Goal: Task Accomplishment & Management: Use online tool/utility

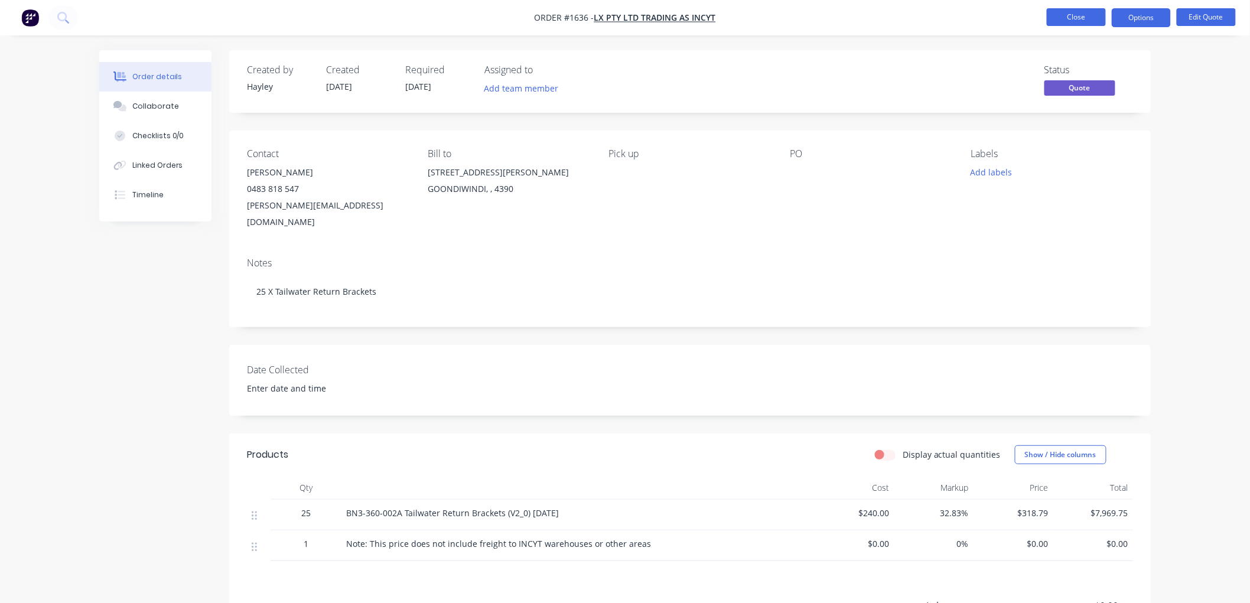
click at [1075, 14] on button "Close" at bounding box center [1076, 17] width 59 height 18
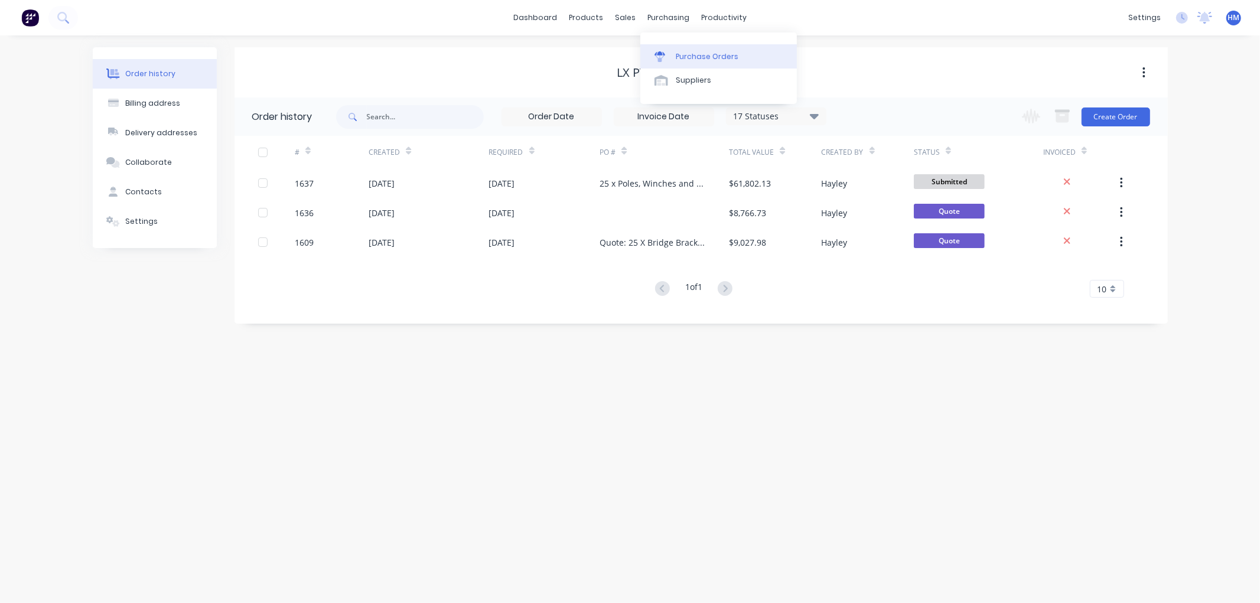
click at [693, 56] on div "Purchase Orders" at bounding box center [707, 56] width 63 height 11
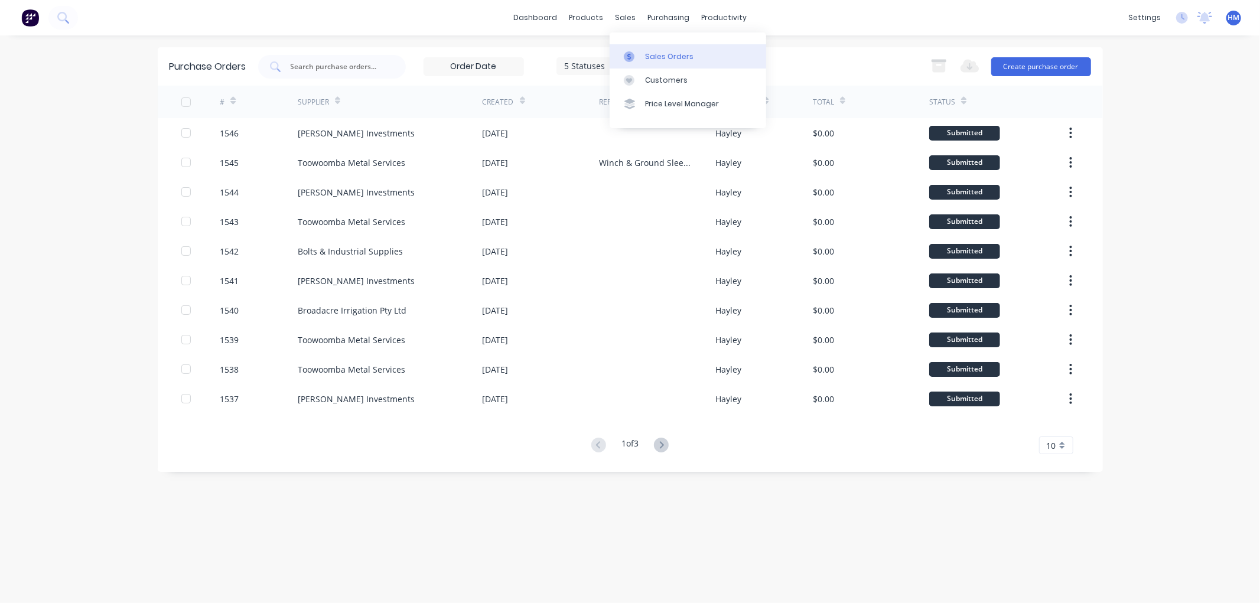
click at [659, 60] on div "Sales Orders" at bounding box center [669, 56] width 48 height 11
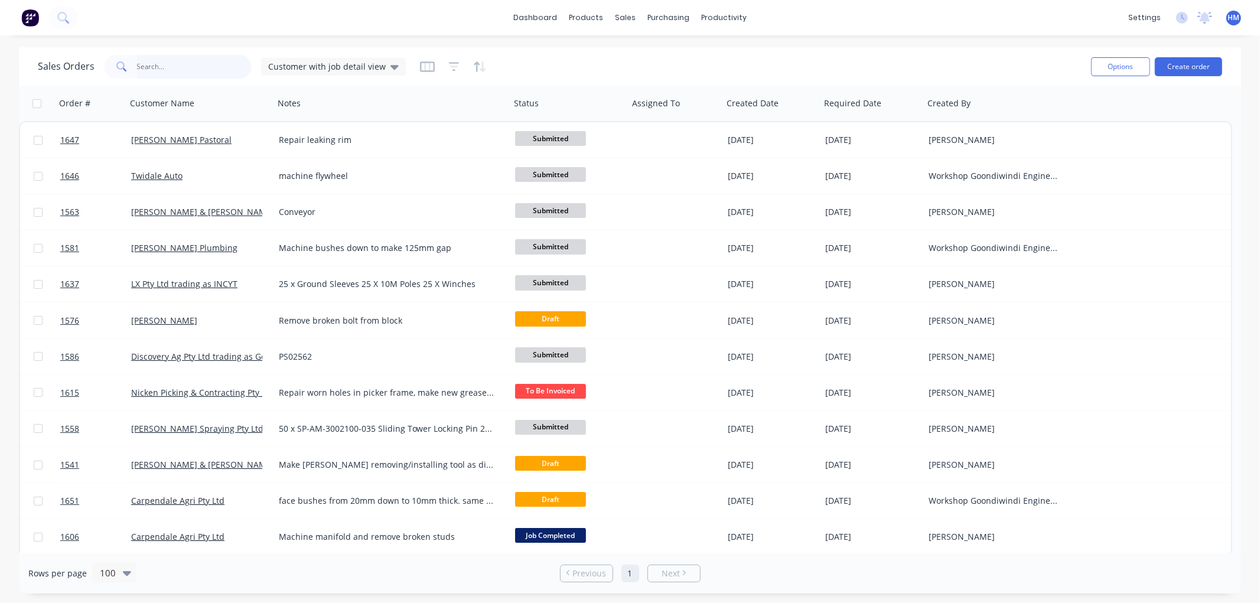
click at [173, 60] on input "text" at bounding box center [194, 67] width 115 height 24
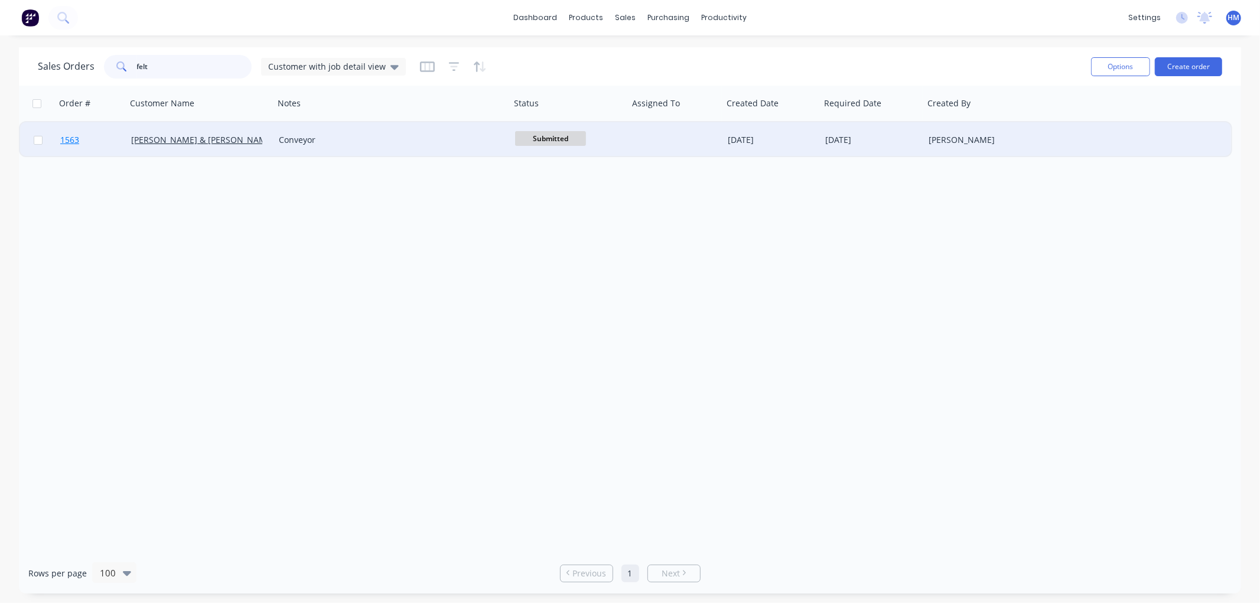
type input "felt"
click at [100, 141] on link "1563" at bounding box center [95, 139] width 71 height 35
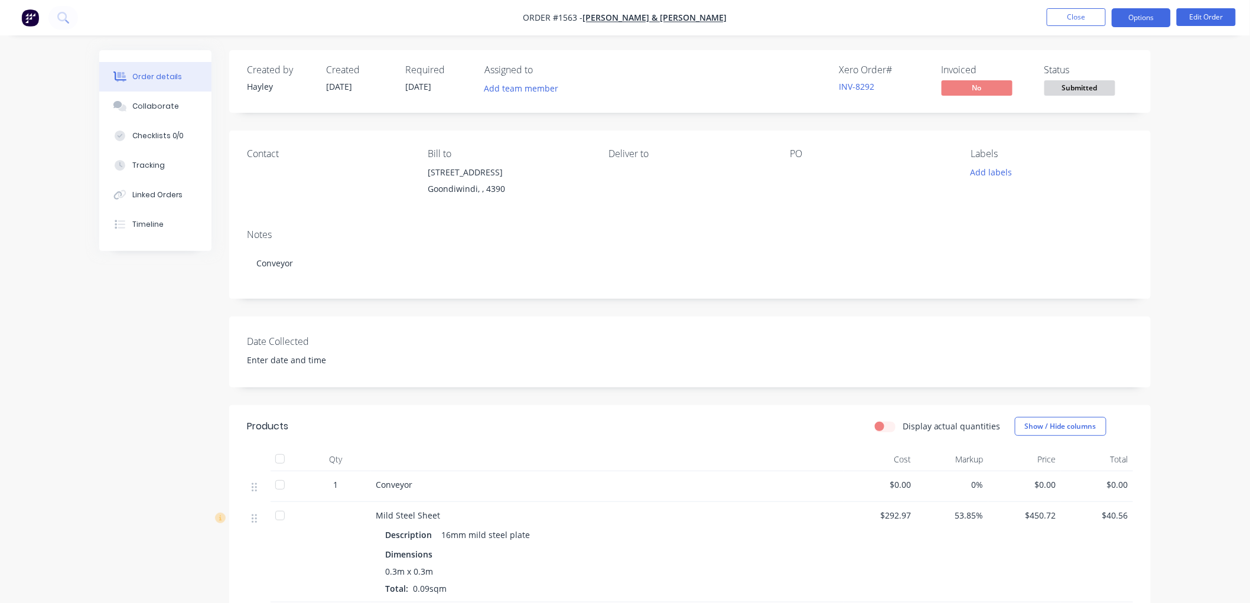
click at [1166, 12] on button "Options" at bounding box center [1141, 17] width 59 height 19
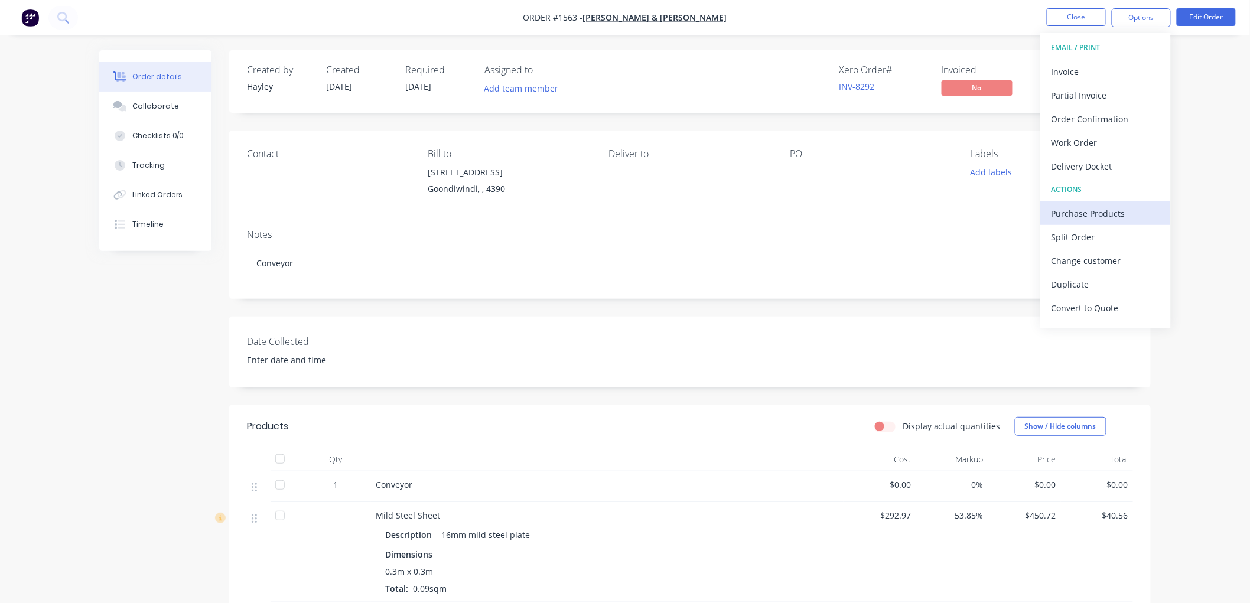
click at [1087, 210] on div "Purchase Products" at bounding box center [1105, 213] width 109 height 17
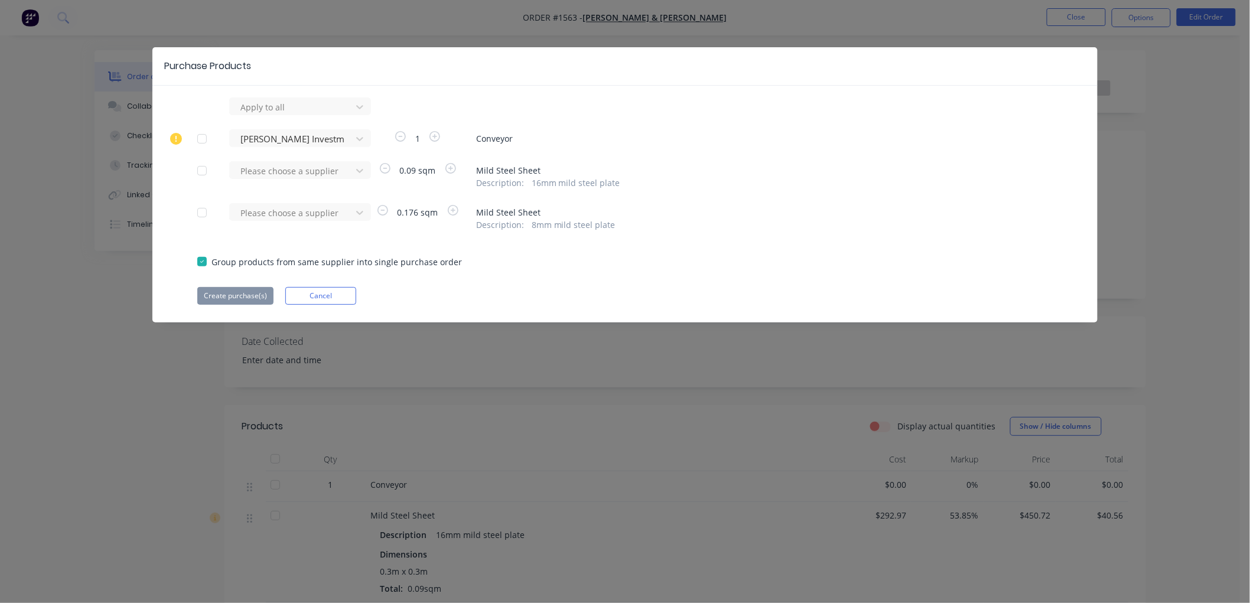
click at [203, 139] on div at bounding box center [202, 139] width 24 height 24
click at [240, 294] on button "Create purchase(s)" at bounding box center [235, 296] width 76 height 18
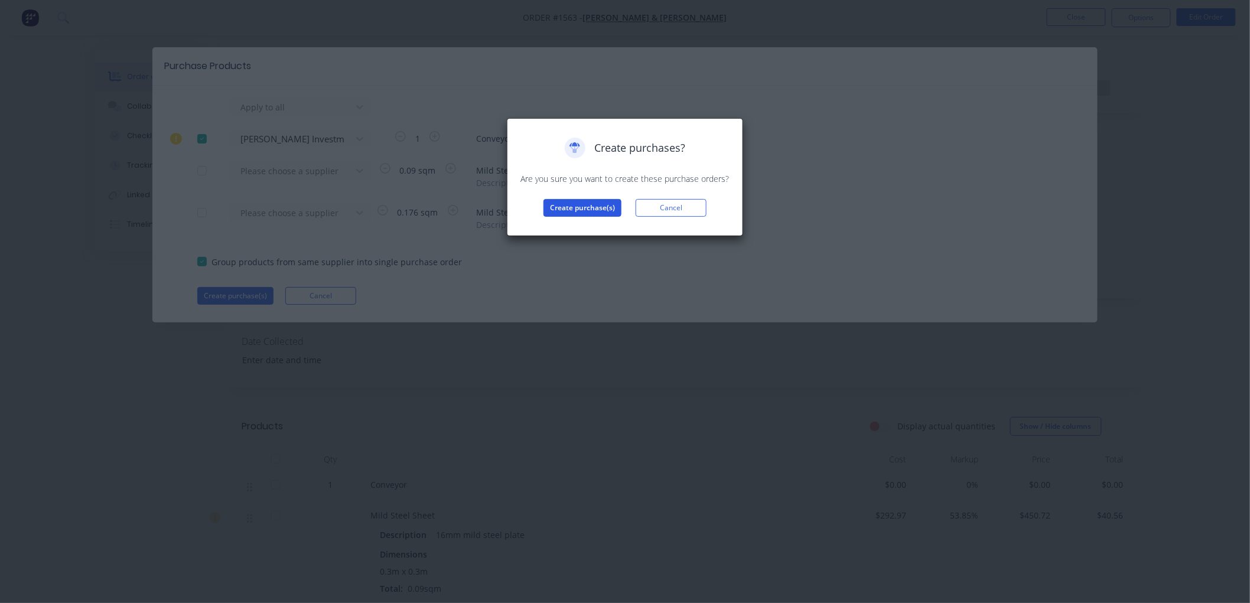
click at [587, 210] on button "Create purchase(s)" at bounding box center [582, 208] width 78 height 18
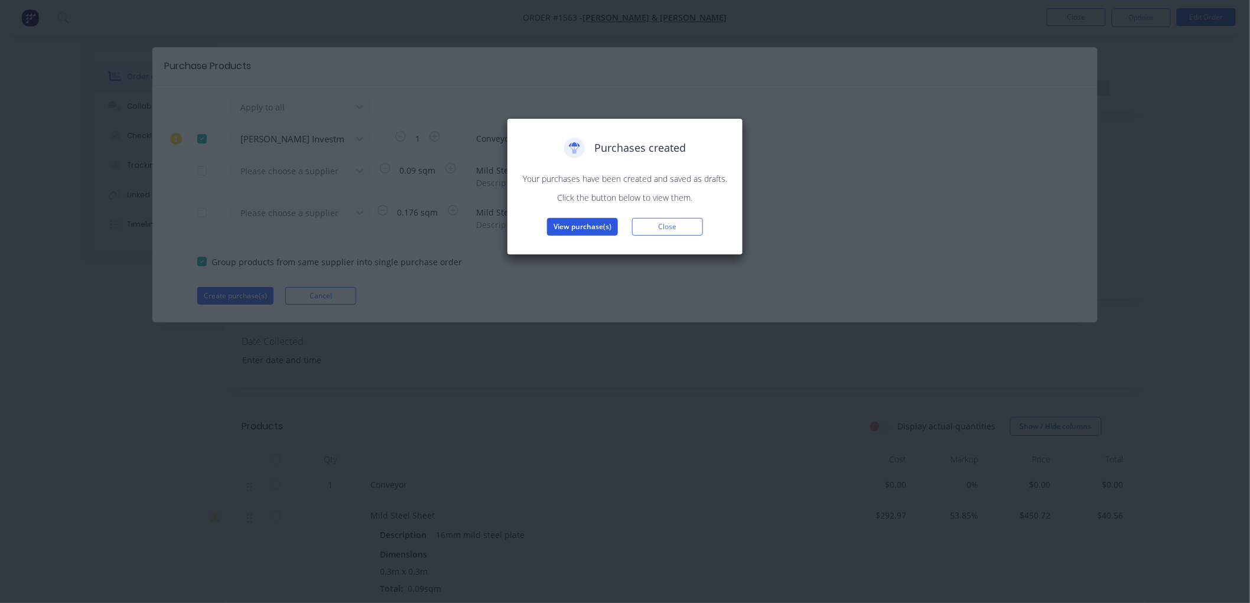
click at [594, 226] on button "View purchase(s)" at bounding box center [582, 227] width 71 height 18
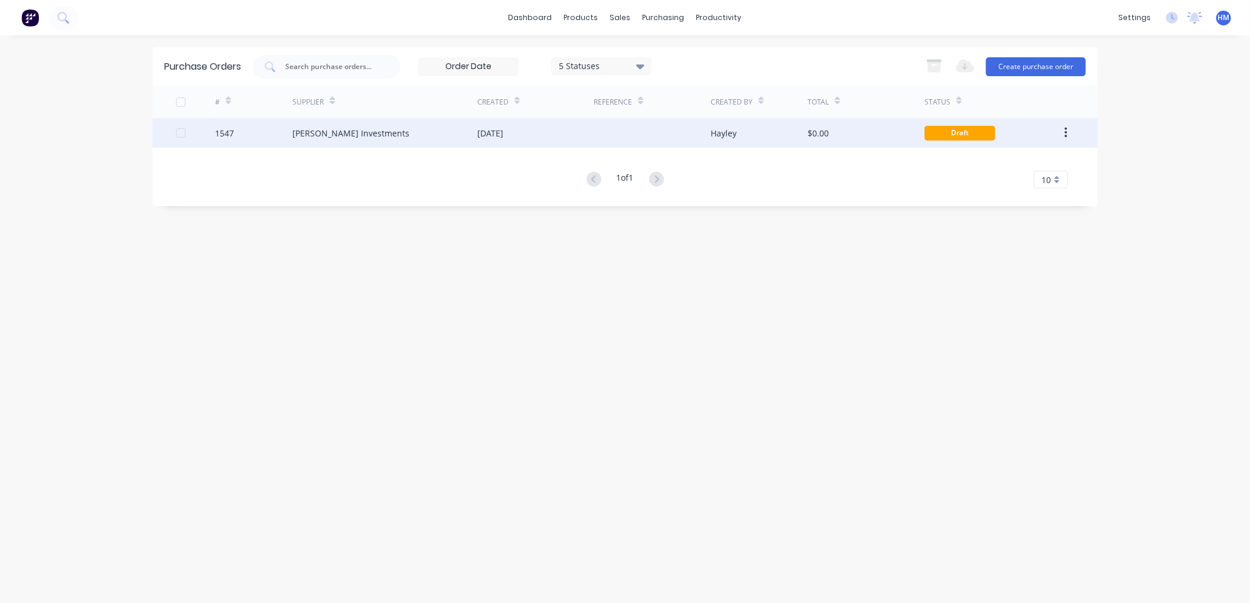
click at [310, 131] on div "[PERSON_NAME] Investments" at bounding box center [350, 133] width 117 height 12
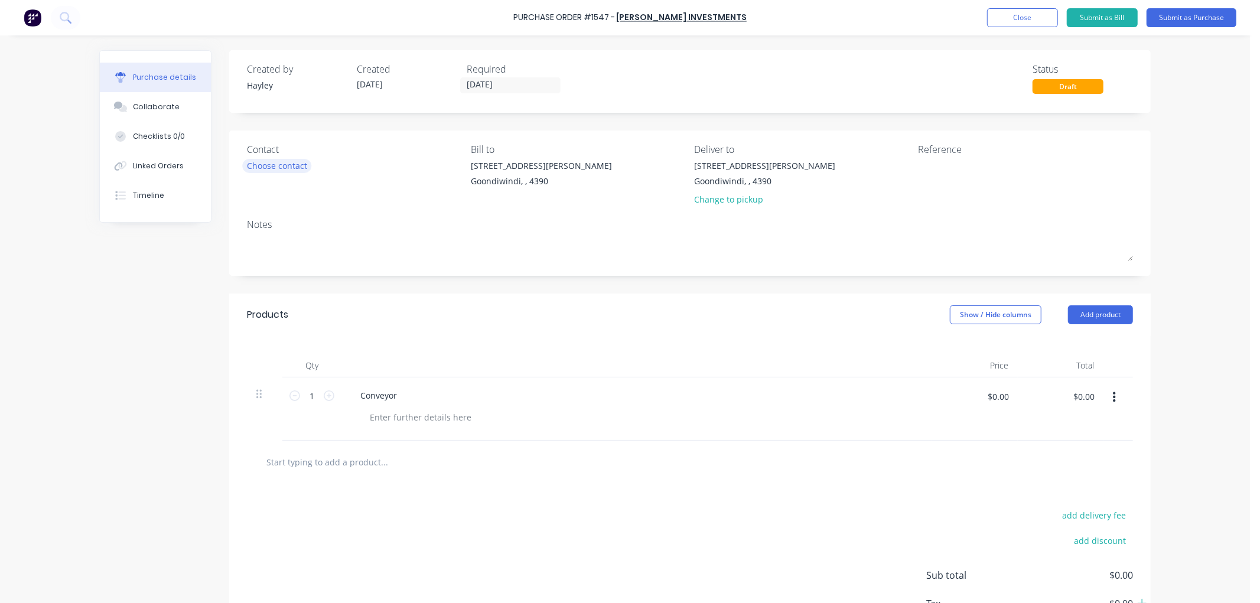
click at [263, 162] on div "Choose contact" at bounding box center [277, 165] width 60 height 12
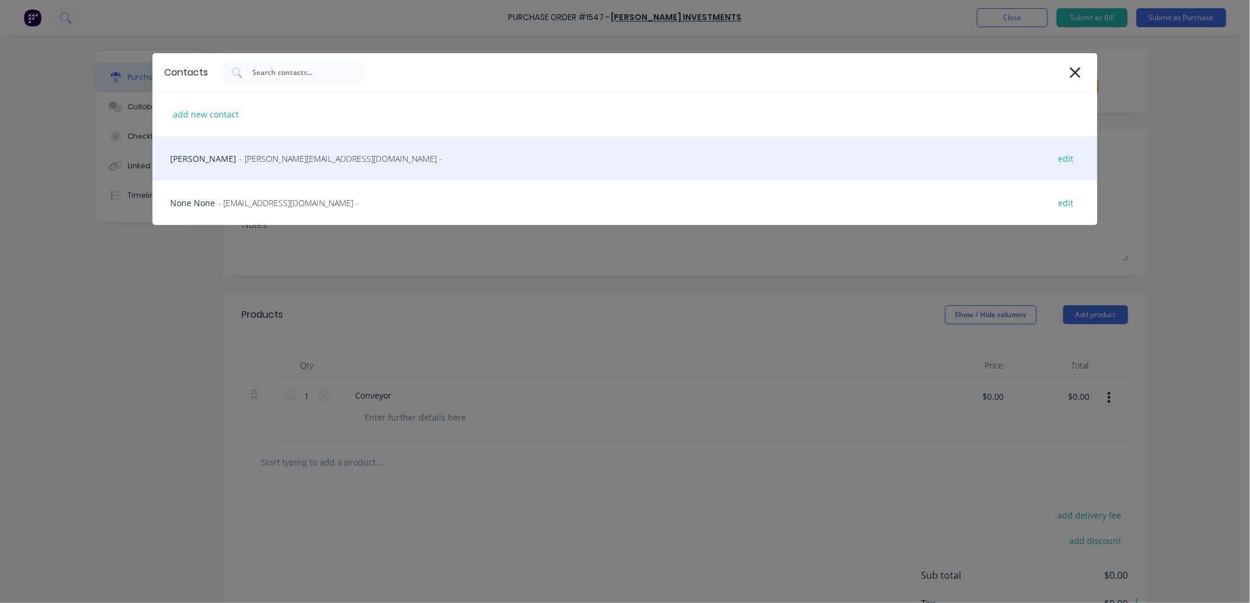
click at [250, 162] on span "- [PERSON_NAME][EMAIL_ADDRESS][DOMAIN_NAME] -" at bounding box center [340, 158] width 203 height 12
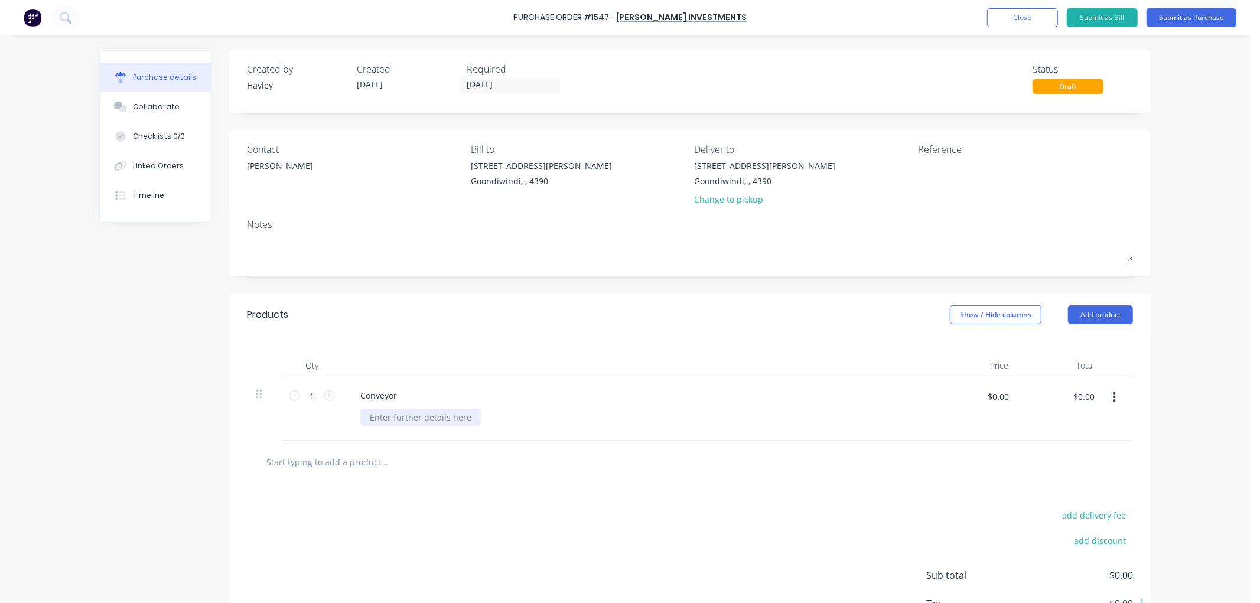
click at [400, 411] on div at bounding box center [420, 417] width 120 height 17
drag, startPoint x: 400, startPoint y: 396, endPoint x: 370, endPoint y: 393, distance: 30.3
click at [396, 396] on div "Conveyor" at bounding box center [379, 395] width 56 height 17
drag, startPoint x: 314, startPoint y: 396, endPoint x: 291, endPoint y: 396, distance: 22.5
click at [292, 396] on div "1 1" at bounding box center [312, 396] width 40 height 18
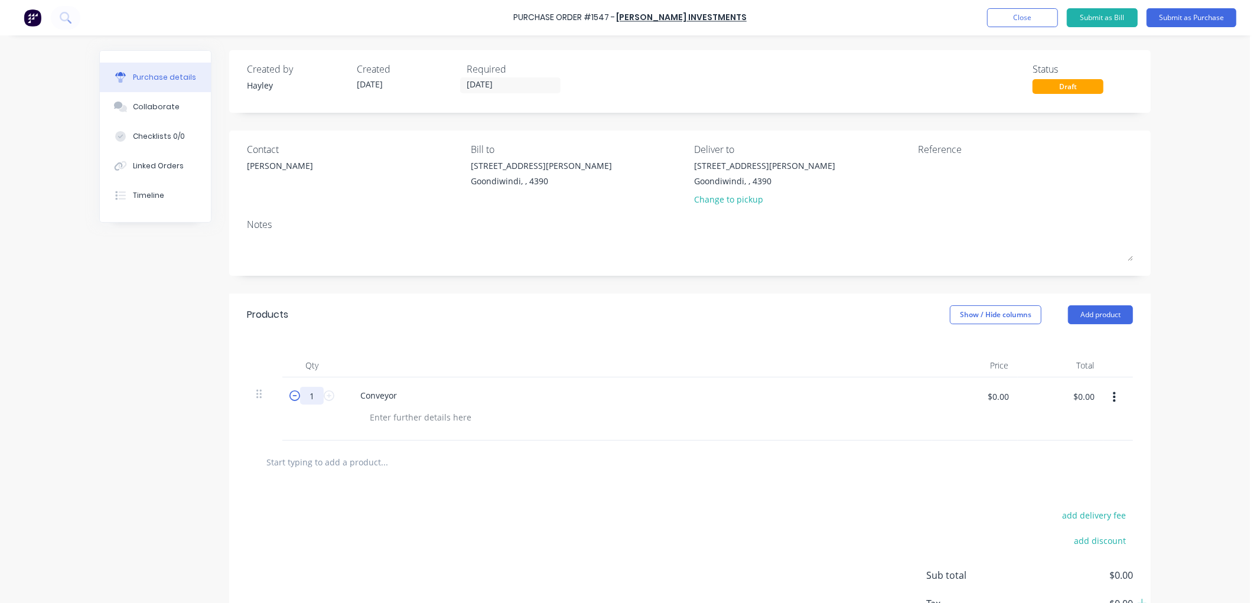
type input "2"
type input "1"
drag, startPoint x: 390, startPoint y: 392, endPoint x: 308, endPoint y: 393, distance: 82.7
click at [308, 393] on div "1 1 Conveyor $0.00 $0.00 $0.00 $0.00" at bounding box center [690, 408] width 886 height 63
click at [437, 418] on div at bounding box center [420, 417] width 120 height 17
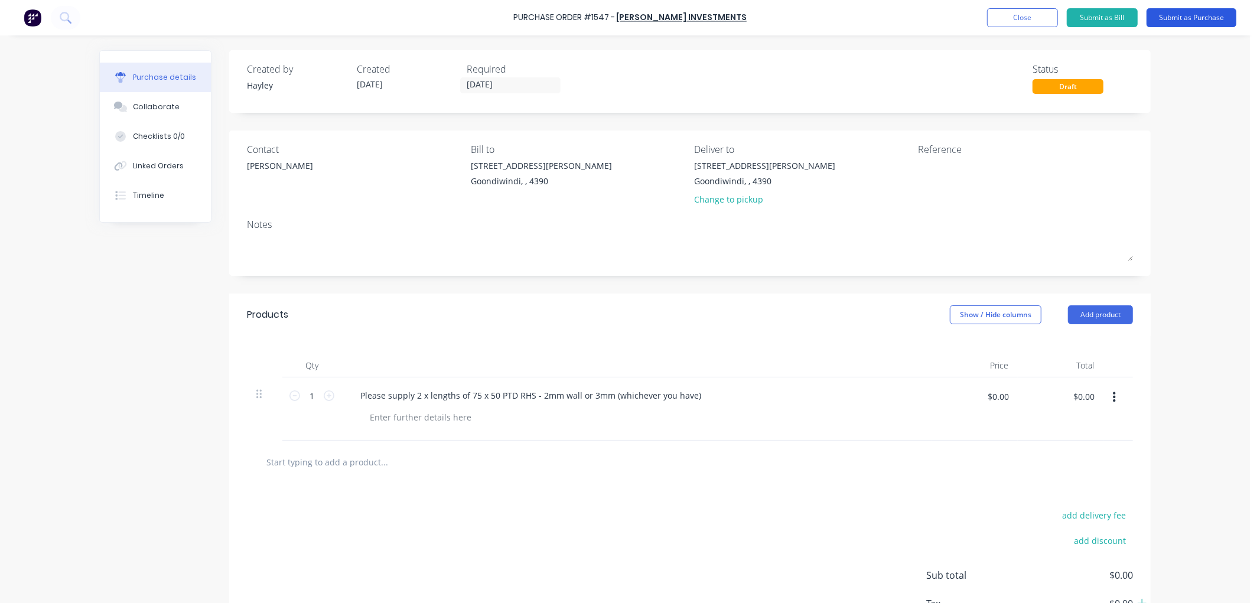
click at [1178, 15] on button "Submit as Purchase" at bounding box center [1191, 17] width 90 height 19
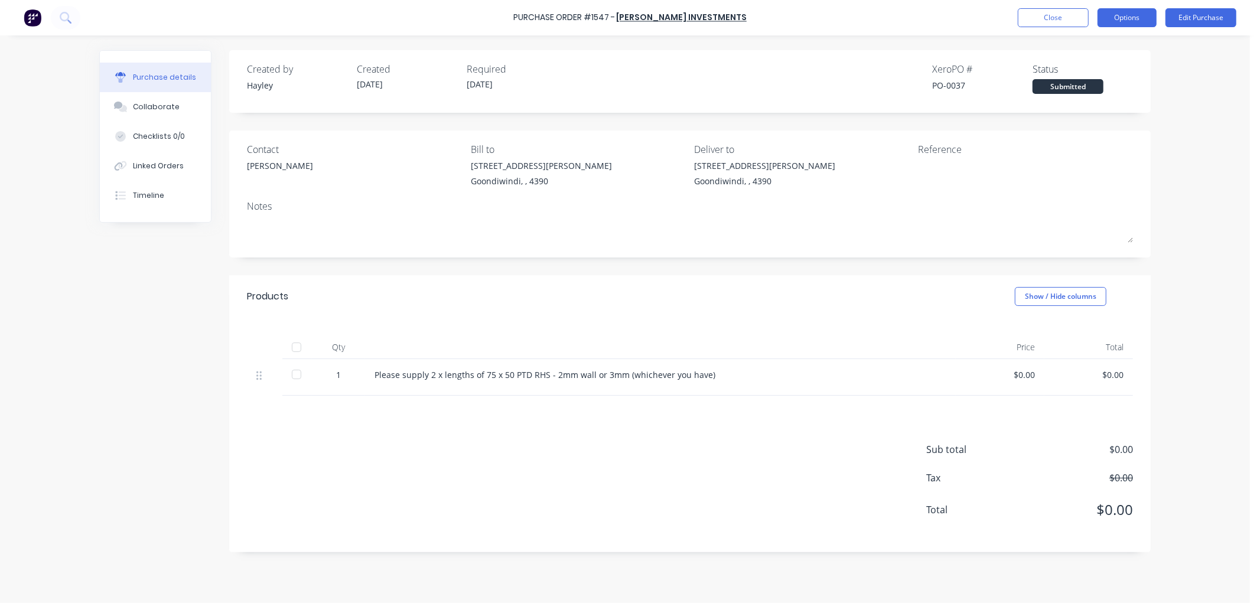
click at [1113, 18] on button "Options" at bounding box center [1126, 17] width 59 height 19
click at [1106, 46] on div "Print / Email" at bounding box center [1100, 48] width 91 height 17
click at [1090, 90] on div "Without pricing" at bounding box center [1100, 95] width 91 height 17
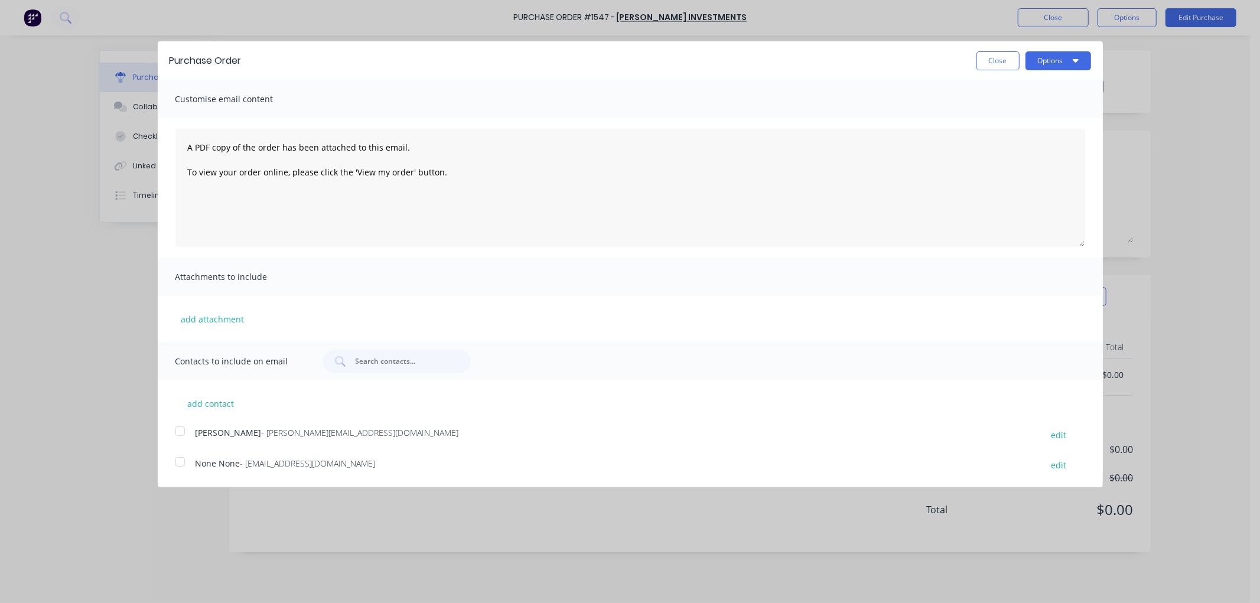
click at [180, 430] on div at bounding box center [180, 431] width 24 height 24
click at [1049, 57] on button "Options" at bounding box center [1058, 60] width 66 height 19
click at [1010, 116] on div "Email" at bounding box center [1034, 114] width 91 height 17
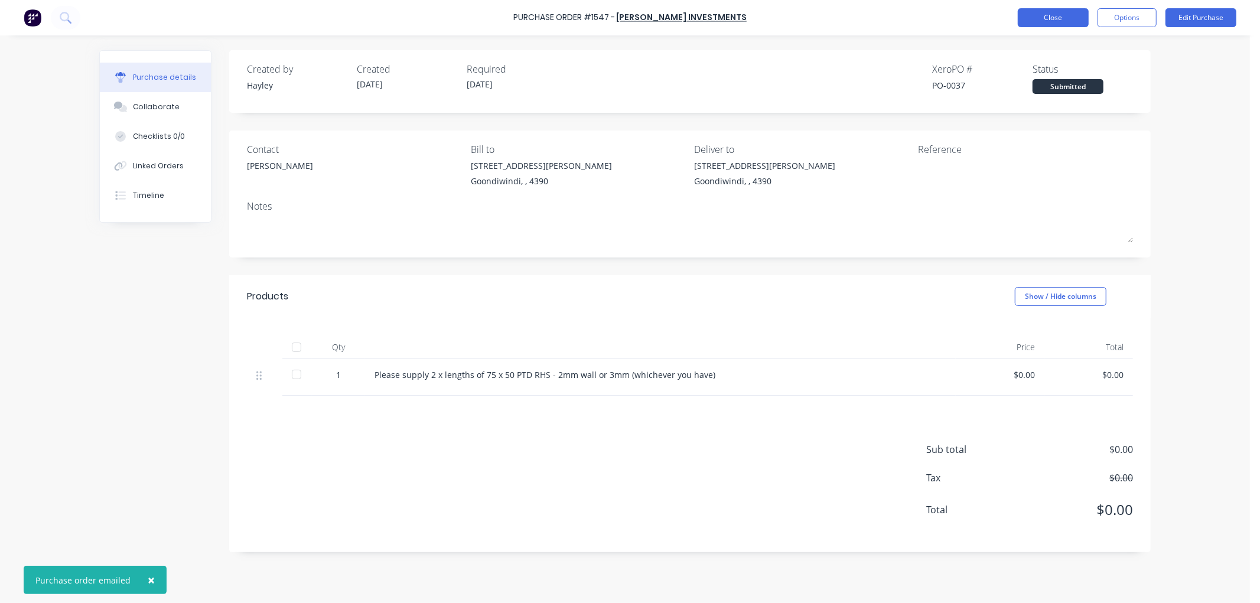
click at [1067, 17] on button "Close" at bounding box center [1053, 17] width 71 height 19
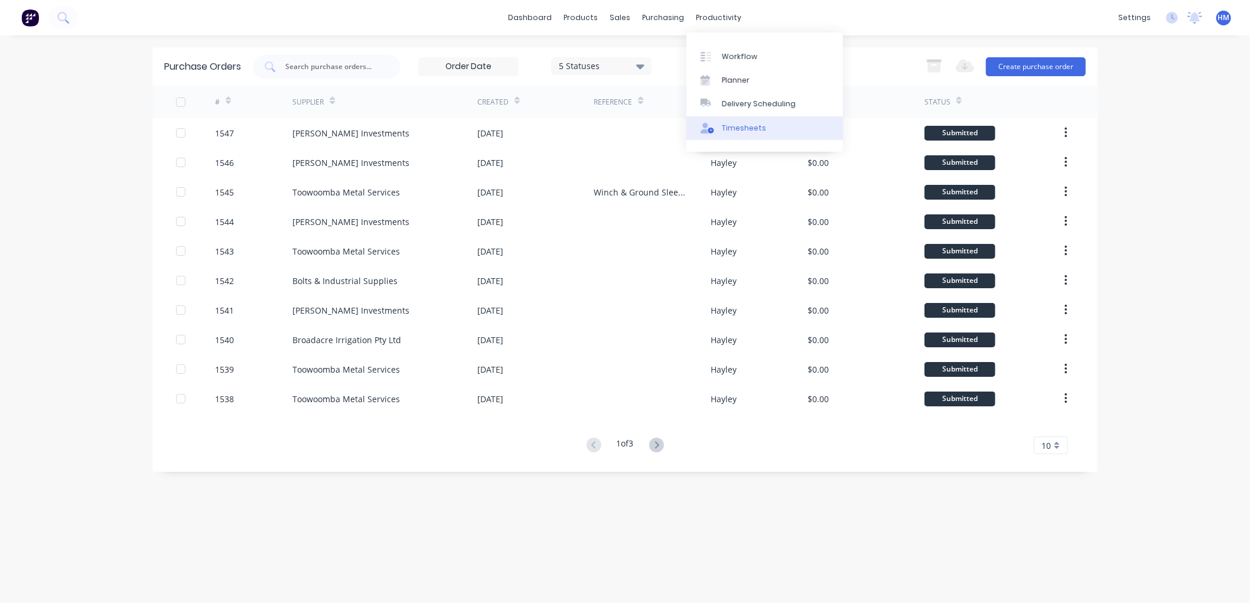
click at [778, 130] on link "Timesheets" at bounding box center [764, 128] width 157 height 24
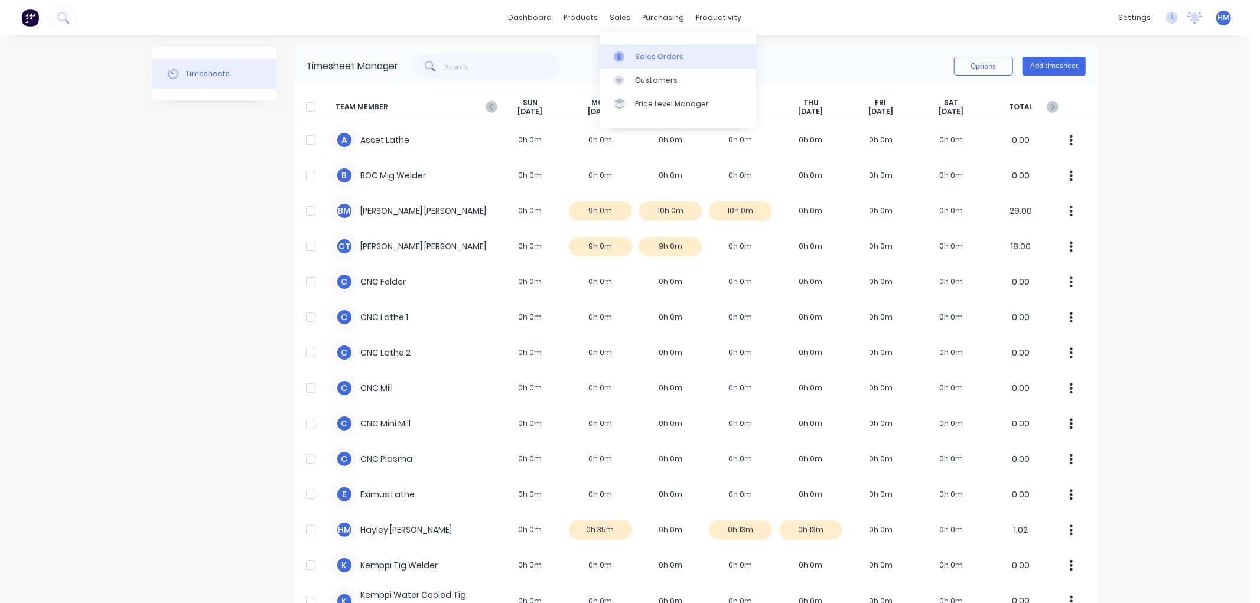
click at [658, 55] on div "Sales Orders" at bounding box center [659, 56] width 48 height 11
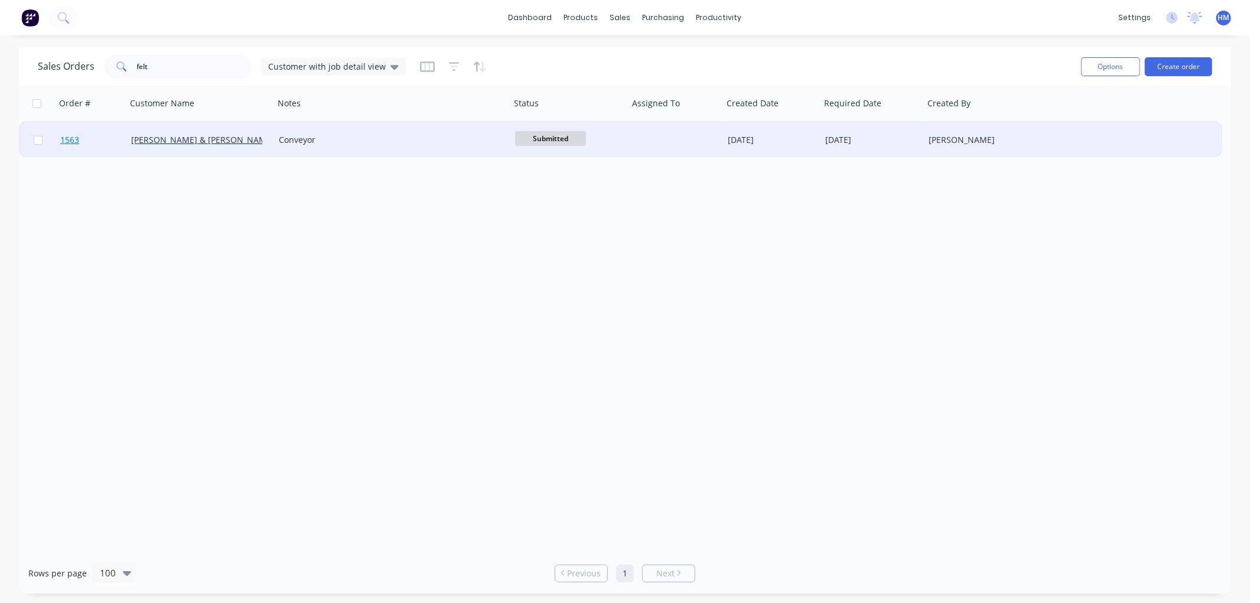
click at [109, 139] on link "1563" at bounding box center [95, 139] width 71 height 35
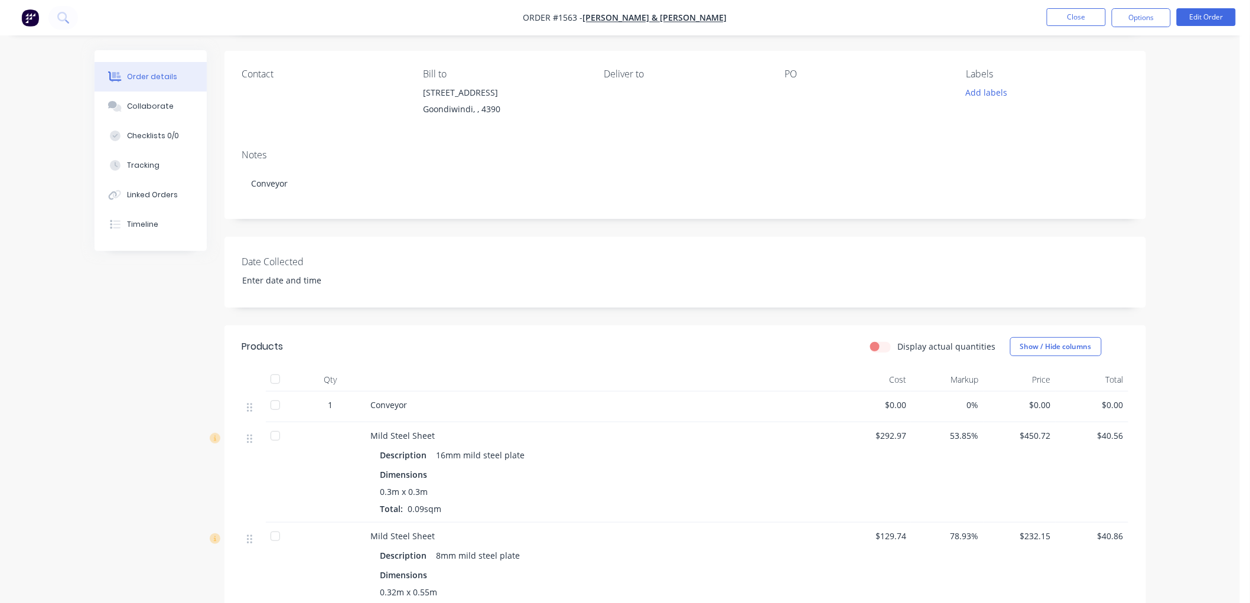
scroll to position [66, 0]
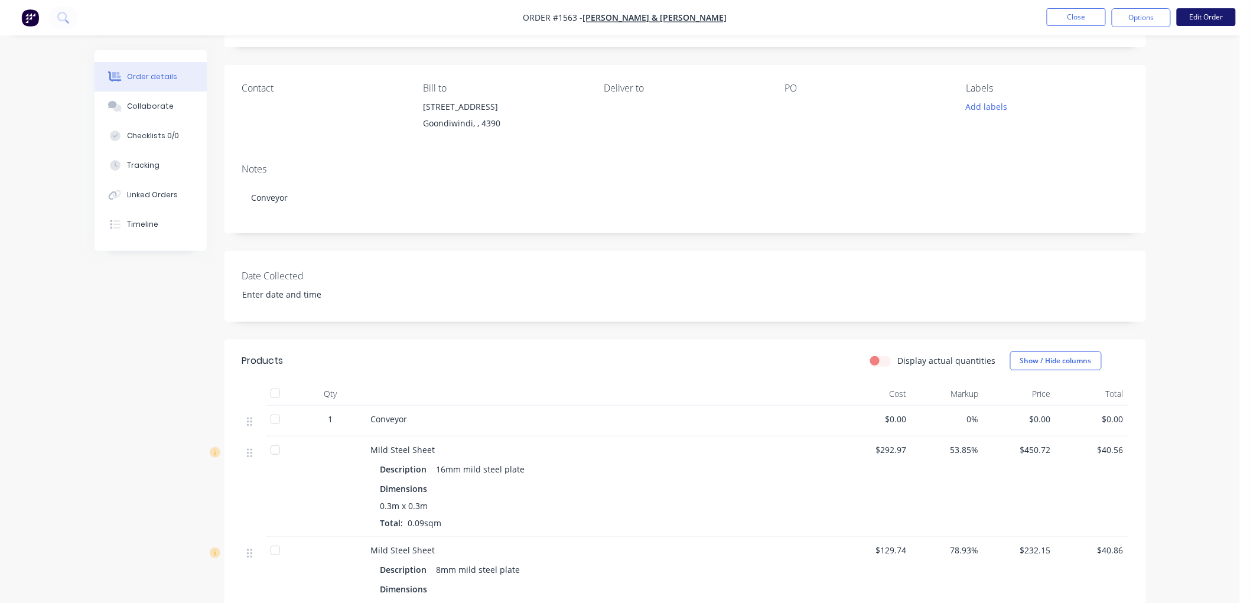
click at [1211, 11] on button "Edit Order" at bounding box center [1206, 17] width 59 height 18
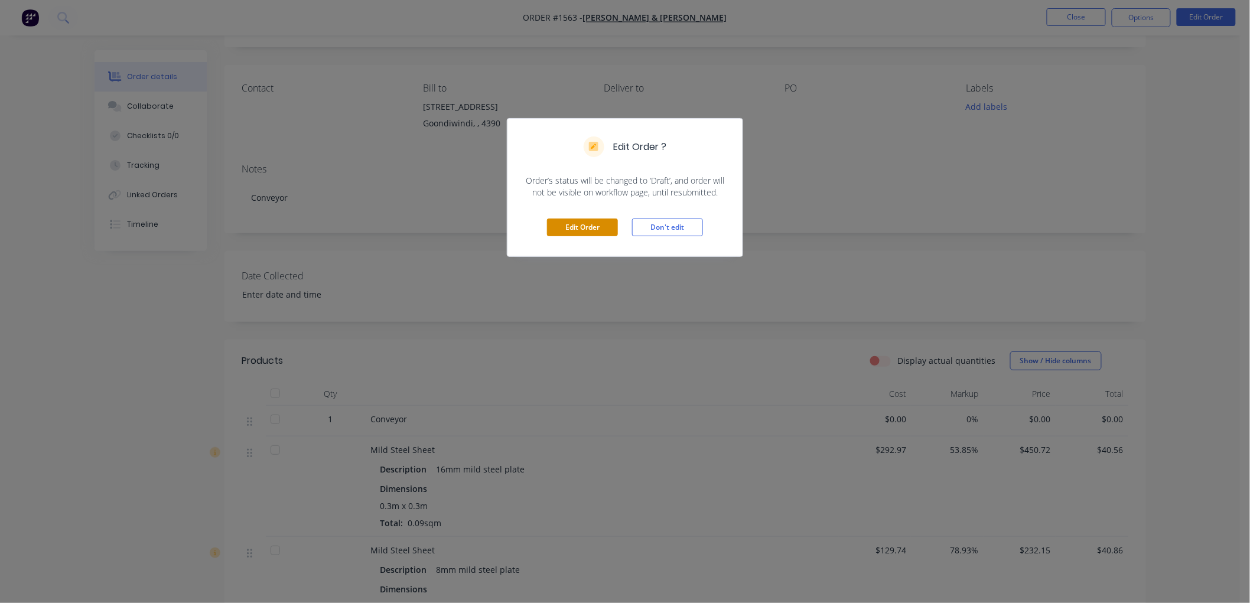
click at [581, 230] on button "Edit Order" at bounding box center [582, 228] width 71 height 18
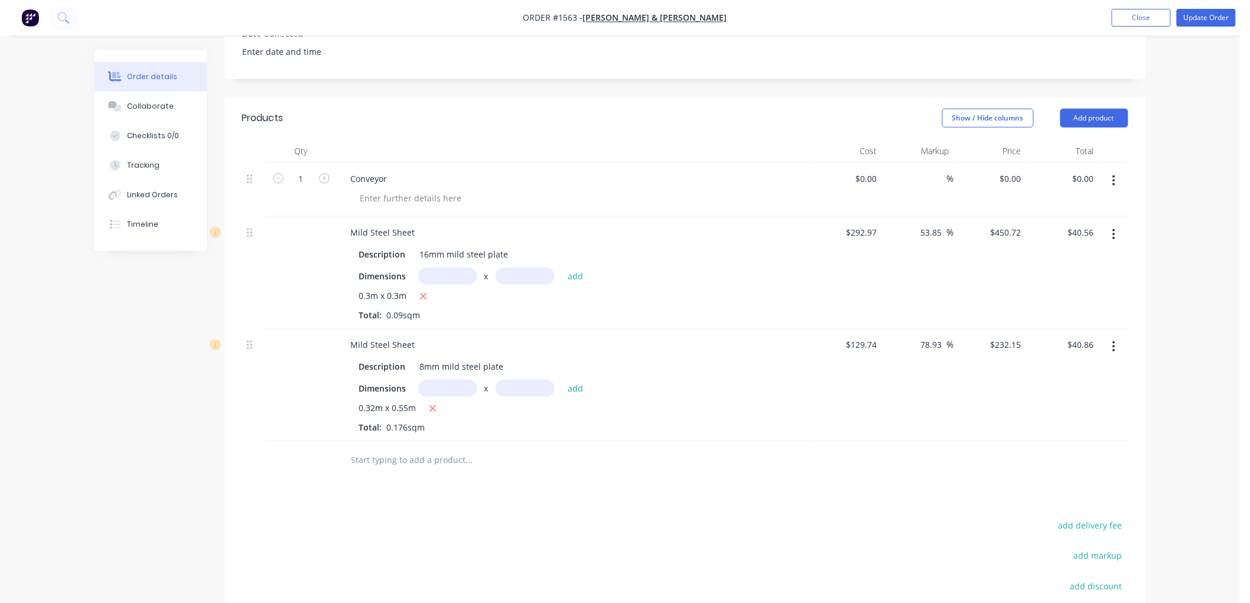
scroll to position [328, 0]
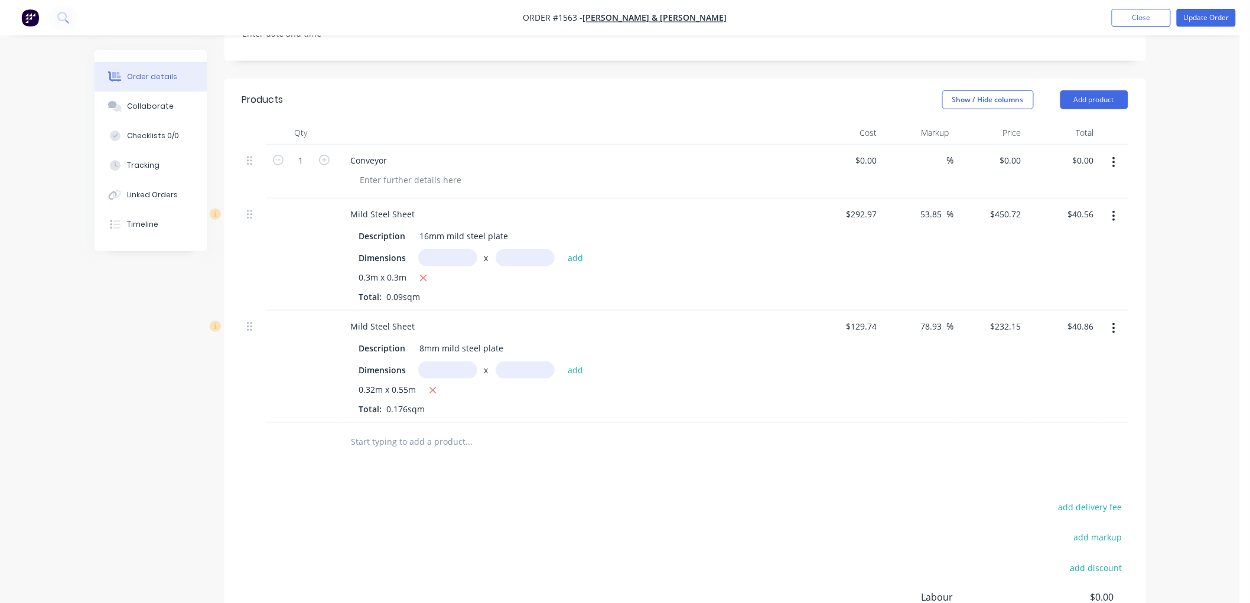
click at [420, 367] on input "text" at bounding box center [447, 369] width 59 height 17
type input "0.3m"
click at [509, 368] on input "text" at bounding box center [525, 369] width 59 height 17
type input ".730"
click at [562, 361] on button "add" at bounding box center [576, 369] width 28 height 16
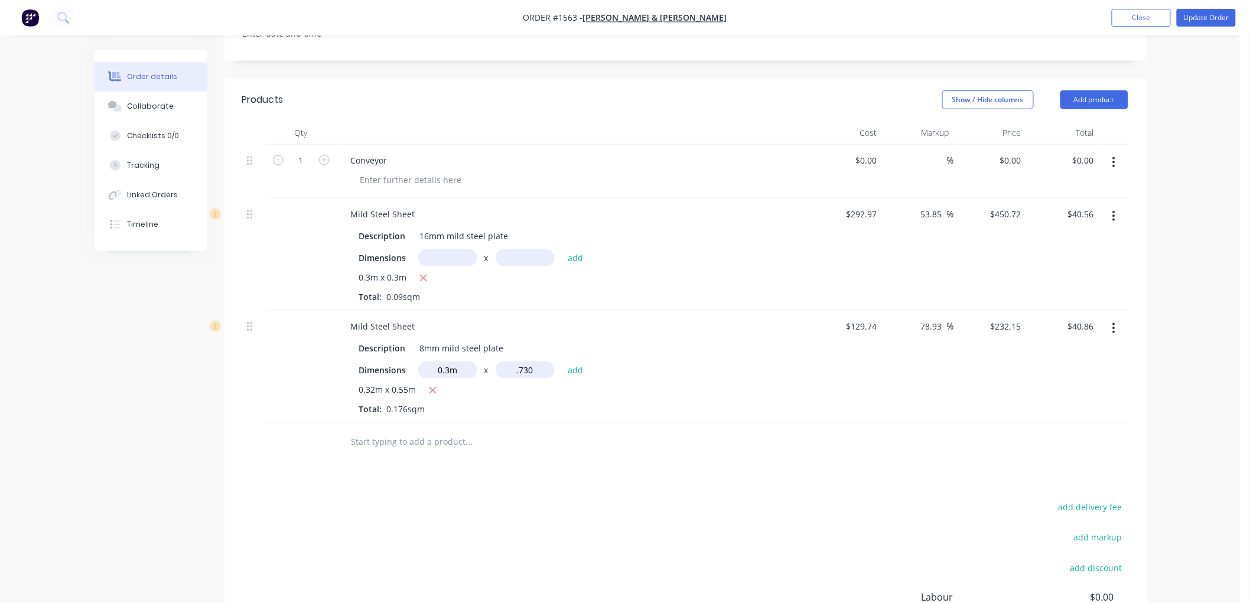
type input "$91.70"
click at [1217, 18] on button "Update Order" at bounding box center [1206, 18] width 59 height 18
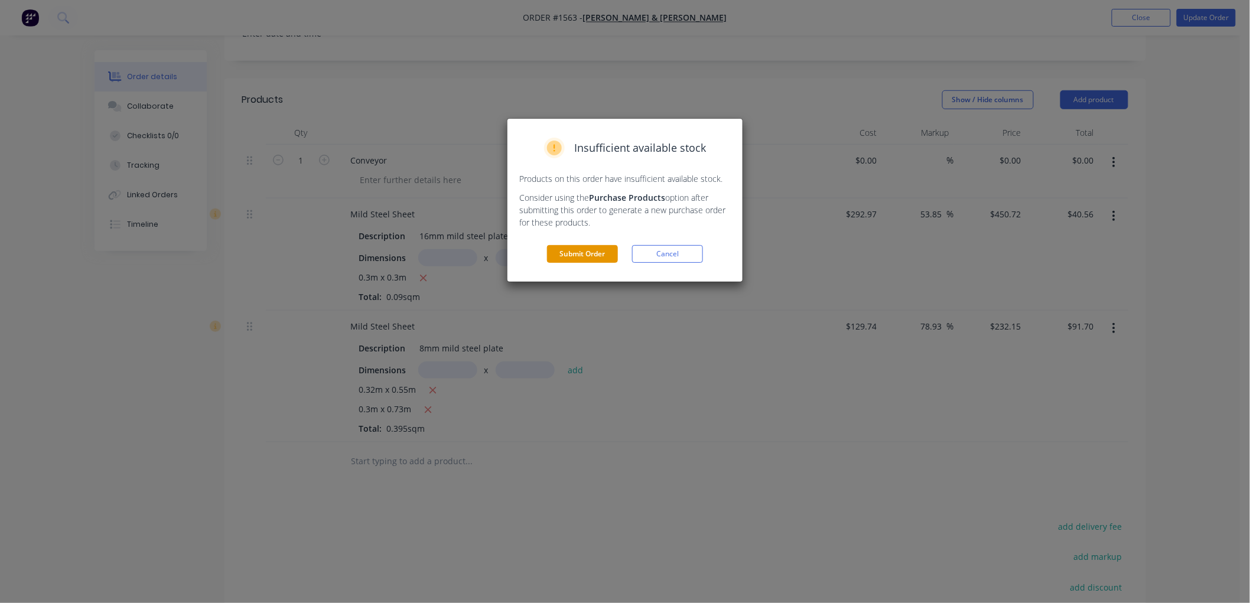
click at [592, 250] on button "Submit Order" at bounding box center [582, 254] width 71 height 18
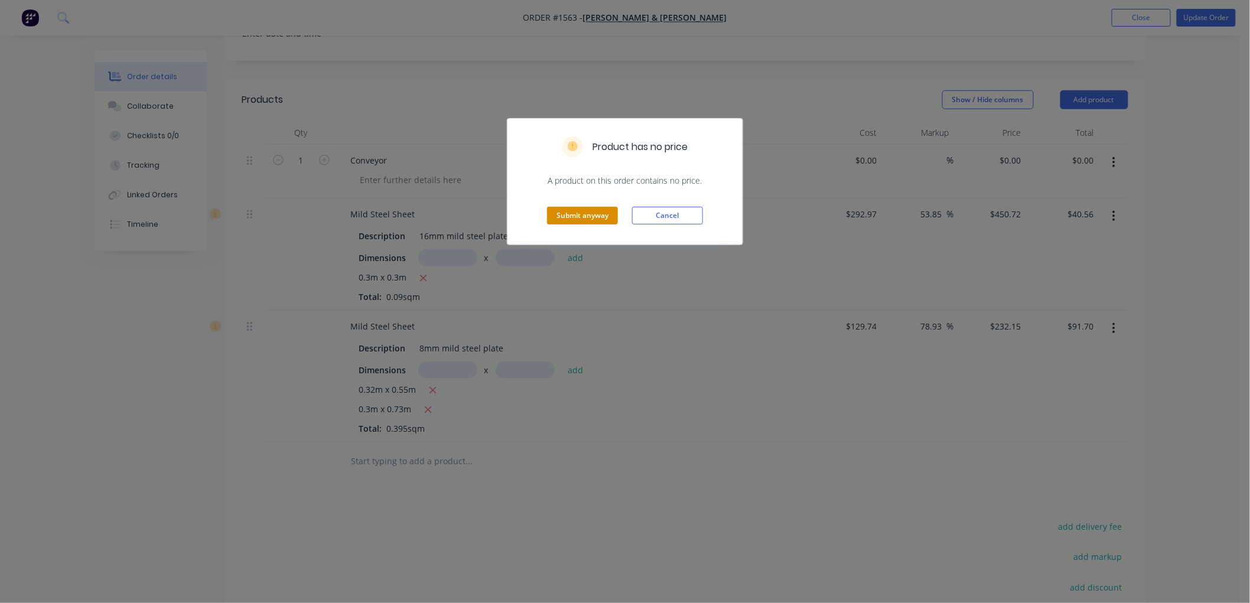
click at [581, 222] on button "Submit anyway" at bounding box center [582, 216] width 71 height 18
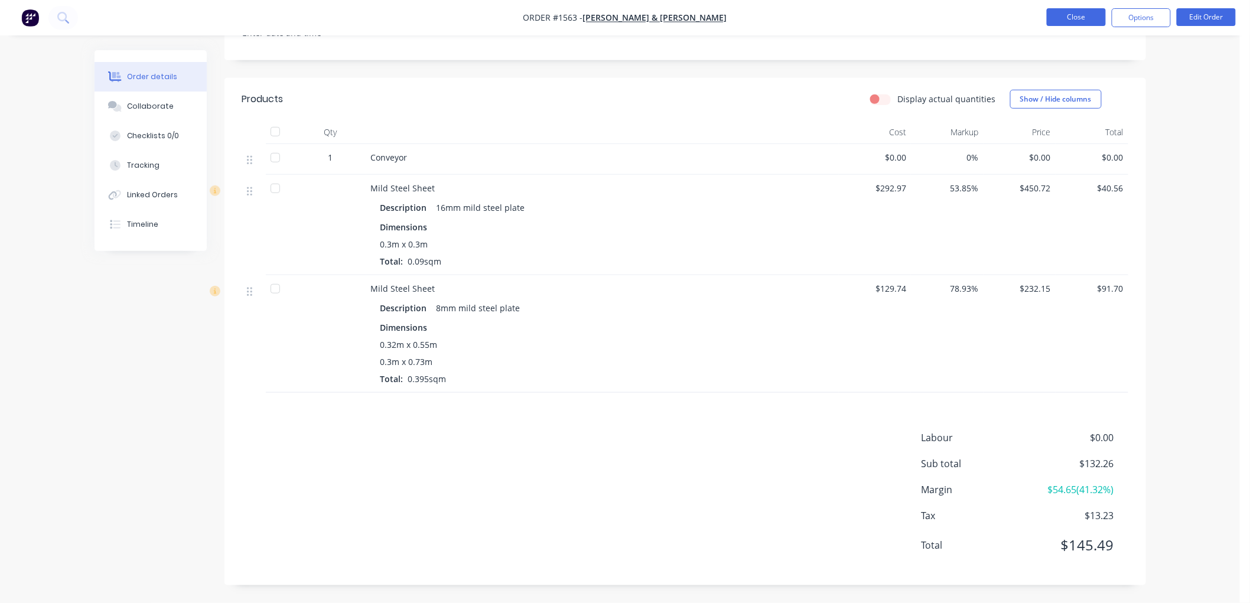
click at [1083, 14] on button "Close" at bounding box center [1076, 17] width 59 height 18
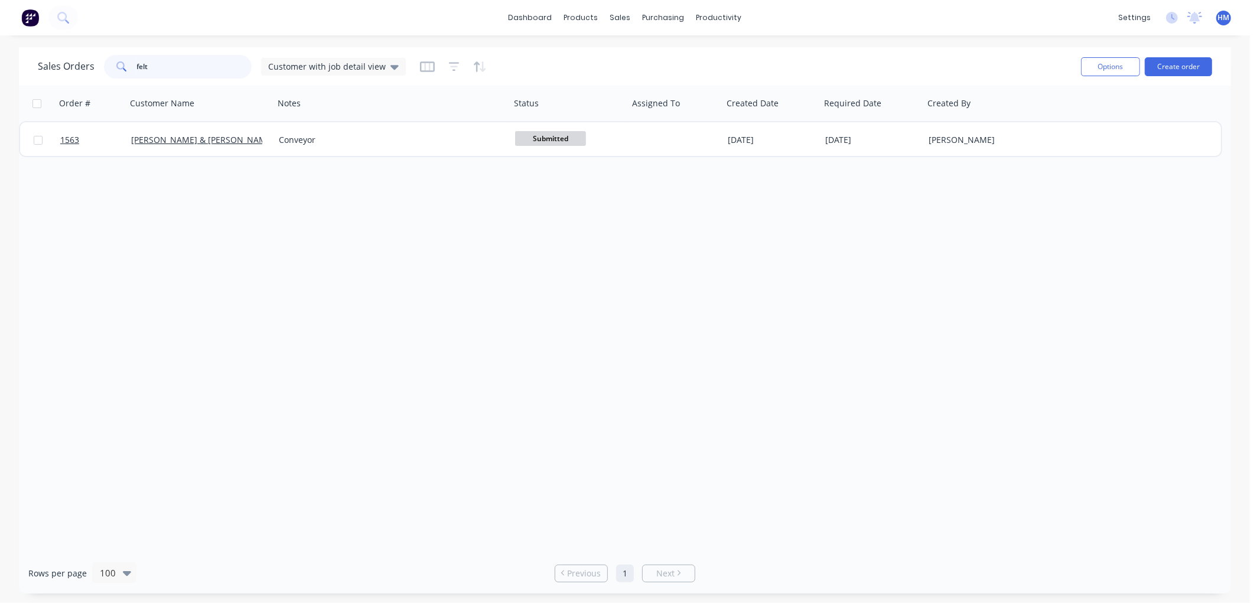
drag, startPoint x: 168, startPoint y: 63, endPoint x: 95, endPoint y: 63, distance: 73.2
click at [95, 63] on div "Sales Orders felt Customer with job detail view" at bounding box center [222, 67] width 368 height 24
type input "merwood"
drag, startPoint x: 193, startPoint y: 69, endPoint x: 50, endPoint y: 65, distance: 143.0
click at [50, 65] on div "Sales Orders merwood Customer with job detail view" at bounding box center [222, 67] width 368 height 24
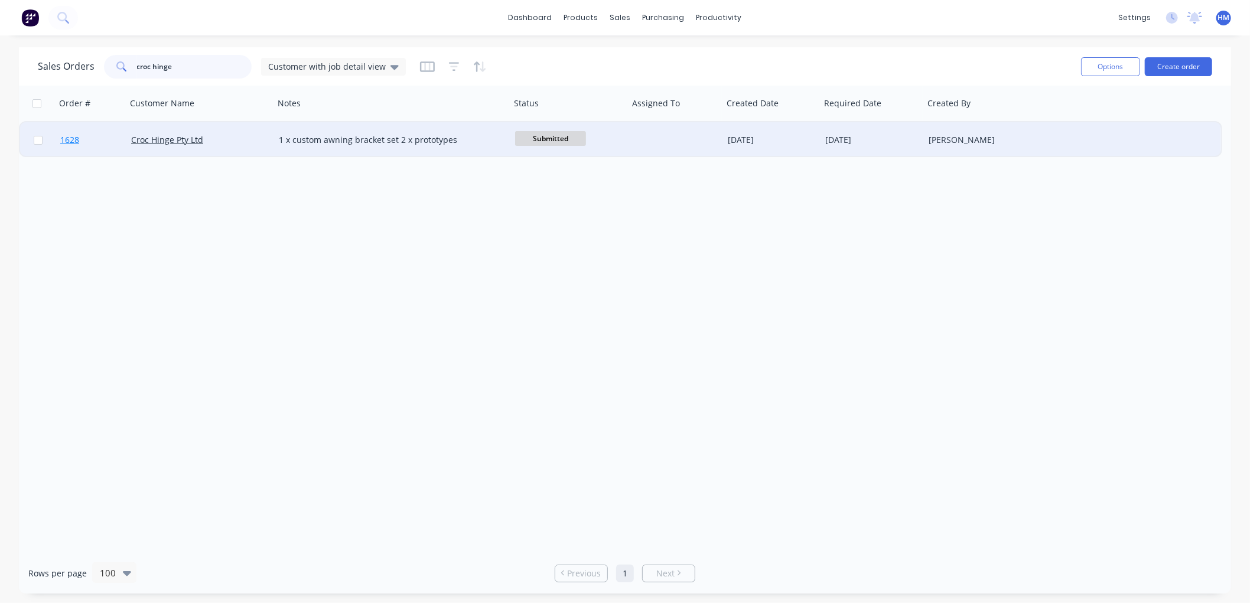
type input "croc hinge"
click at [110, 133] on link "1628" at bounding box center [95, 139] width 71 height 35
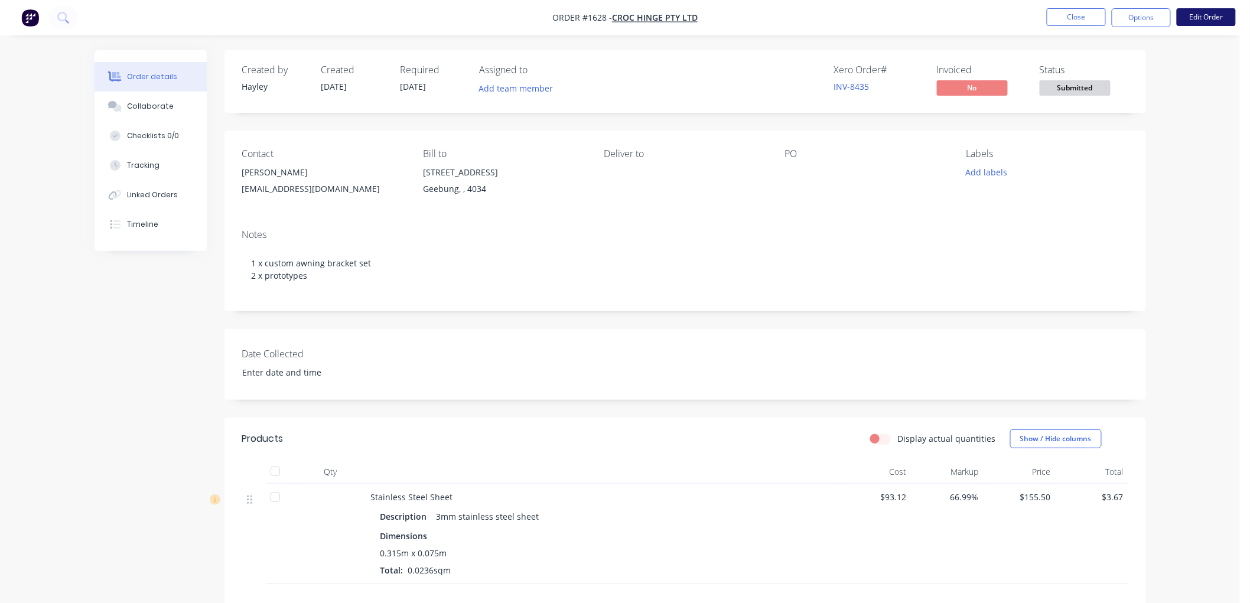
click at [1200, 18] on button "Edit Order" at bounding box center [1206, 17] width 59 height 18
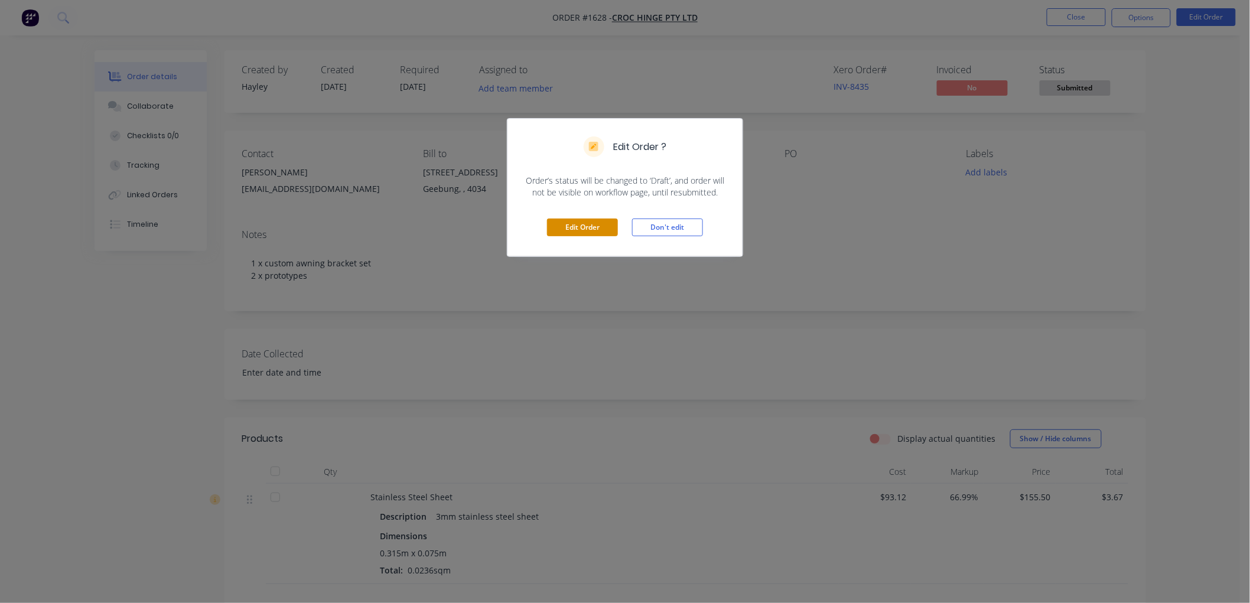
click at [587, 229] on button "Edit Order" at bounding box center [582, 228] width 71 height 18
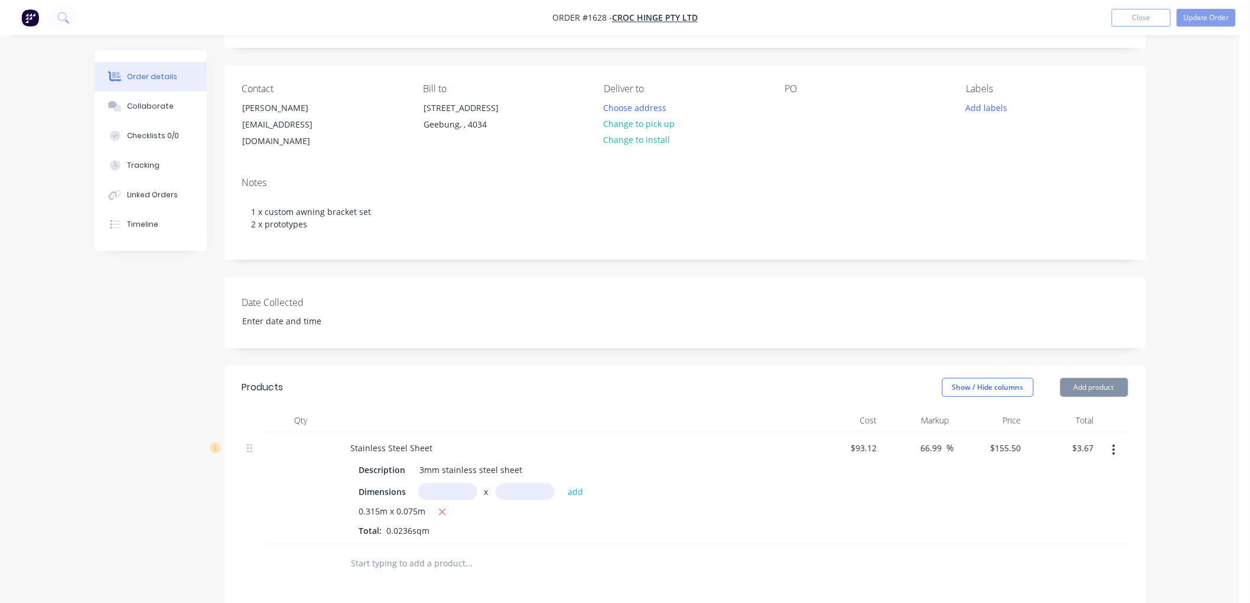
scroll to position [197, 0]
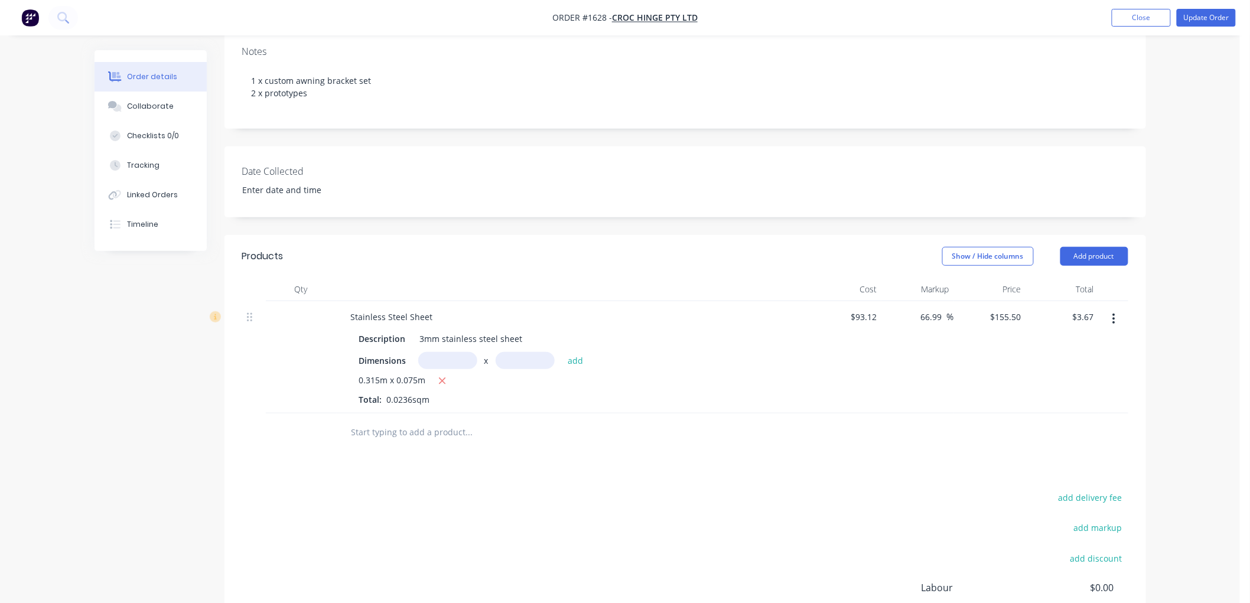
click at [414, 422] on input "text" at bounding box center [469, 433] width 236 height 24
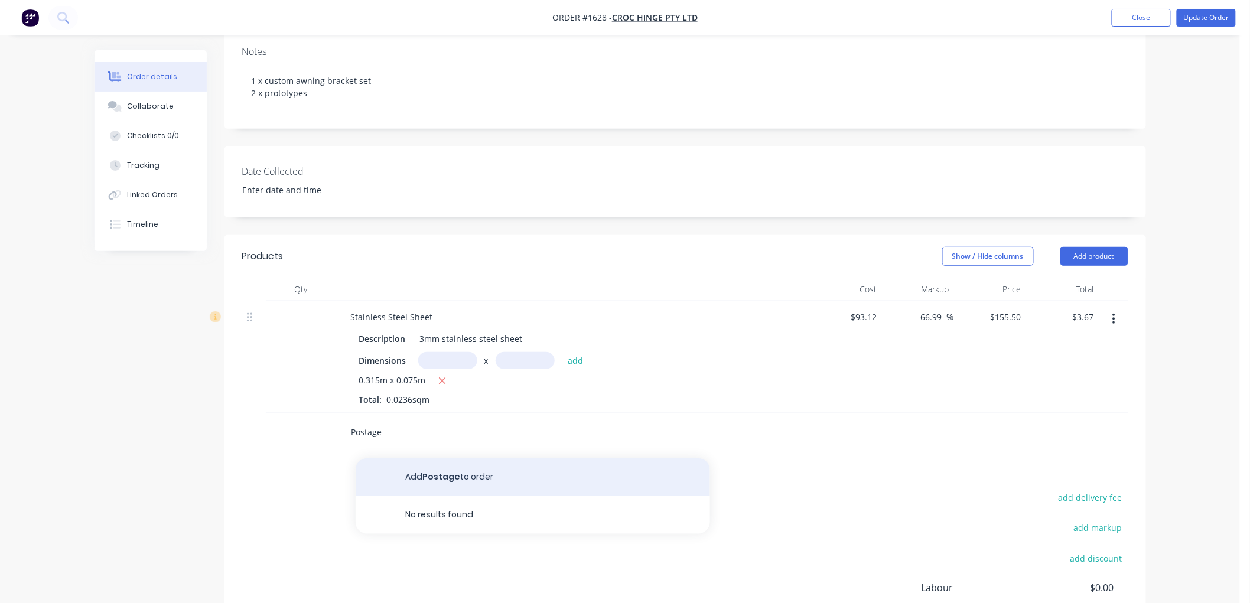
type input "Postage"
click at [434, 458] on button "Add Postage to order" at bounding box center [533, 477] width 354 height 38
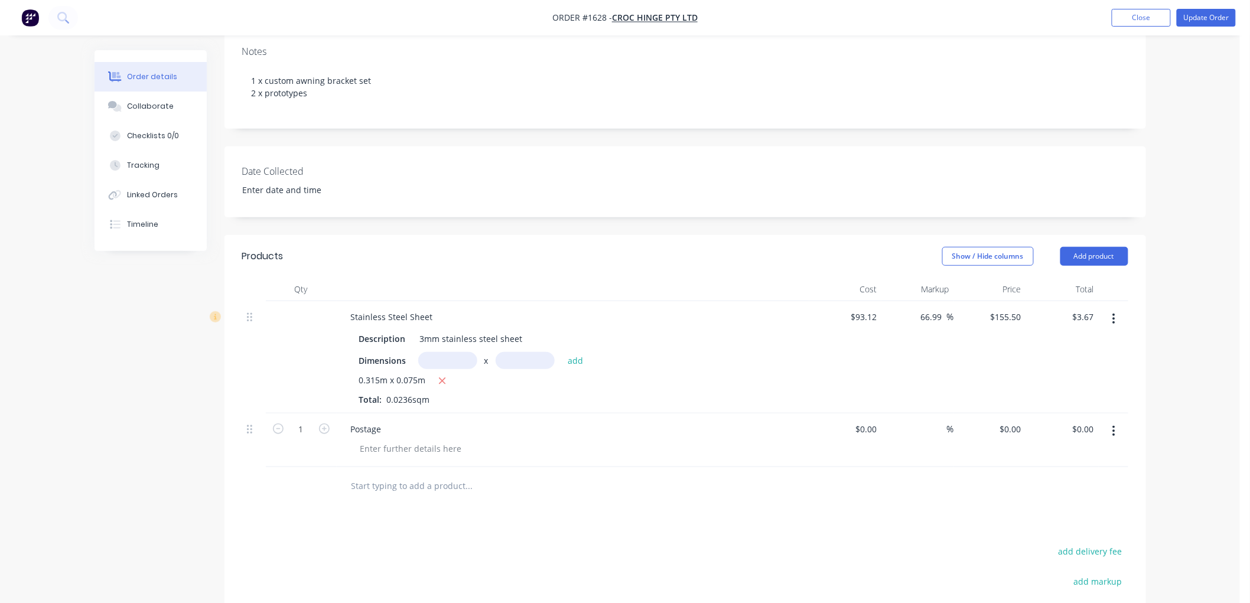
click at [397, 421] on div "Postage" at bounding box center [572, 429] width 463 height 17
click at [370, 440] on div at bounding box center [411, 448] width 120 height 17
click at [871, 421] on input at bounding box center [867, 429] width 27 height 17
type input "$16.45"
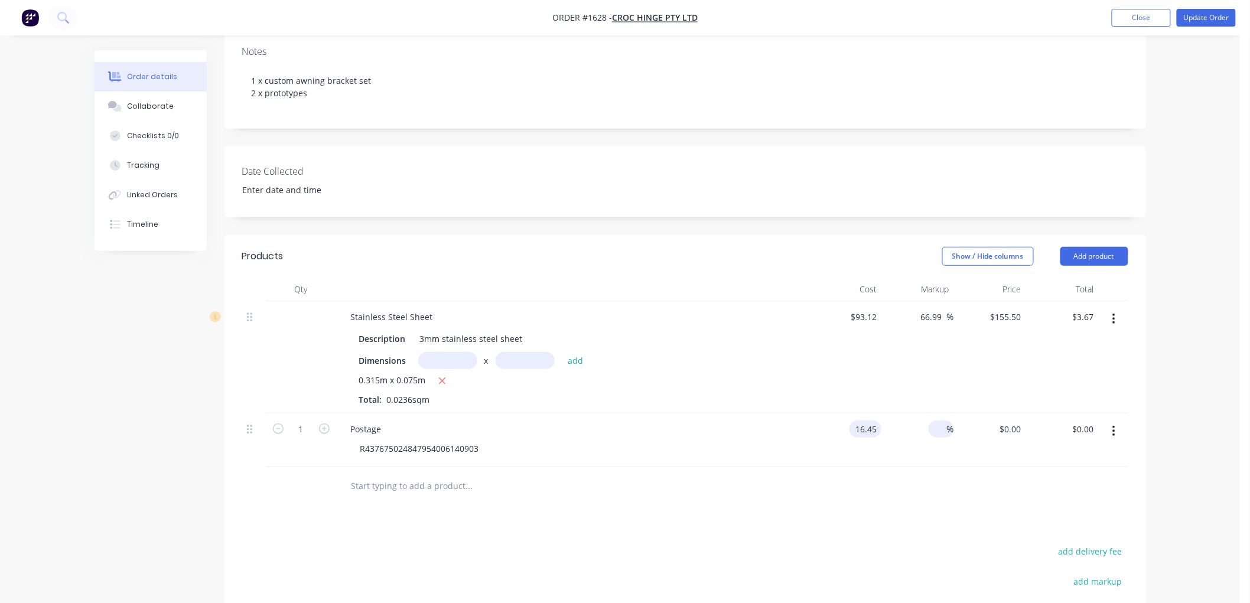
type input "$16.45"
click at [936, 421] on input at bounding box center [940, 429] width 14 height 17
type input "20"
type input "$19.74"
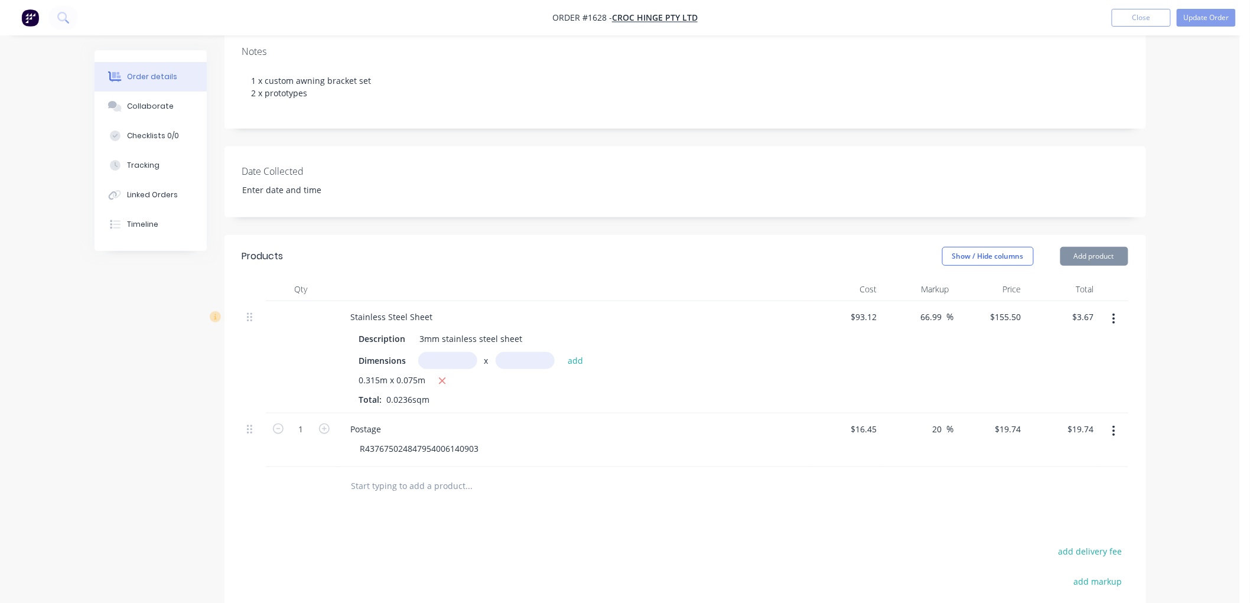
click at [931, 471] on div at bounding box center [685, 486] width 886 height 38
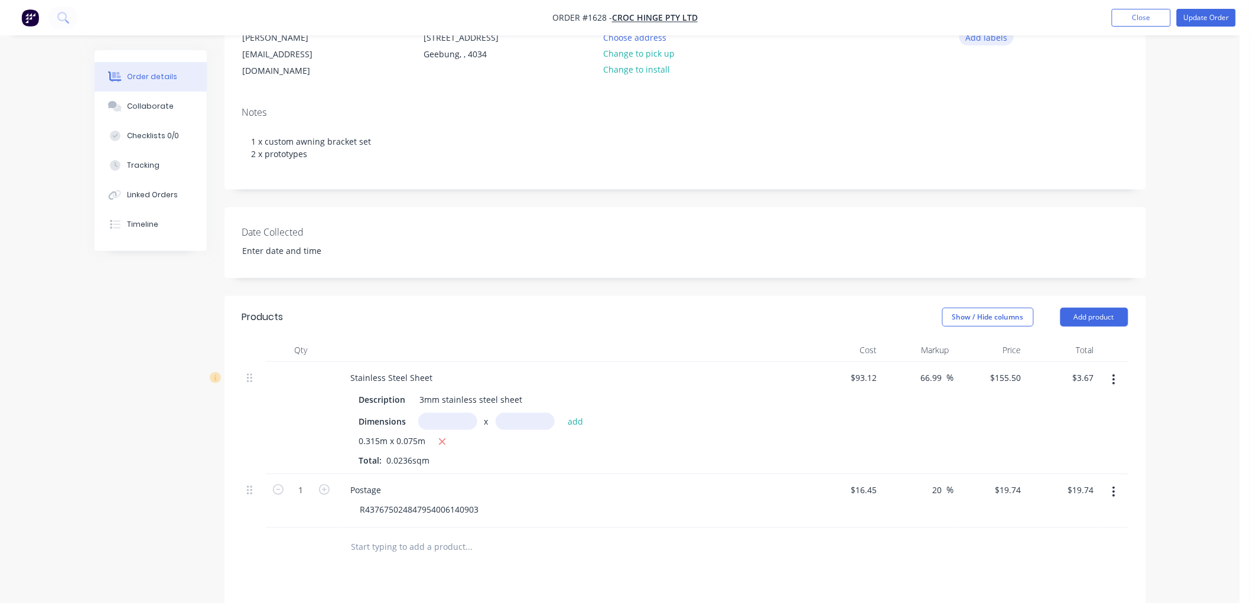
scroll to position [0, 0]
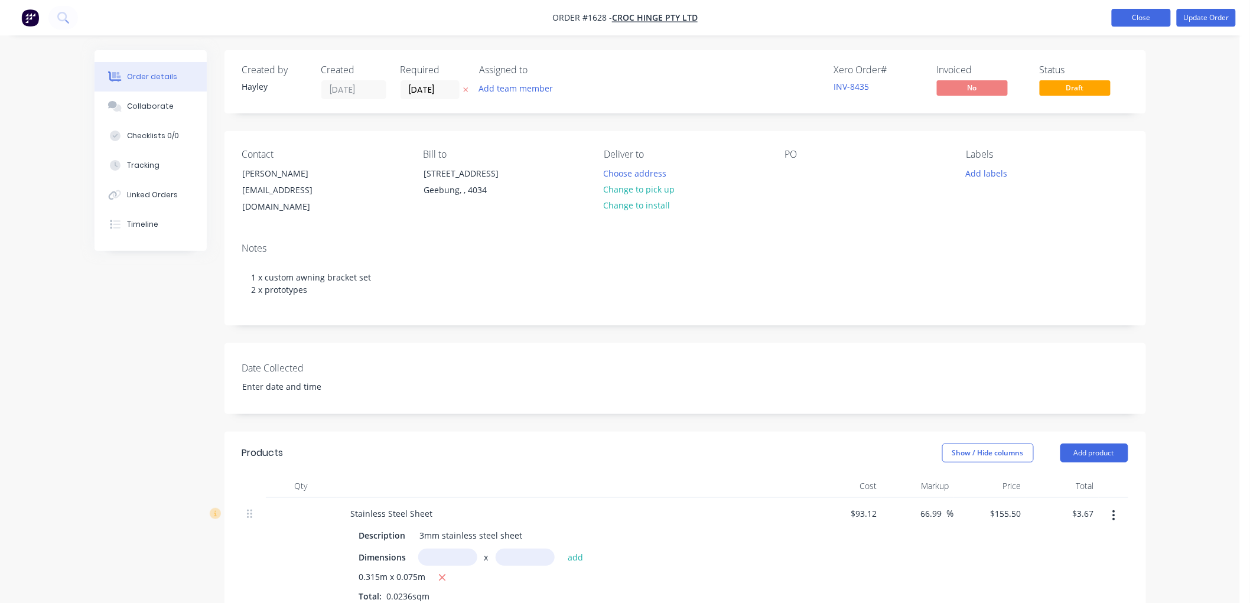
click at [1134, 12] on button "Close" at bounding box center [1141, 18] width 59 height 18
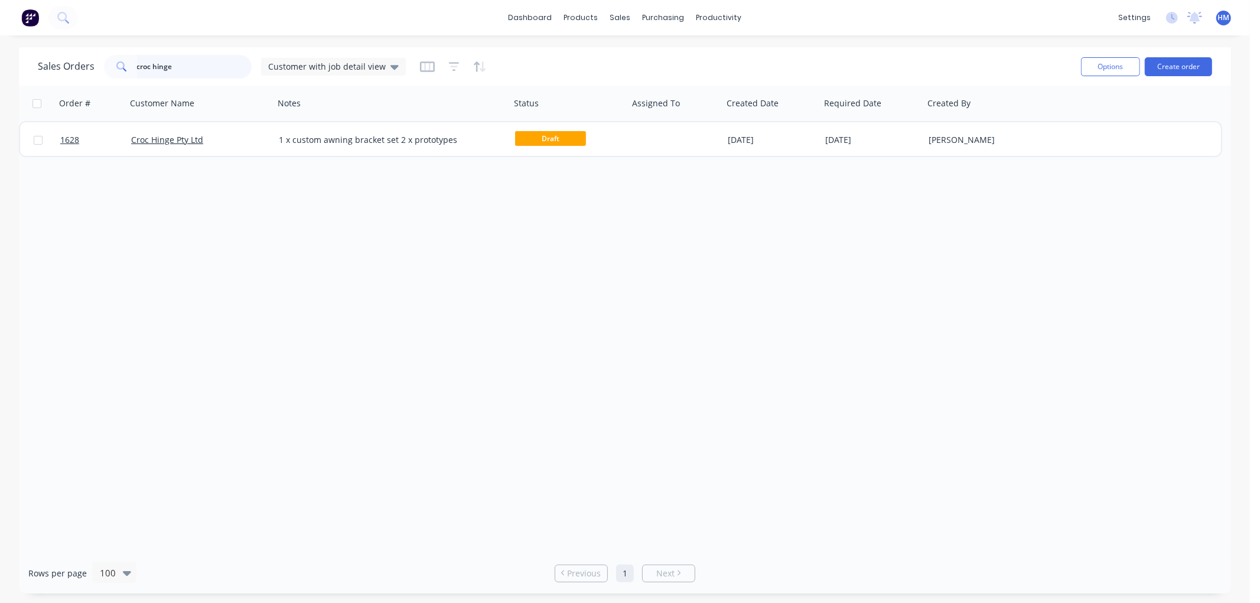
click at [168, 64] on input "croc hinge" at bounding box center [194, 67] width 115 height 24
drag, startPoint x: 183, startPoint y: 66, endPoint x: 83, endPoint y: 66, distance: 99.8
click at [83, 66] on div "Sales Orders croc hinge Customer with job detail view" at bounding box center [222, 67] width 368 height 24
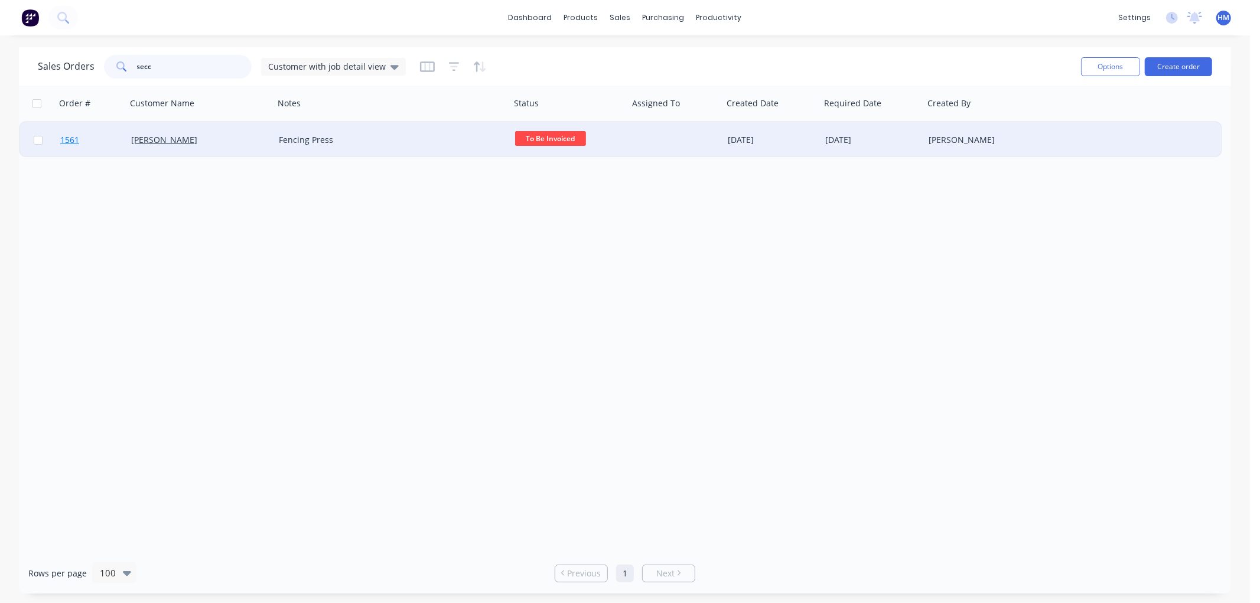
type input "secc"
click at [105, 133] on link "1561" at bounding box center [95, 139] width 71 height 35
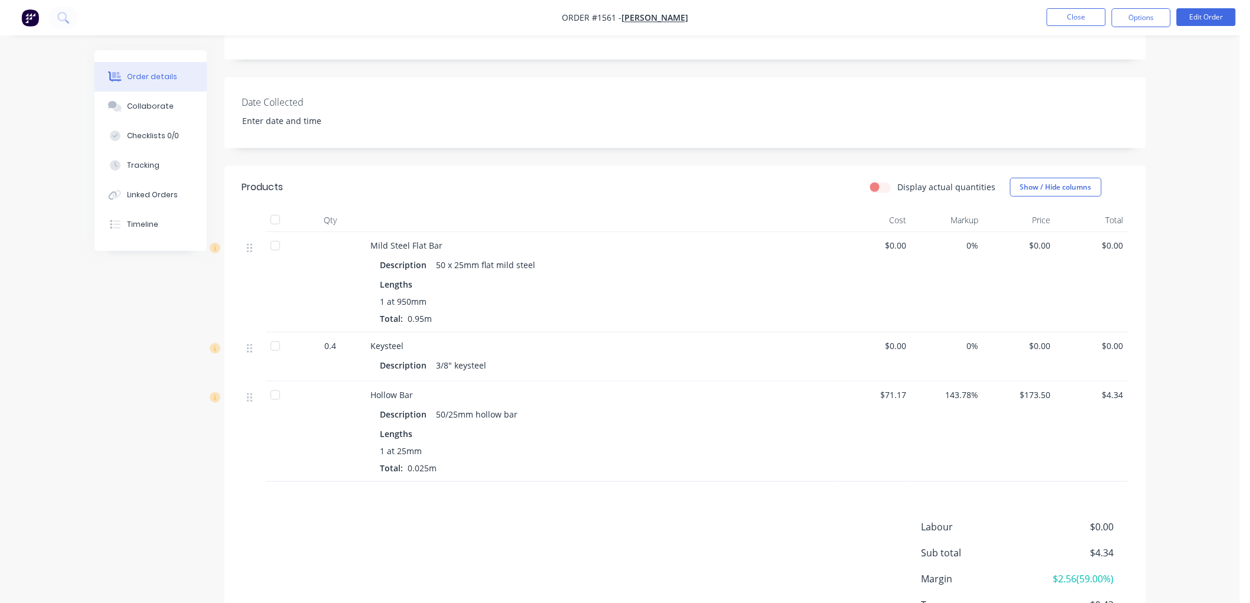
scroll to position [262, 0]
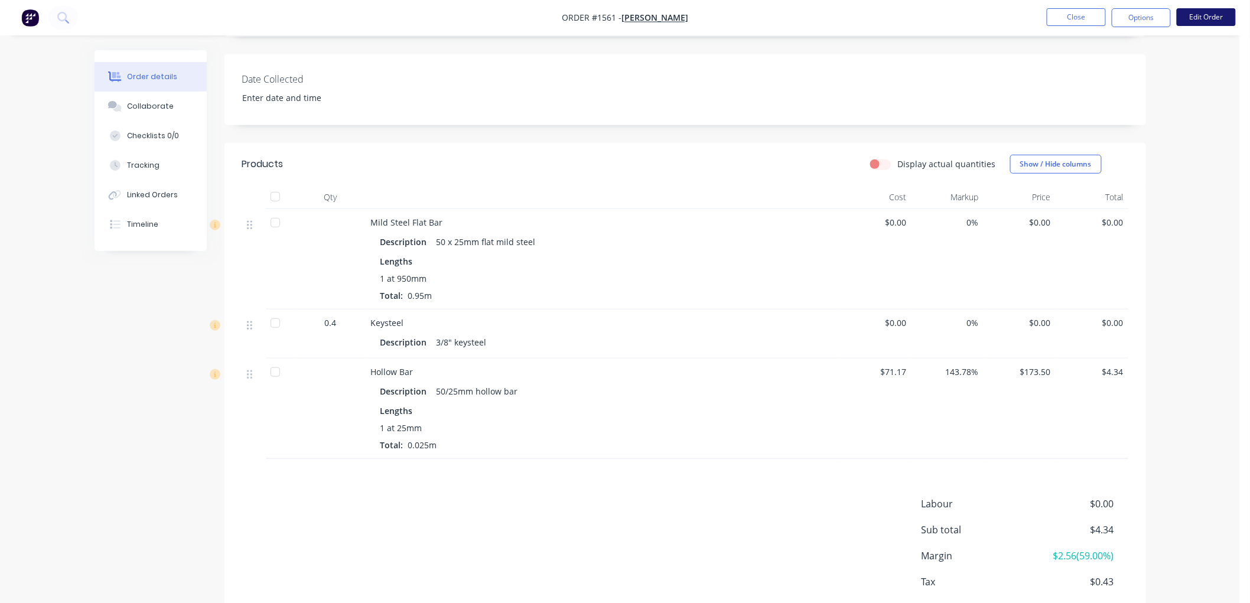
click at [1192, 19] on button "Edit Order" at bounding box center [1206, 17] width 59 height 18
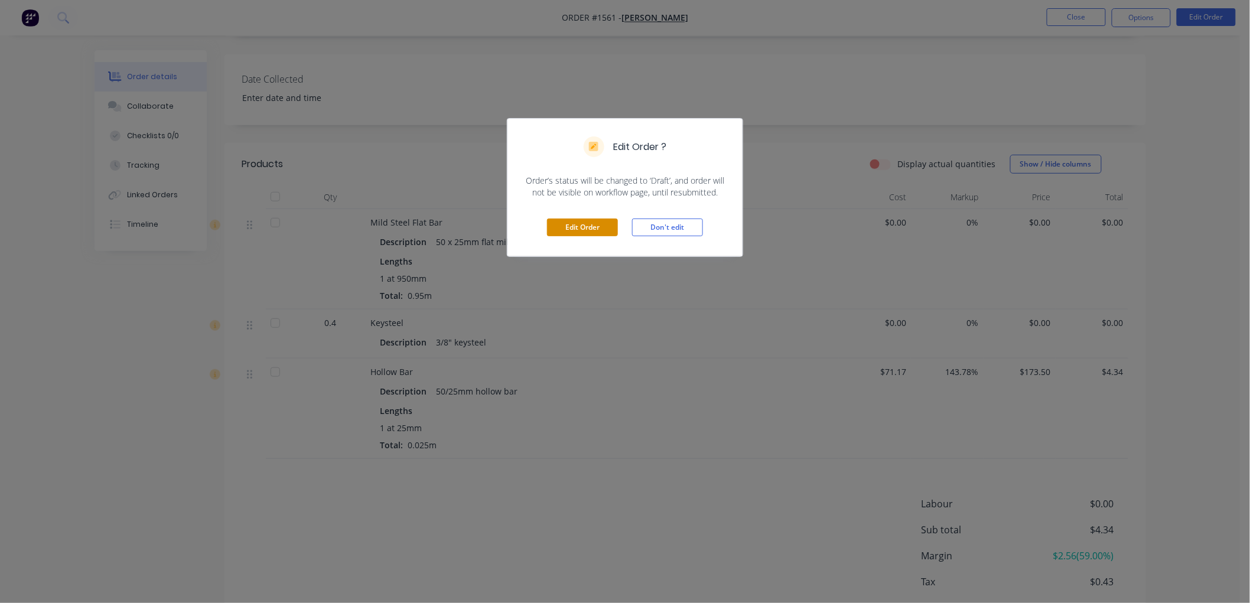
click at [586, 225] on button "Edit Order" at bounding box center [582, 228] width 71 height 18
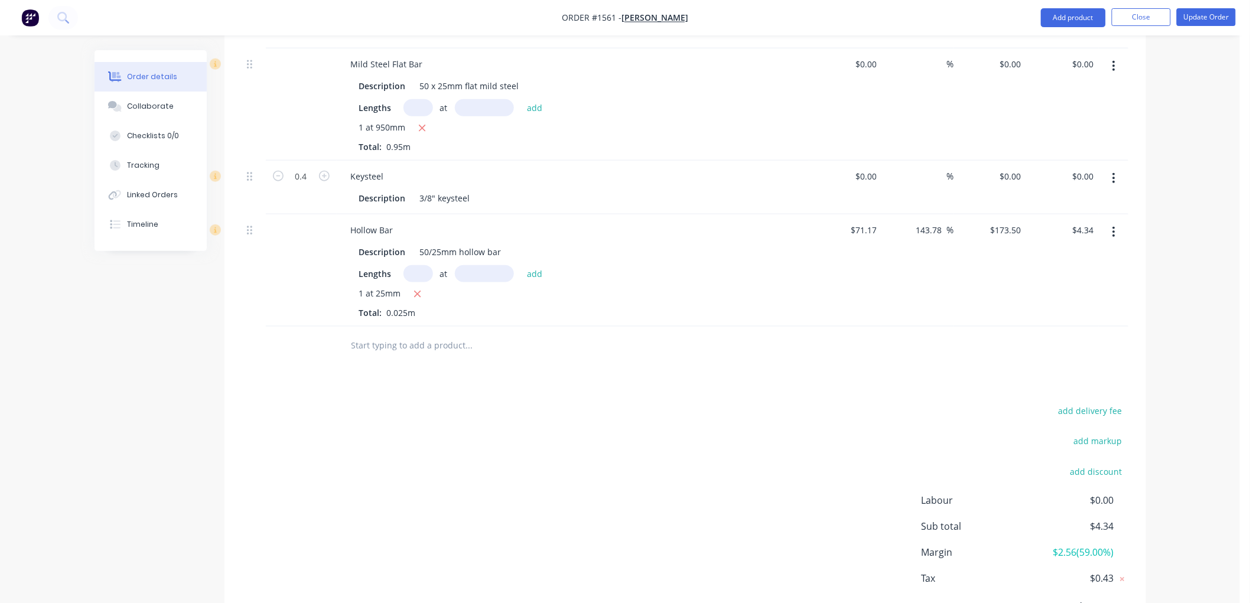
scroll to position [459, 0]
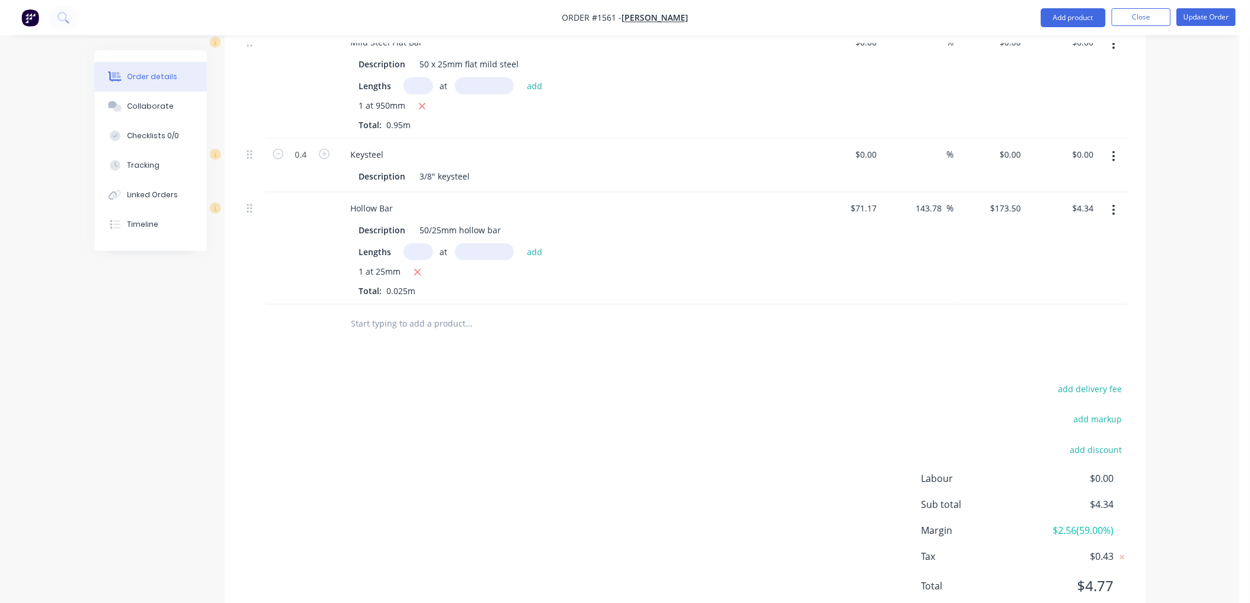
click at [368, 326] on input "text" at bounding box center [469, 324] width 236 height 24
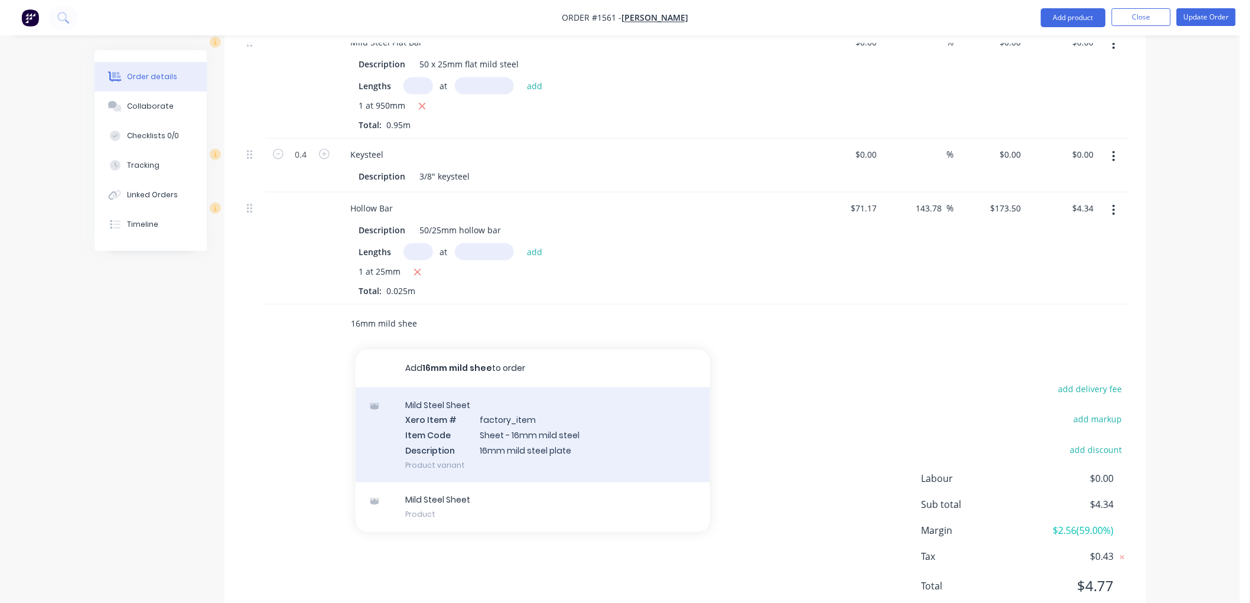
type input "16mm mild shee"
click at [552, 428] on div "Mild Steel Sheet Xero Item # factory_item Item Code Sheet - 16mm mild steel Des…" at bounding box center [533, 434] width 354 height 95
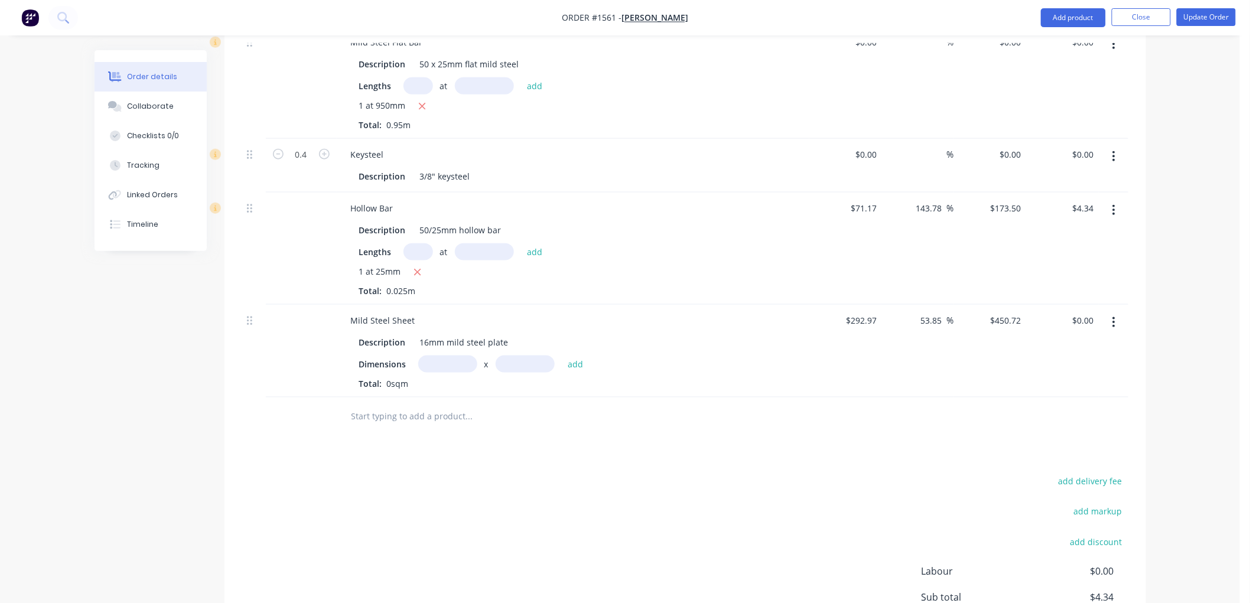
click at [454, 356] on input "text" at bounding box center [447, 364] width 59 height 17
type input "1.5m"
type input "0.45"
click at [562, 356] on button "add" at bounding box center [576, 364] width 28 height 16
type input "$304.24"
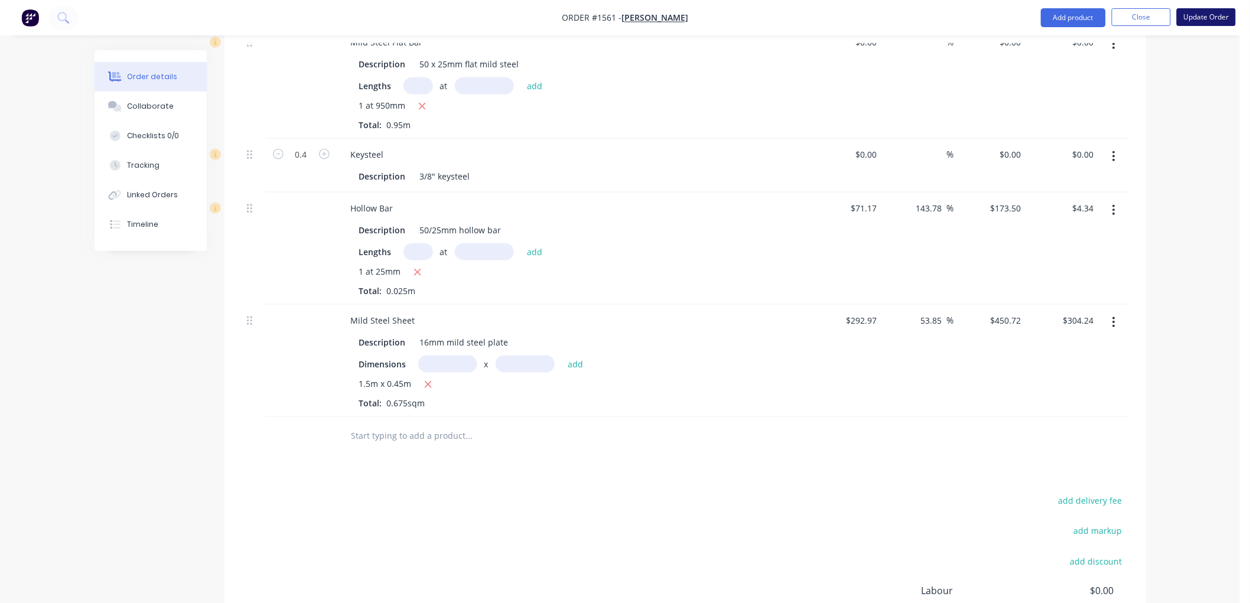
click at [1205, 19] on button "Update Order" at bounding box center [1206, 17] width 59 height 18
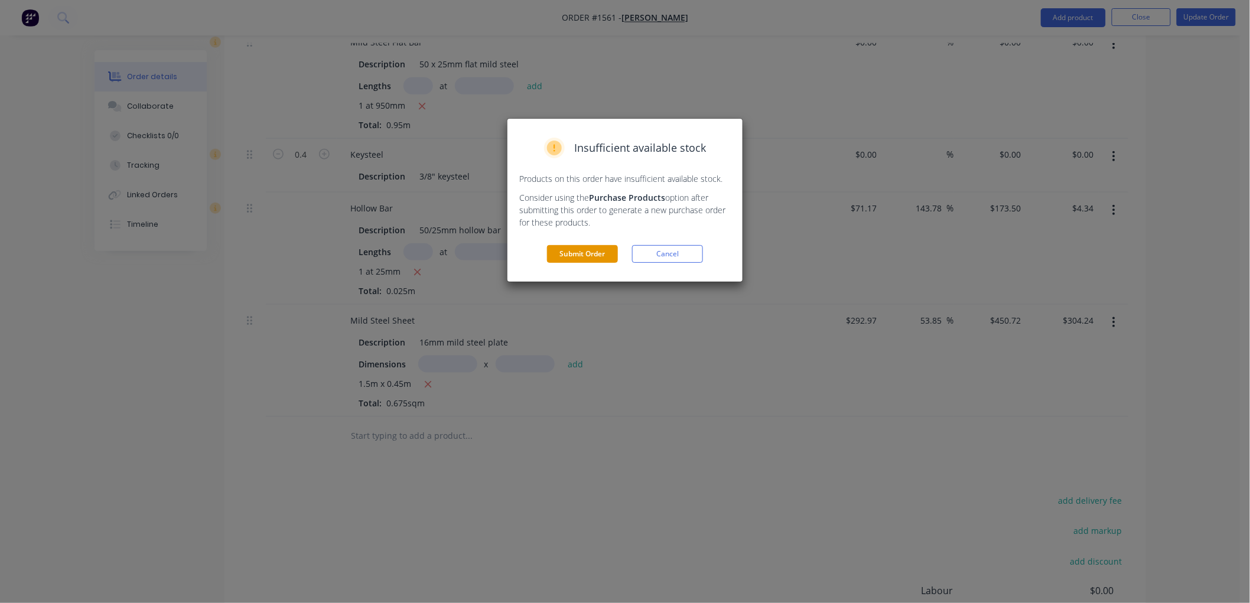
click at [576, 251] on button "Submit Order" at bounding box center [582, 254] width 71 height 18
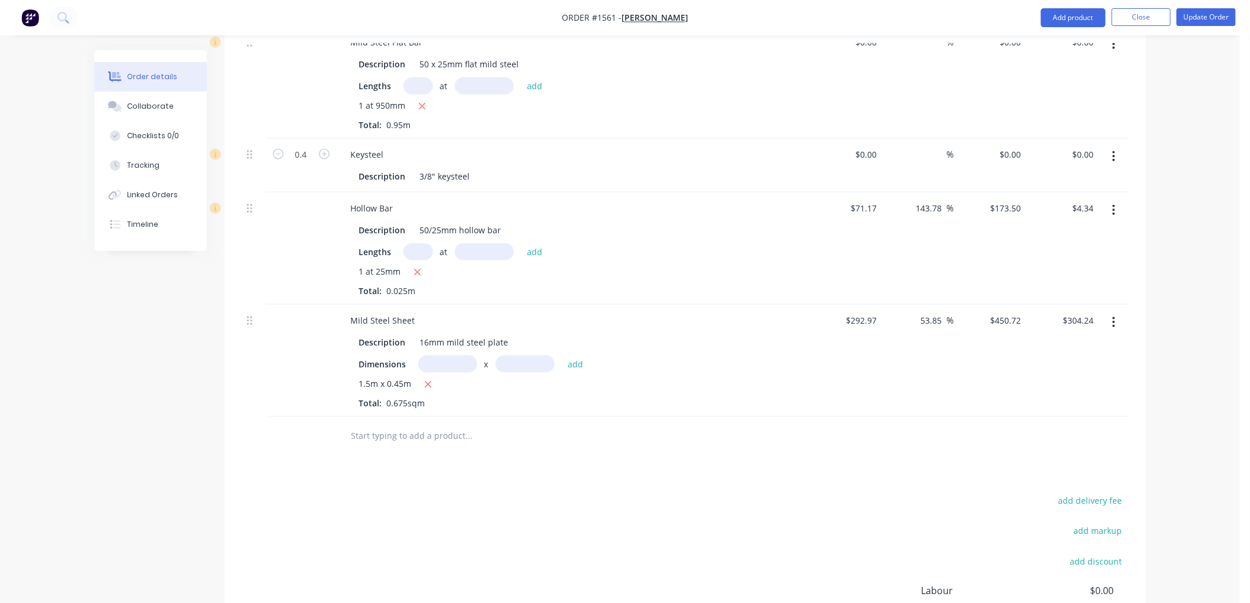
scroll to position [443, 0]
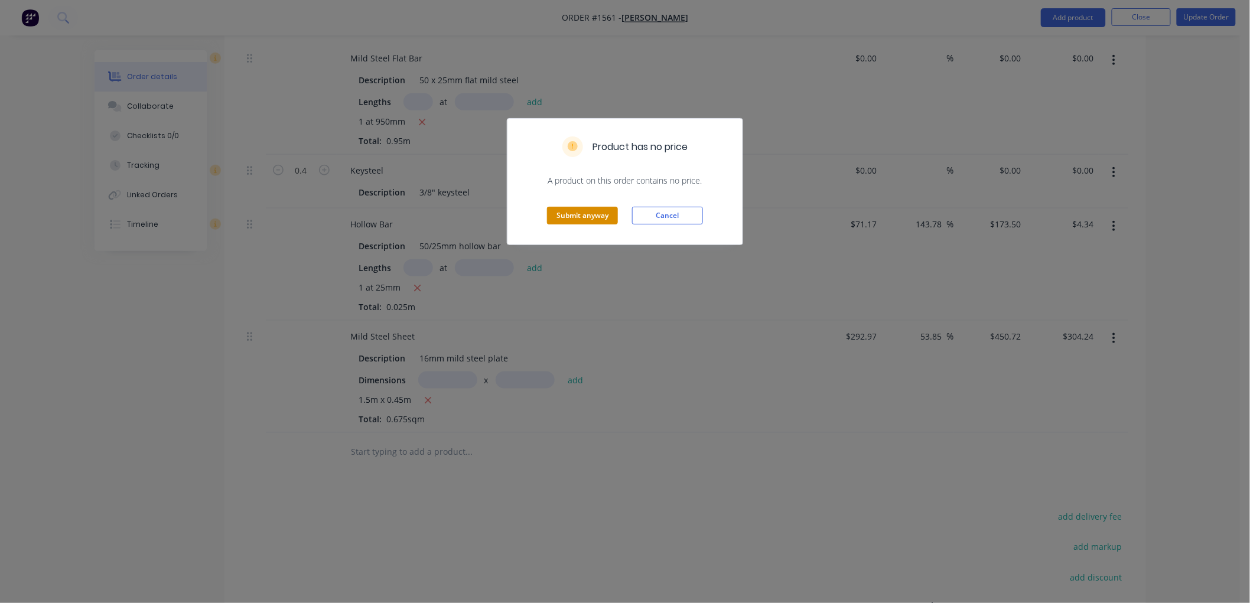
click at [587, 214] on button "Submit anyway" at bounding box center [582, 216] width 71 height 18
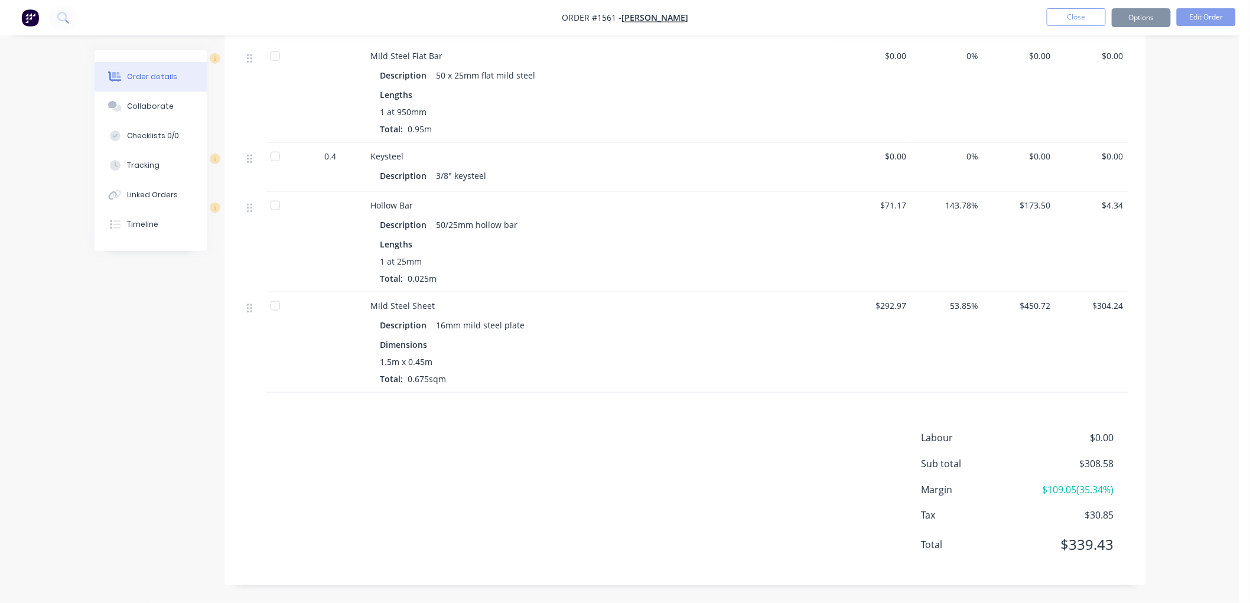
scroll to position [429, 0]
click at [1078, 12] on button "Close" at bounding box center [1076, 17] width 59 height 18
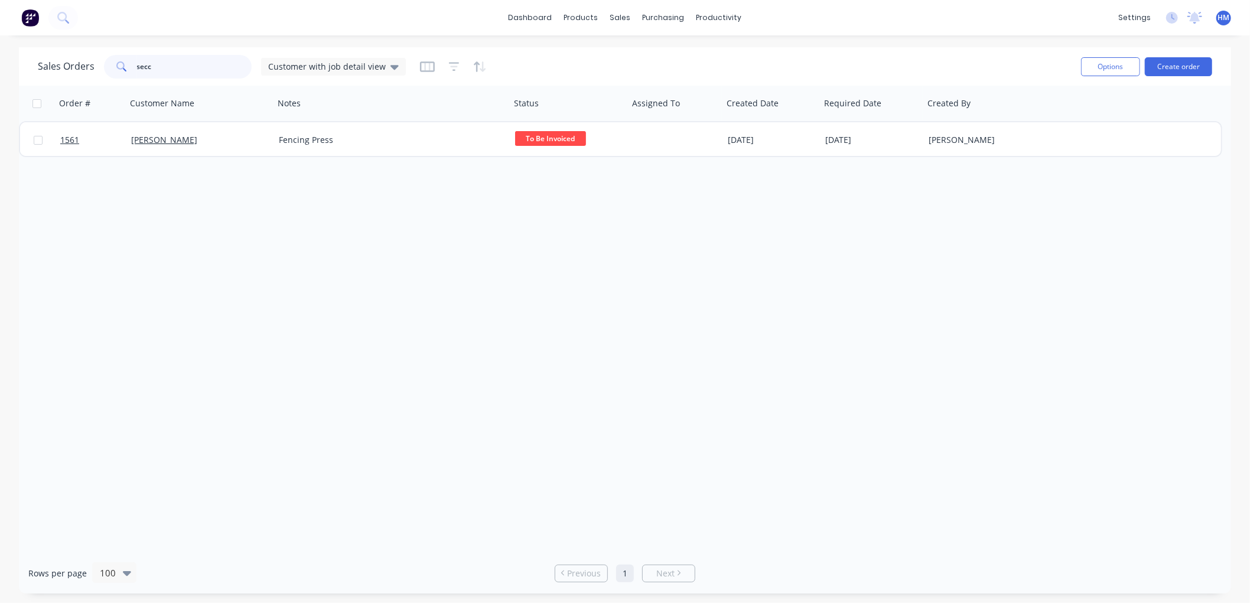
drag, startPoint x: 136, startPoint y: 69, endPoint x: 99, endPoint y: 66, distance: 38.0
click at [99, 66] on div "Sales Orders secc Customer with job detail view" at bounding box center [222, 67] width 368 height 24
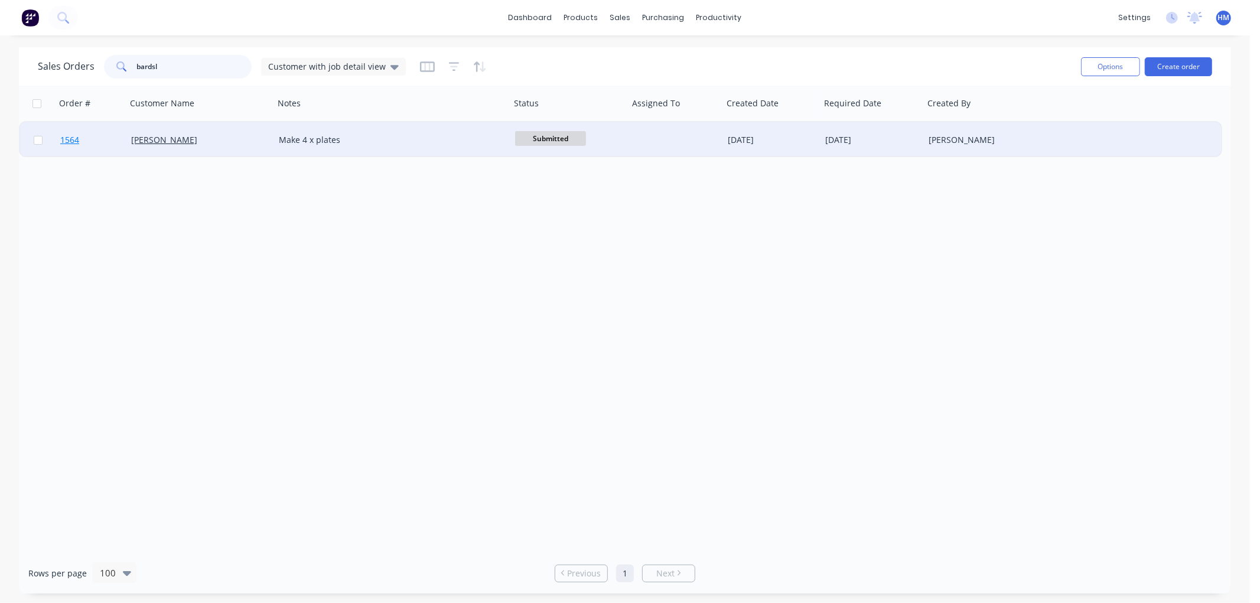
type input "bardsl"
click at [107, 138] on link "1564" at bounding box center [95, 139] width 71 height 35
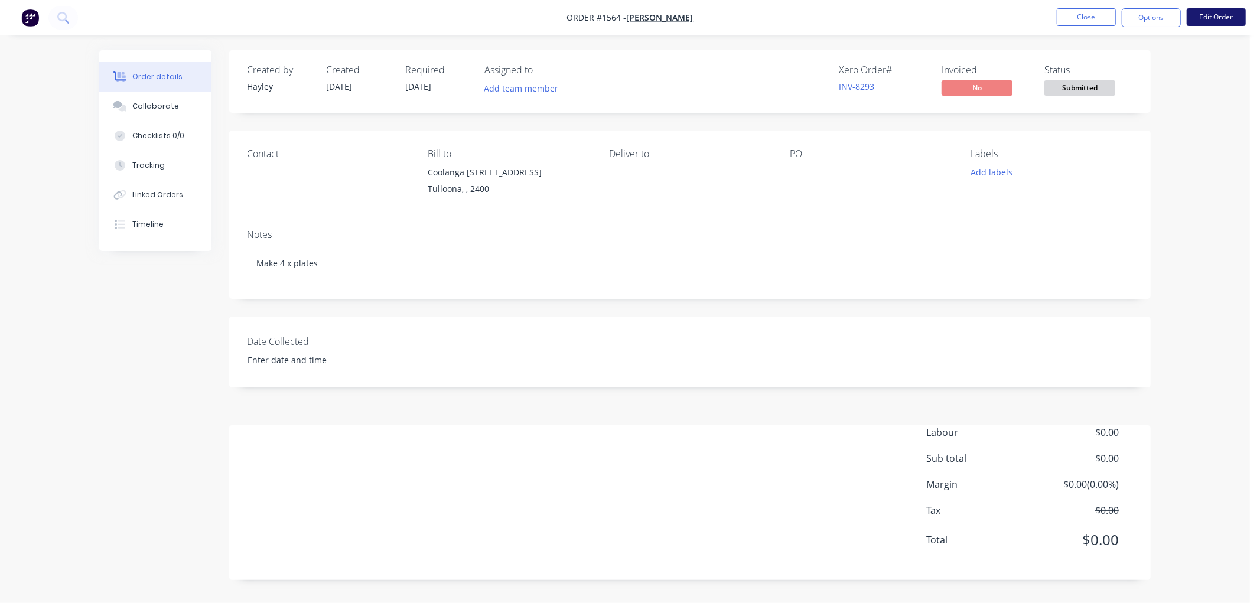
click at [1223, 13] on button "Edit Order" at bounding box center [1216, 17] width 59 height 18
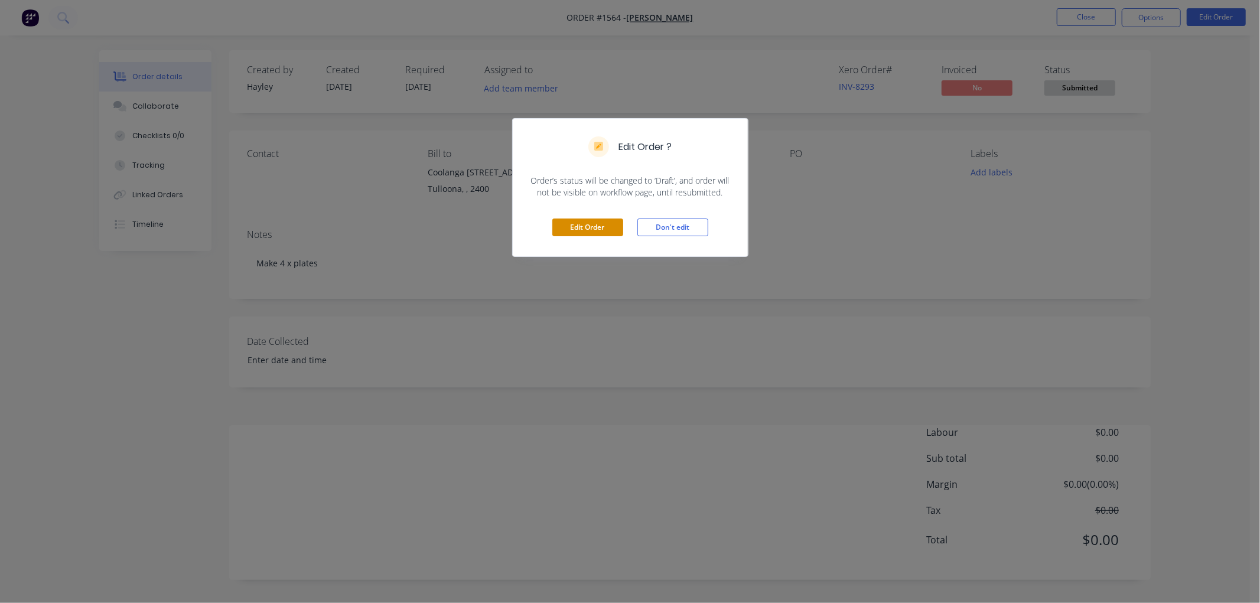
click at [570, 225] on button "Edit Order" at bounding box center [587, 228] width 71 height 18
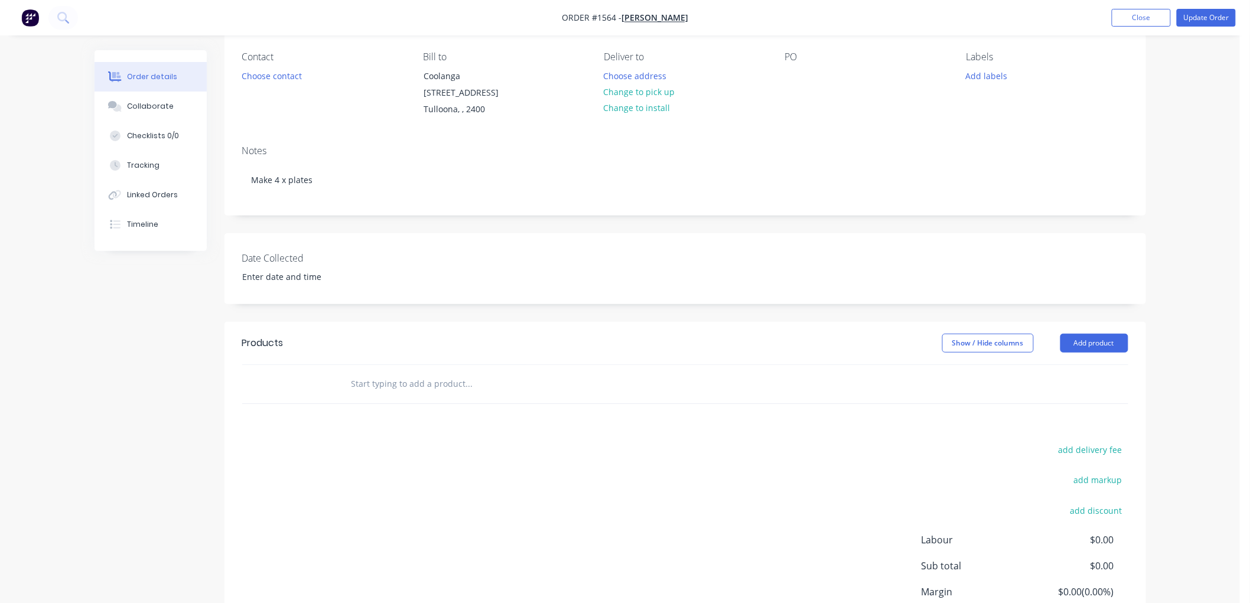
scroll to position [131, 0]
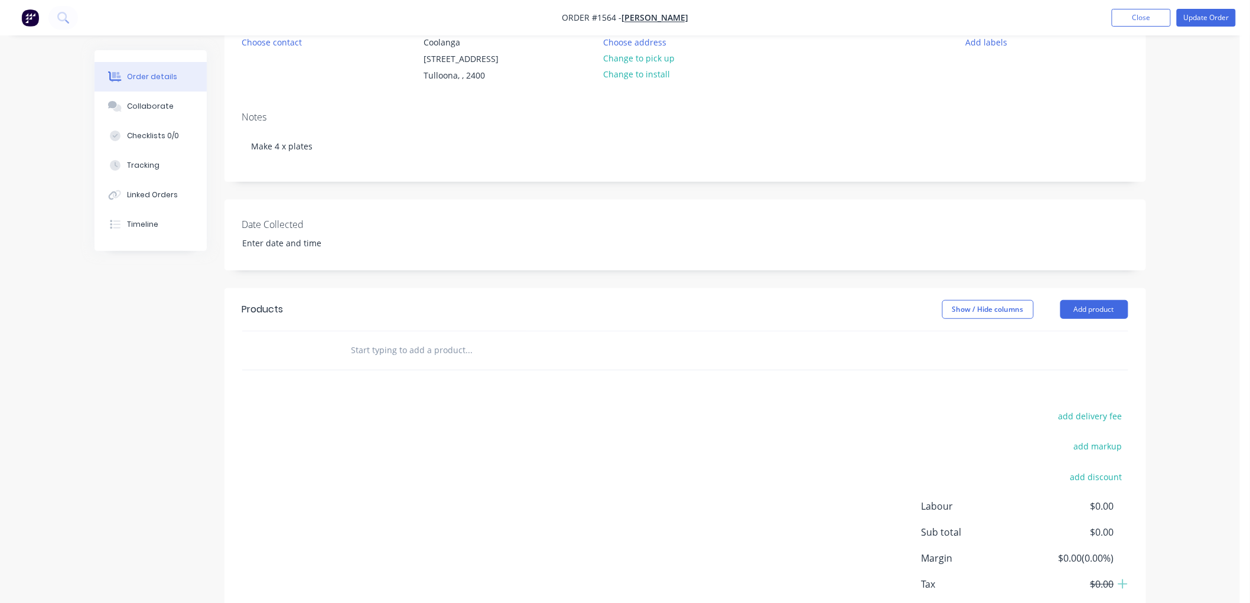
click at [378, 346] on input "text" at bounding box center [469, 350] width 236 height 24
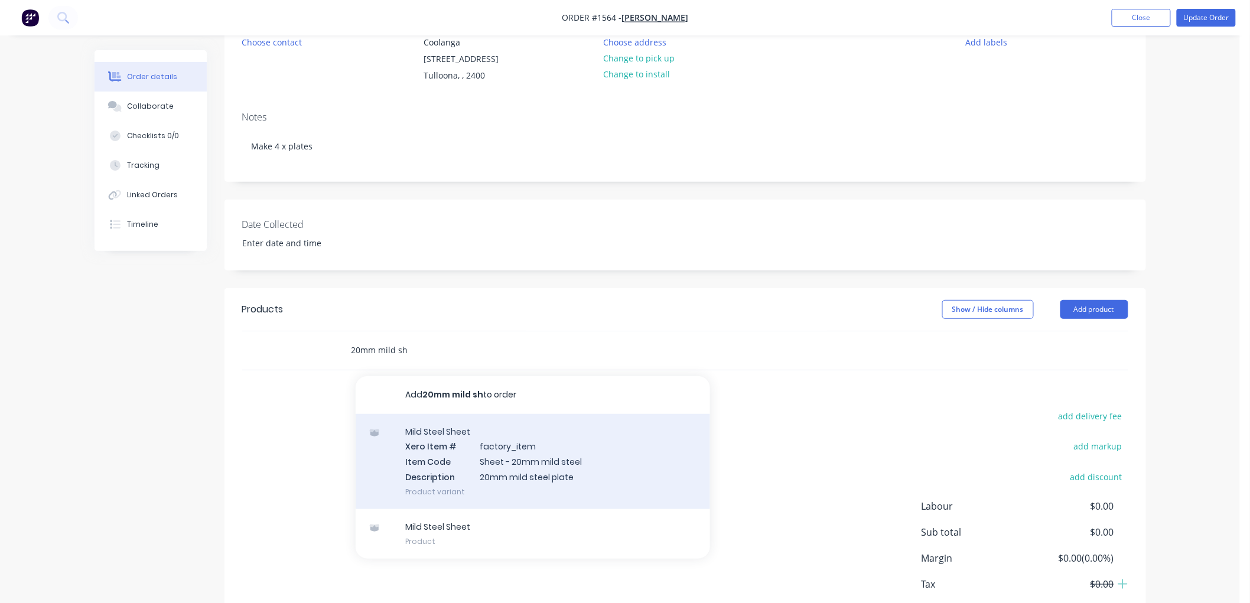
type input "20mm mild sh"
click at [594, 453] on div "Mild Steel Sheet Xero Item # factory_item Item Code Sheet - 20mm mild steel Des…" at bounding box center [533, 461] width 354 height 95
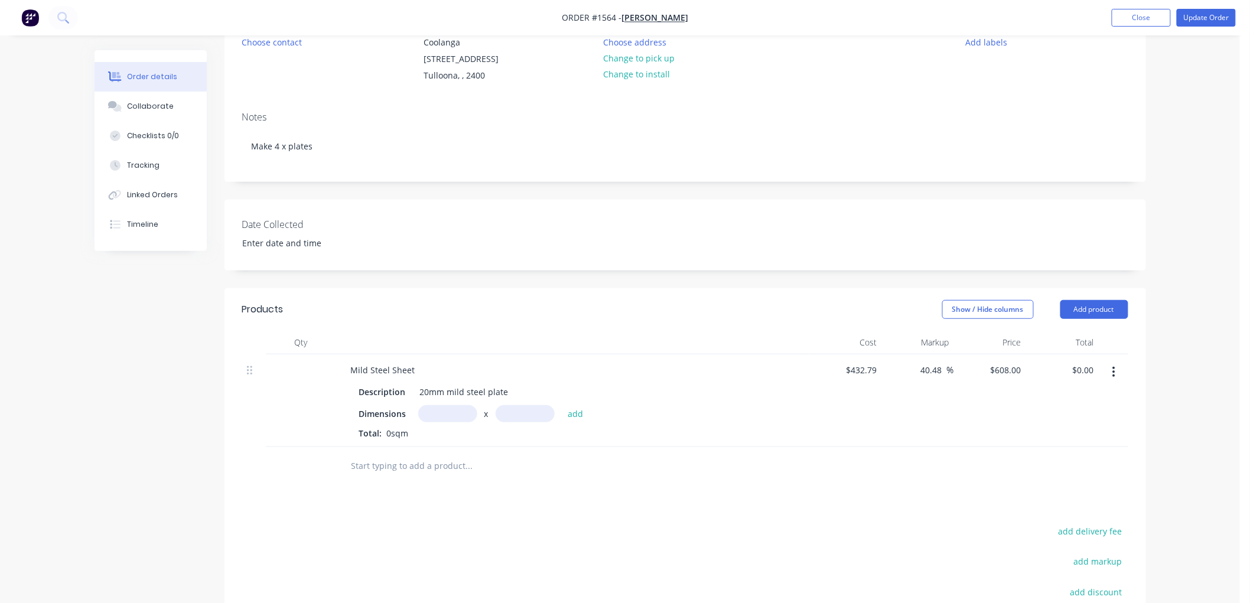
click at [437, 409] on input "text" at bounding box center [447, 413] width 59 height 17
type input "0.45m"
type input "1.4"
click at [562, 405] on button "add" at bounding box center [576, 413] width 28 height 16
type input "$383.04"
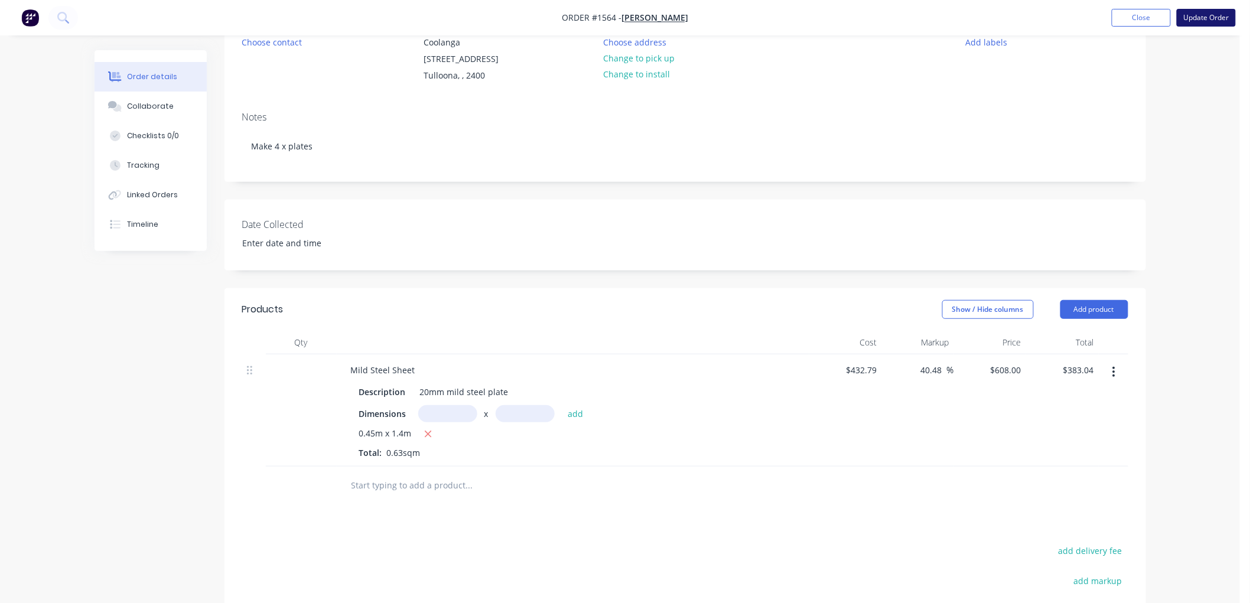
click at [1201, 14] on button "Update Order" at bounding box center [1206, 18] width 59 height 18
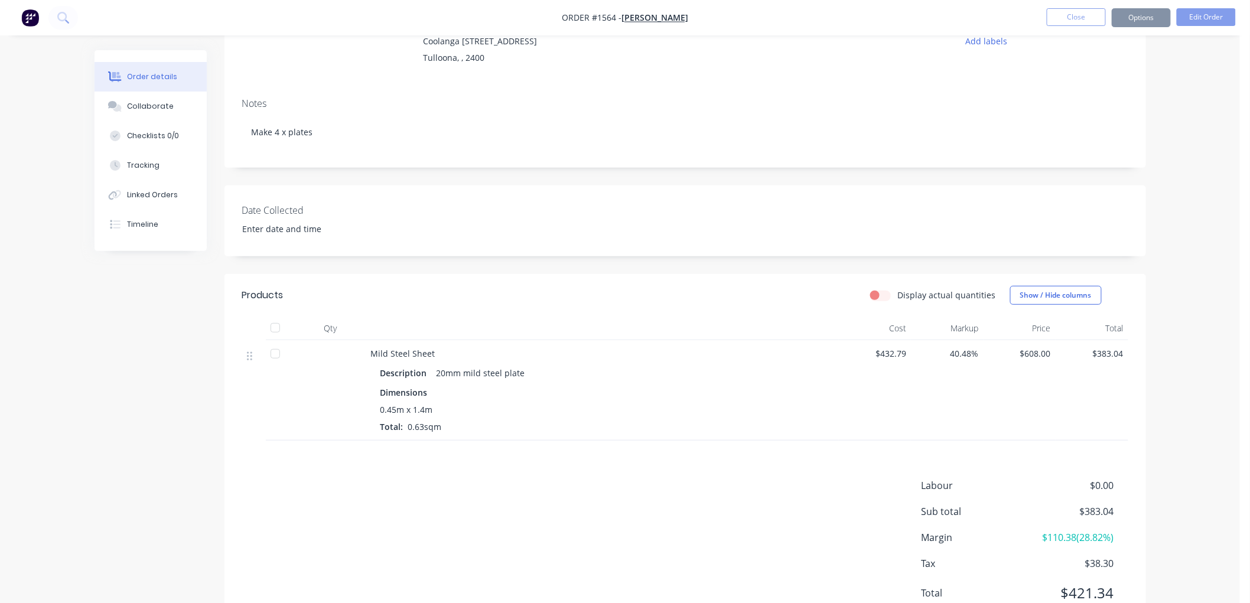
scroll to position [0, 0]
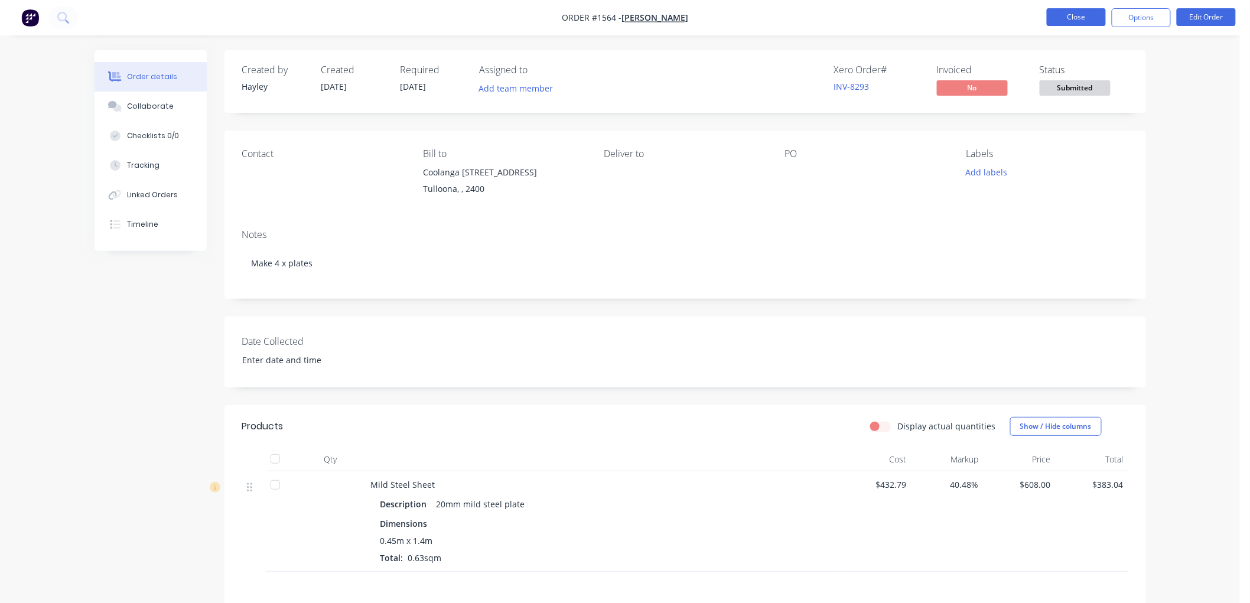
click at [1058, 18] on button "Close" at bounding box center [1076, 17] width 59 height 18
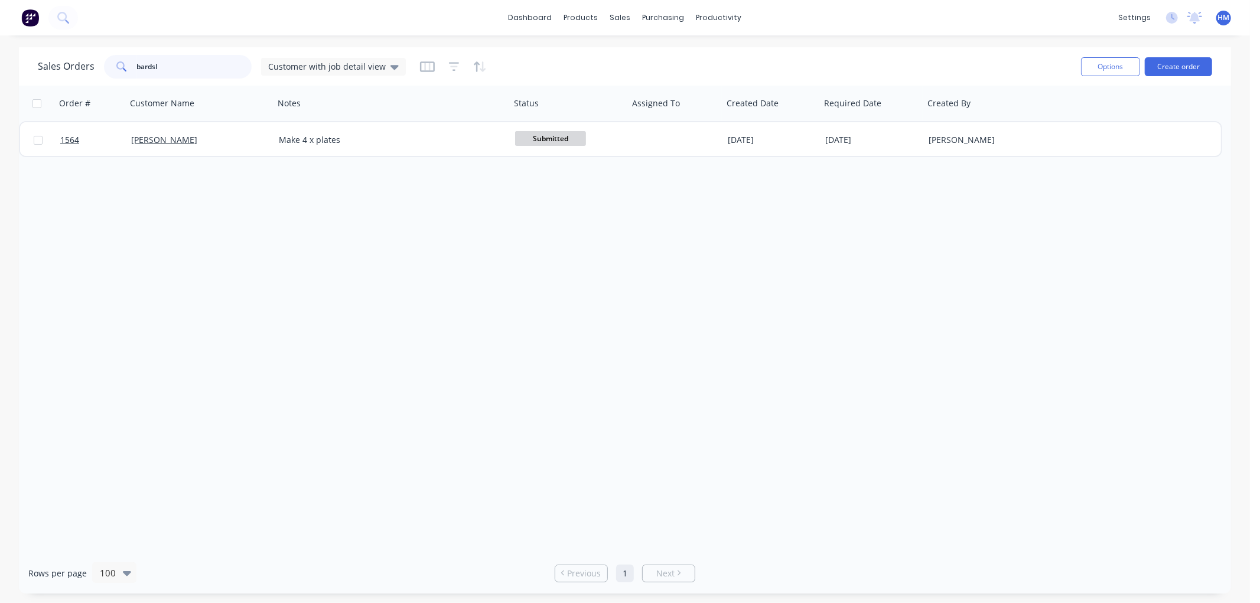
drag, startPoint x: 181, startPoint y: 67, endPoint x: 72, endPoint y: 66, distance: 109.3
click at [72, 66] on div "Sales Orders bardsl Customer with job detail view" at bounding box center [222, 67] width 368 height 24
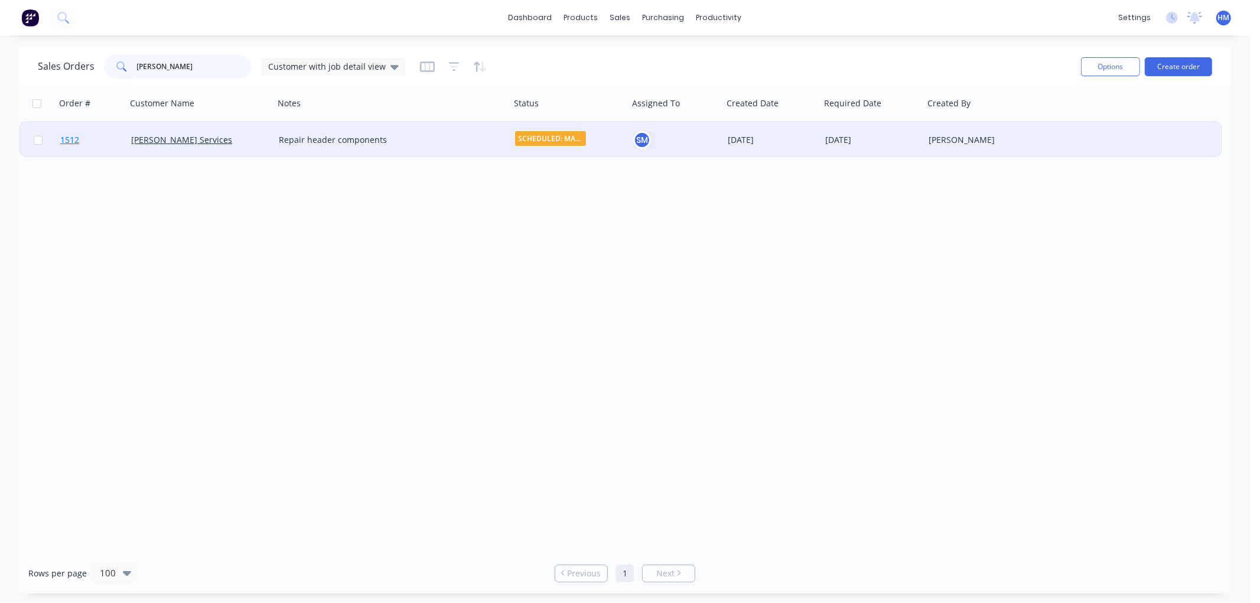
type input "[PERSON_NAME]"
click at [103, 145] on link "1512" at bounding box center [95, 139] width 71 height 35
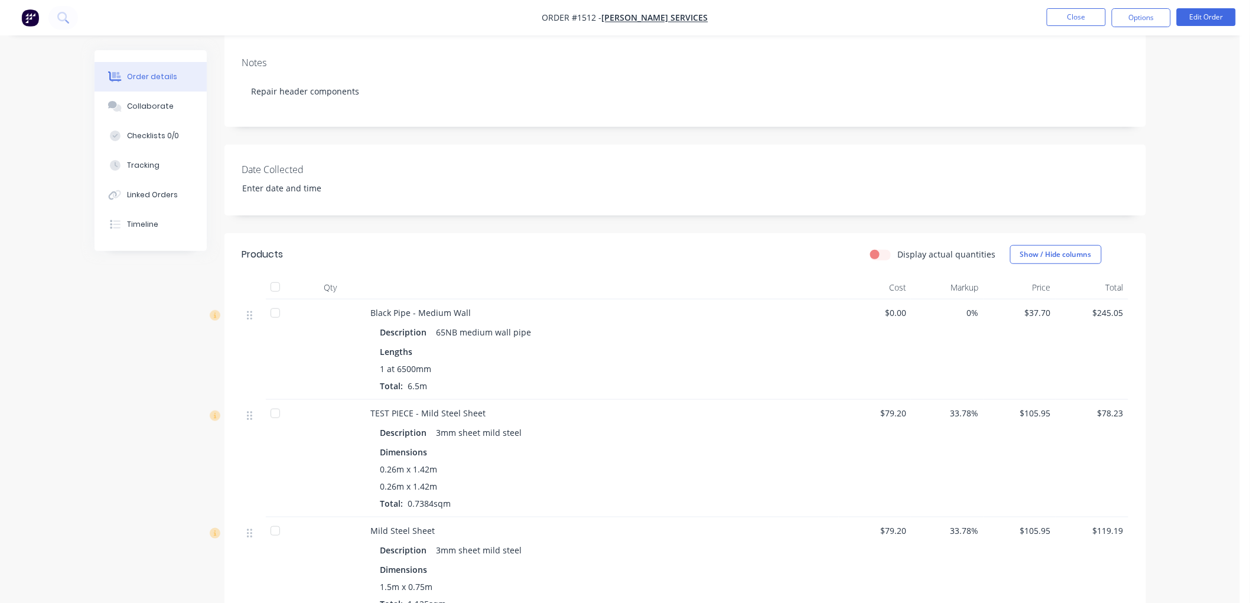
scroll to position [262, 0]
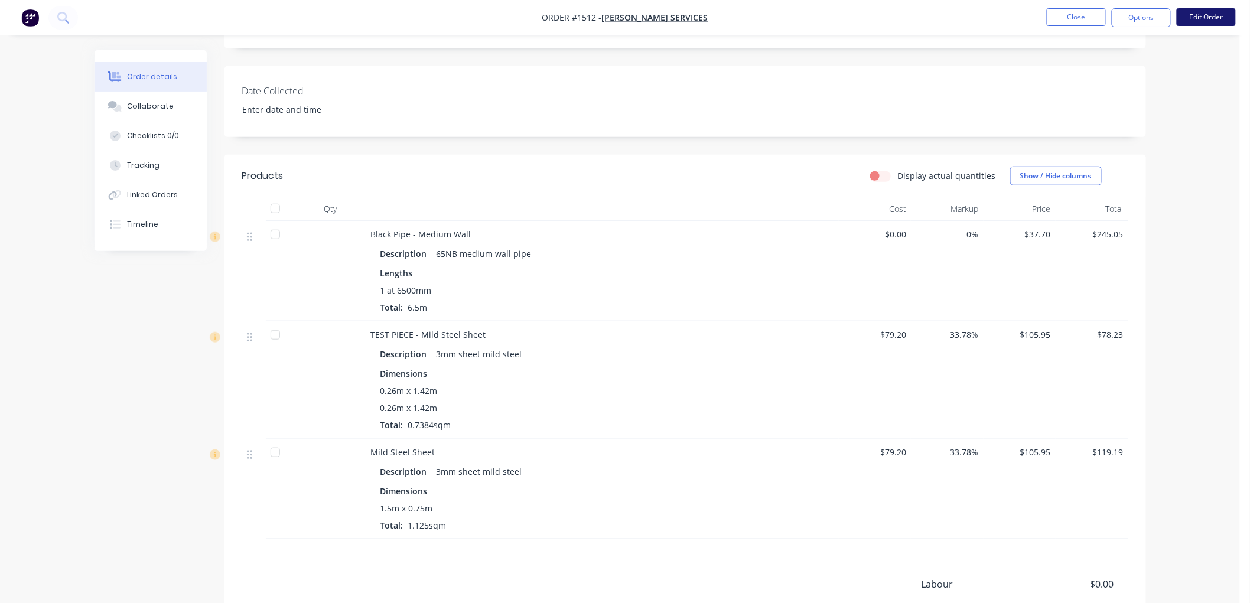
click at [1196, 15] on button "Edit Order" at bounding box center [1206, 17] width 59 height 18
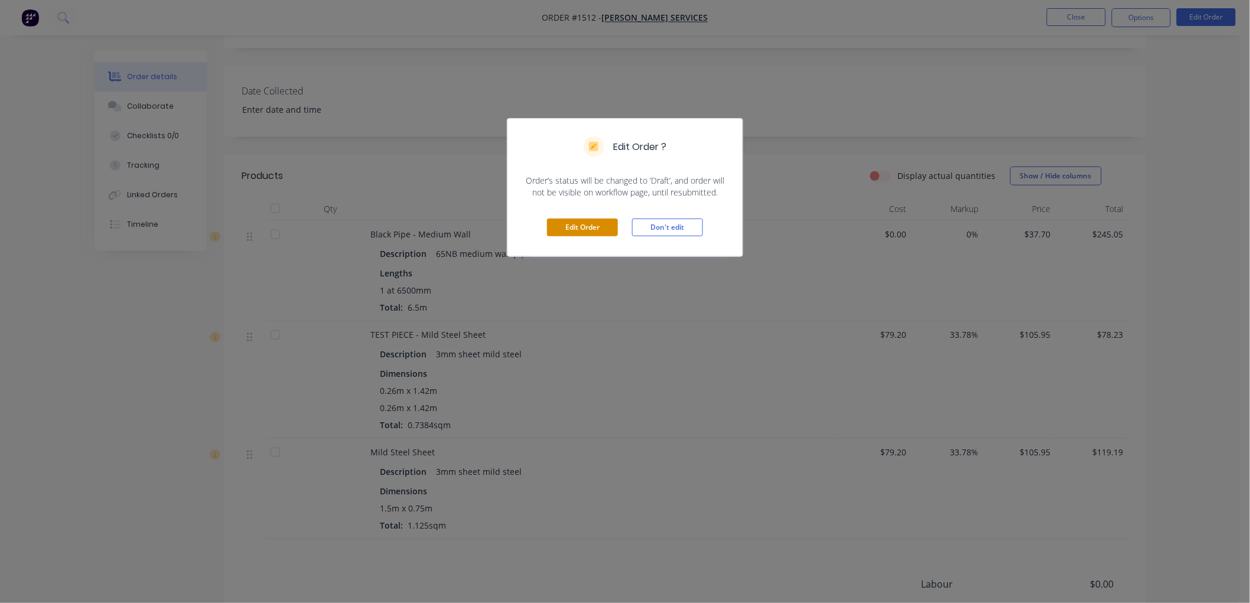
click at [582, 225] on button "Edit Order" at bounding box center [582, 228] width 71 height 18
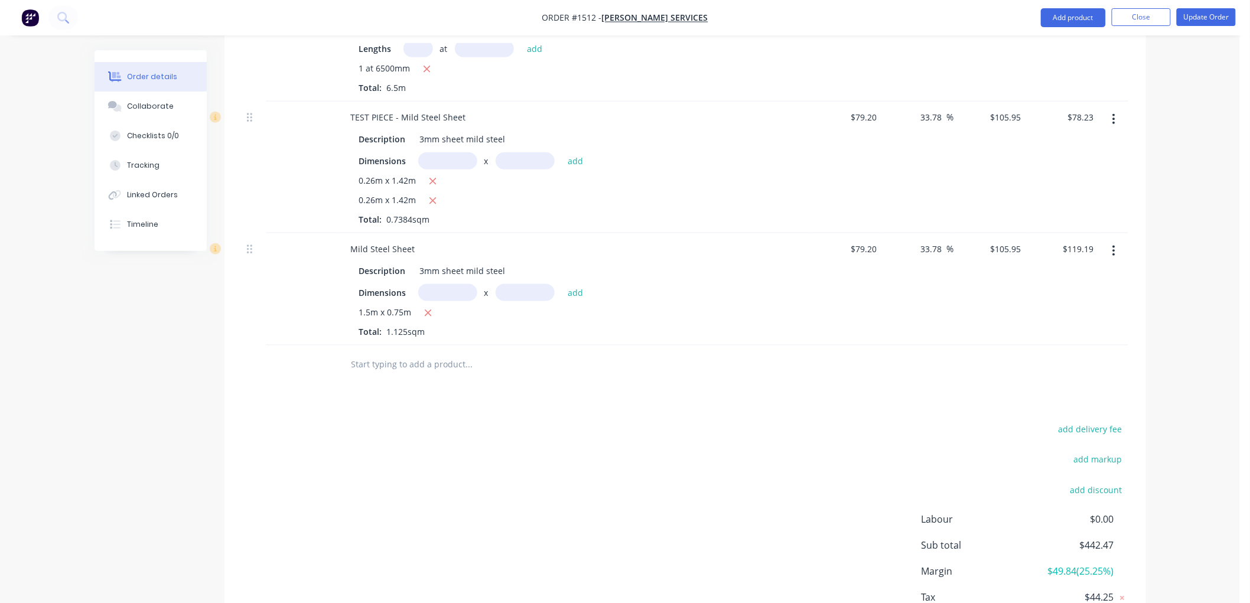
scroll to position [524, 0]
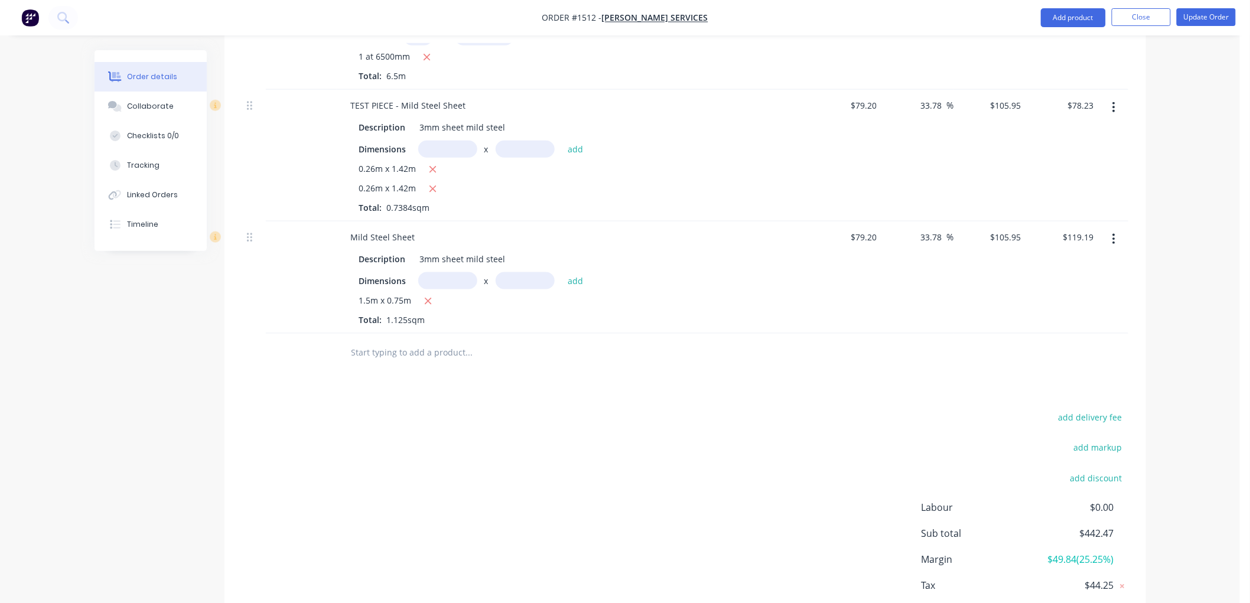
click at [373, 341] on input "text" at bounding box center [469, 353] width 236 height 24
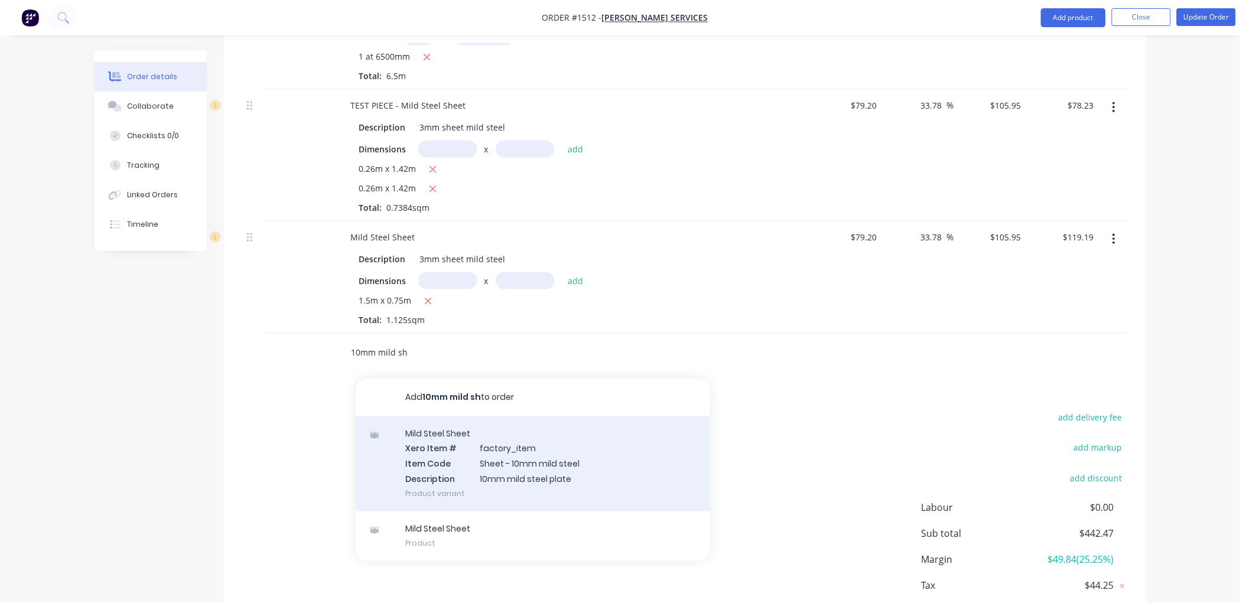
type input "10mm mild sh"
click at [535, 443] on div "Mild Steel Sheet Xero Item # factory_item Item Code Sheet - 10mm mild steel Des…" at bounding box center [533, 463] width 354 height 95
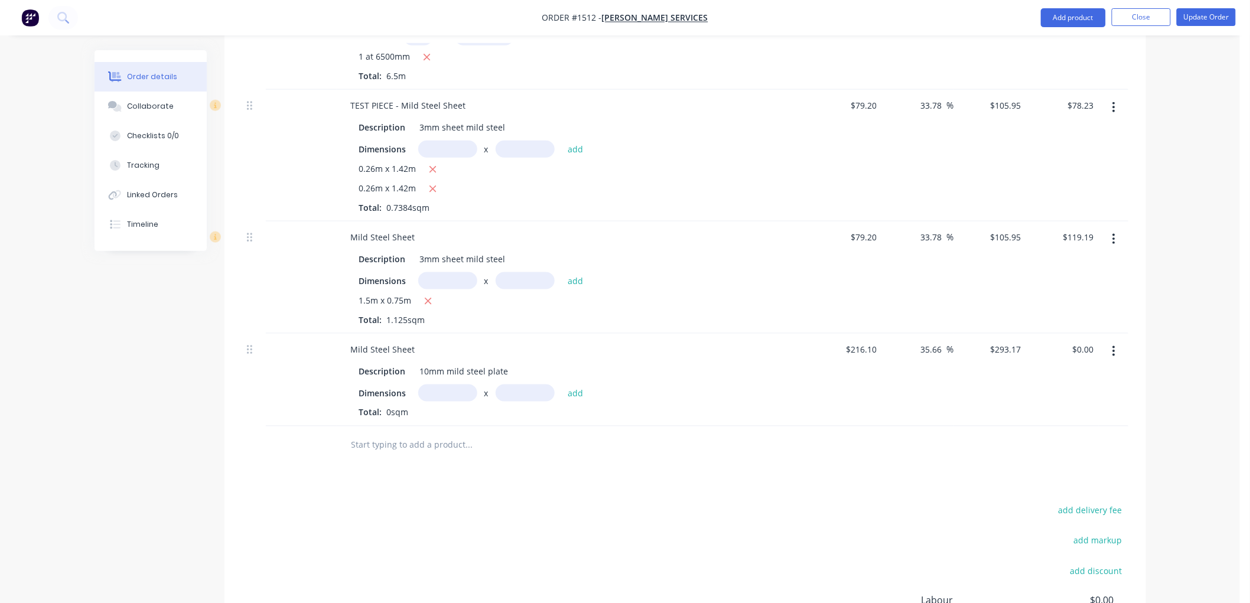
click at [429, 385] on input "text" at bounding box center [447, 393] width 59 height 17
type input "1.61m"
type input ".32"
click at [562, 385] on button "add" at bounding box center [576, 393] width 28 height 16
type input "$151.04"
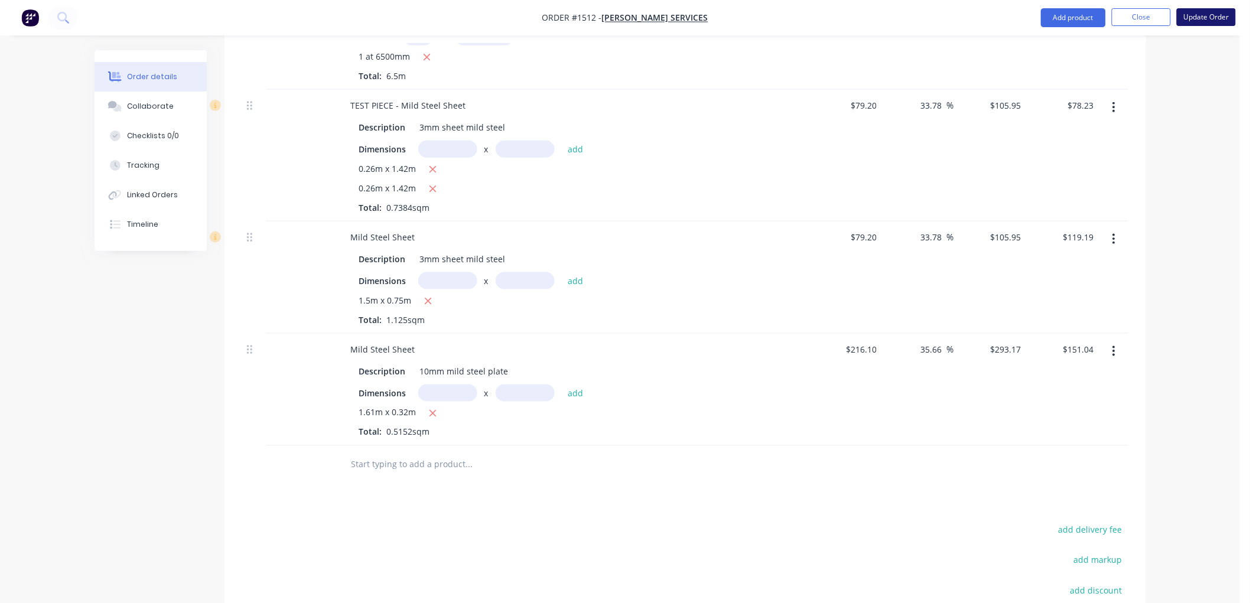
click at [1206, 18] on button "Update Order" at bounding box center [1206, 17] width 59 height 18
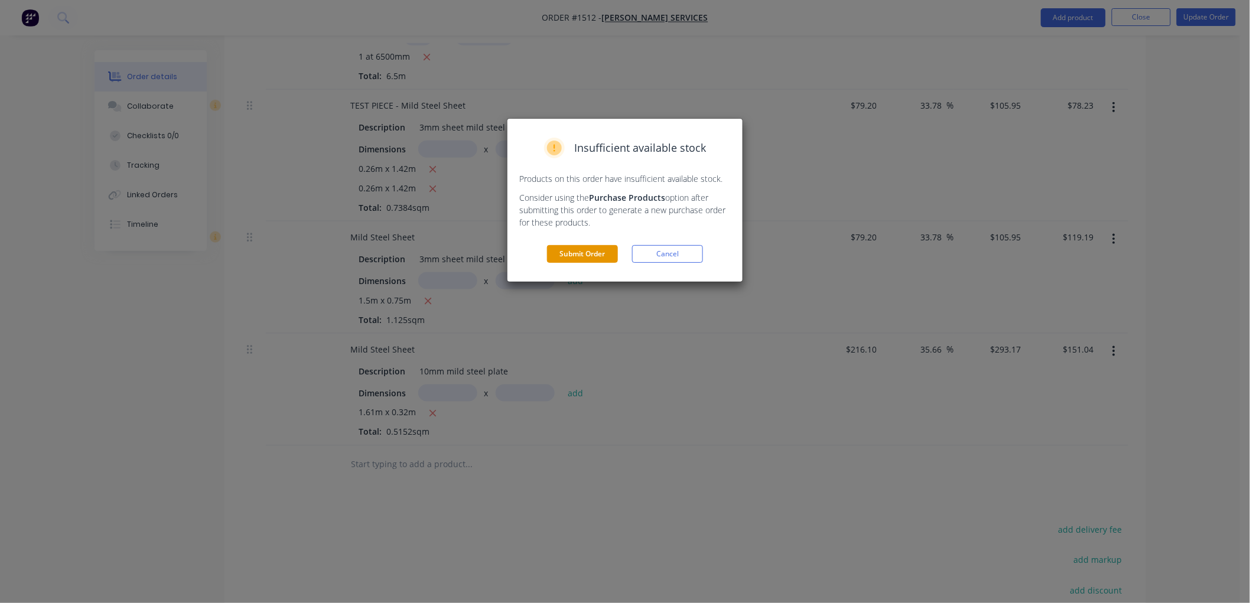
click at [591, 252] on button "Submit Order" at bounding box center [582, 254] width 71 height 18
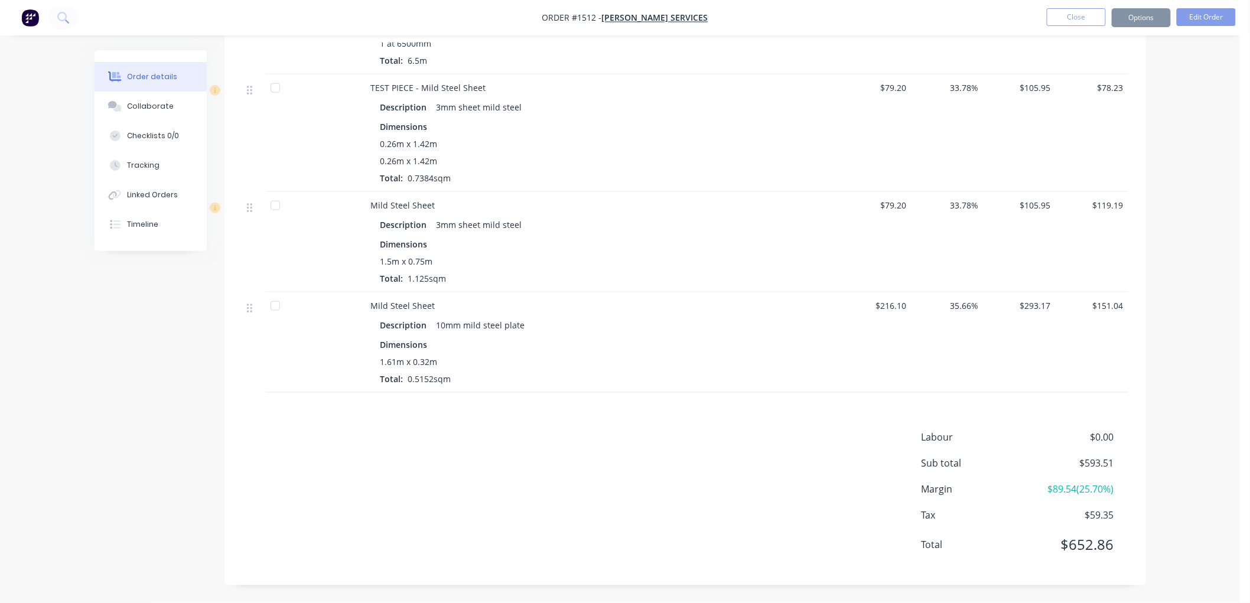
scroll to position [510, 0]
click at [1076, 20] on button "Close" at bounding box center [1076, 17] width 59 height 18
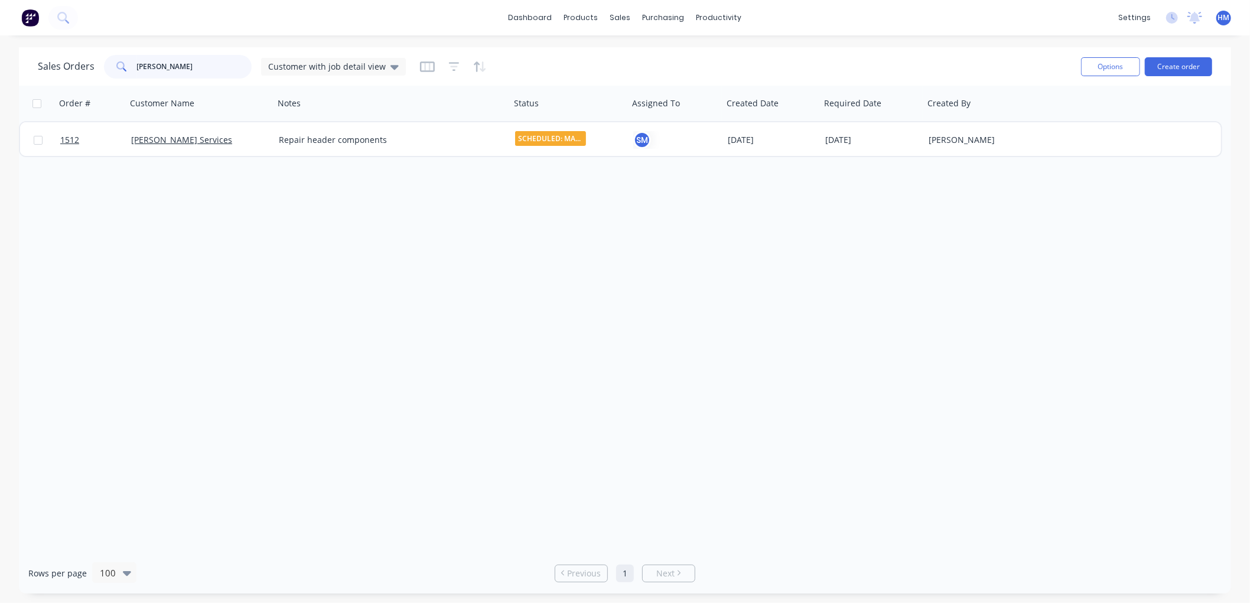
drag, startPoint x: 166, startPoint y: 72, endPoint x: 71, endPoint y: 71, distance: 95.1
click at [71, 71] on div "Sales Orders [PERSON_NAME] Customer with job detail view" at bounding box center [222, 67] width 368 height 24
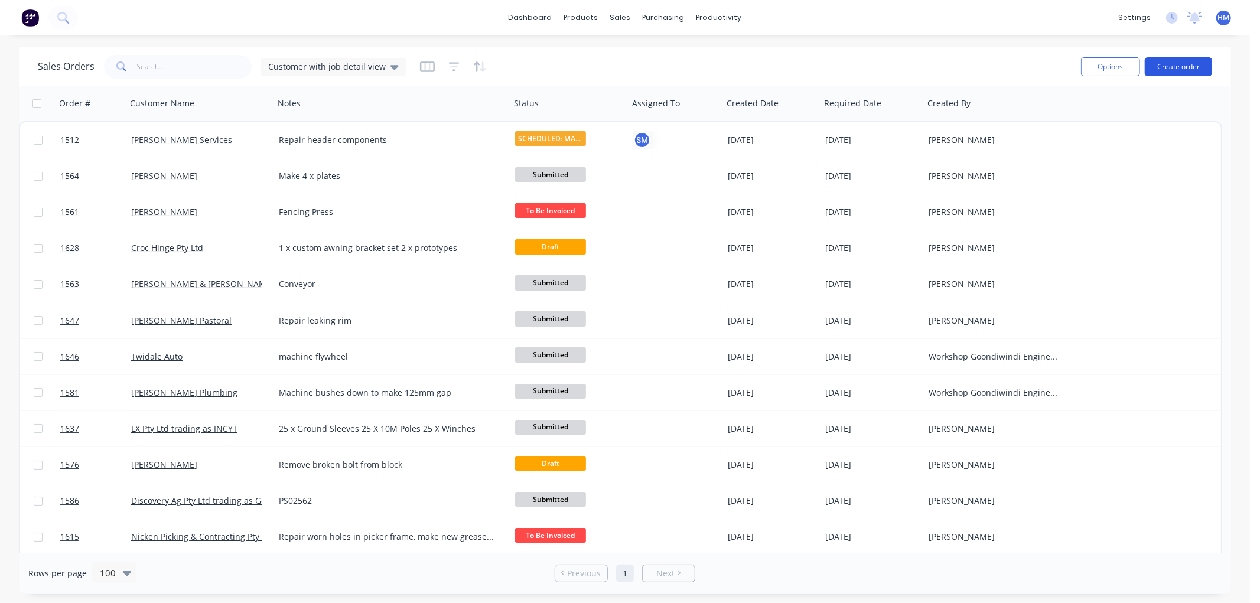
click at [1181, 66] on button "Create order" at bounding box center [1178, 66] width 67 height 19
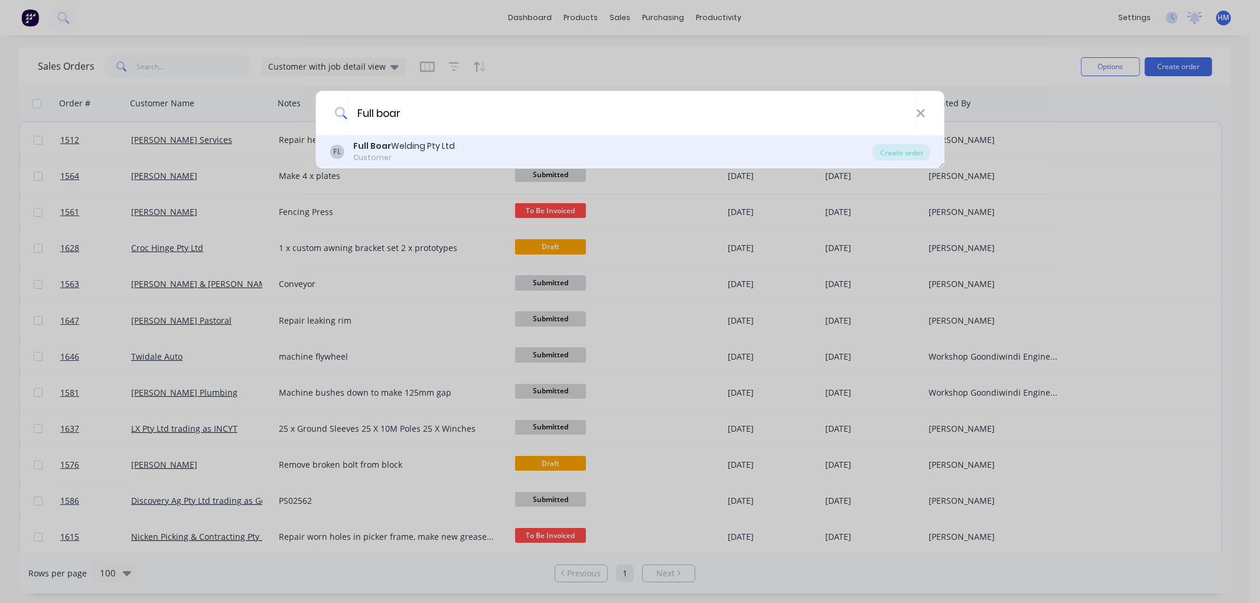
type input "Full boar"
click at [393, 149] on div "Full Boar Welding Pty Ltd" at bounding box center [404, 146] width 102 height 12
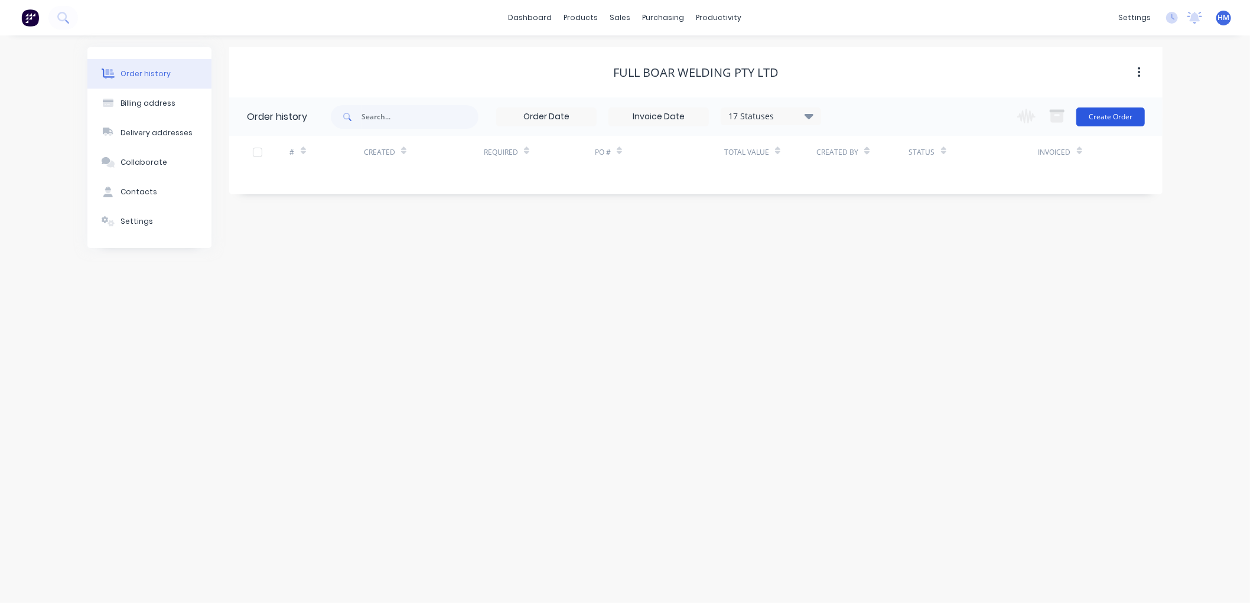
click at [1105, 115] on button "Create Order" at bounding box center [1110, 116] width 69 height 19
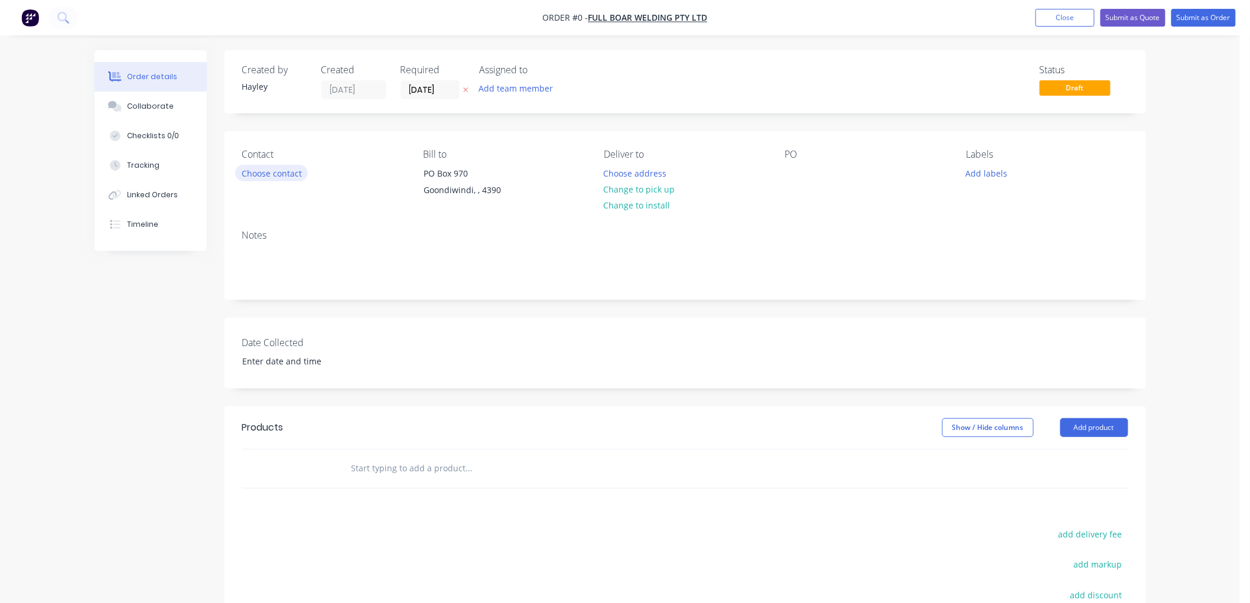
click at [280, 173] on button "Choose contact" at bounding box center [271, 173] width 73 height 16
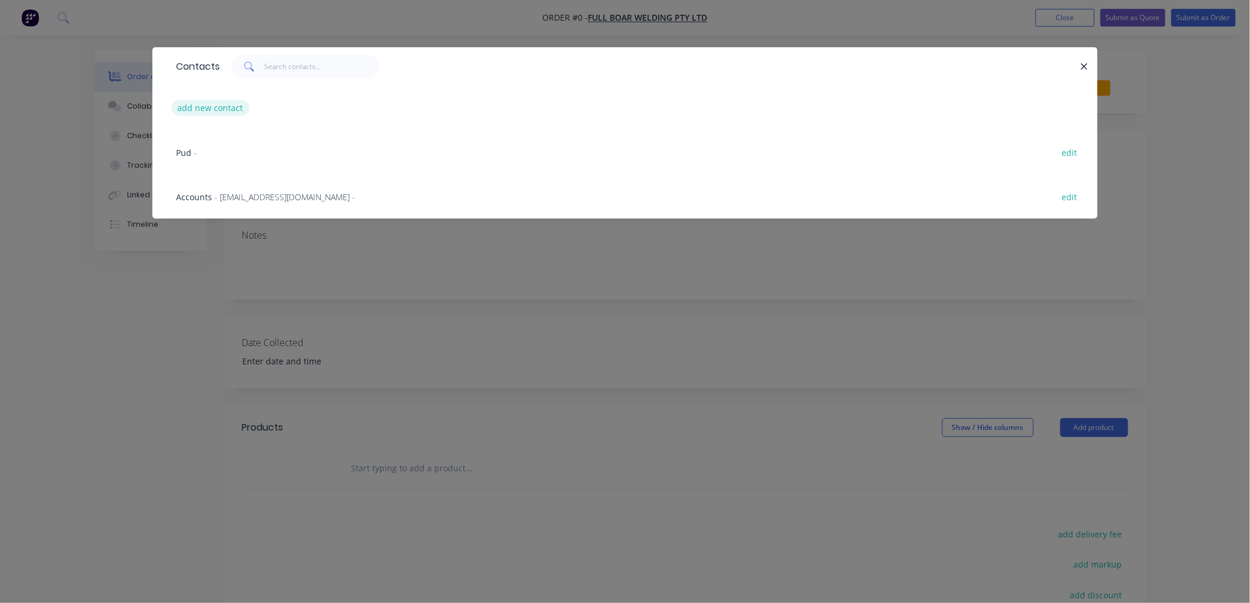
click at [207, 104] on button "add new contact" at bounding box center [210, 108] width 78 height 16
select select "AU"
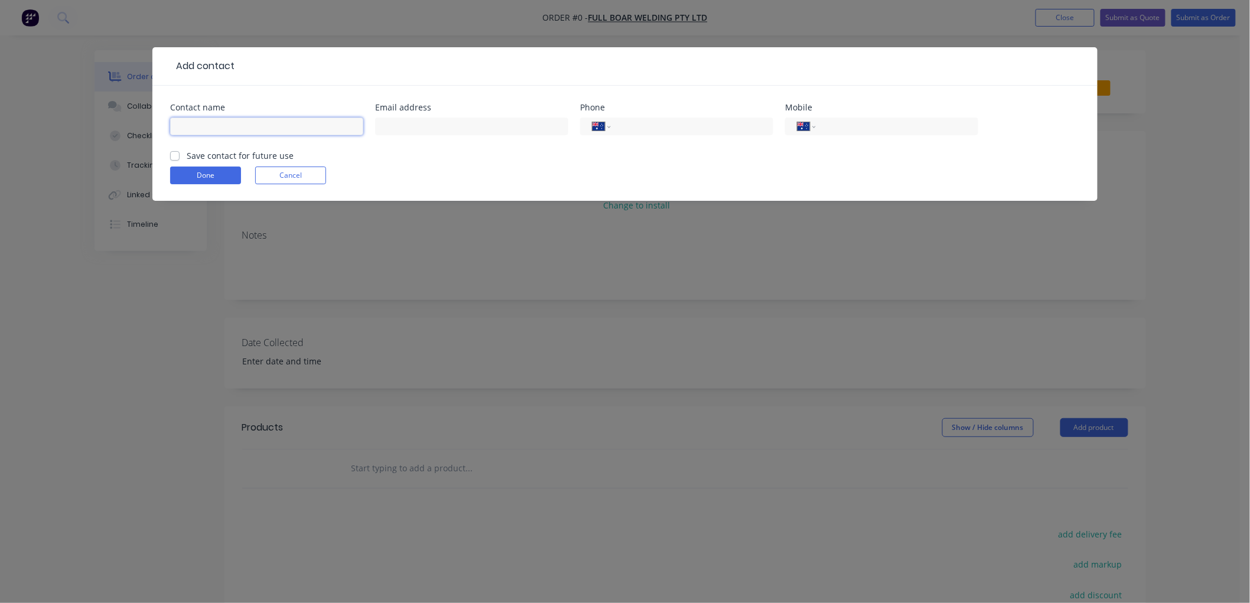
click at [215, 119] on input "text" at bounding box center [266, 127] width 193 height 18
type input "[PERSON_NAME]"
click at [187, 154] on label "Save contact for future use" at bounding box center [240, 155] width 107 height 12
click at [176, 154] on input "Save contact for future use" at bounding box center [174, 154] width 9 height 11
checkbox input "true"
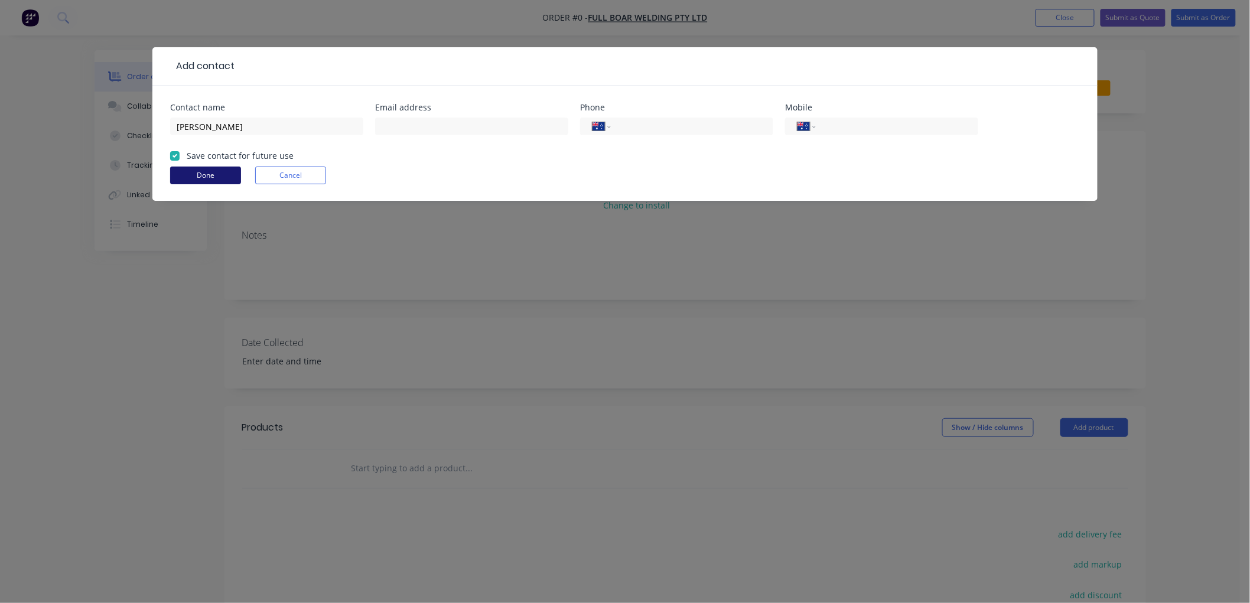
click at [217, 178] on button "Done" at bounding box center [205, 176] width 71 height 18
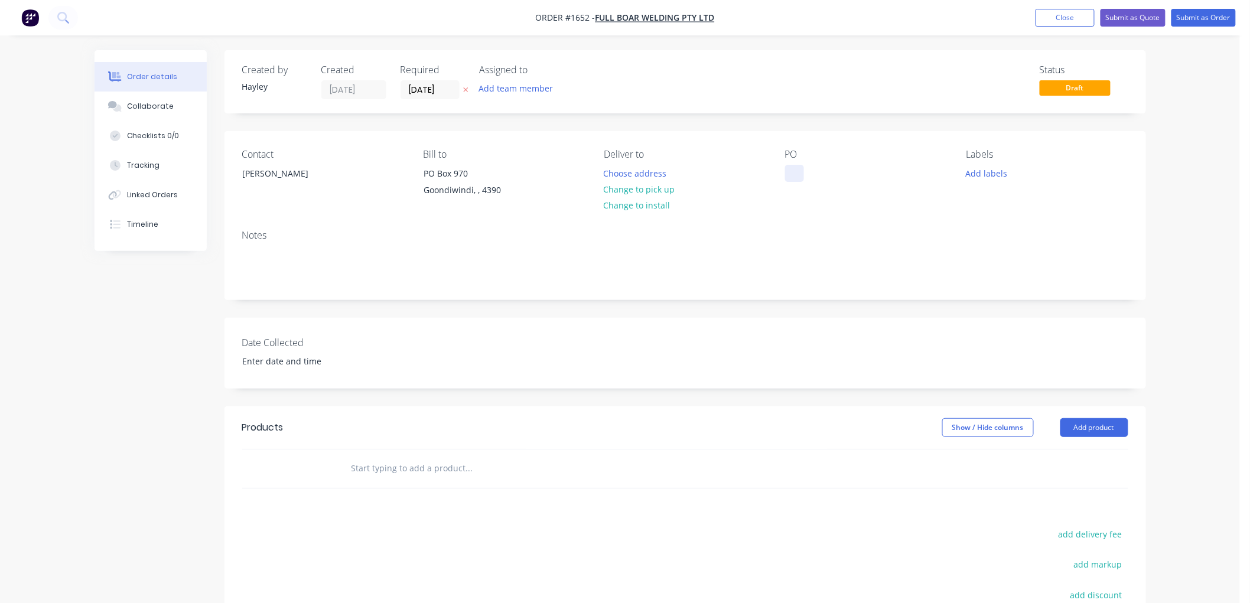
click at [788, 172] on div at bounding box center [794, 173] width 19 height 17
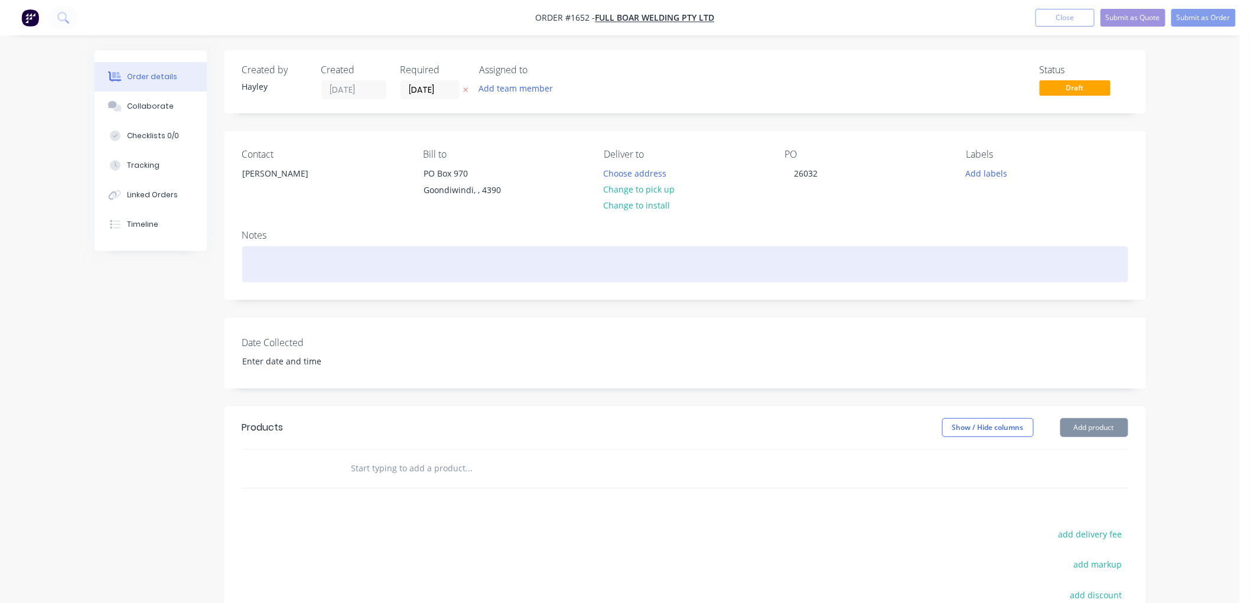
click at [274, 268] on div at bounding box center [685, 264] width 886 height 36
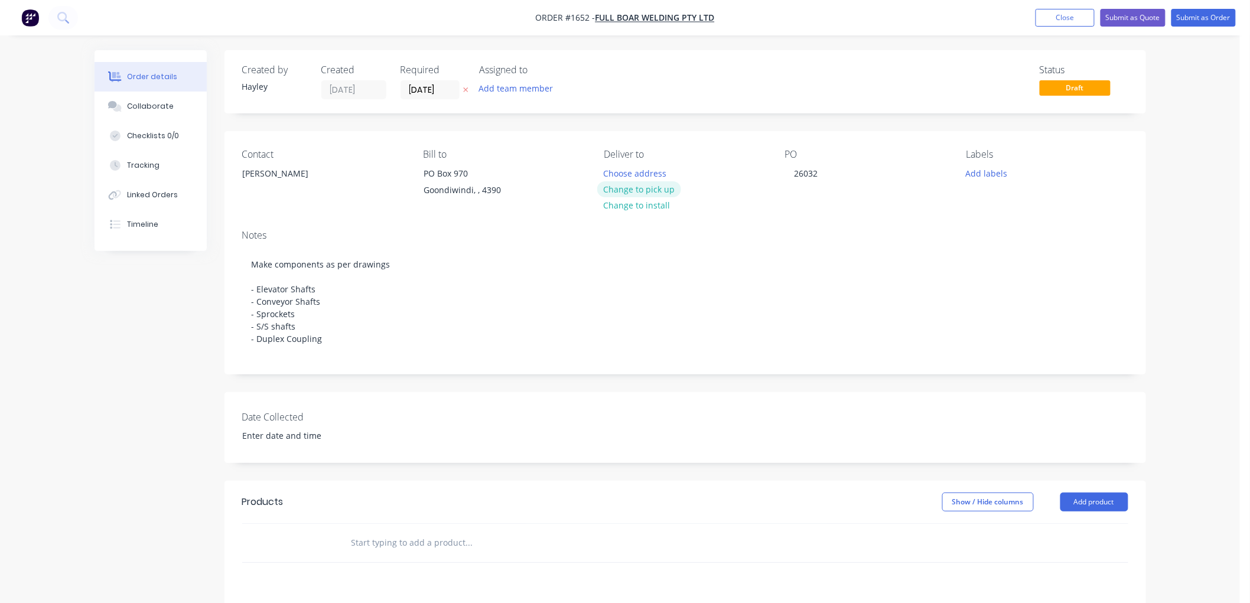
click at [640, 183] on button "Change to pick up" at bounding box center [639, 189] width 84 height 16
click at [1201, 22] on button "Submit as Order" at bounding box center [1203, 18] width 64 height 18
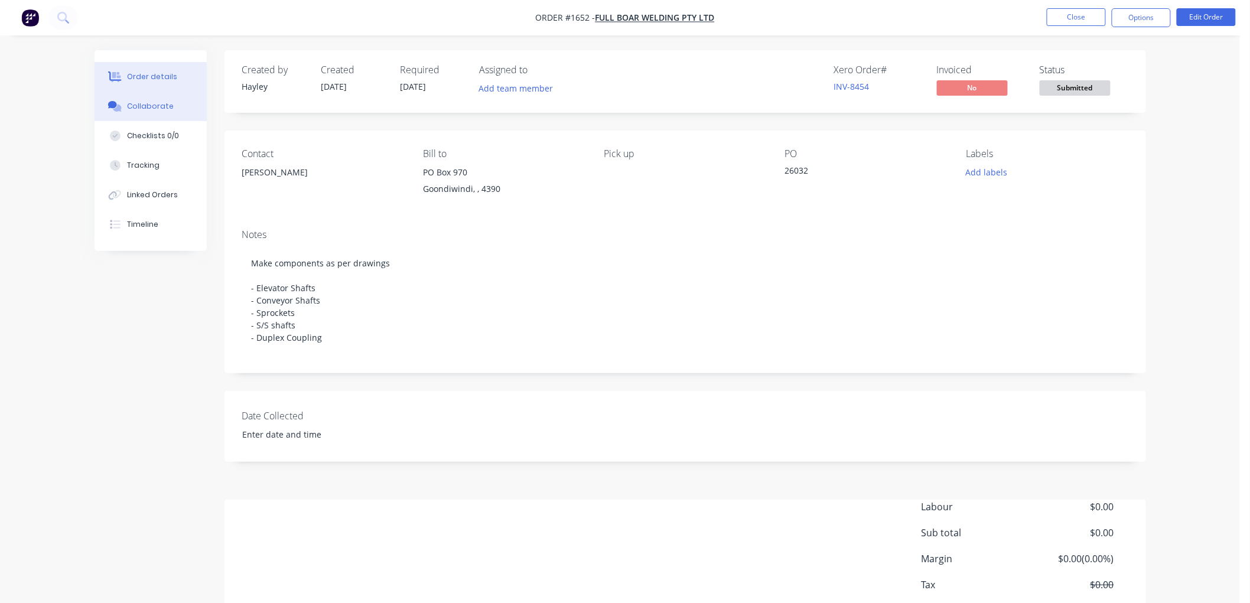
click at [154, 103] on div "Collaborate" at bounding box center [150, 106] width 47 height 11
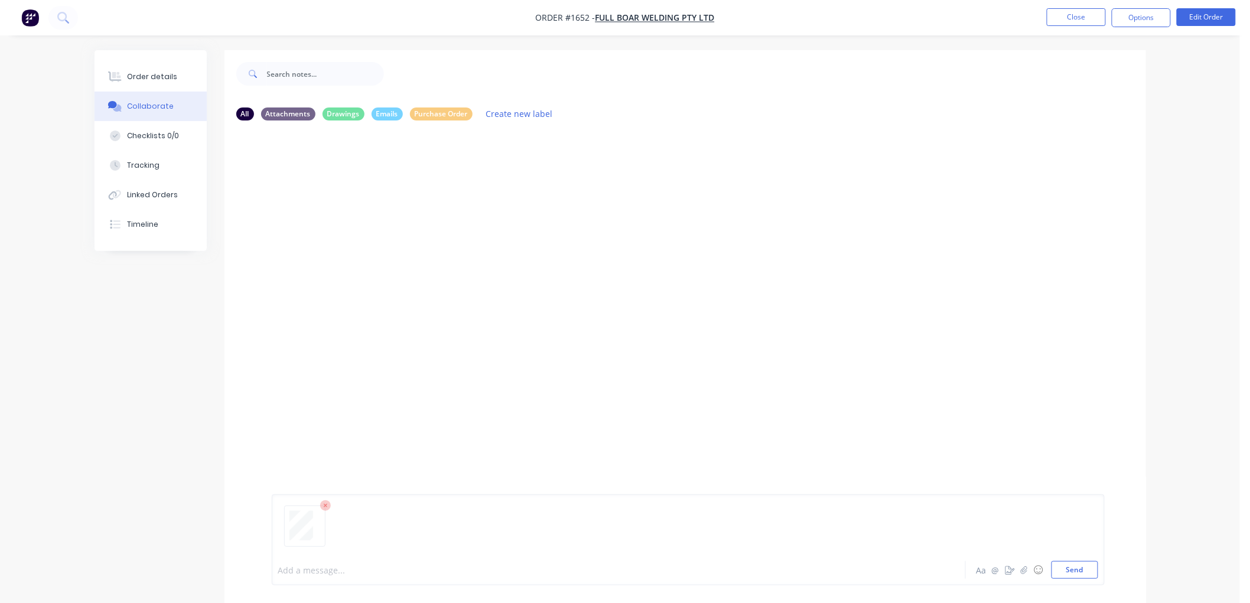
click at [309, 570] on div at bounding box center [586, 570] width 614 height 12
click at [364, 274] on button "button" at bounding box center [366, 279] width 5 height 17
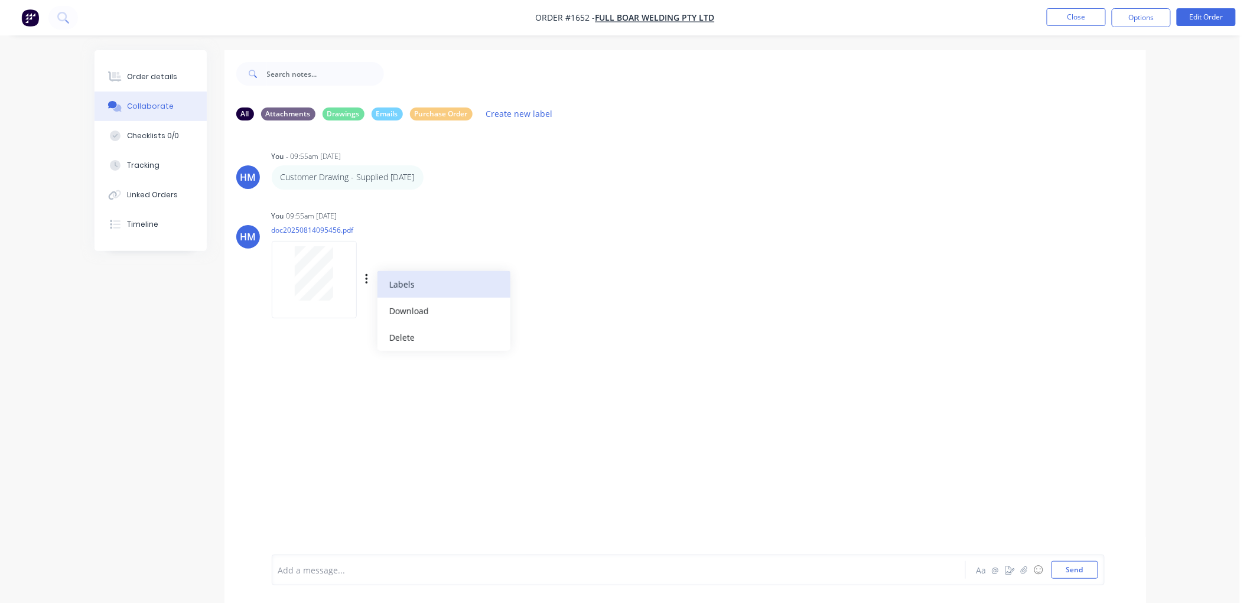
click at [399, 281] on button "Labels" at bounding box center [443, 284] width 133 height 27
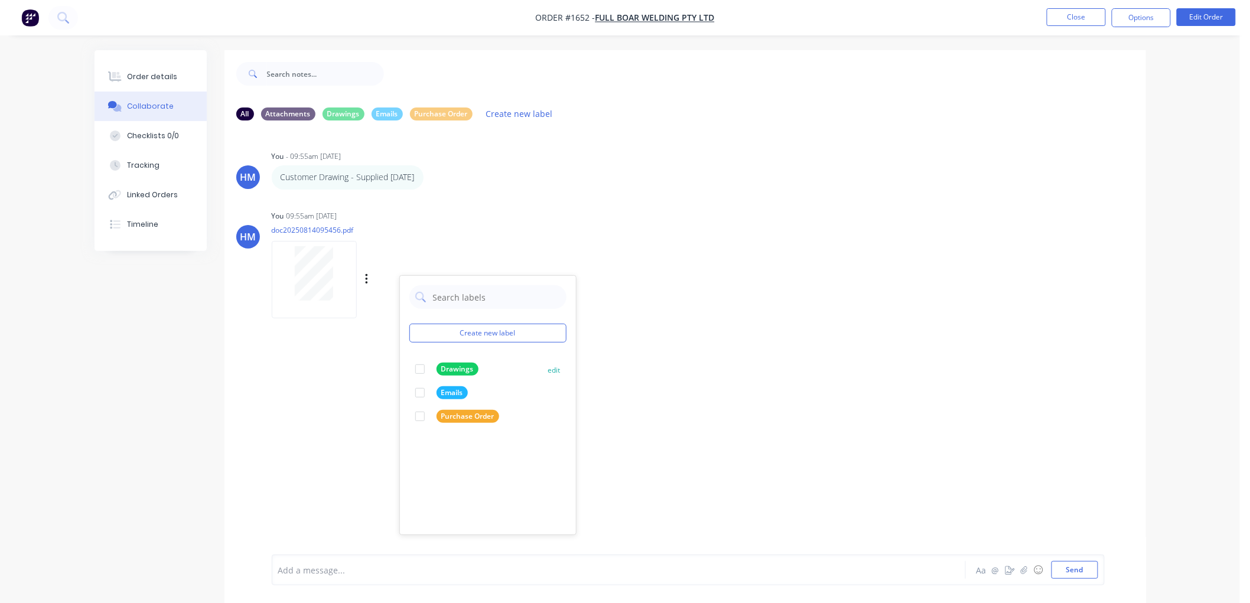
click at [418, 366] on div at bounding box center [420, 369] width 24 height 24
click at [646, 307] on div "HM You 09:55am [DATE] doc20250814095456.pdf Labels Download Delete Create new l…" at bounding box center [684, 260] width 921 height 106
click at [436, 178] on div "Labels Edit Delete" at bounding box center [432, 177] width 7 height 17
click at [432, 178] on icon "button" at bounding box center [431, 177] width 2 height 11
click at [487, 180] on button "Labels" at bounding box center [474, 179] width 74 height 19
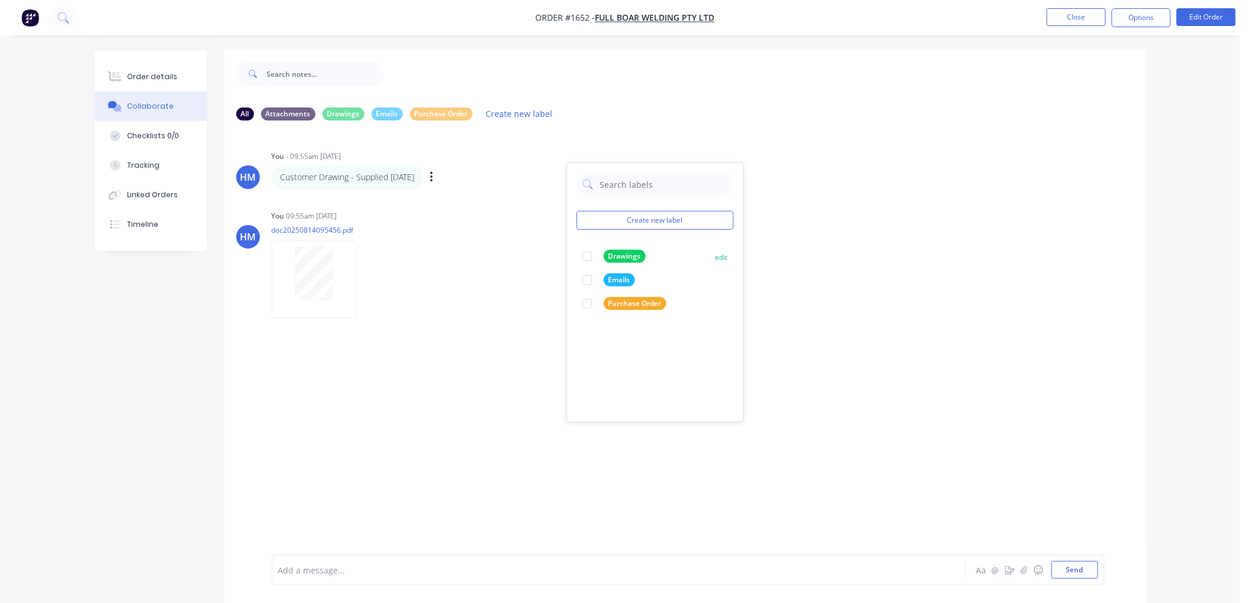
click at [584, 255] on div at bounding box center [587, 257] width 24 height 24
click at [513, 306] on div "You 09:55am [DATE] doc20250814095456.pdf Labels Download Delete" at bounding box center [456, 260] width 369 height 106
click at [1064, 18] on button "Close" at bounding box center [1076, 17] width 59 height 18
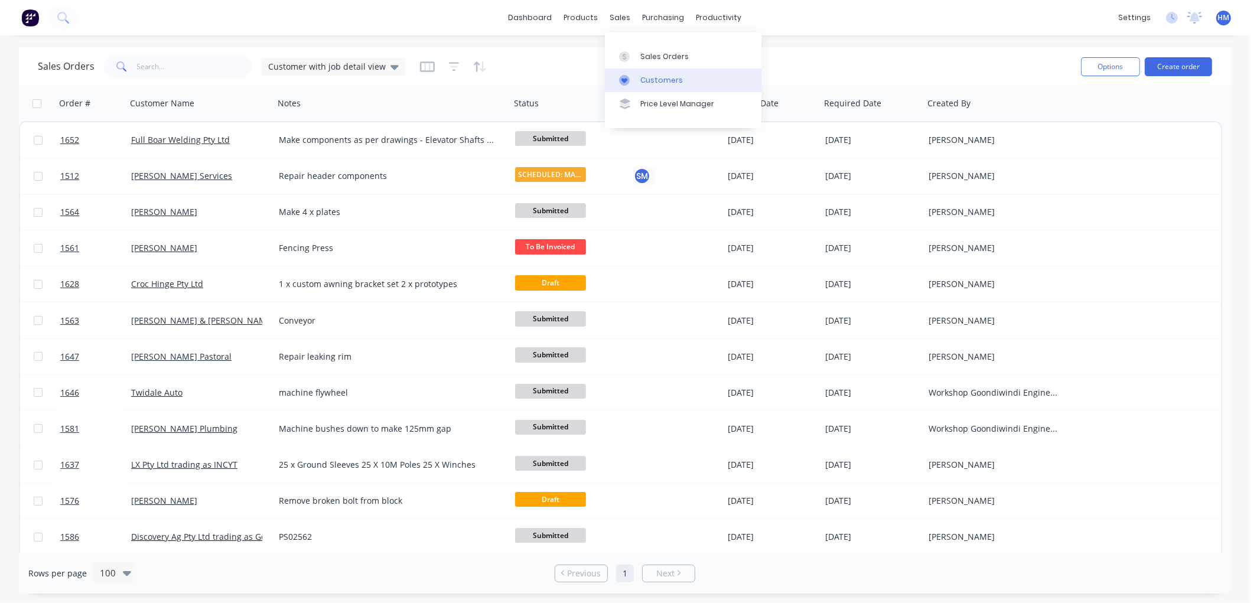
click at [651, 75] on div "Customers" at bounding box center [661, 80] width 43 height 11
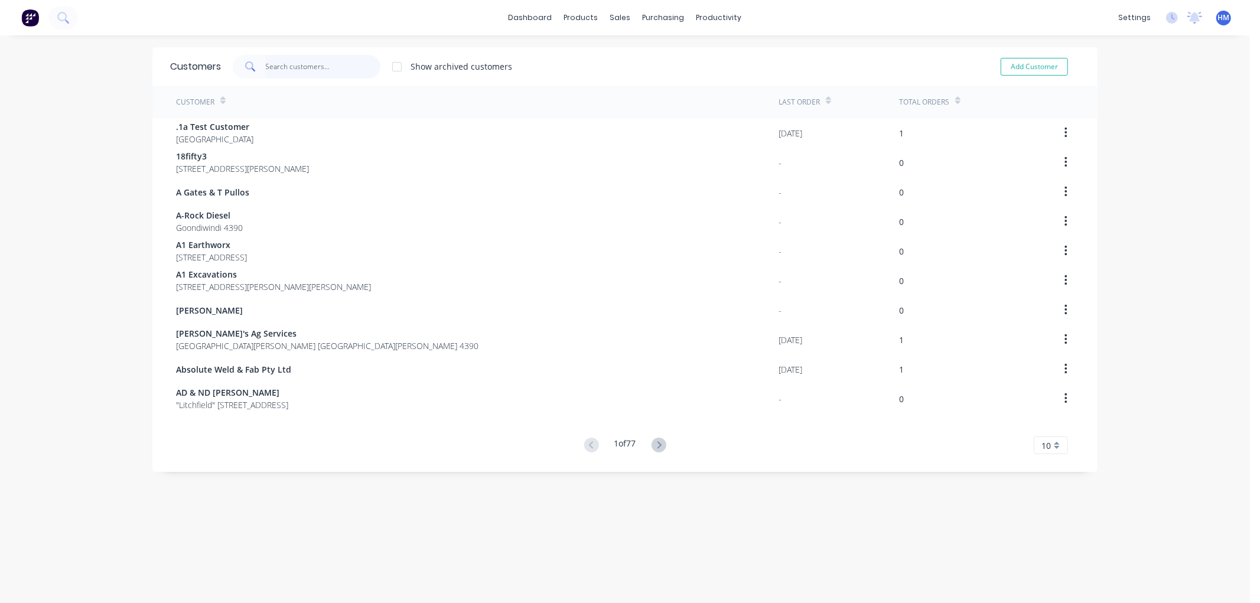
click at [278, 66] on input "text" at bounding box center [323, 67] width 115 height 24
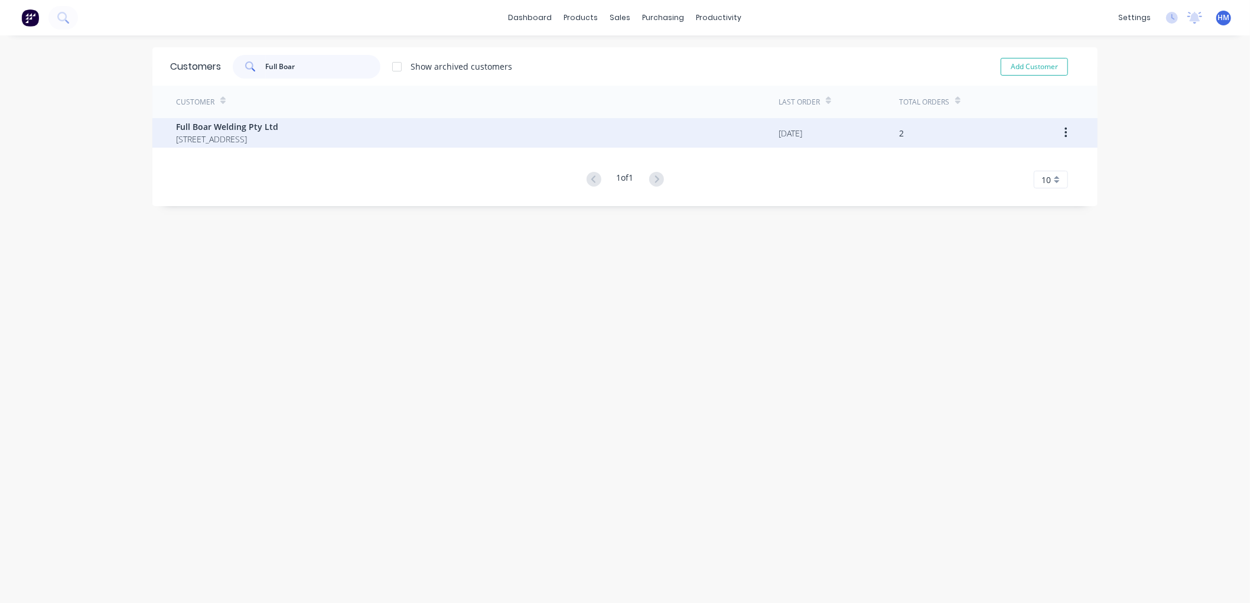
type input "Full Boar"
click at [193, 136] on span "[STREET_ADDRESS]" at bounding box center [227, 139] width 102 height 12
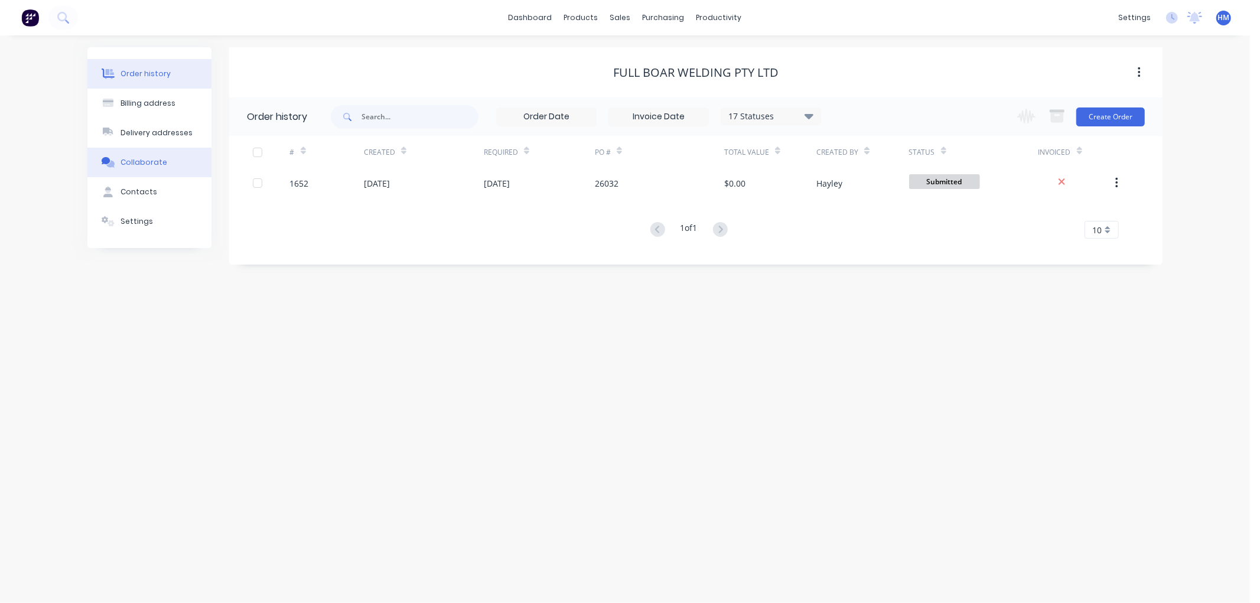
click at [132, 162] on div "Collaborate" at bounding box center [143, 162] width 47 height 11
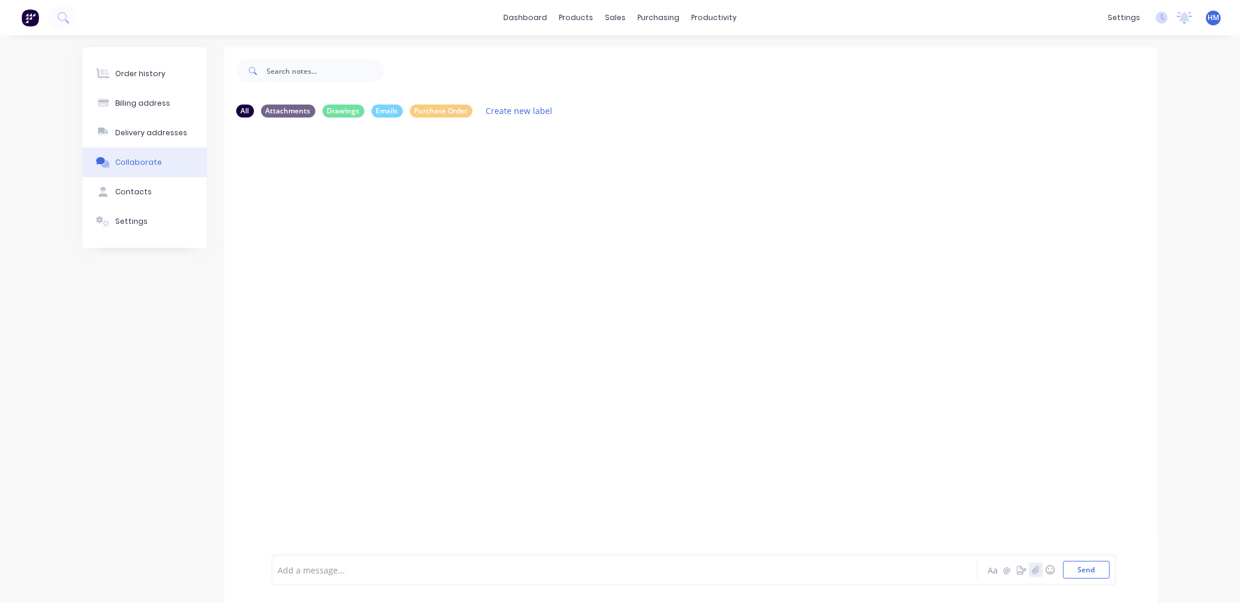
click at [1032, 574] on icon "button" at bounding box center [1035, 570] width 7 height 8
click at [1089, 571] on button "Send" at bounding box center [1086, 570] width 47 height 18
click at [123, 70] on div "Order history" at bounding box center [140, 74] width 50 height 11
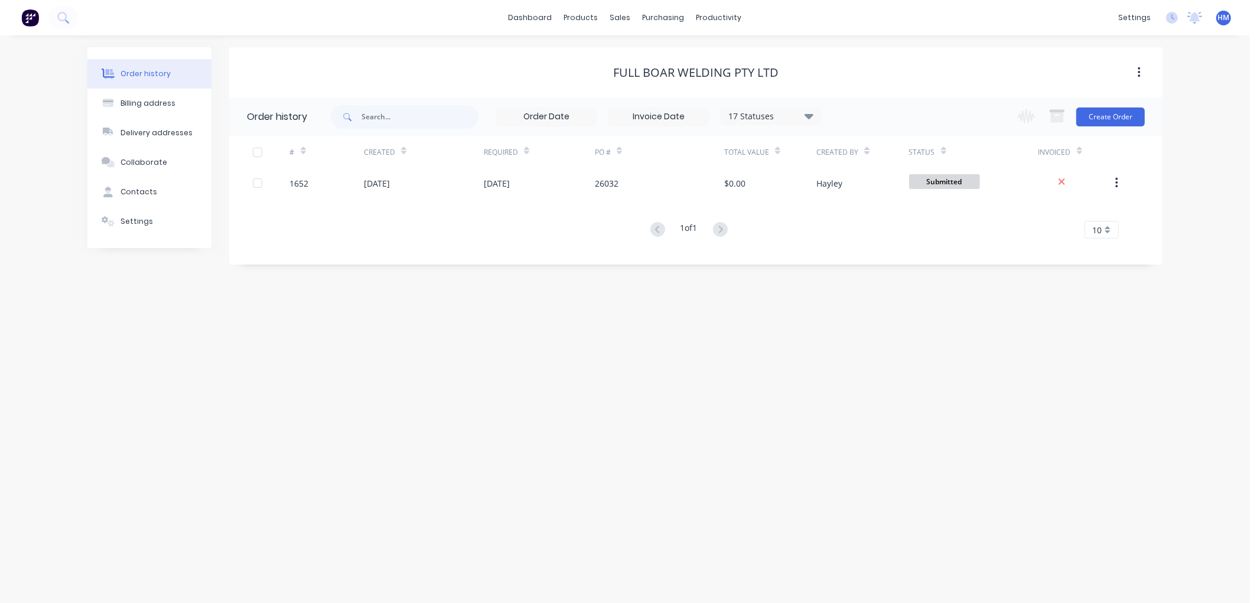
click at [783, 117] on div "17 Statuses" at bounding box center [770, 116] width 99 height 13
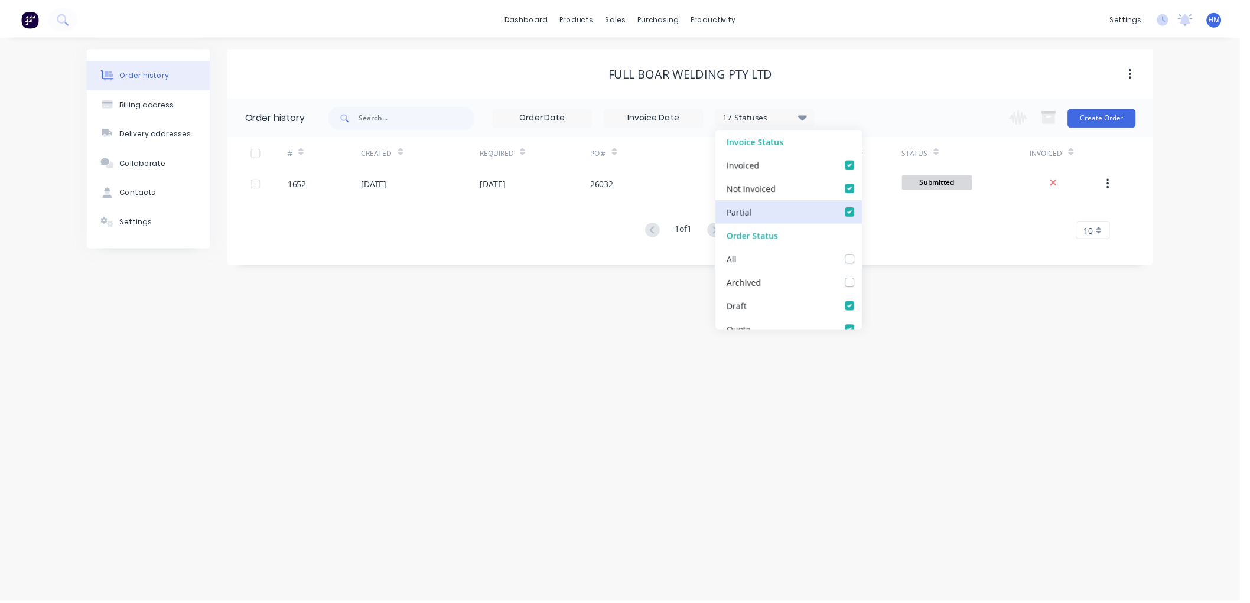
scroll to position [66, 0]
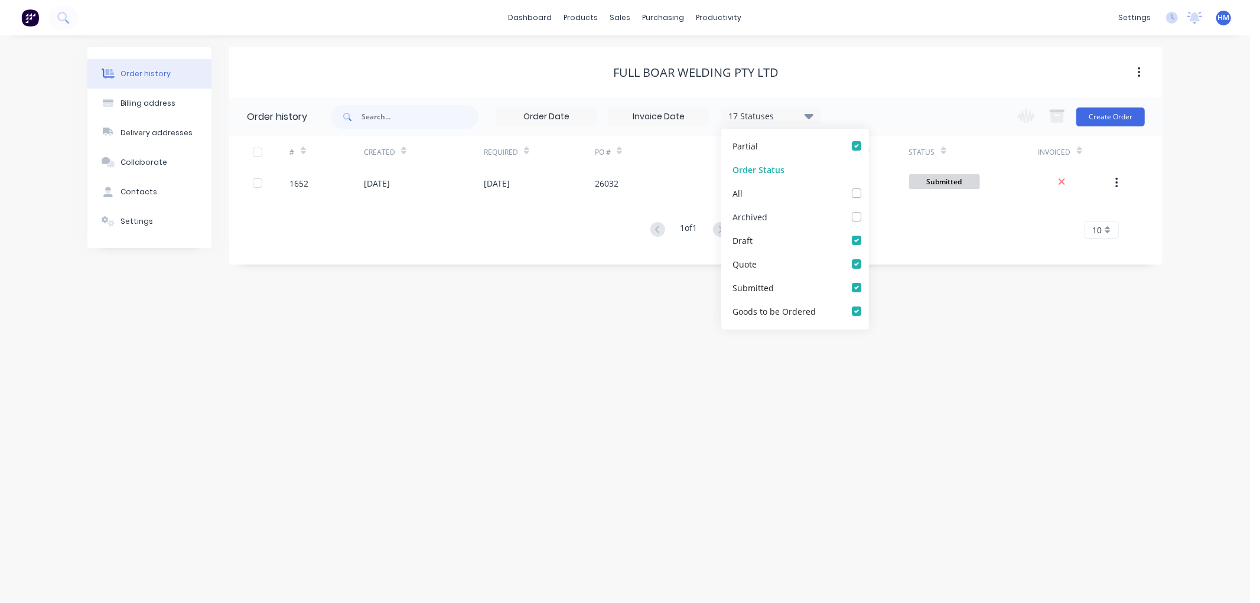
click at [868, 210] on label at bounding box center [868, 210] width 0 height 0
click at [868, 216] on input "checkbox" at bounding box center [872, 215] width 9 height 11
checkbox input "true"
click at [558, 405] on div "Order history Billing address Delivery addresses Collaborate Contacts Settings …" at bounding box center [625, 319] width 1250 height 568
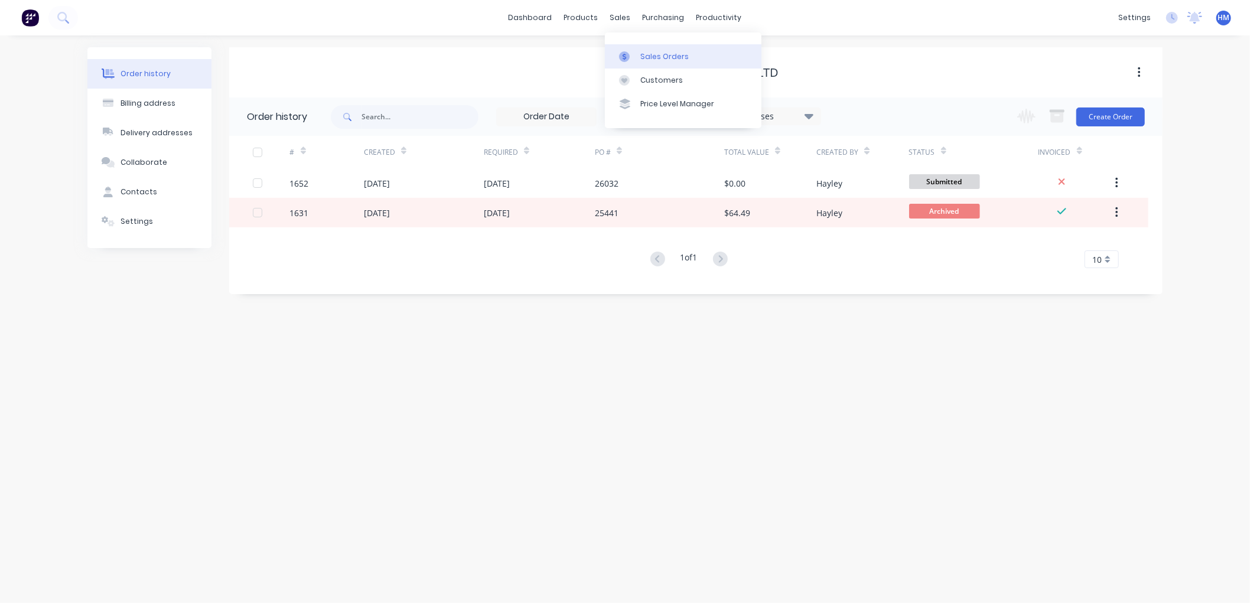
click at [650, 49] on link "Sales Orders" at bounding box center [683, 56] width 157 height 24
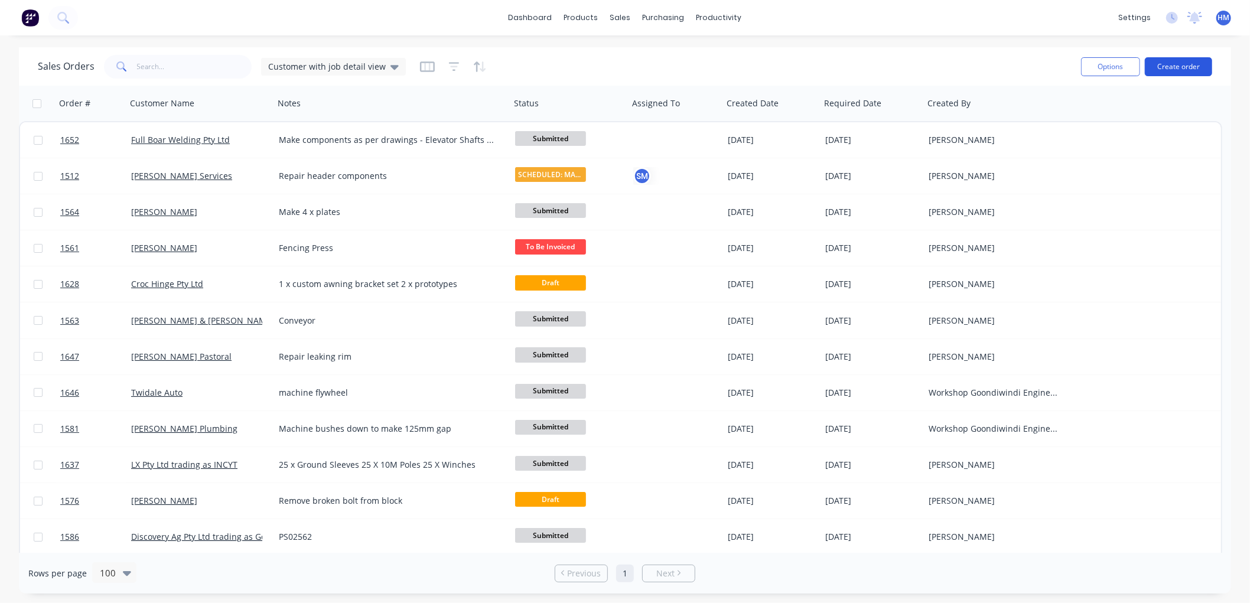
click at [1164, 71] on button "Create order" at bounding box center [1178, 66] width 67 height 19
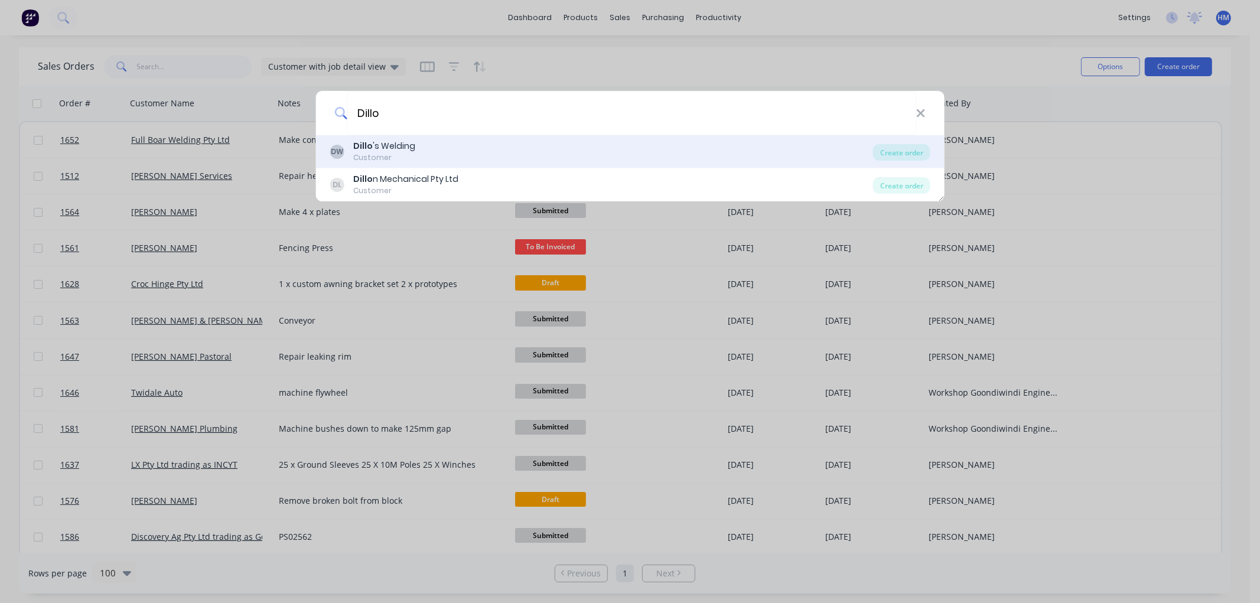
type input "Dillo"
click at [432, 155] on div "[PERSON_NAME] 's Welding Customer" at bounding box center [601, 151] width 543 height 23
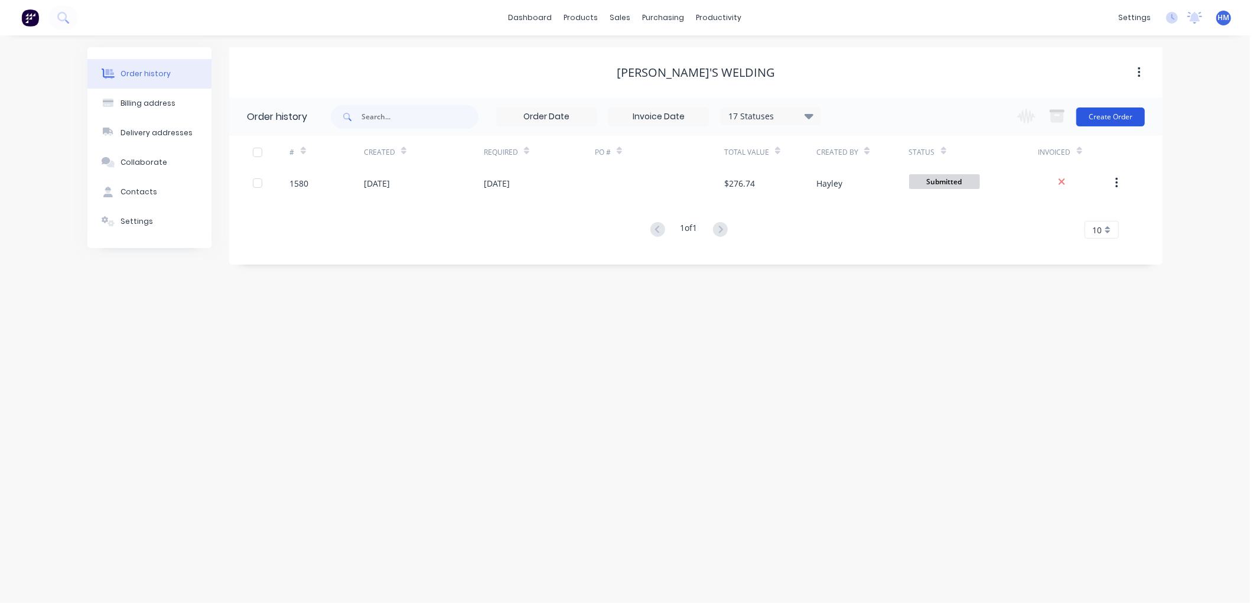
click at [1112, 112] on button "Create Order" at bounding box center [1110, 116] width 69 height 19
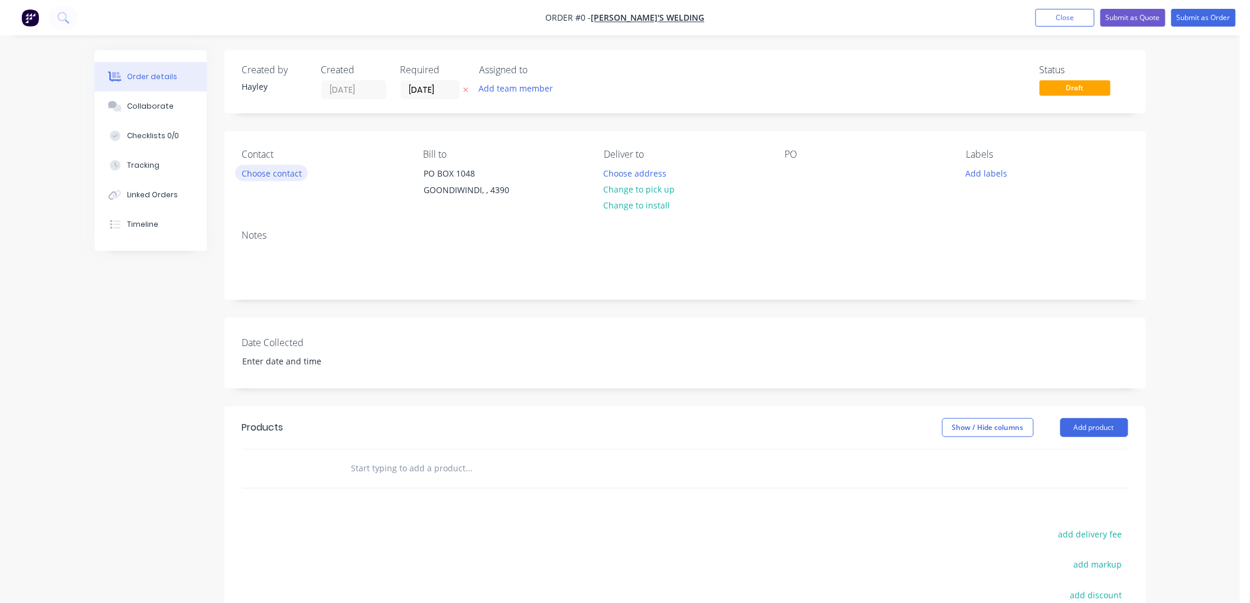
click at [252, 165] on button "Choose contact" at bounding box center [271, 173] width 73 height 16
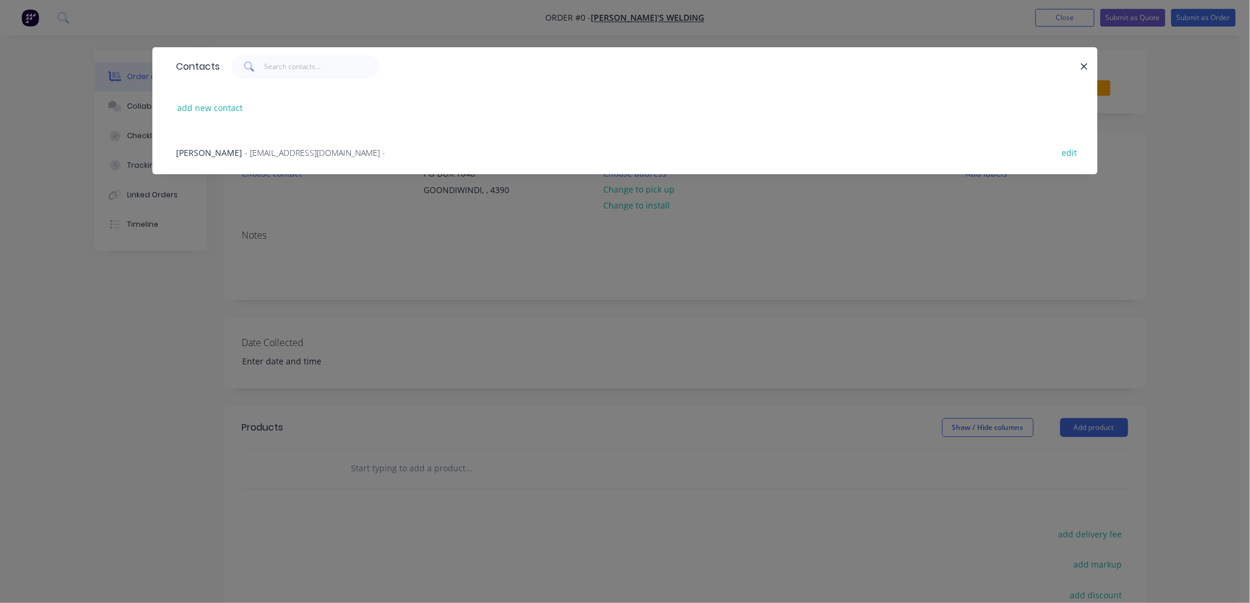
click at [208, 154] on span "[PERSON_NAME]" at bounding box center [209, 152] width 66 height 11
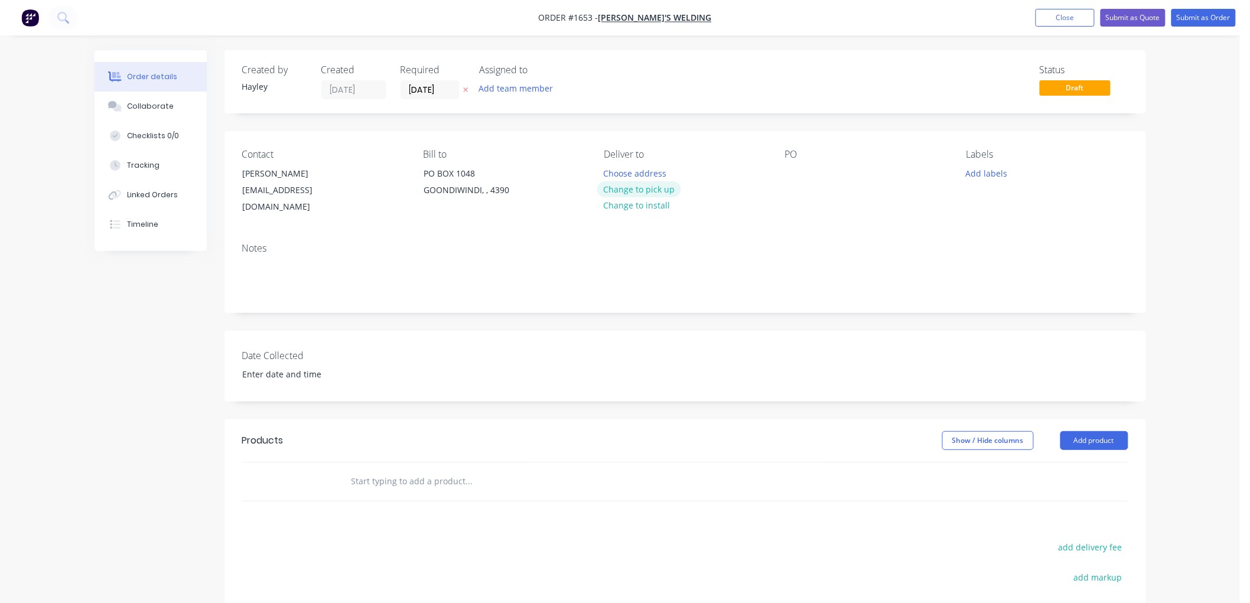
click at [659, 190] on button "Change to pick up" at bounding box center [639, 189] width 84 height 16
click at [796, 175] on div at bounding box center [794, 173] width 19 height 17
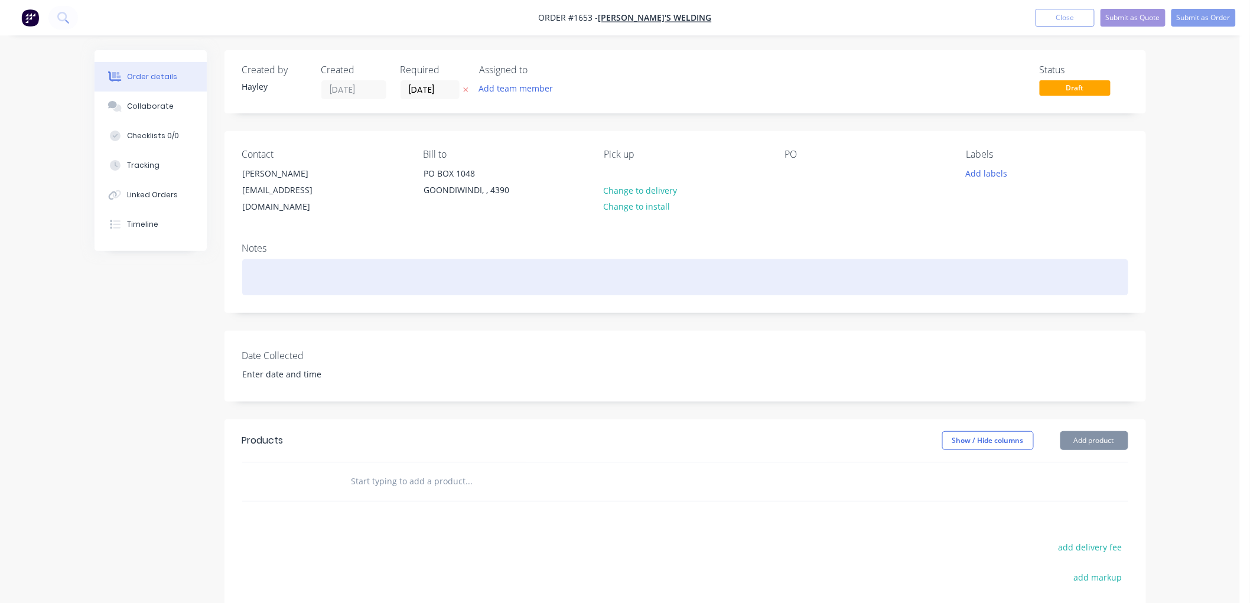
click at [278, 262] on div at bounding box center [685, 277] width 886 height 36
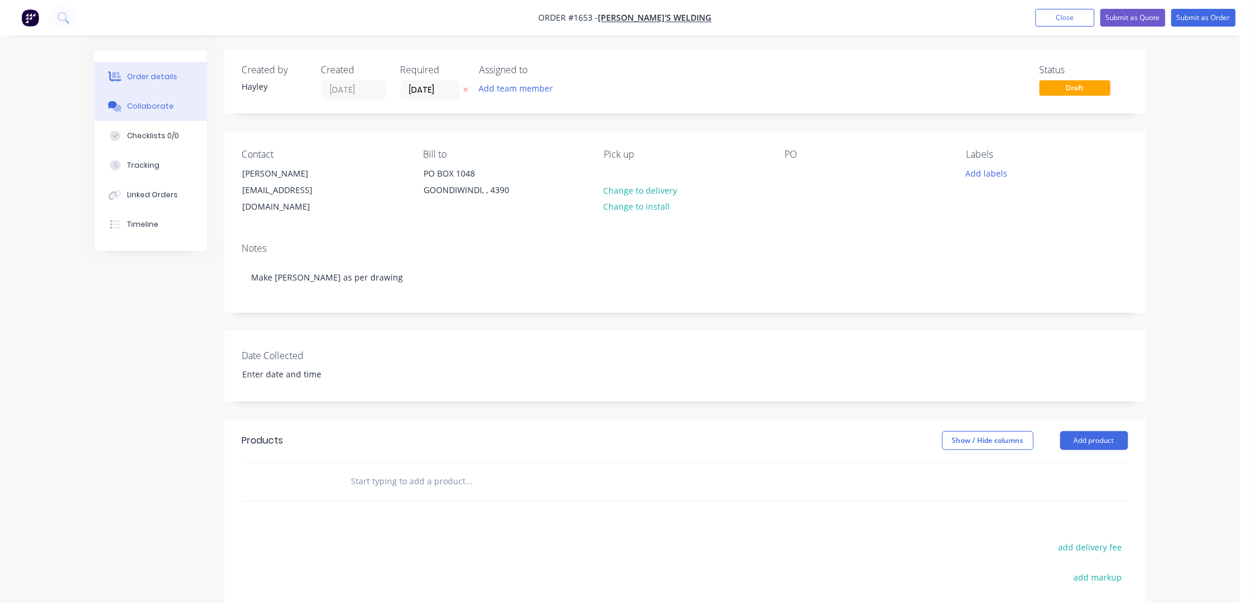
click at [165, 93] on button "Collaborate" at bounding box center [151, 107] width 112 height 30
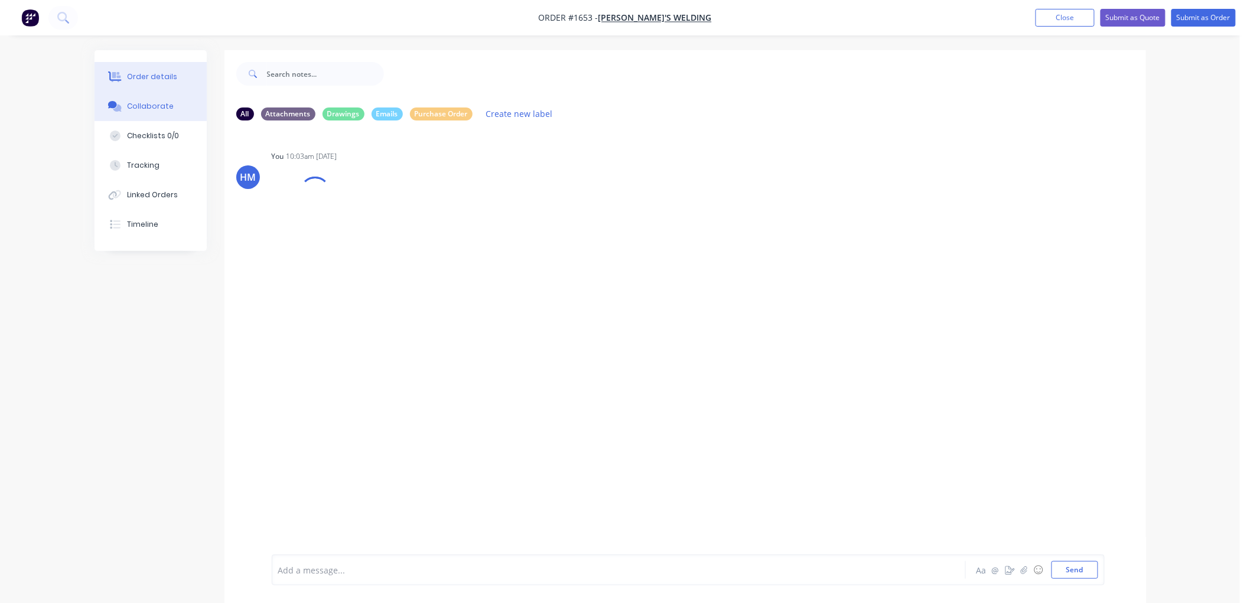
click at [164, 82] on div "Order details" at bounding box center [152, 76] width 50 height 11
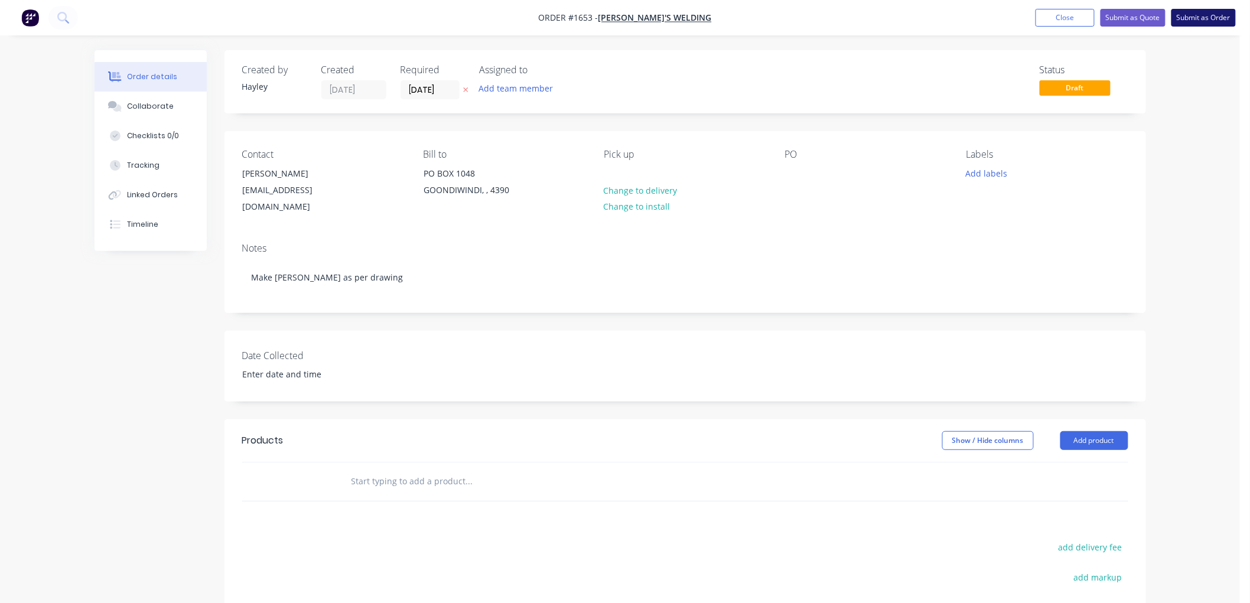
click at [1207, 21] on button "Submit as Order" at bounding box center [1203, 18] width 64 height 18
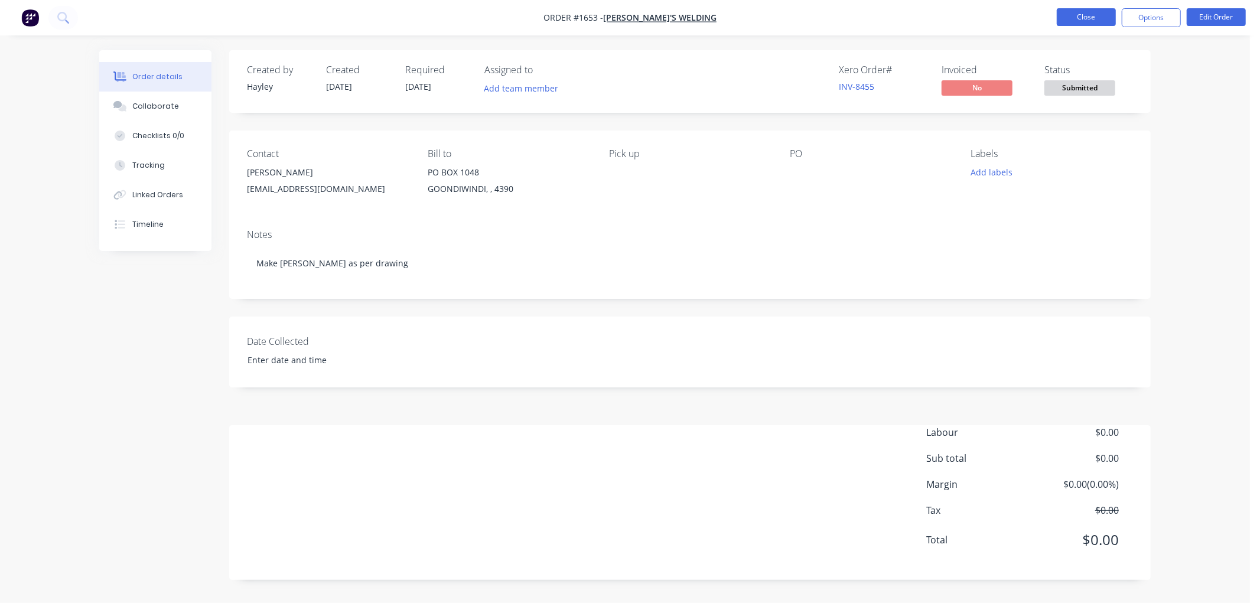
click at [1071, 15] on button "Close" at bounding box center [1086, 17] width 59 height 18
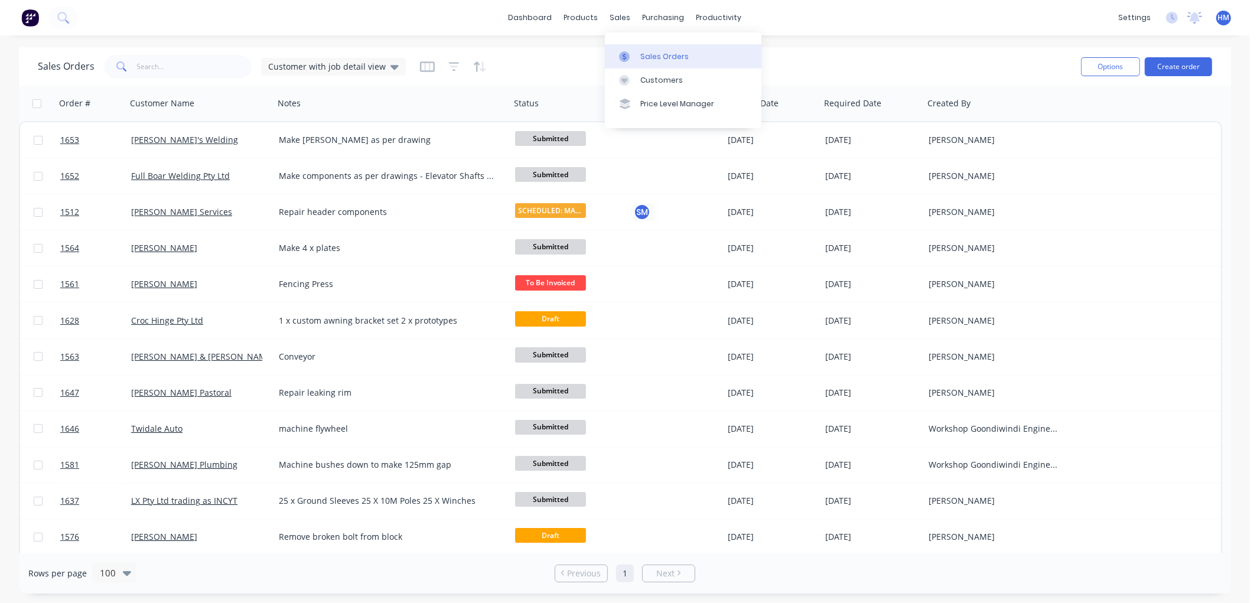
click at [641, 57] on div "Sales Orders" at bounding box center [664, 56] width 48 height 11
click at [161, 72] on input "text" at bounding box center [194, 67] width 115 height 24
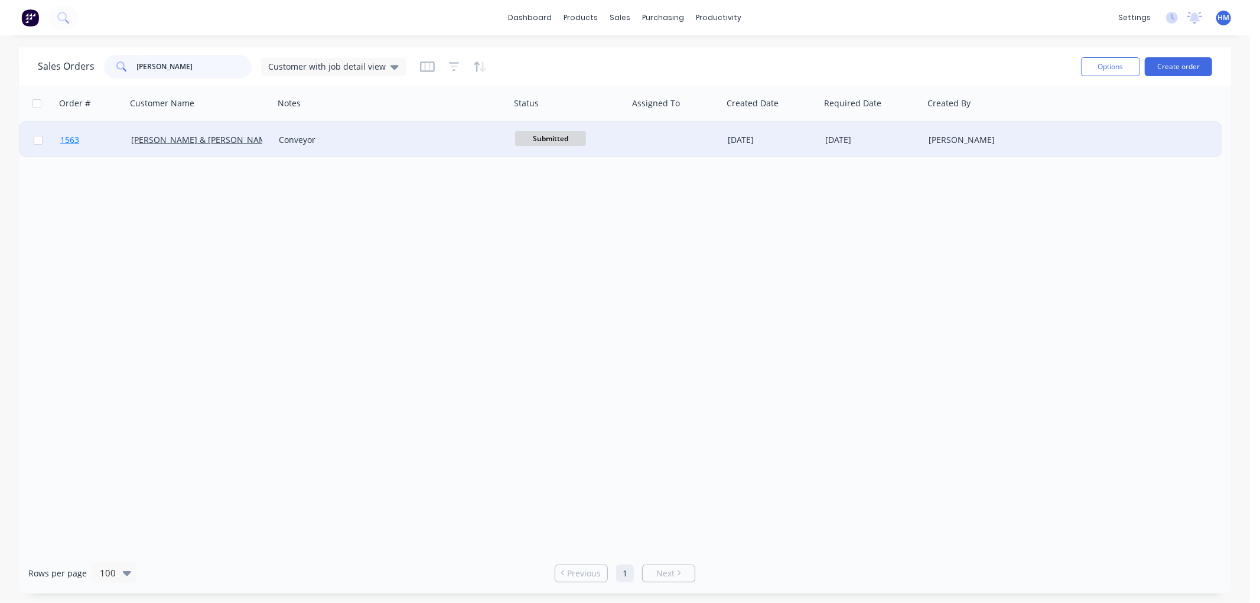
type input "[PERSON_NAME]"
click at [111, 133] on link "1563" at bounding box center [95, 139] width 71 height 35
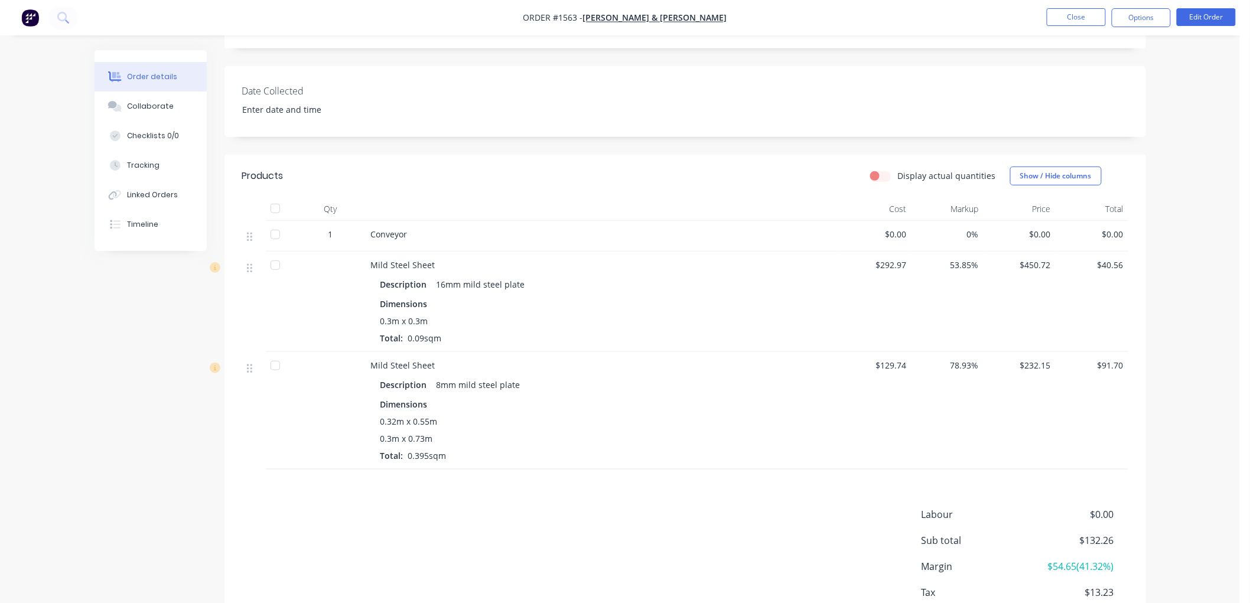
scroll to position [262, 0]
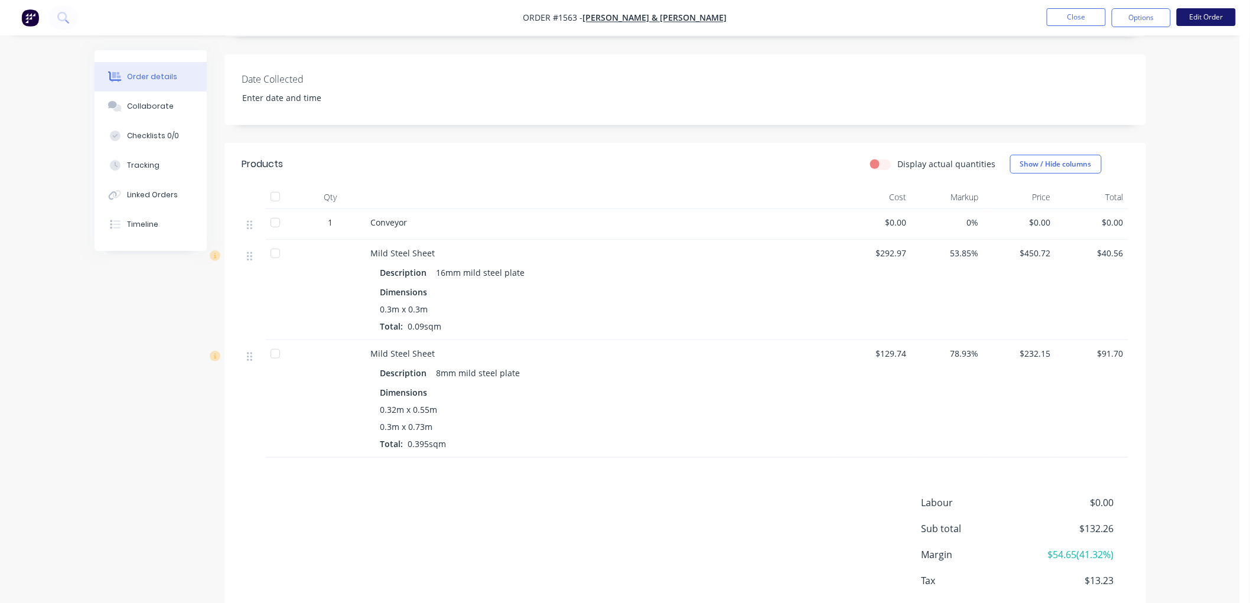
click at [1217, 17] on button "Edit Order" at bounding box center [1206, 17] width 59 height 18
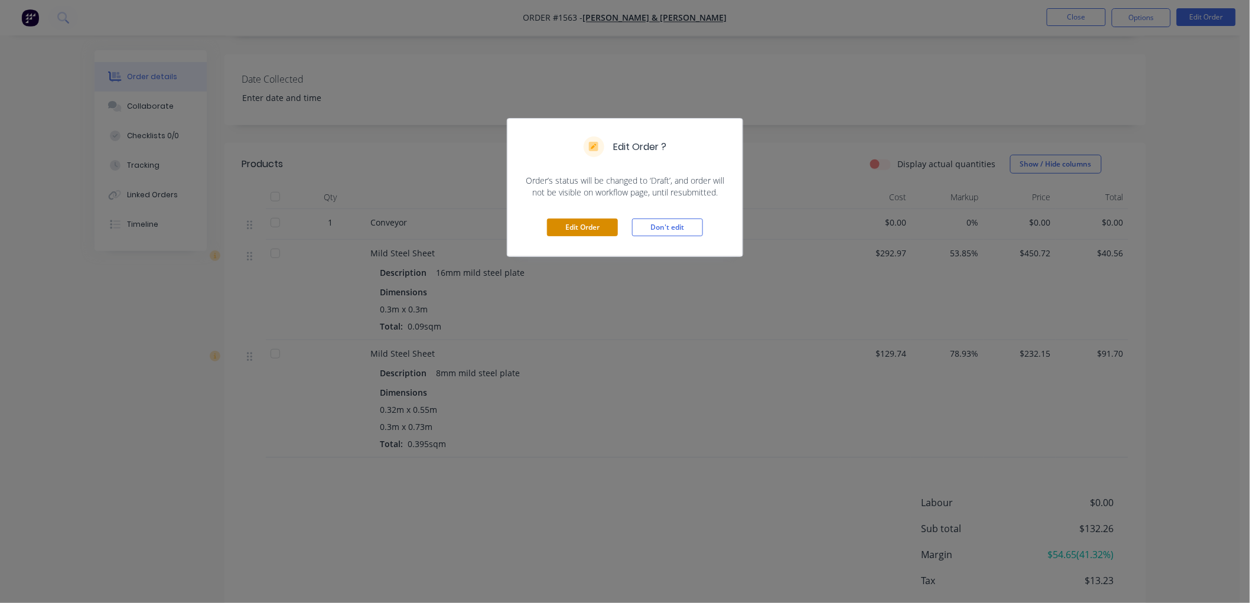
click at [587, 224] on button "Edit Order" at bounding box center [582, 228] width 71 height 18
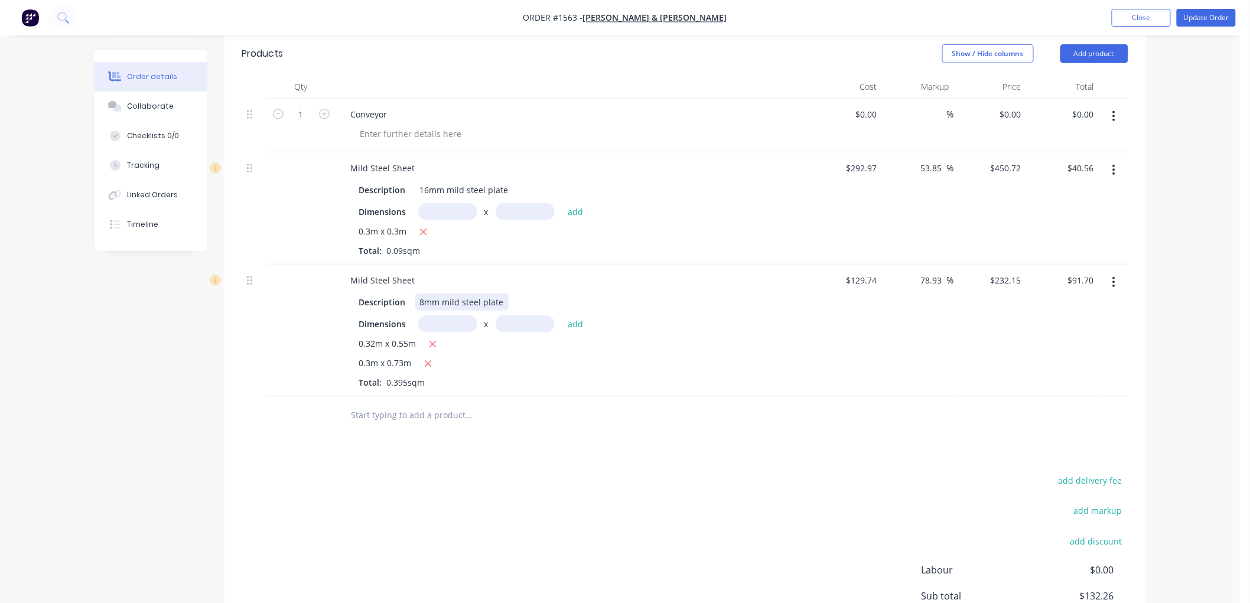
scroll to position [393, 0]
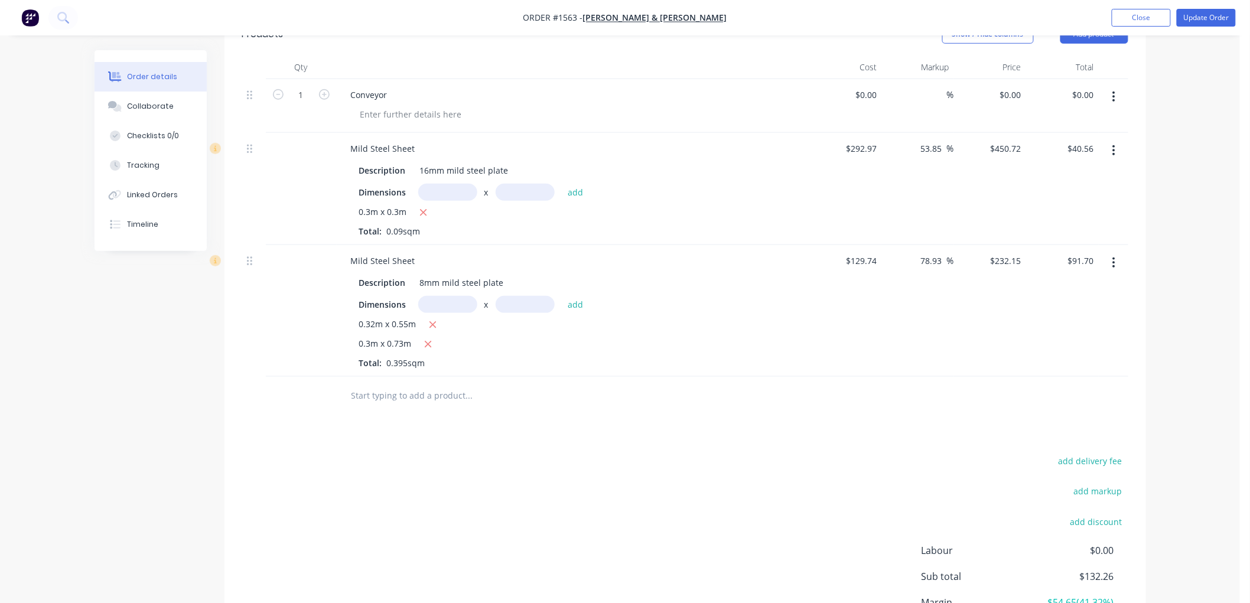
click at [379, 396] on input "text" at bounding box center [469, 396] width 236 height 24
drag, startPoint x: 471, startPoint y: 392, endPoint x: 338, endPoint y: 390, distance: 132.9
click at [338, 390] on div "2 ply Blue PVC Food Grade Add 2 ply Blue PVC Food Grade to order No results fou…" at bounding box center [549, 396] width 425 height 38
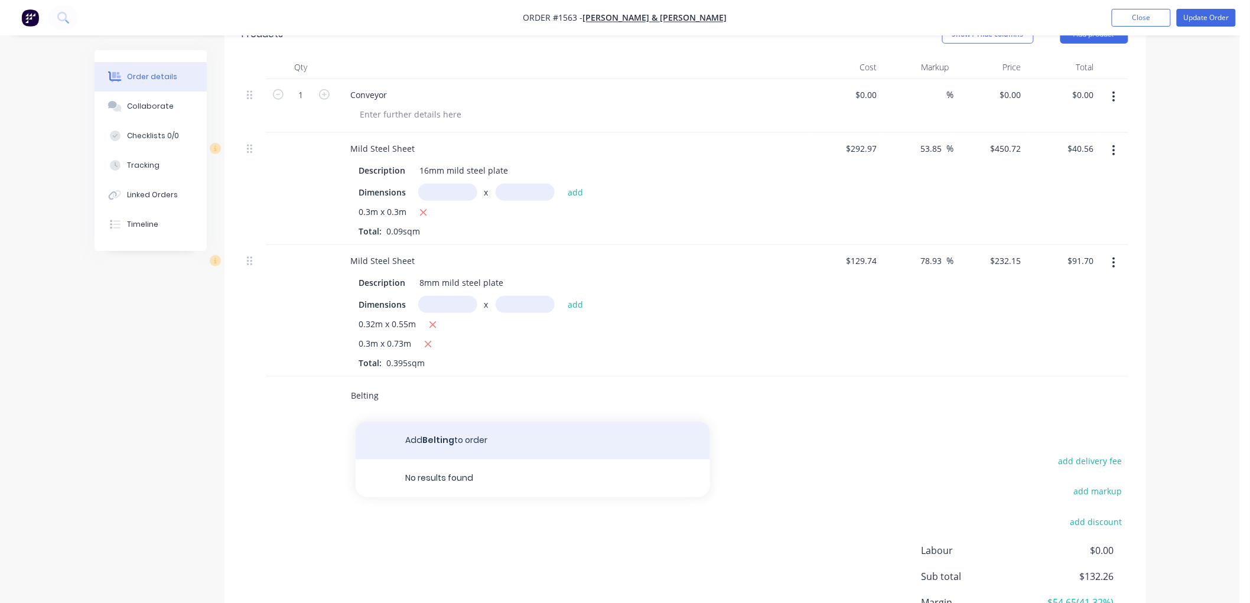
type input "Belting"
click at [471, 433] on button "Add Belting to order" at bounding box center [533, 441] width 354 height 38
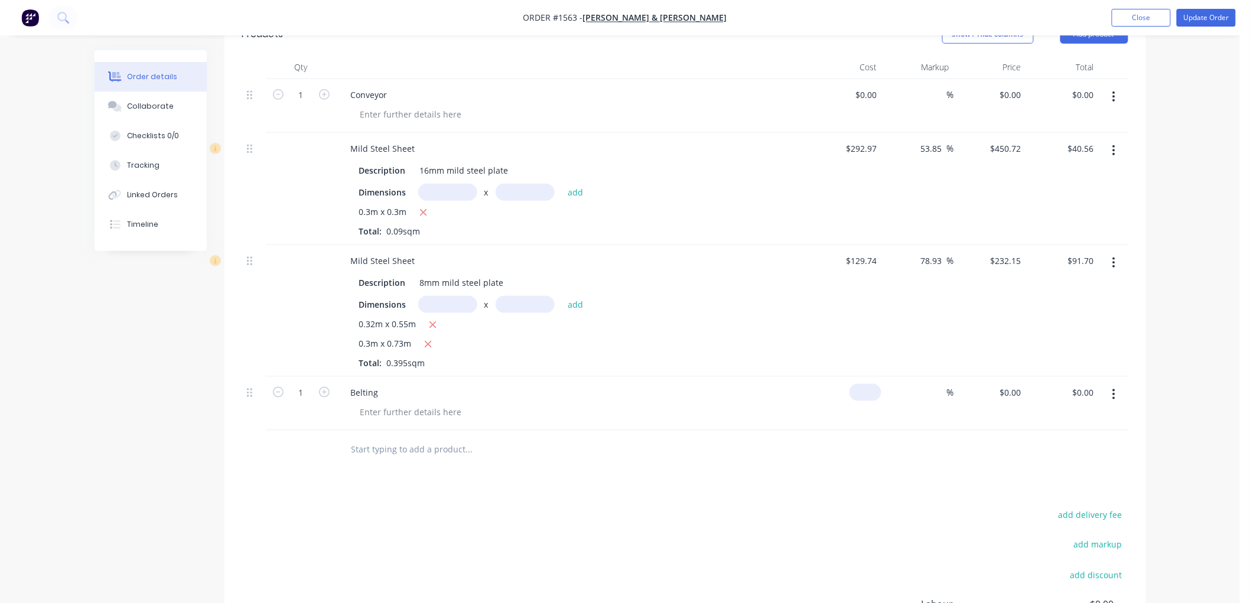
click at [867, 387] on div "$0.00" at bounding box center [867, 392] width 27 height 17
type input "$1,021.00"
type input "45"
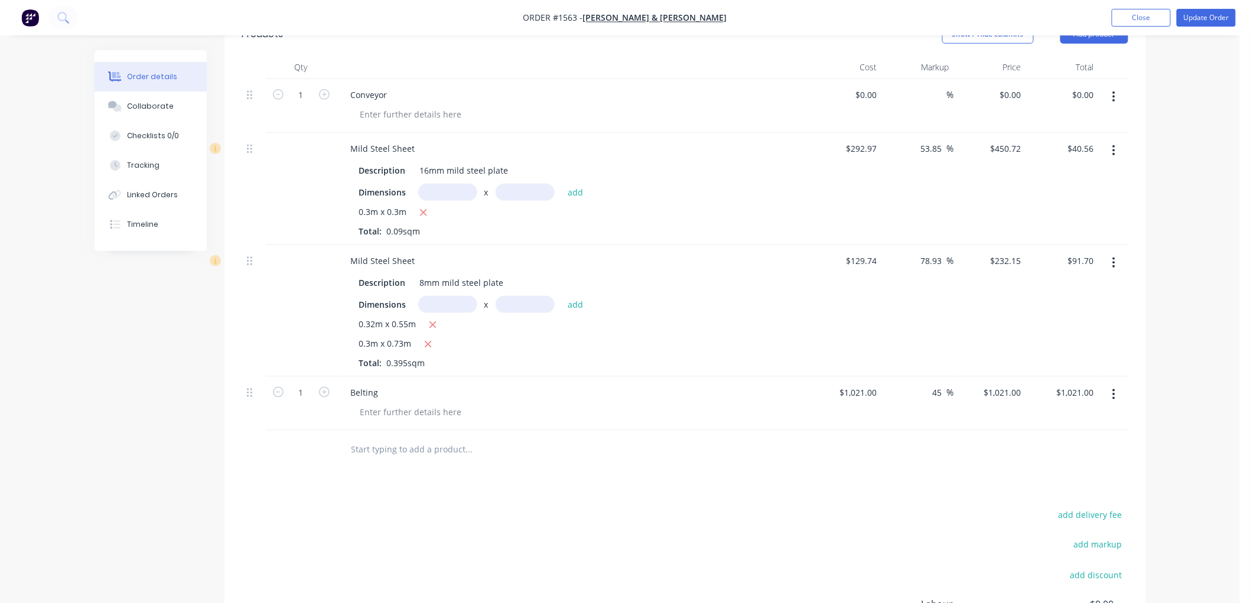
type input "$1,480.45"
click at [925, 467] on div at bounding box center [685, 450] width 886 height 38
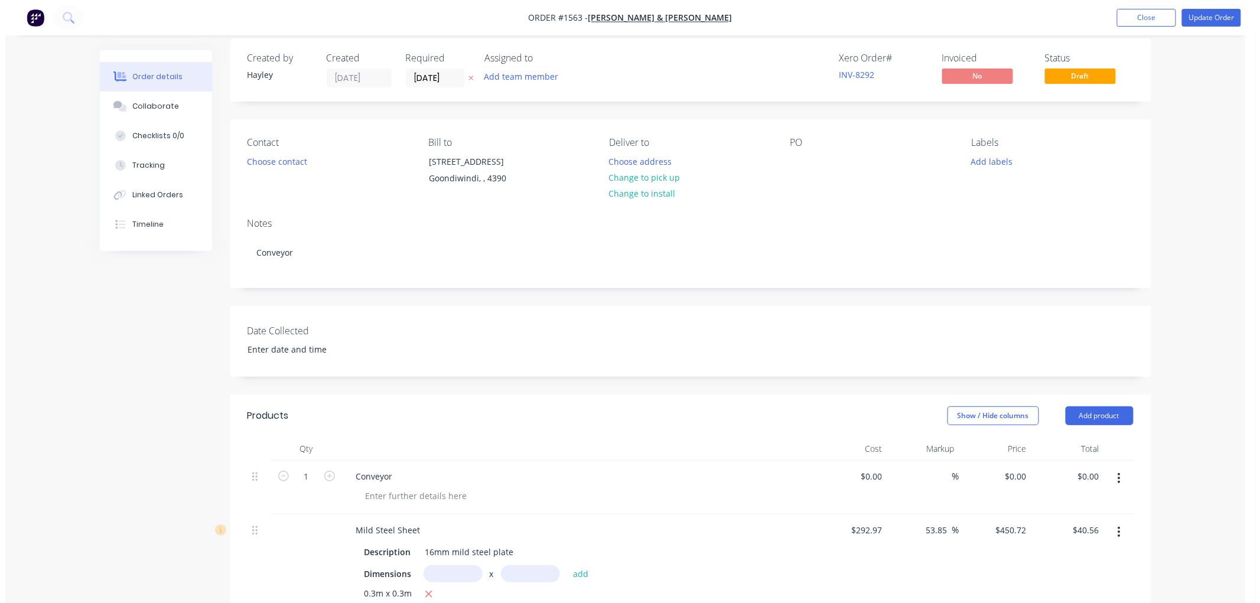
scroll to position [0, 0]
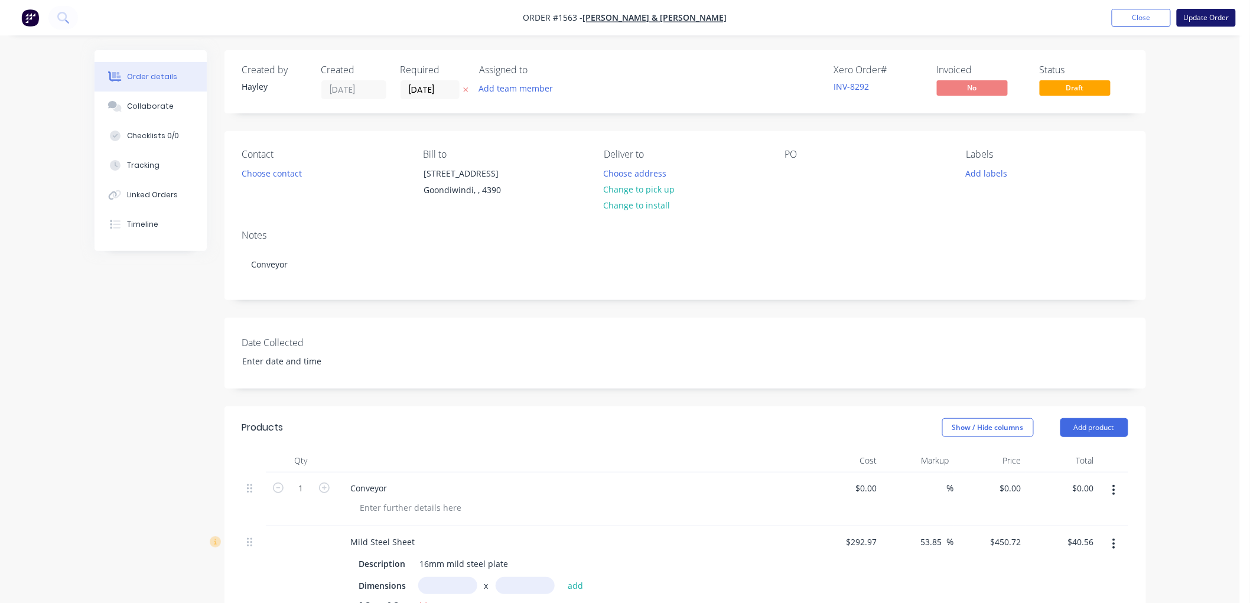
click at [1214, 15] on button "Update Order" at bounding box center [1206, 18] width 59 height 18
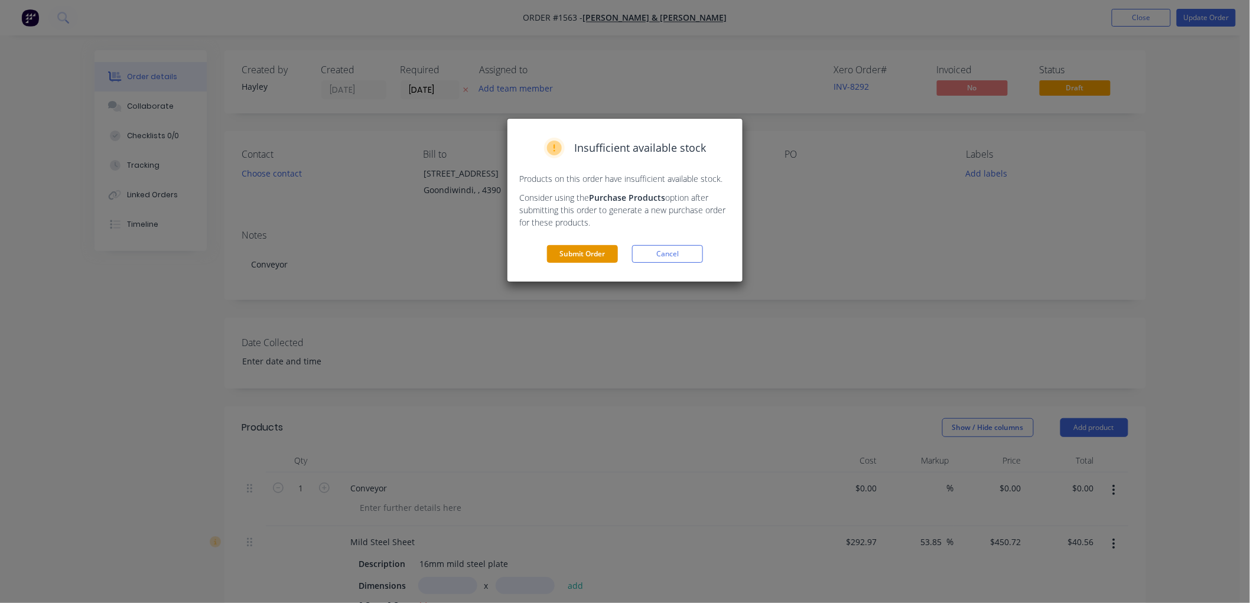
click at [569, 256] on button "Submit Order" at bounding box center [582, 254] width 71 height 18
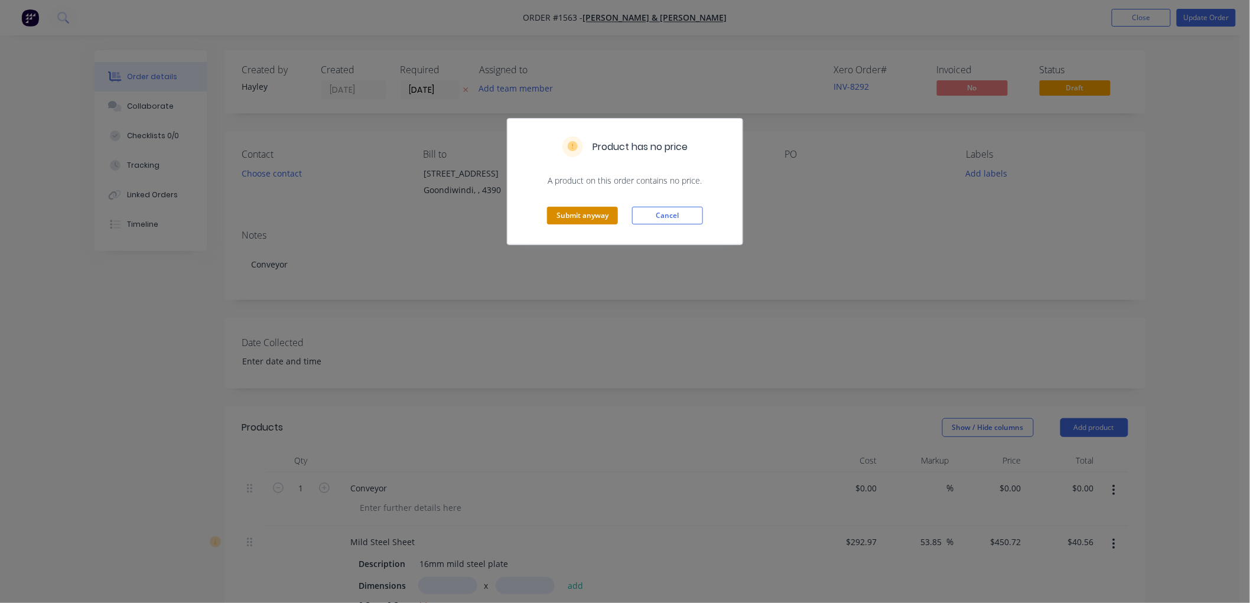
click at [588, 209] on button "Submit anyway" at bounding box center [582, 216] width 71 height 18
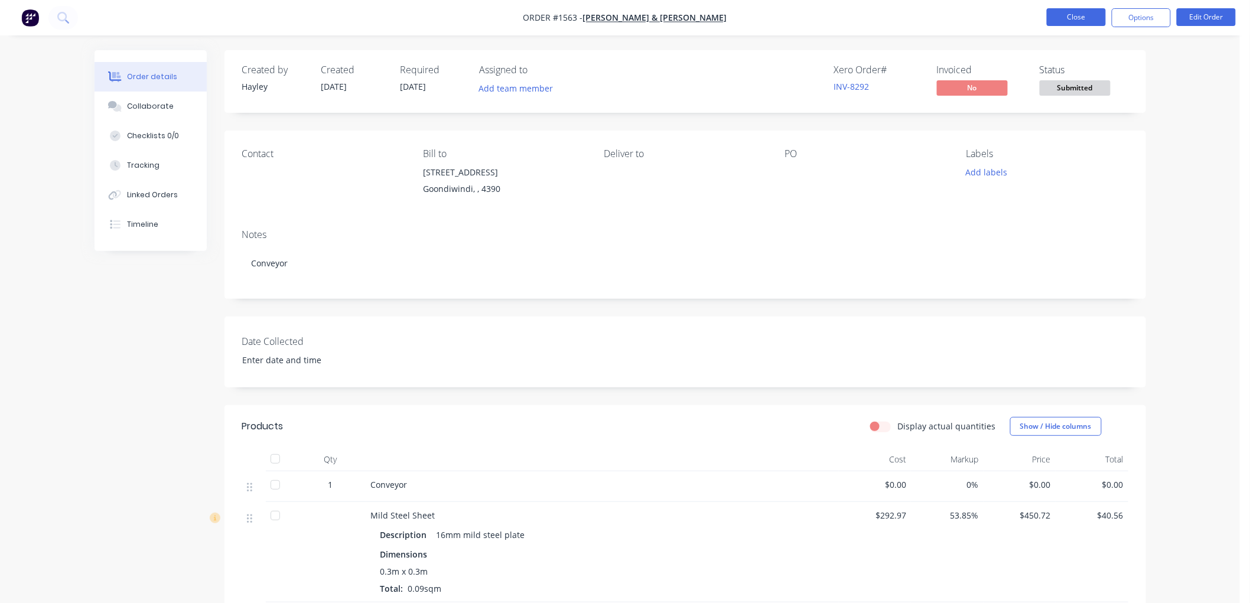
click at [1075, 20] on button "Close" at bounding box center [1076, 17] width 59 height 18
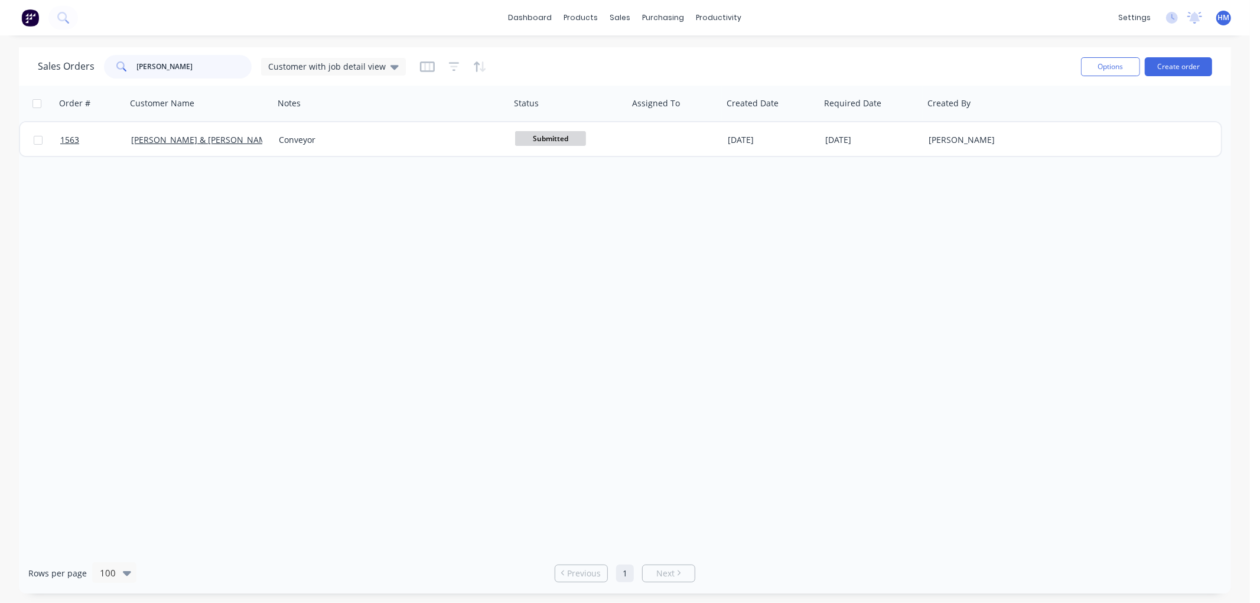
drag, startPoint x: 96, startPoint y: 67, endPoint x: 84, endPoint y: 67, distance: 11.8
click at [84, 67] on div "Sales Orders [PERSON_NAME] Customer with job detail view" at bounding box center [222, 67] width 368 height 24
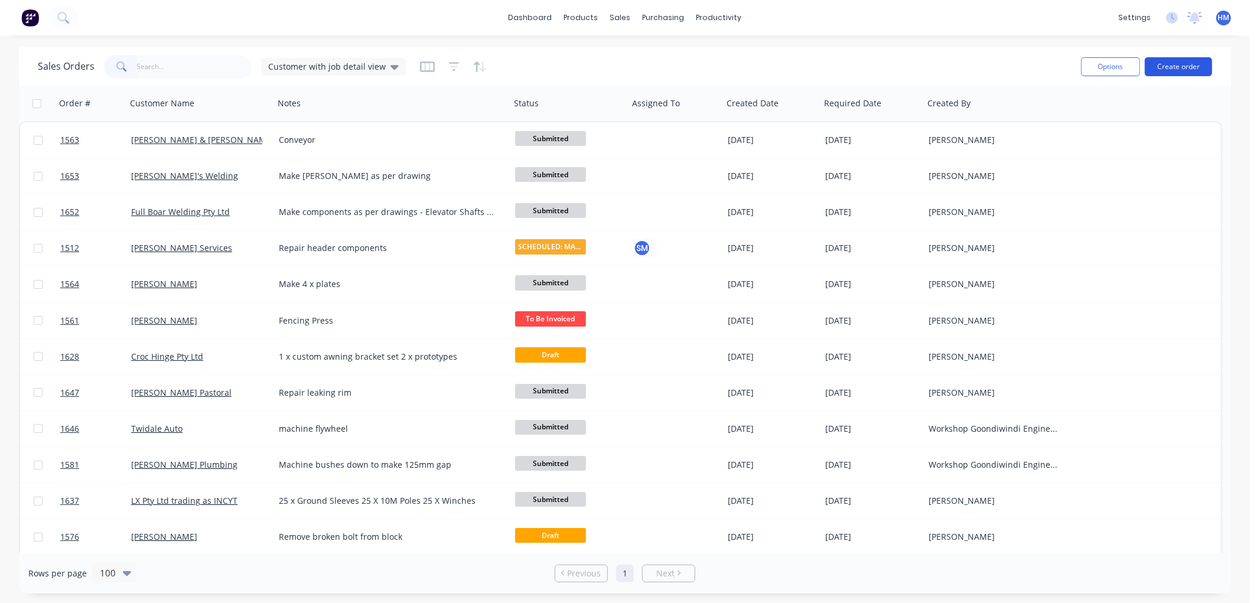
click at [1168, 61] on button "Create order" at bounding box center [1178, 66] width 67 height 19
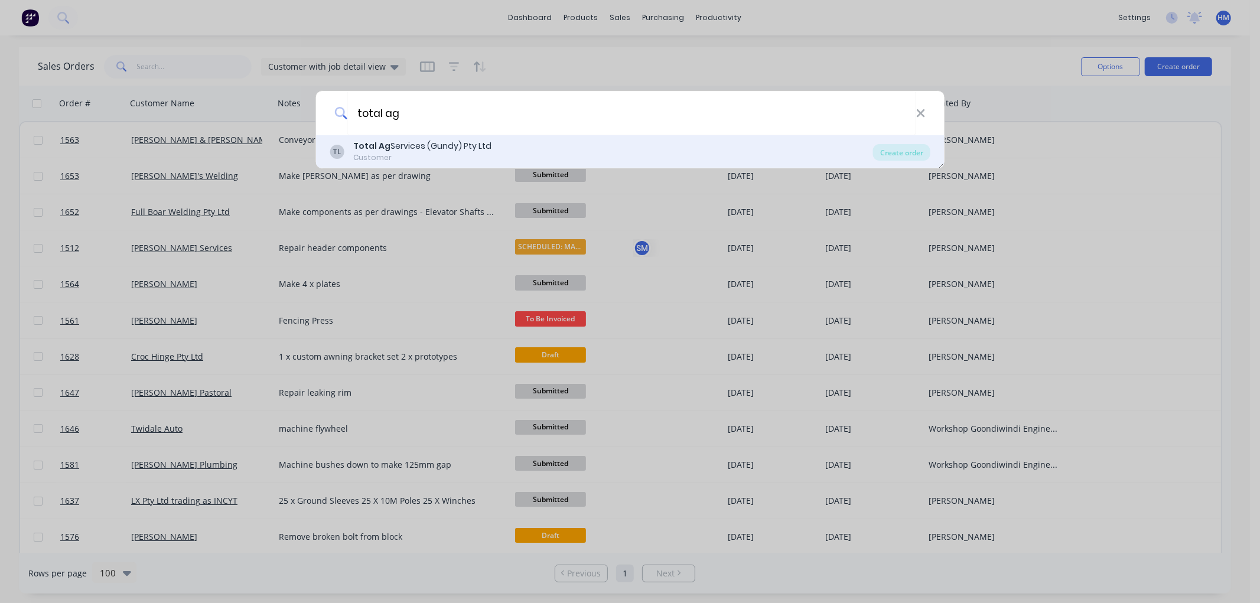
type input "total ag"
click at [360, 154] on div "Customer" at bounding box center [422, 157] width 138 height 11
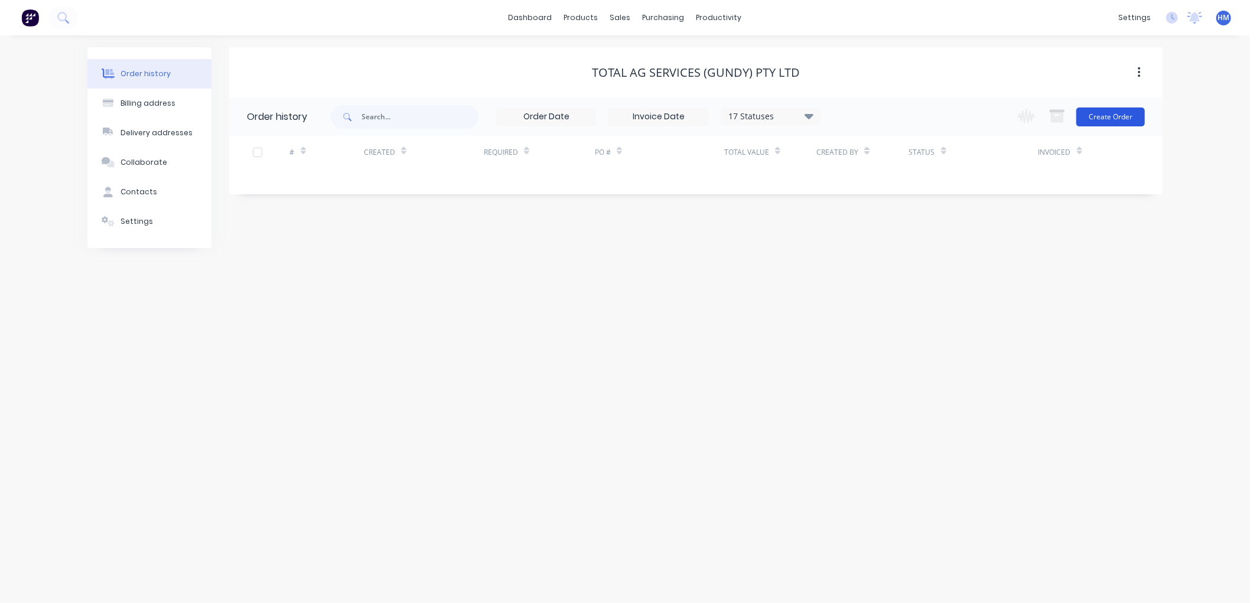
click at [1134, 120] on button "Create Order" at bounding box center [1110, 116] width 69 height 19
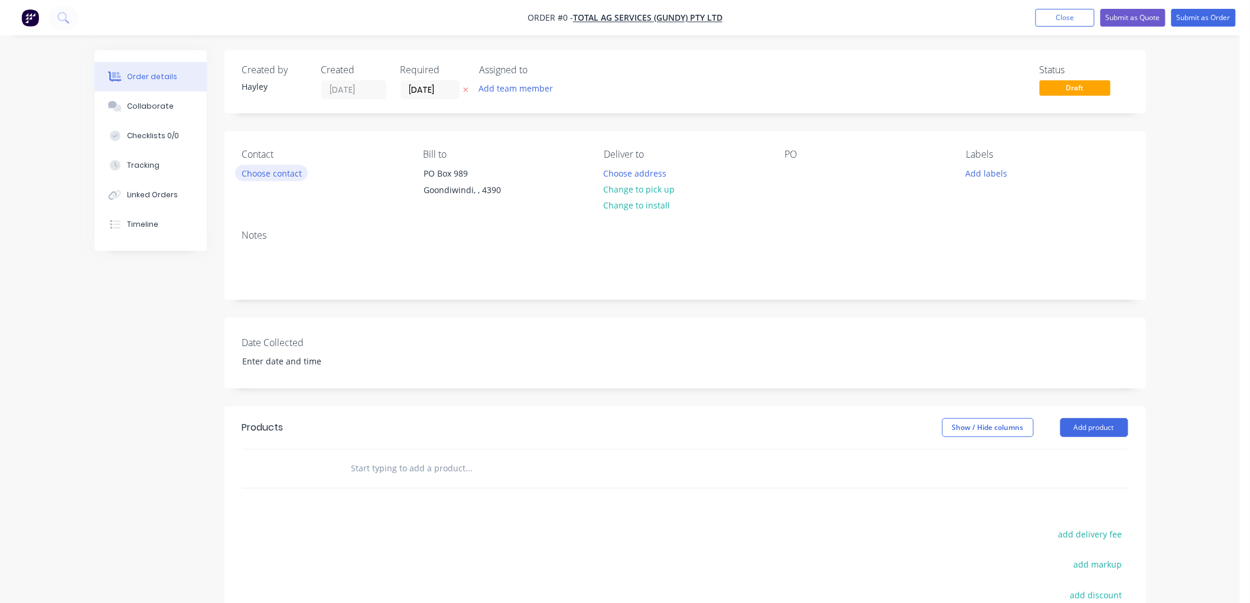
click at [297, 174] on button "Choose contact" at bounding box center [271, 173] width 73 height 16
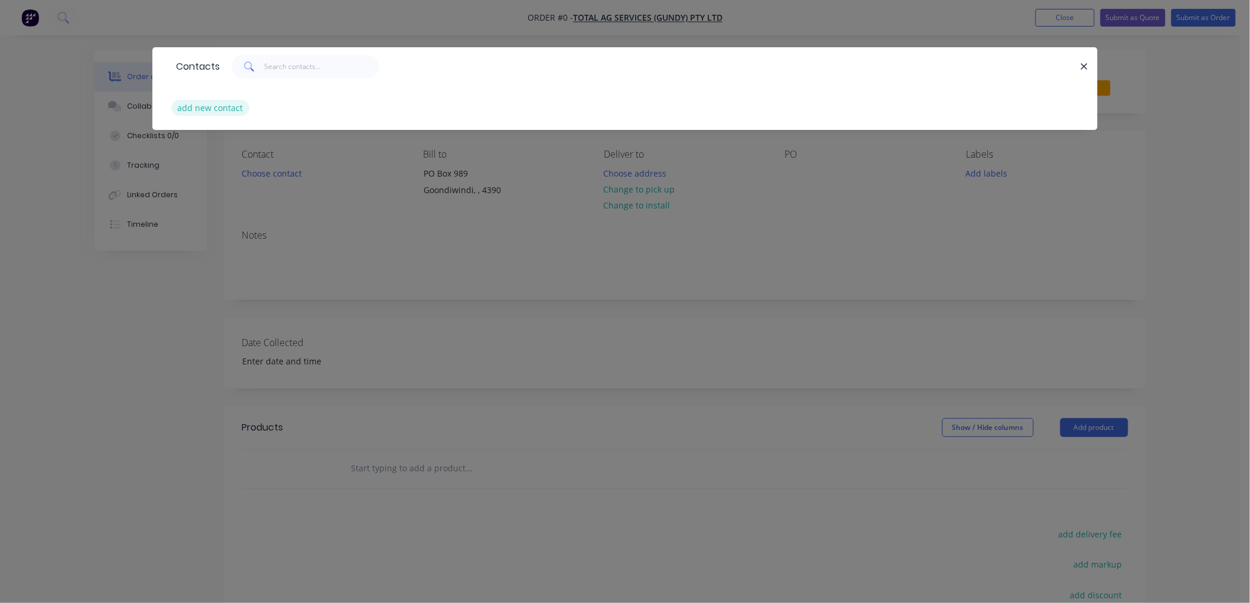
click at [209, 110] on button "add new contact" at bounding box center [210, 108] width 78 height 16
select select "AU"
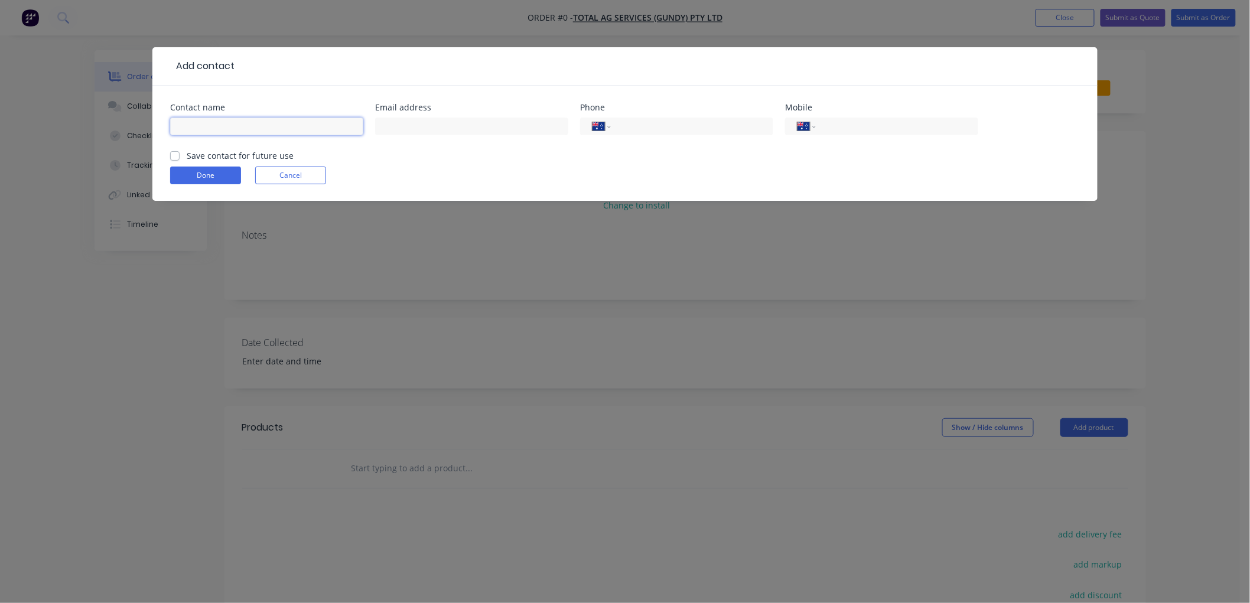
click at [209, 126] on input "text" at bounding box center [266, 127] width 193 height 18
type input "[PERSON_NAME]"
drag, startPoint x: 174, startPoint y: 157, endPoint x: 192, endPoint y: 159, distance: 18.0
click at [180, 155] on div "Save contact for future use" at bounding box center [231, 155] width 123 height 12
click at [187, 155] on label "Save contact for future use" at bounding box center [240, 155] width 107 height 12
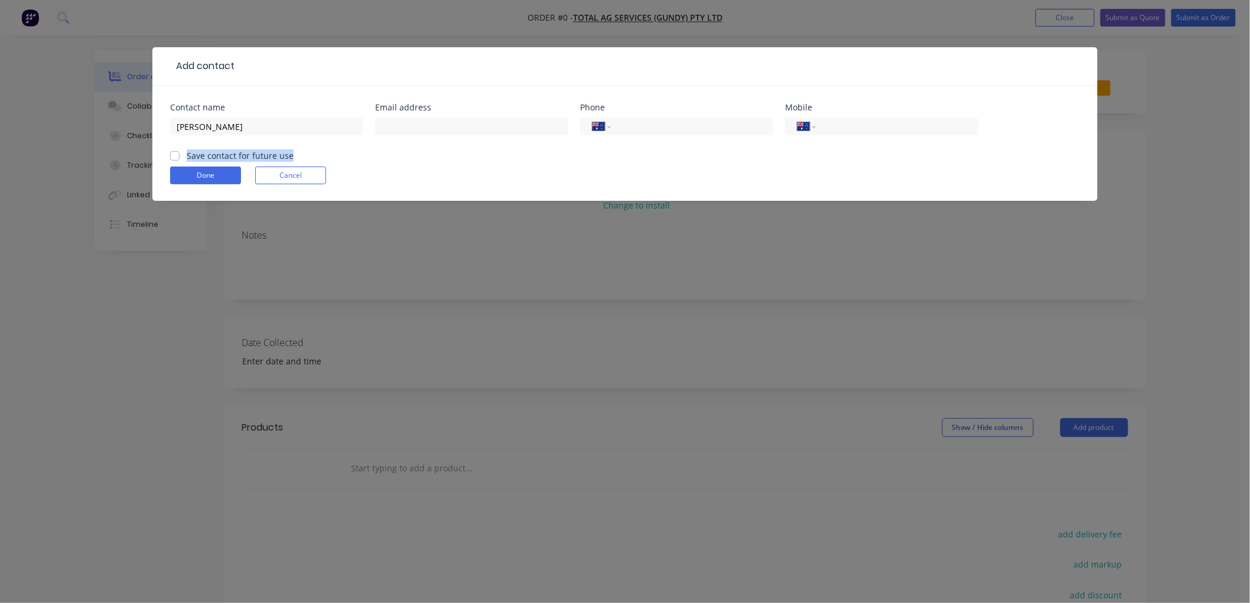
click at [172, 155] on input "Save contact for future use" at bounding box center [174, 154] width 9 height 11
checkbox input "true"
click at [192, 177] on button "Done" at bounding box center [205, 176] width 71 height 18
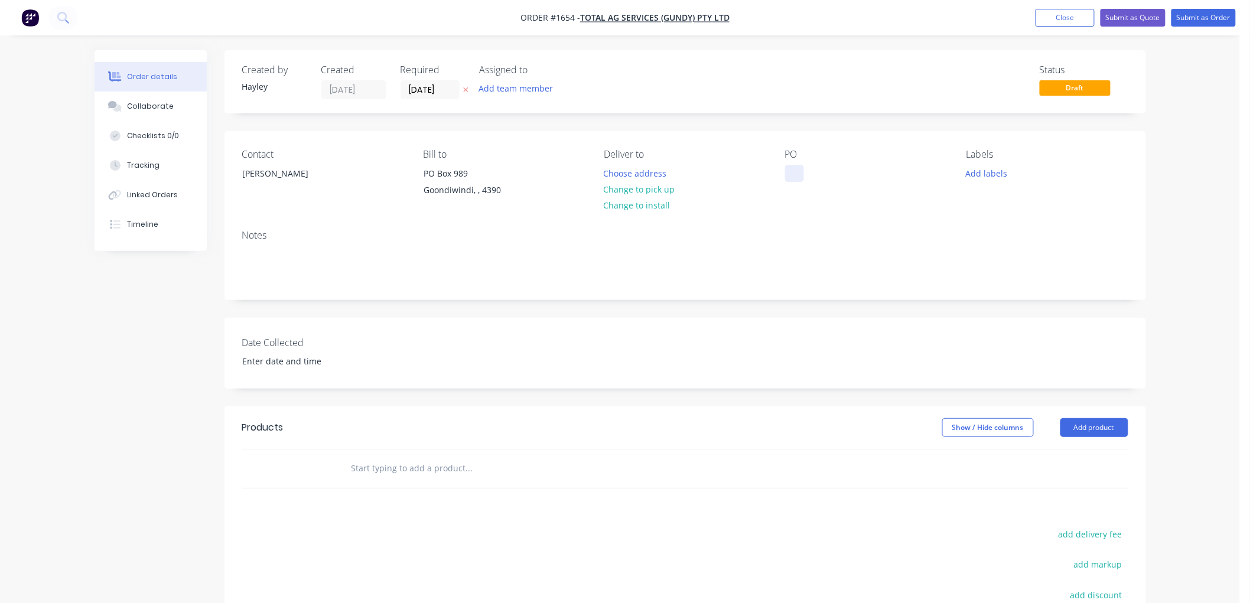
click at [791, 170] on div at bounding box center [794, 173] width 19 height 17
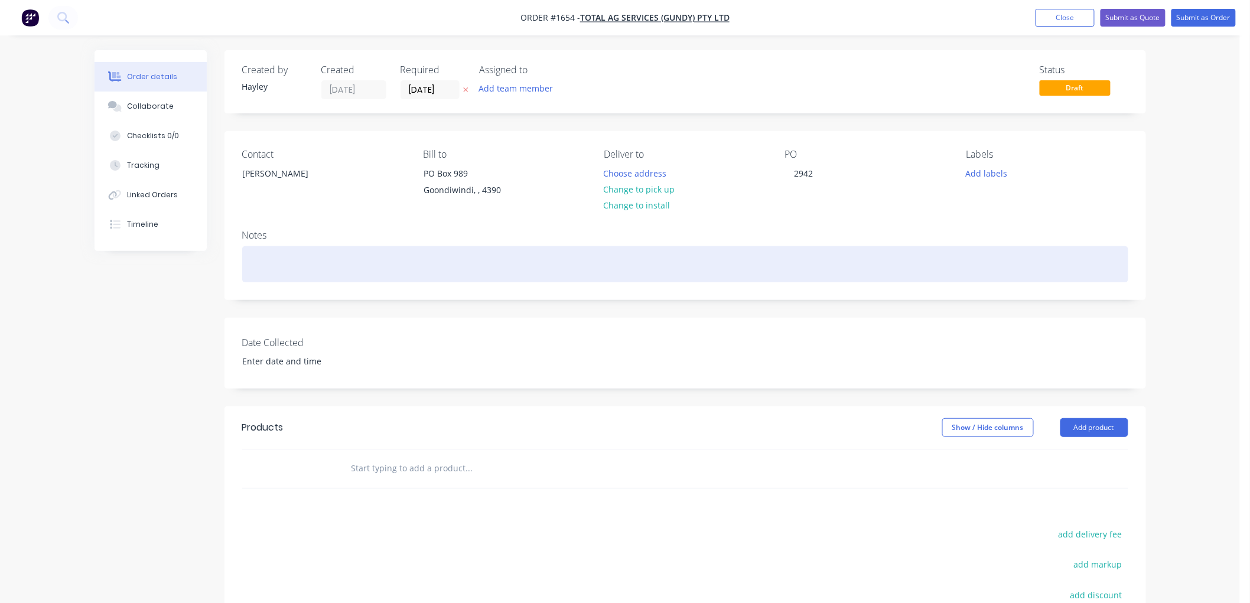
click at [286, 273] on div at bounding box center [685, 264] width 886 height 36
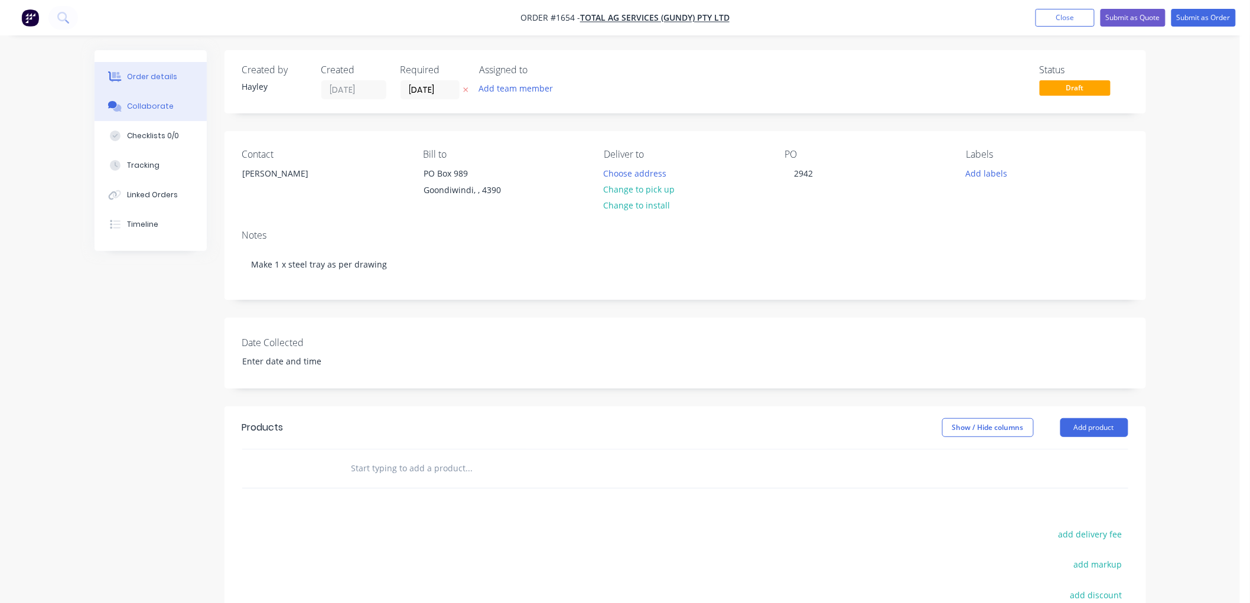
click at [122, 97] on button "Collaborate" at bounding box center [151, 107] width 112 height 30
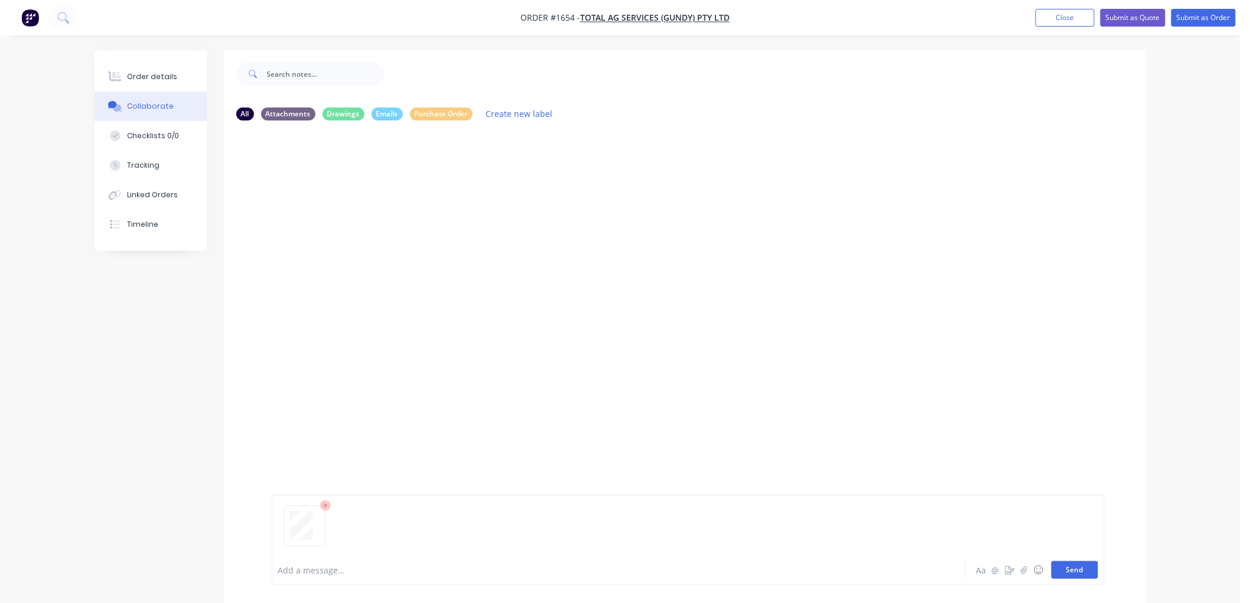
click at [1071, 562] on button "Send" at bounding box center [1074, 570] width 47 height 18
click at [362, 220] on div "Labels Download Delete" at bounding box center [427, 220] width 133 height 17
click at [365, 219] on icon "button" at bounding box center [367, 221] width 4 height 14
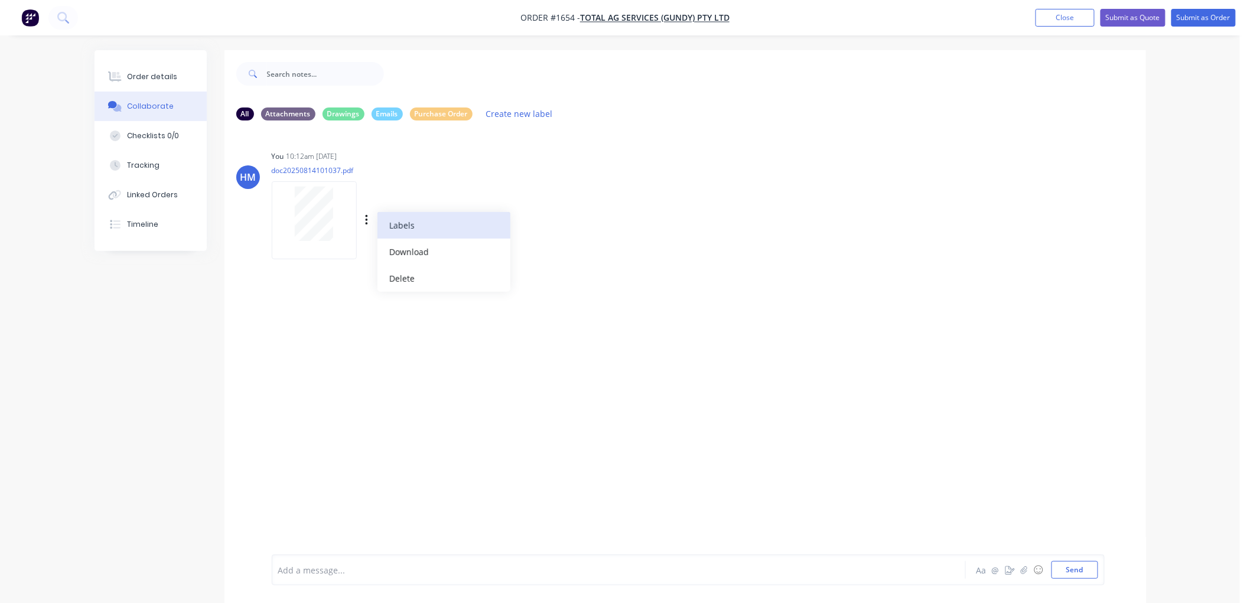
click at [402, 226] on button "Labels" at bounding box center [443, 225] width 133 height 27
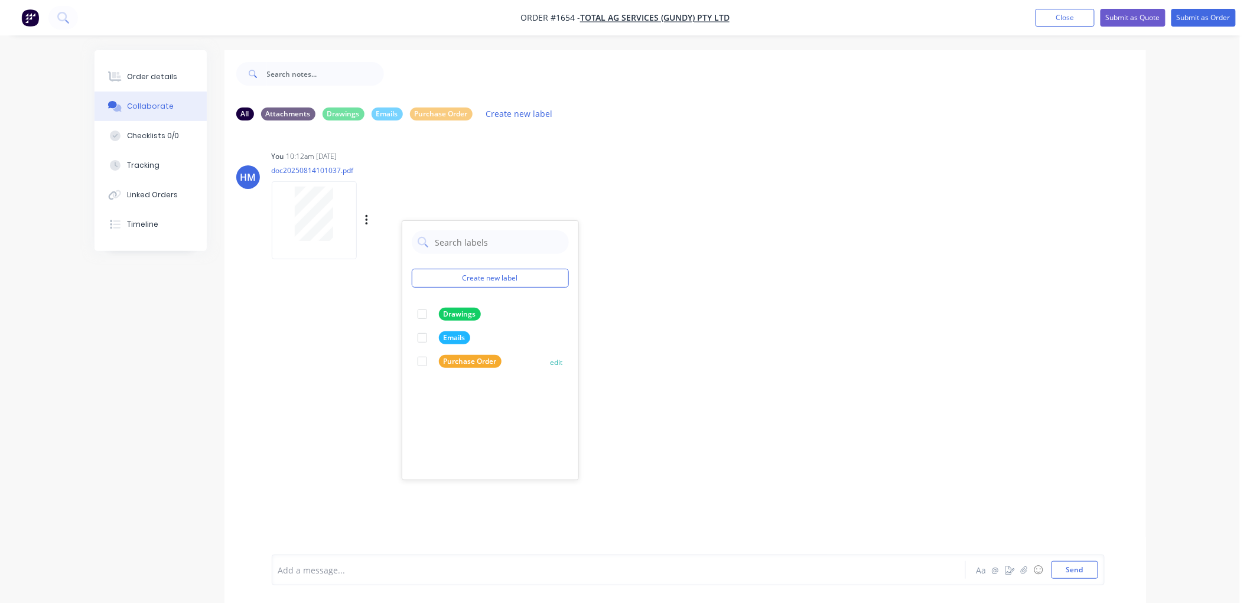
click at [421, 359] on div at bounding box center [423, 362] width 24 height 24
click at [797, 245] on div "HM You 10:12am [DATE] doc20250814101037.pdf Labels Download Delete Create new l…" at bounding box center [684, 201] width 921 height 106
click at [1081, 571] on button "Send" at bounding box center [1074, 570] width 47 height 18
click at [368, 340] on icon "button" at bounding box center [367, 345] width 4 height 14
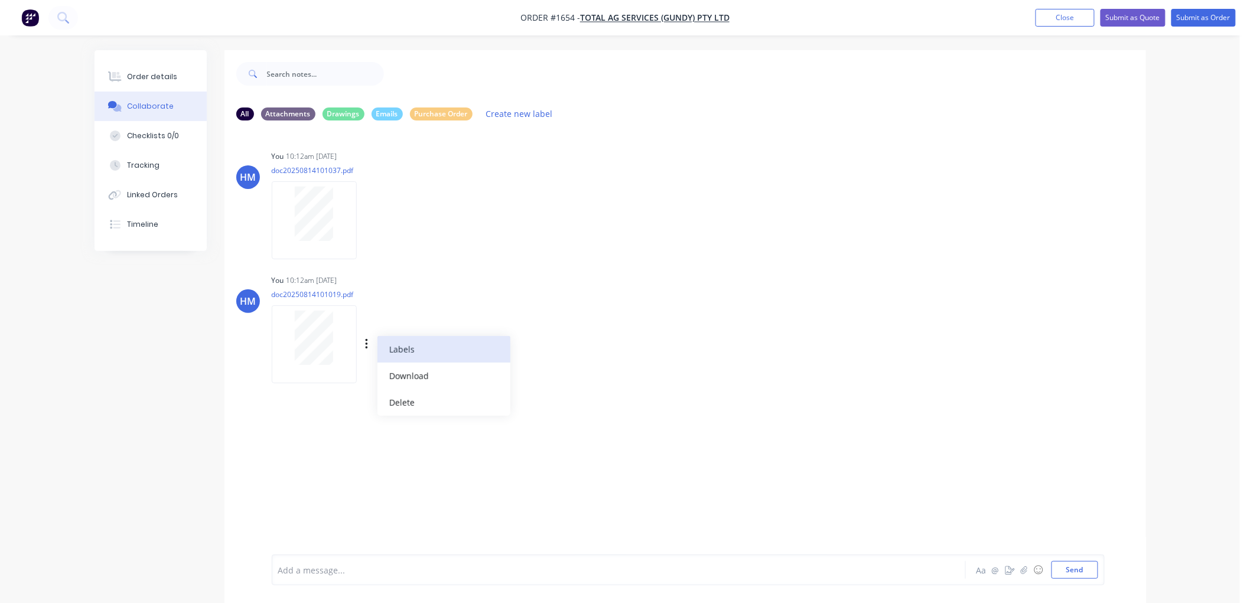
click at [406, 347] on button "Labels" at bounding box center [443, 349] width 133 height 27
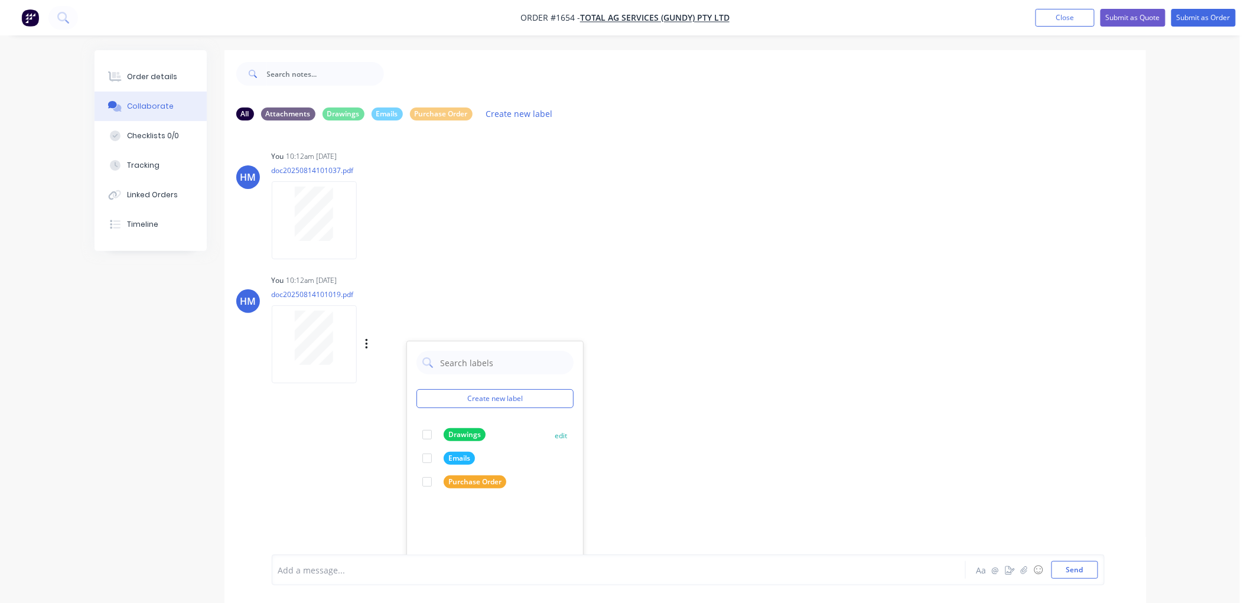
click at [427, 434] on div at bounding box center [427, 435] width 24 height 24
click at [709, 347] on div "HM You 10:12am [DATE] doc20250814101019.pdf Labels Download Delete Create new l…" at bounding box center [684, 325] width 921 height 106
click at [1058, 15] on button "Close" at bounding box center [1064, 18] width 59 height 18
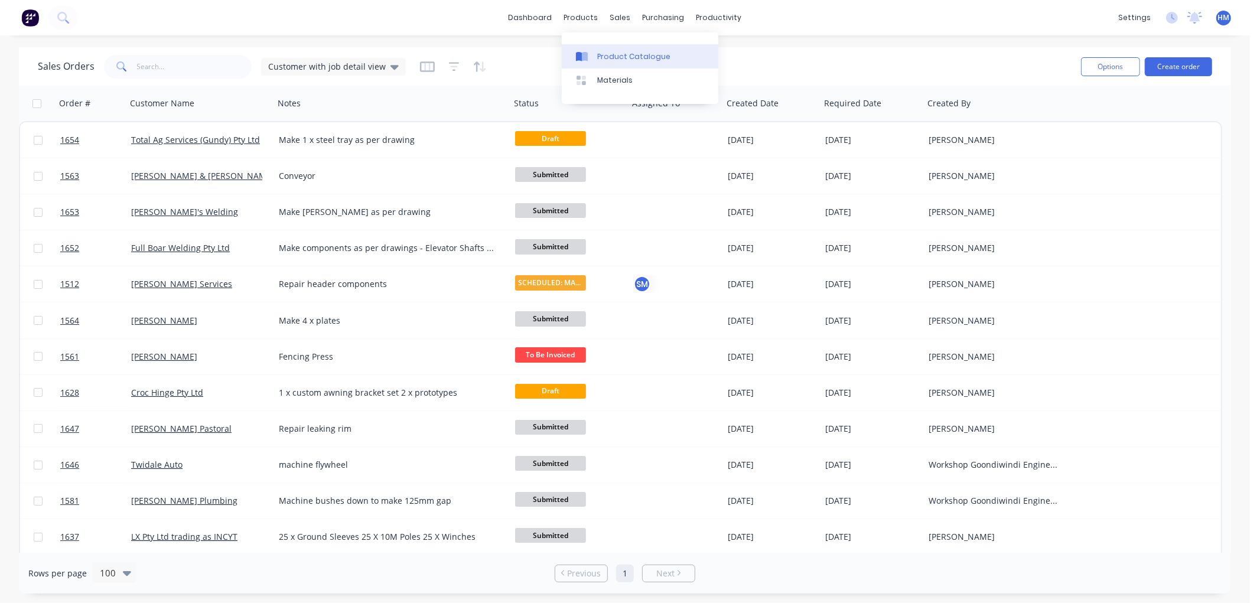
click at [613, 54] on div "Product Catalogue" at bounding box center [633, 56] width 73 height 11
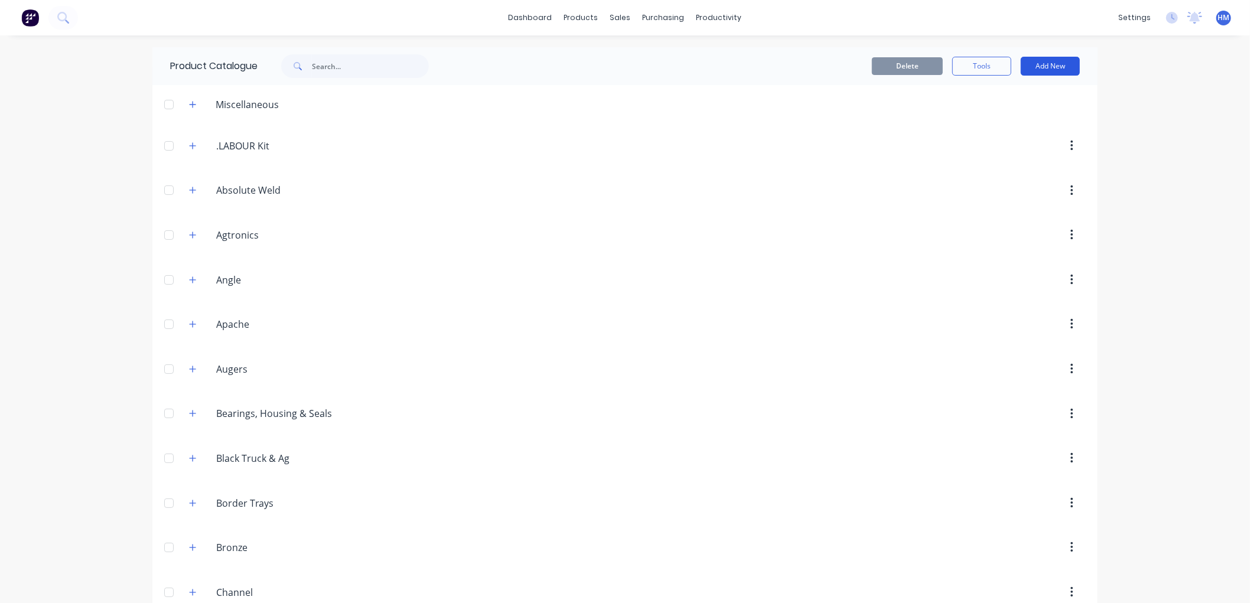
click at [1064, 66] on button "Add New" at bounding box center [1050, 66] width 59 height 19
click at [997, 136] on div "Product Kit" at bounding box center [1023, 143] width 91 height 17
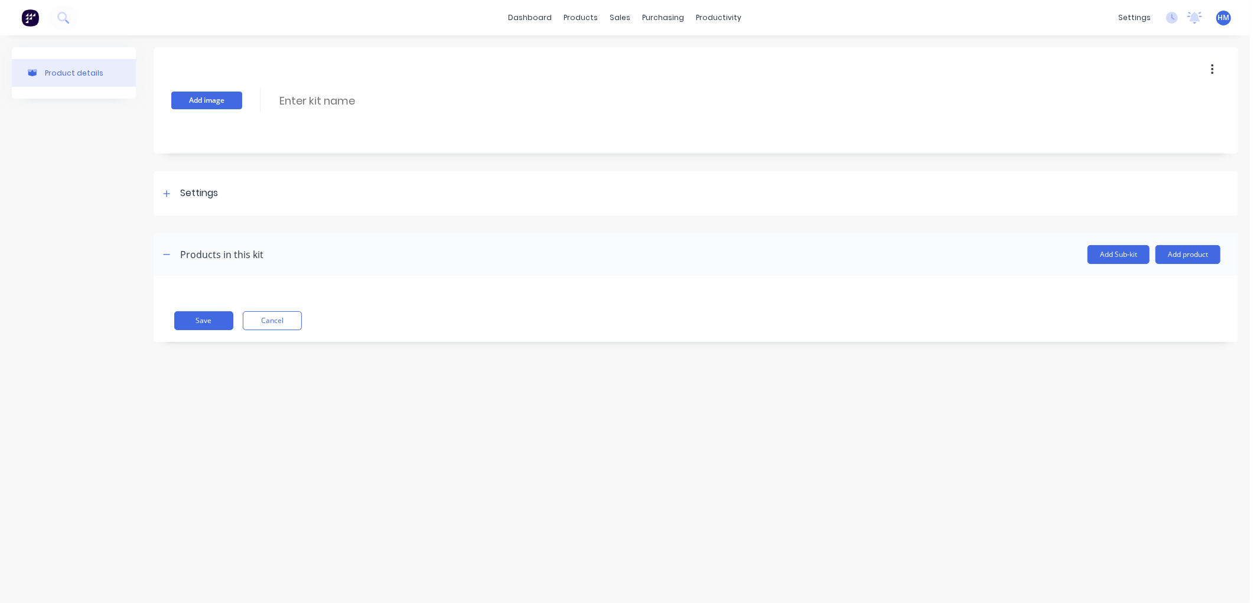
click at [214, 101] on button "Add image" at bounding box center [206, 101] width 71 height 18
click at [330, 103] on input at bounding box center [382, 100] width 209 height 17
click at [333, 99] on input "SP-HBB-" at bounding box center [382, 100] width 209 height 17
type input "SP-HBB-69: Mount Kit JD 8R Track Machine"
drag, startPoint x: 172, startPoint y: 197, endPoint x: 164, endPoint y: 197, distance: 7.7
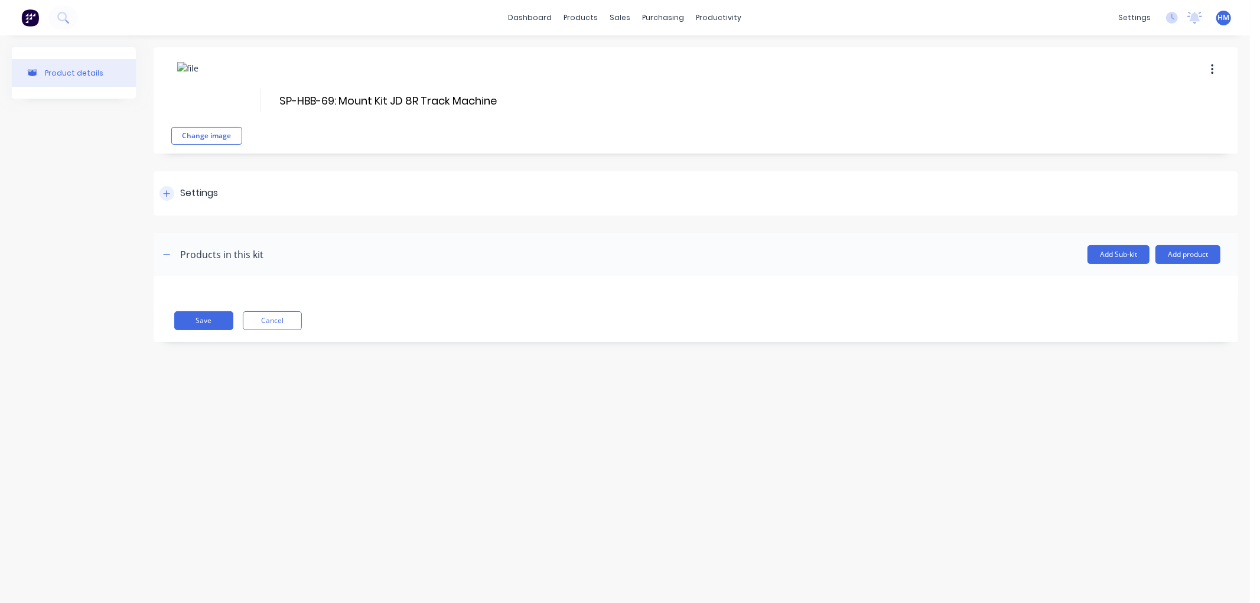
click at [166, 197] on div at bounding box center [166, 193] width 15 height 15
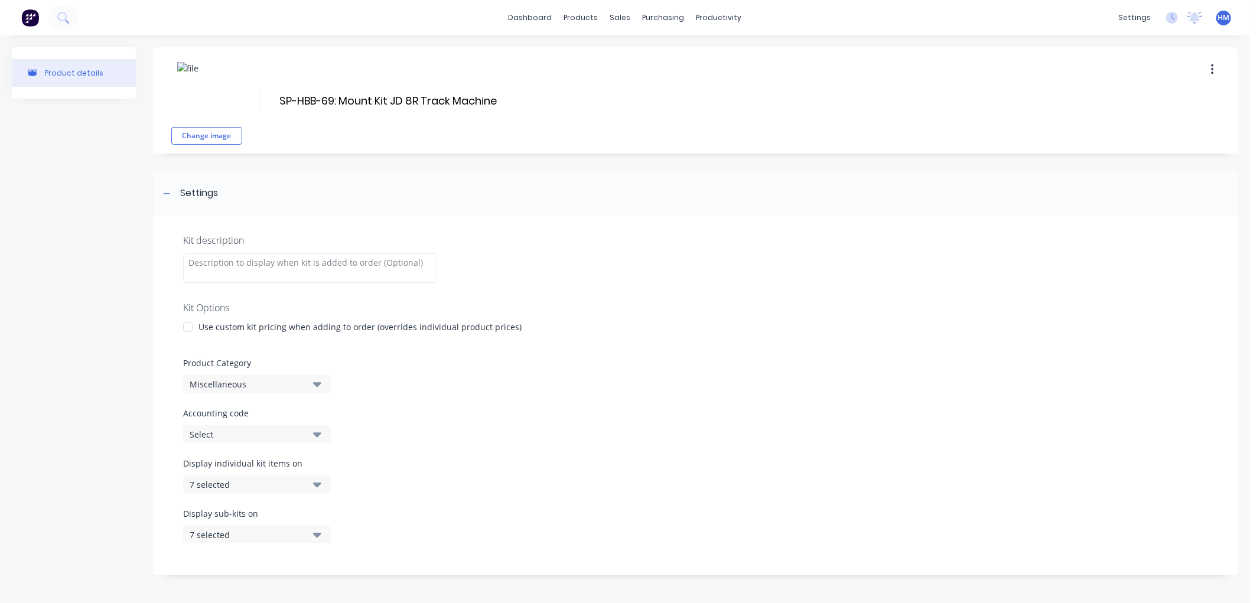
click at [512, 93] on div "Change image SP-HBB-69: Mount Kit JD 8R Track Machine SP-HBB-69: Mount Kit JD 8…" at bounding box center [696, 100] width 1084 height 106
drag, startPoint x: 499, startPoint y: 97, endPoint x: 225, endPoint y: 97, distance: 273.5
click at [225, 97] on div "Change image SP-HBB-69: Mount Kit JD 8R Track Machine SP-HBB-69: Mount Kit JD 8…" at bounding box center [696, 100] width 1084 height 106
click at [327, 264] on div at bounding box center [310, 268] width 254 height 30
paste div
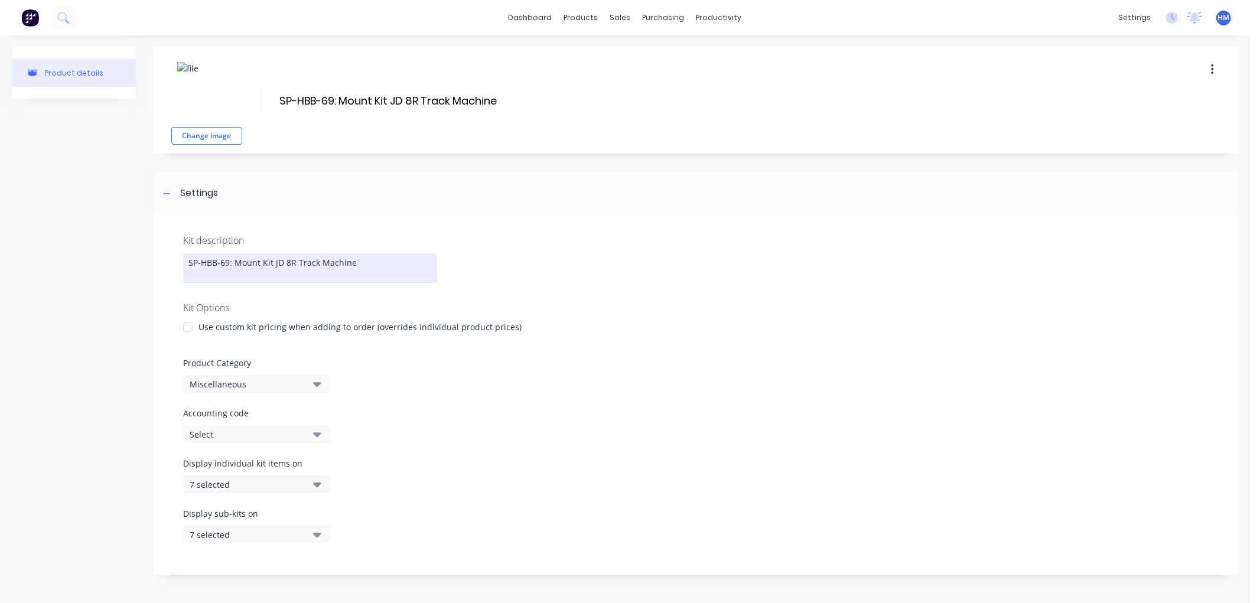
click at [187, 323] on div at bounding box center [188, 327] width 24 height 24
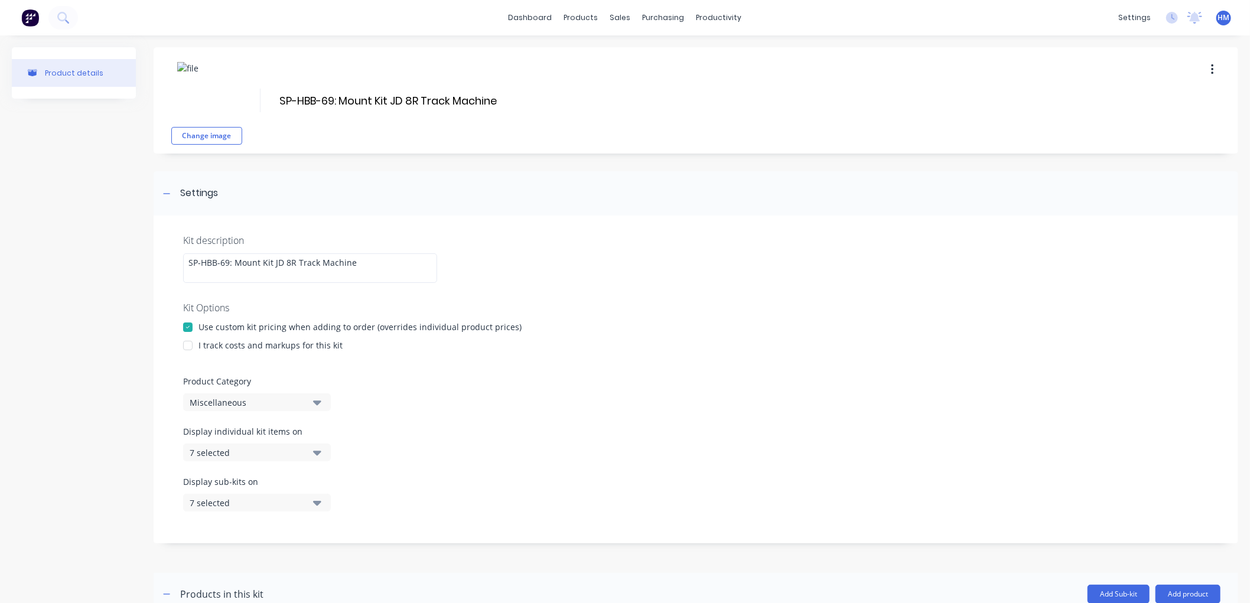
click at [258, 398] on div "Miscellaneous" at bounding box center [247, 402] width 115 height 12
click at [258, 438] on Category "text" at bounding box center [279, 438] width 125 height 24
type Category "hay"
click at [254, 462] on div "[PERSON_NAME] Spraying" at bounding box center [271, 467] width 177 height 24
click at [360, 267] on div "SP-HBB-69: Mount Kit JD 8R Track Machine" at bounding box center [310, 268] width 254 height 30
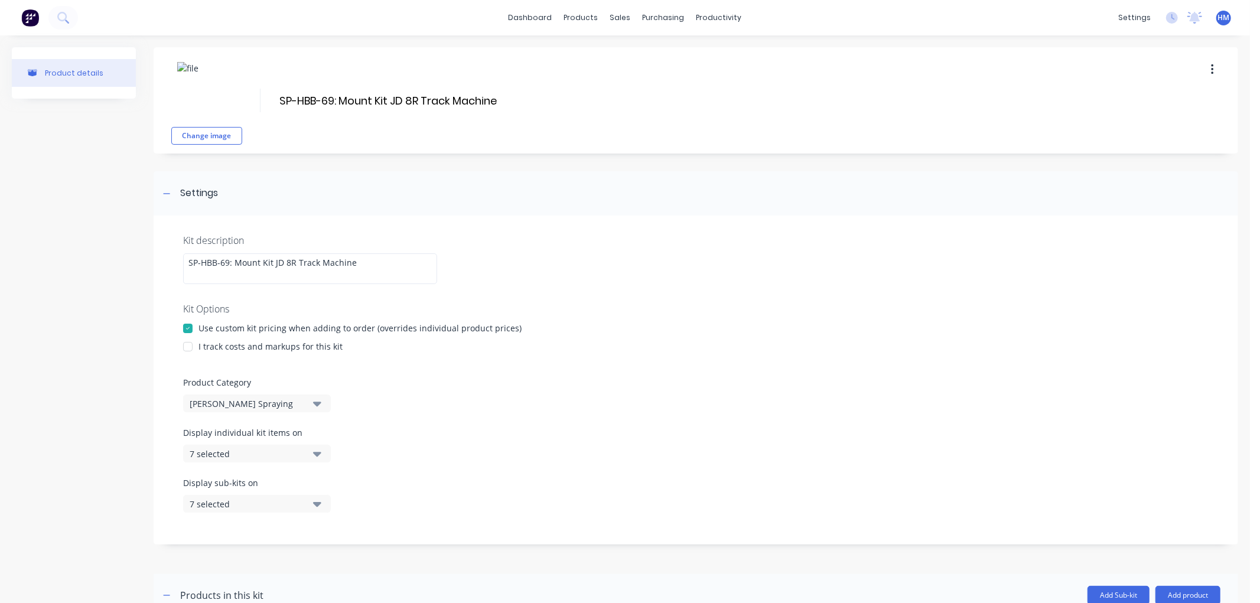
click at [505, 109] on div "Change image SP-HBB-69: Mount Kit JD 8R Track Machine SP-HBB-69: Mount Kit JD 8…" at bounding box center [696, 100] width 1084 height 106
click at [507, 99] on div "Change image SP-HBB-69: Mount Kit JD 8R Track Machine SP-HBB-69: Mount Kit JD 8…" at bounding box center [696, 100] width 1084 height 106
click at [497, 99] on input "SP-HBB-69: Mount Kit JD 8R Track Machine" at bounding box center [389, 100] width 223 height 17
click at [500, 97] on input "SP-HBB-69: Mount Kit JD 8R Track Machine" at bounding box center [389, 100] width 223 height 17
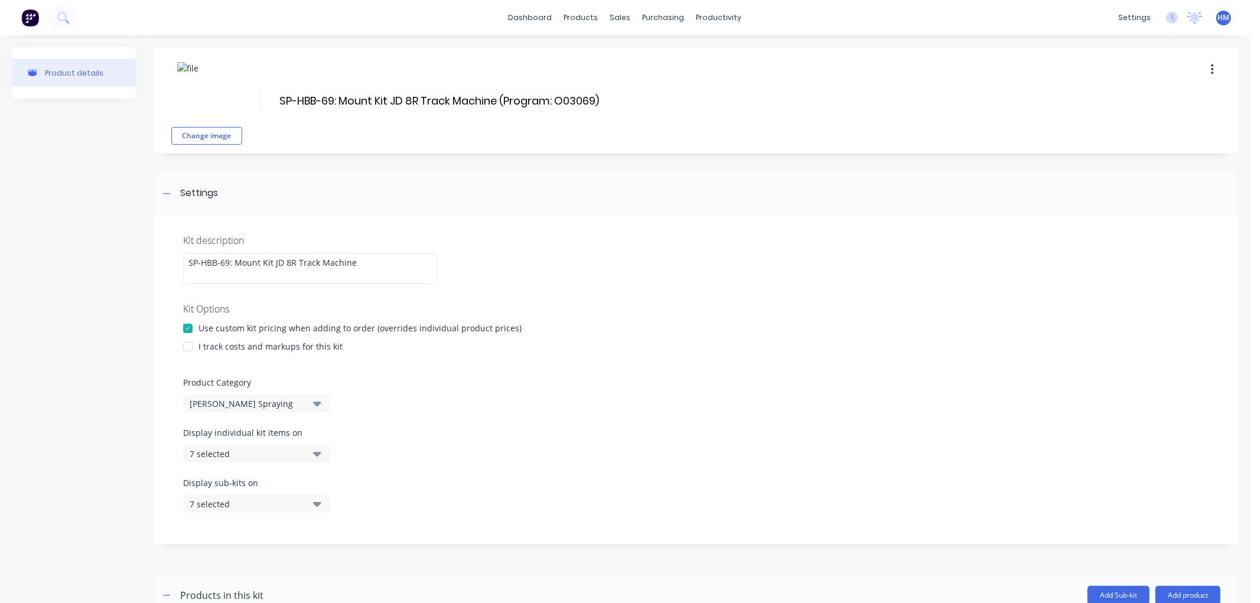
type input "SP-HBB-69: Mount Kit JD 8R Track Machine (Program: O03069)"
click at [422, 149] on div "Change image SP-HBB-69: Mount Kit JD 8R Track Machine (Program: O03069) SP-HBB-…" at bounding box center [696, 100] width 1084 height 106
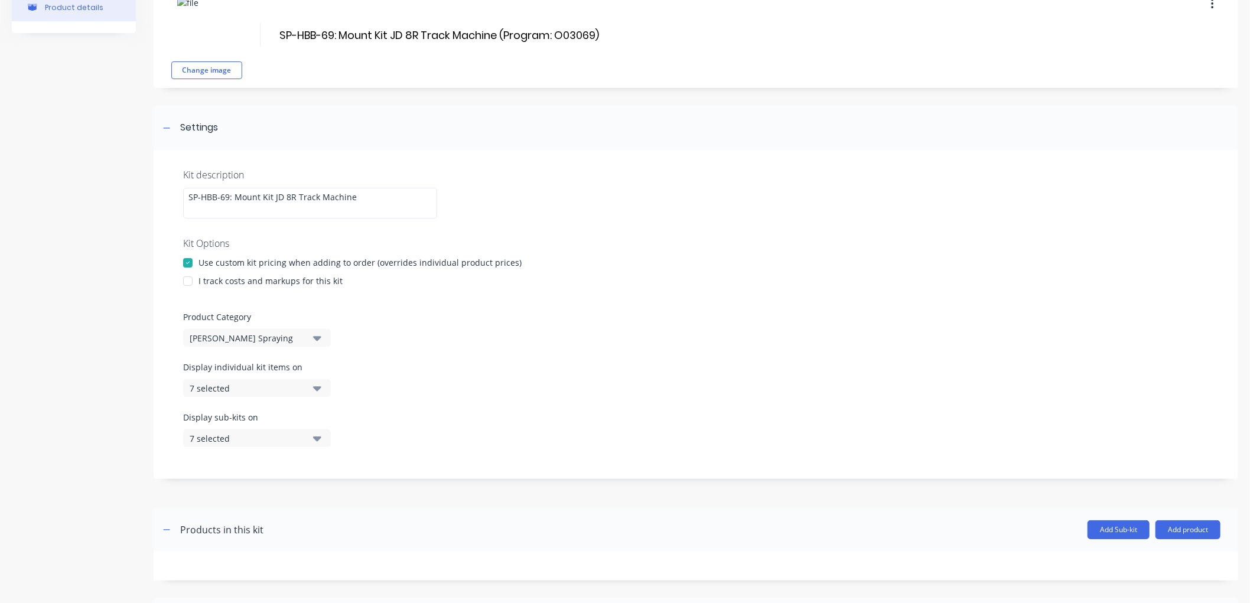
click at [188, 279] on div at bounding box center [188, 281] width 24 height 24
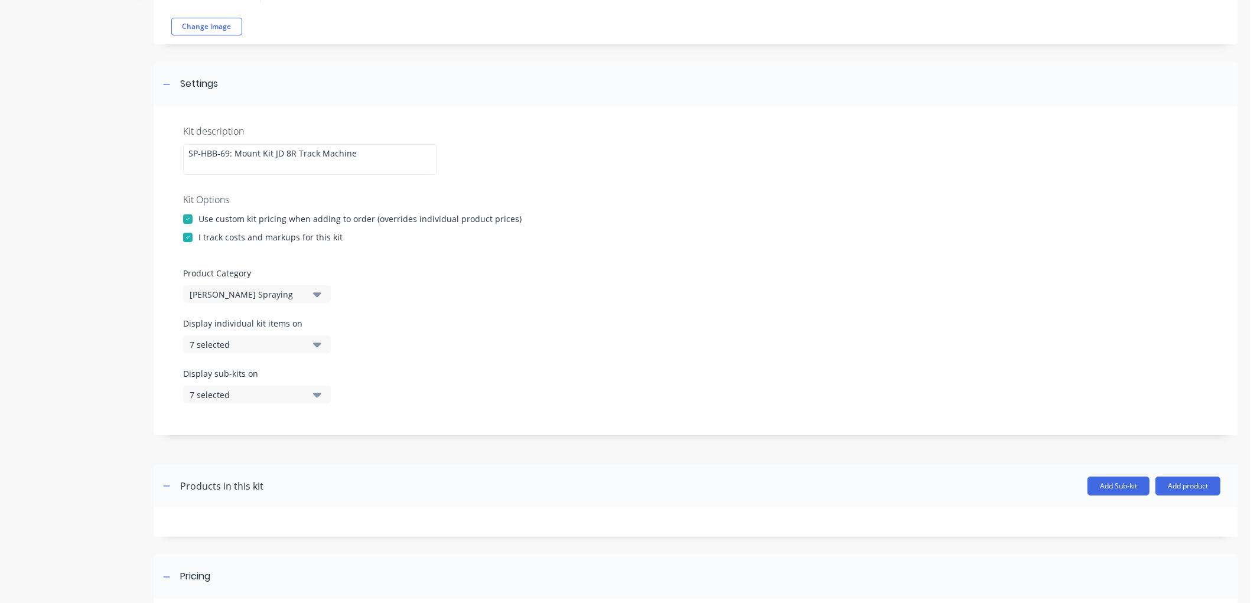
scroll to position [131, 0]
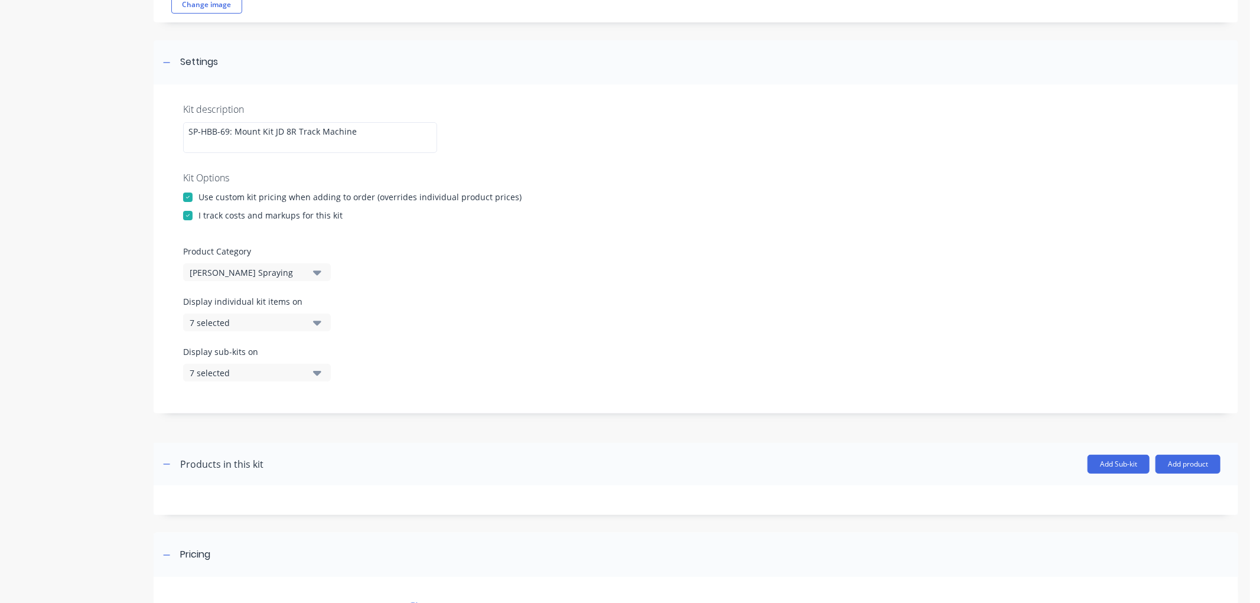
click at [244, 327] on div "7 selected" at bounding box center [247, 323] width 115 height 12
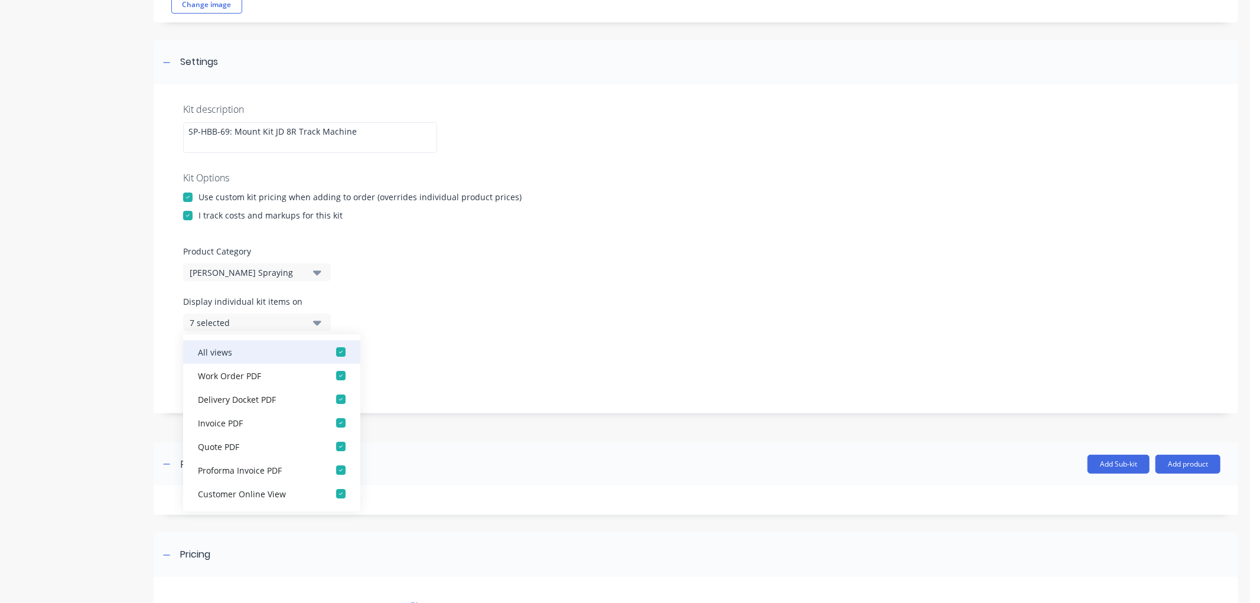
click at [333, 346] on div "button" at bounding box center [341, 352] width 24 height 24
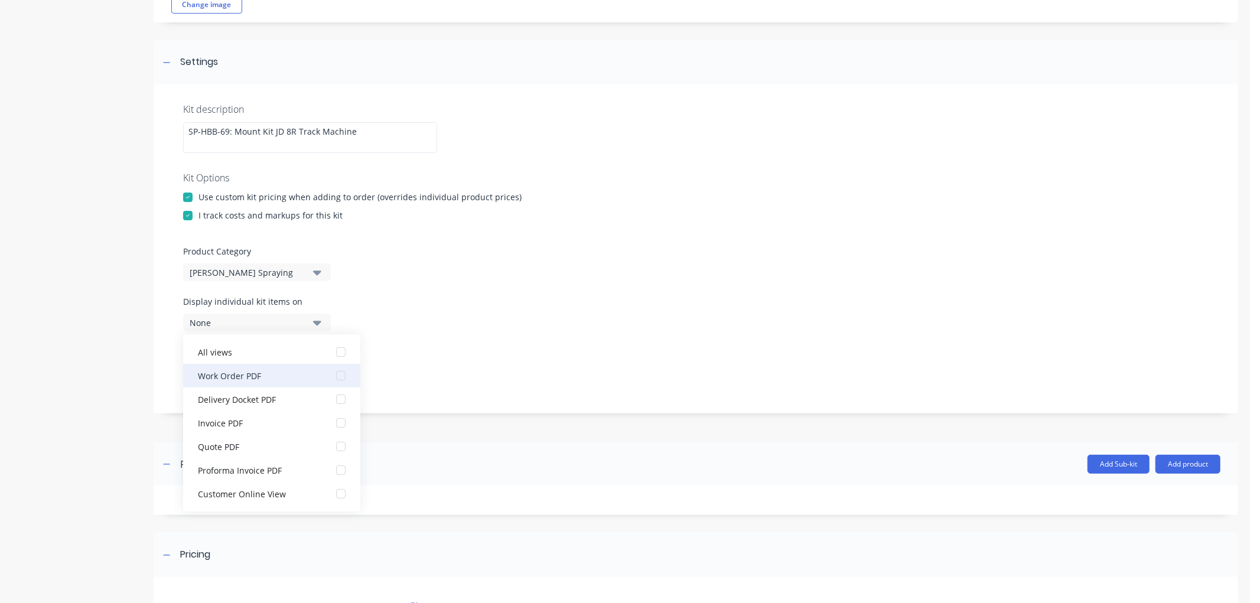
click at [333, 368] on div "button" at bounding box center [341, 376] width 24 height 24
click at [457, 324] on div "Display individual kit items on 1 selected" at bounding box center [695, 320] width 1025 height 50
click at [500, 373] on div "Display sub-kits on 7 selected" at bounding box center [695, 371] width 1025 height 50
click at [313, 369] on icon "button" at bounding box center [317, 372] width 8 height 13
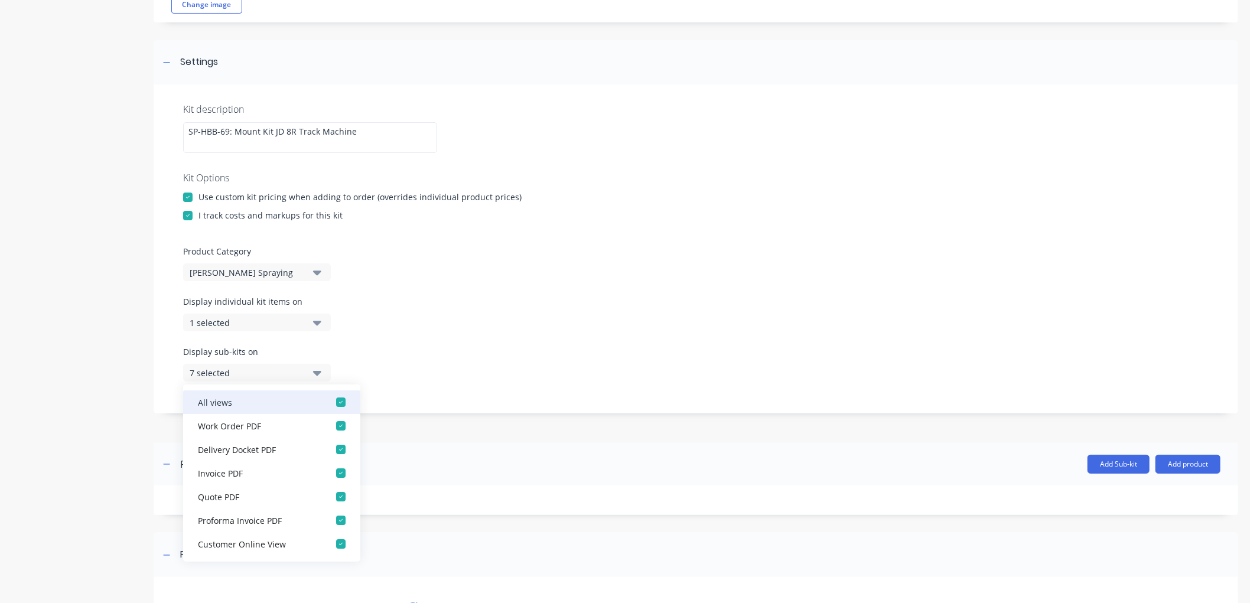
click at [329, 395] on div "button" at bounding box center [341, 402] width 24 height 24
click at [331, 429] on div "button" at bounding box center [341, 426] width 24 height 24
click at [451, 340] on div "Display individual kit items on 1 selected" at bounding box center [695, 320] width 1025 height 50
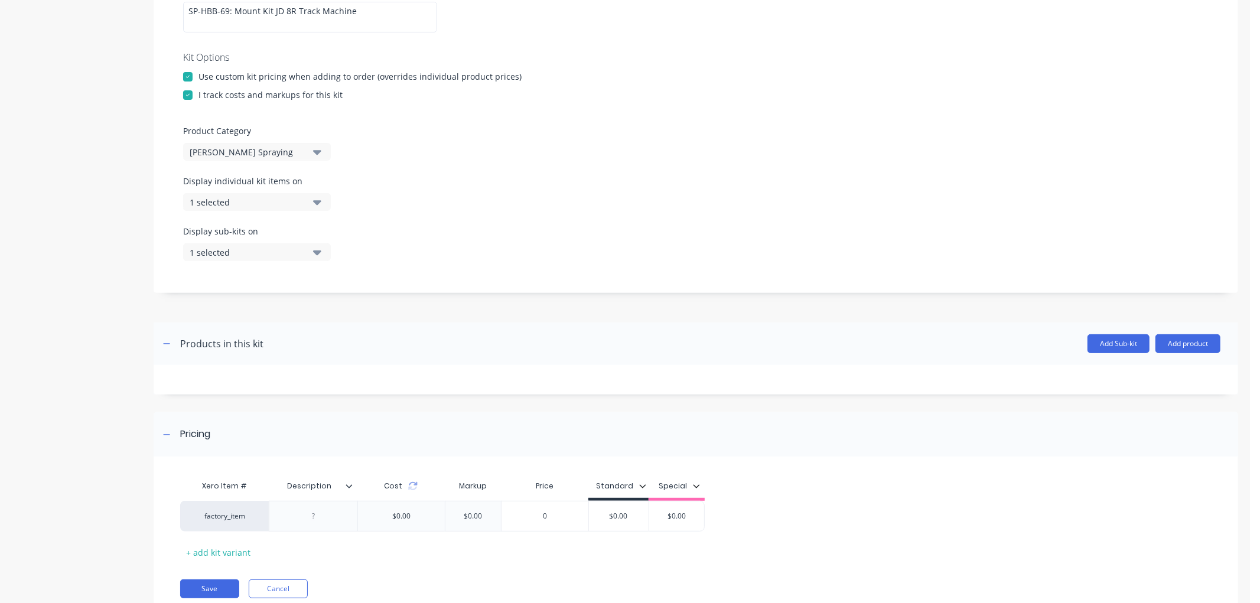
scroll to position [262, 0]
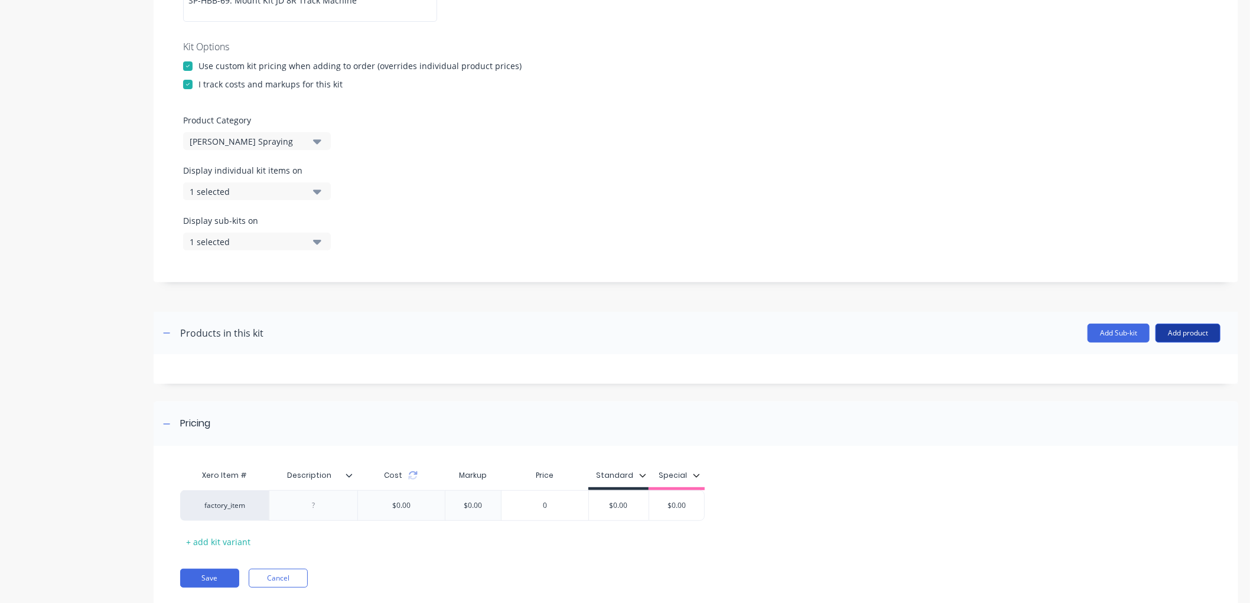
click at [1185, 327] on button "Add product" at bounding box center [1187, 333] width 65 height 19
click at [1149, 361] on div "Product catalogue" at bounding box center [1164, 363] width 91 height 17
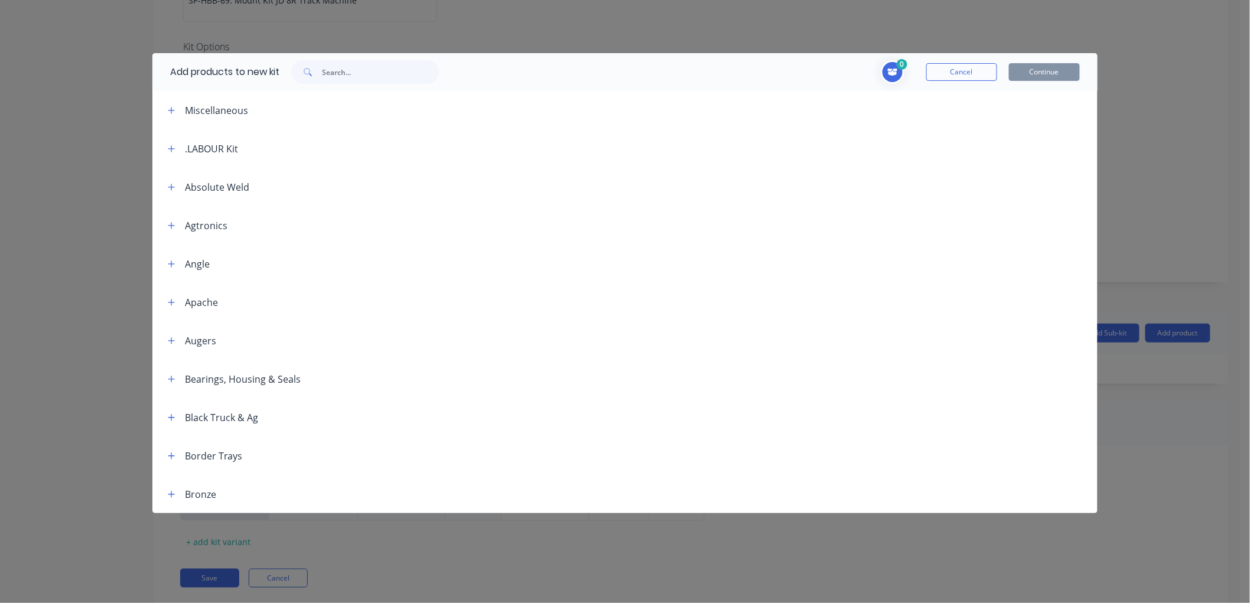
drag, startPoint x: 168, startPoint y: 146, endPoint x: 103, endPoint y: 162, distance: 66.3
click at [167, 146] on button "button" at bounding box center [171, 148] width 15 height 15
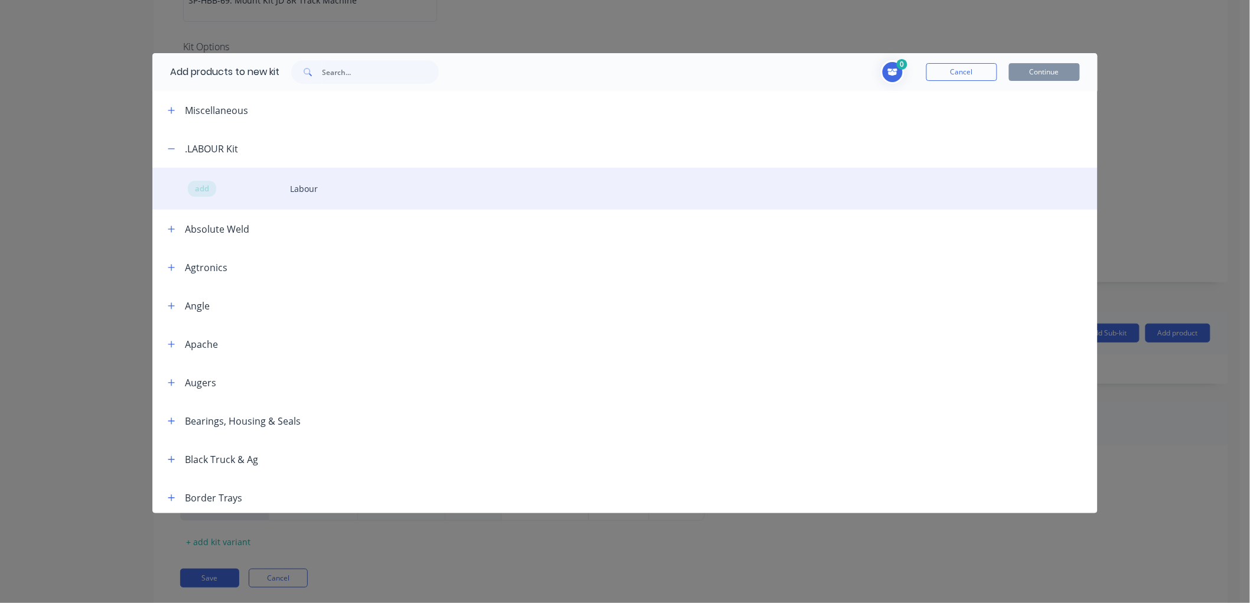
click at [252, 181] on div "add Labour" at bounding box center [624, 189] width 945 height 42
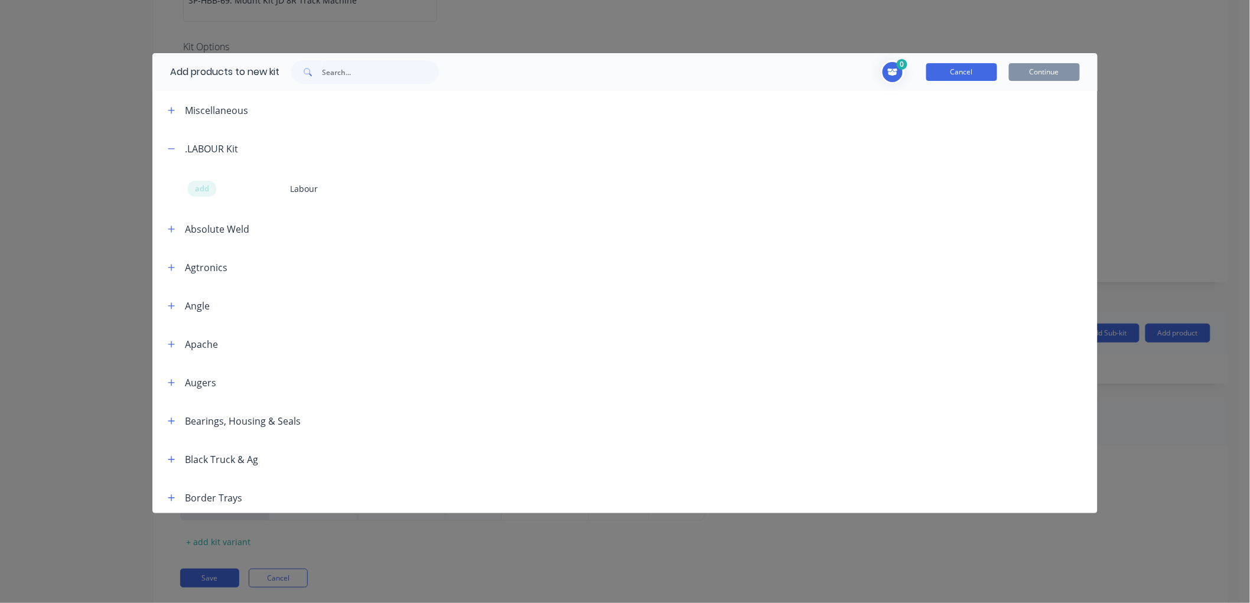
click at [947, 76] on button "Cancel" at bounding box center [961, 72] width 71 height 18
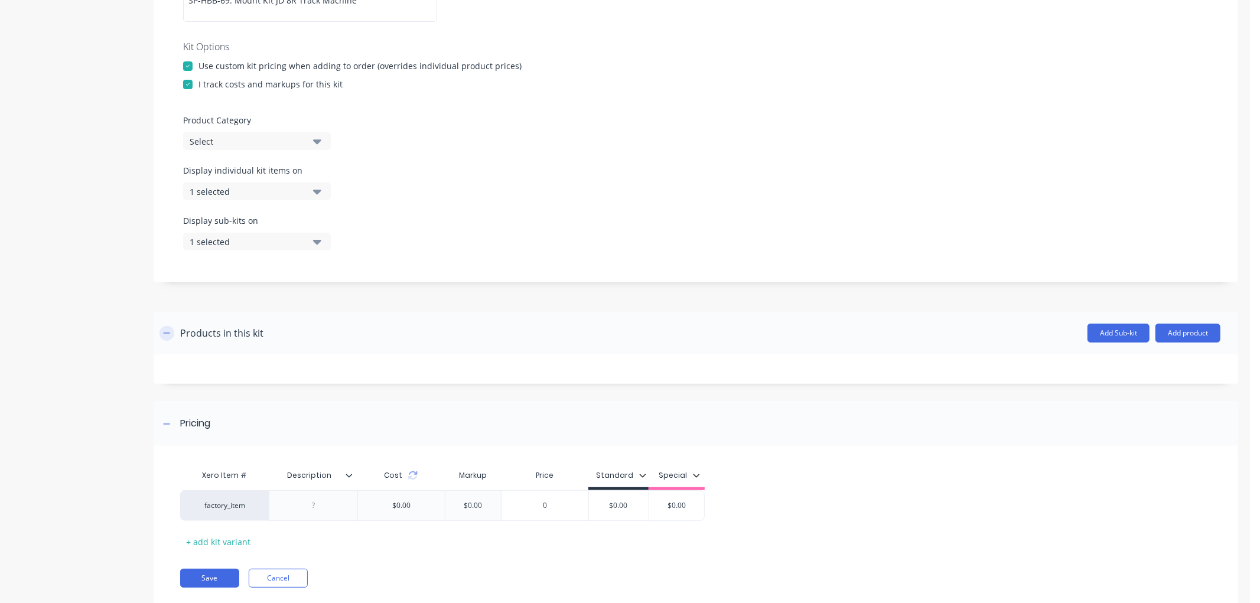
click at [170, 334] on icon "button" at bounding box center [166, 333] width 7 height 8
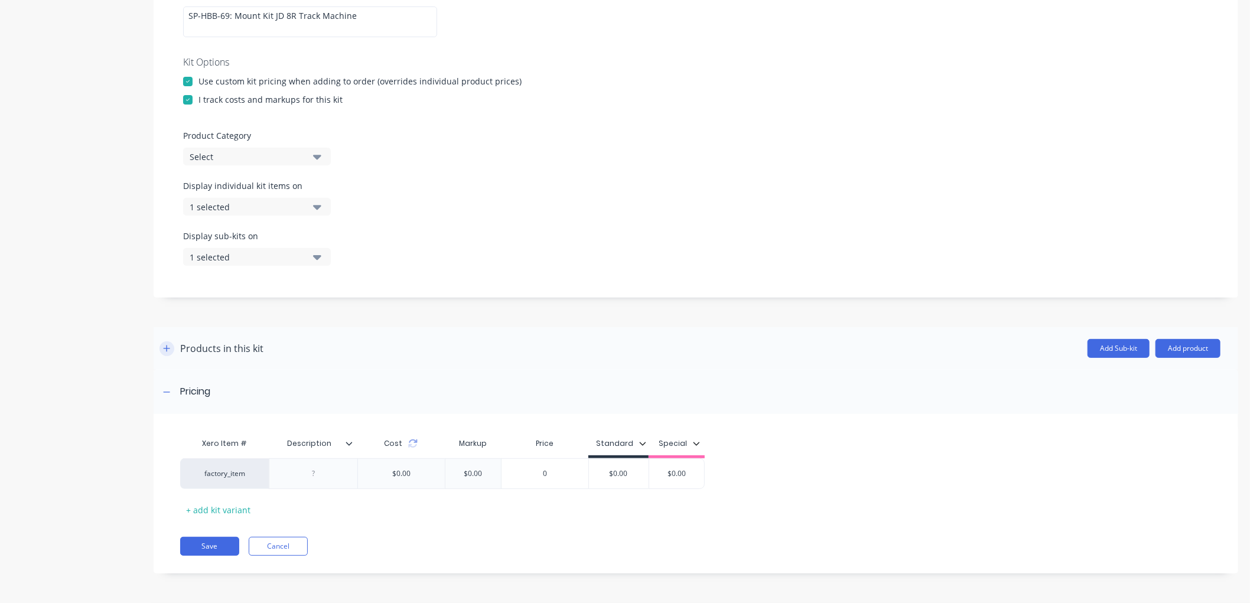
click at [165, 347] on icon "button" at bounding box center [166, 348] width 7 height 8
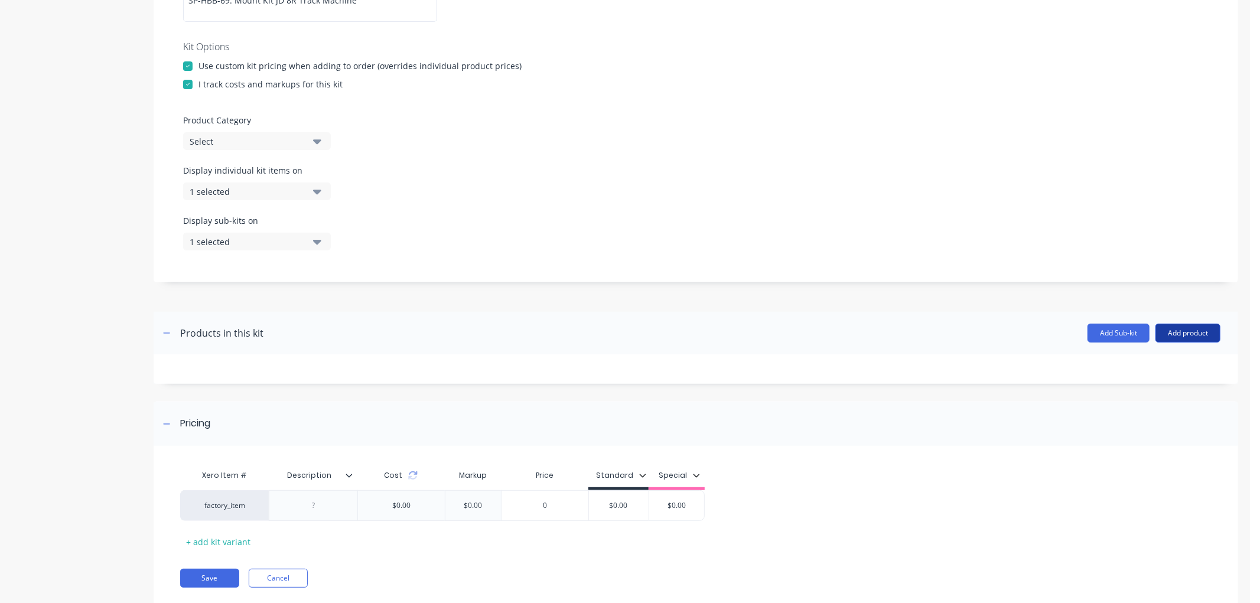
click at [1188, 326] on button "Add product" at bounding box center [1187, 333] width 65 height 19
click at [1149, 358] on div "Product catalogue" at bounding box center [1164, 363] width 91 height 17
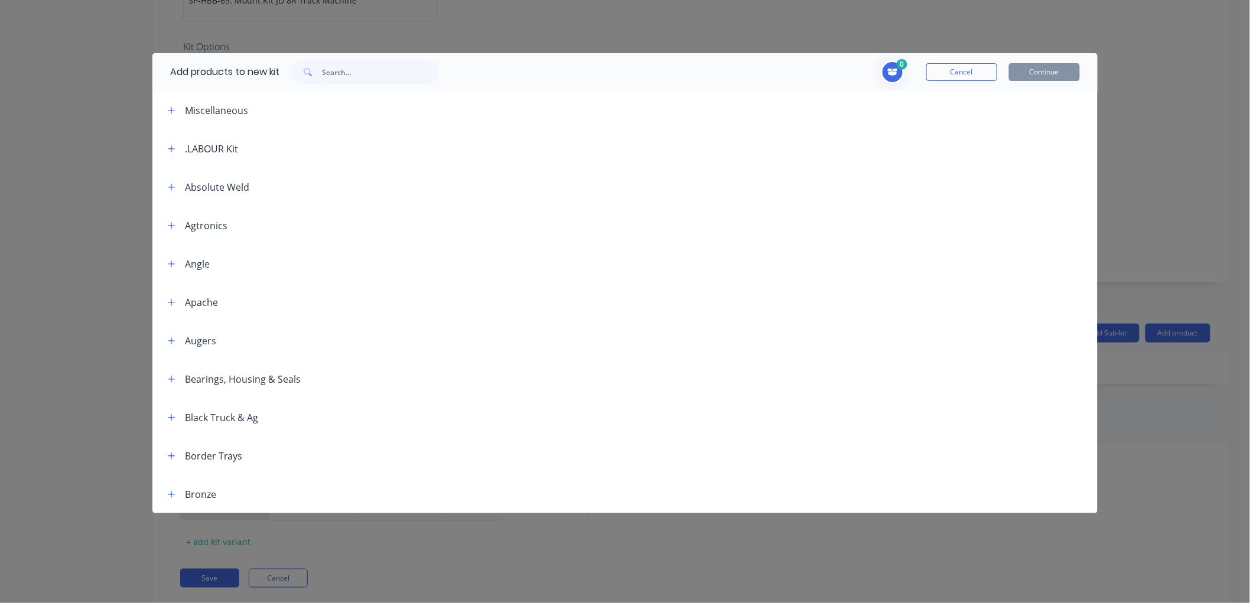
click at [204, 148] on div ".LABOUR Kit" at bounding box center [211, 149] width 53 height 14
click at [164, 151] on span at bounding box center [171, 148] width 15 height 15
click at [170, 145] on icon "button" at bounding box center [171, 149] width 7 height 8
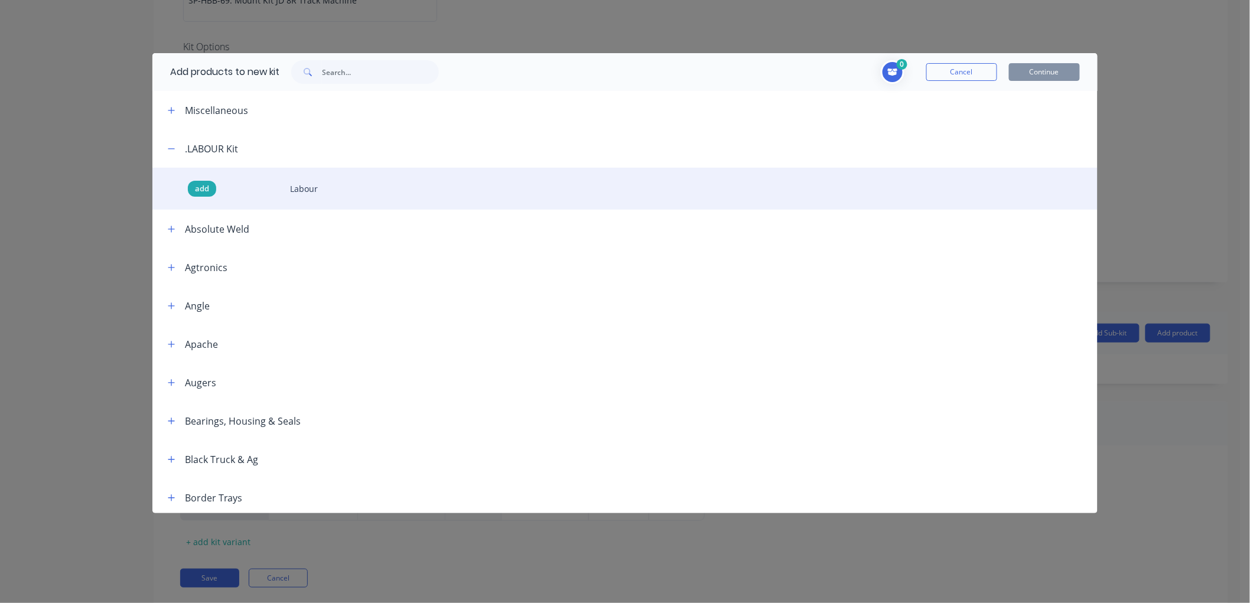
click at [203, 190] on span "add" at bounding box center [202, 189] width 14 height 12
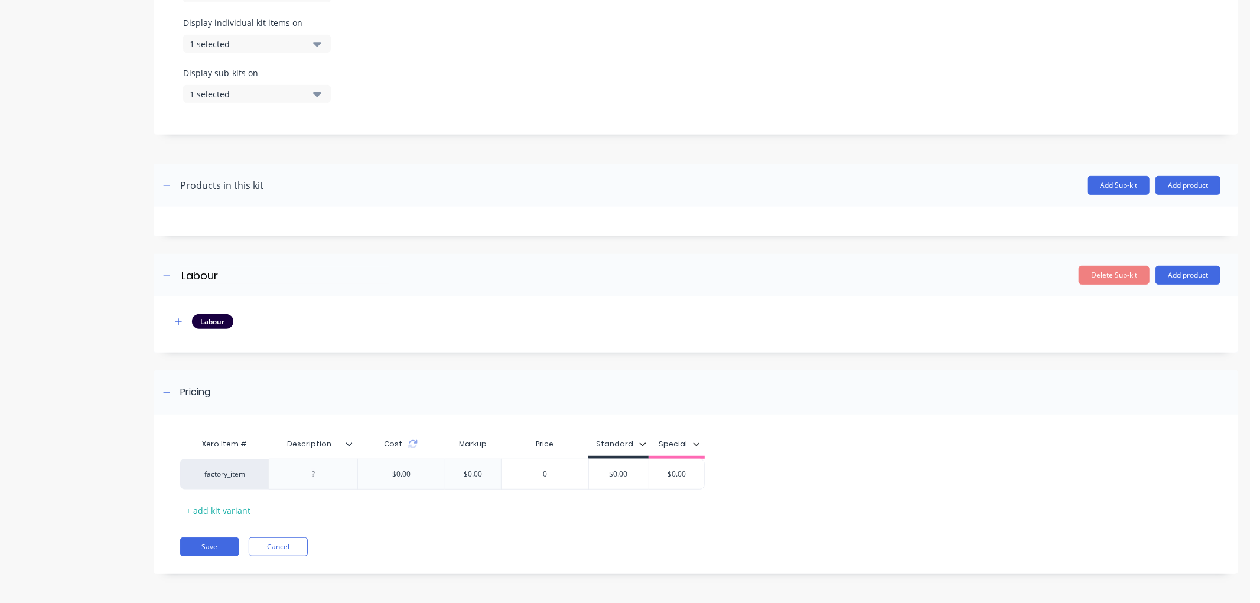
scroll to position [411, 0]
click at [176, 315] on button "button" at bounding box center [178, 321] width 15 height 15
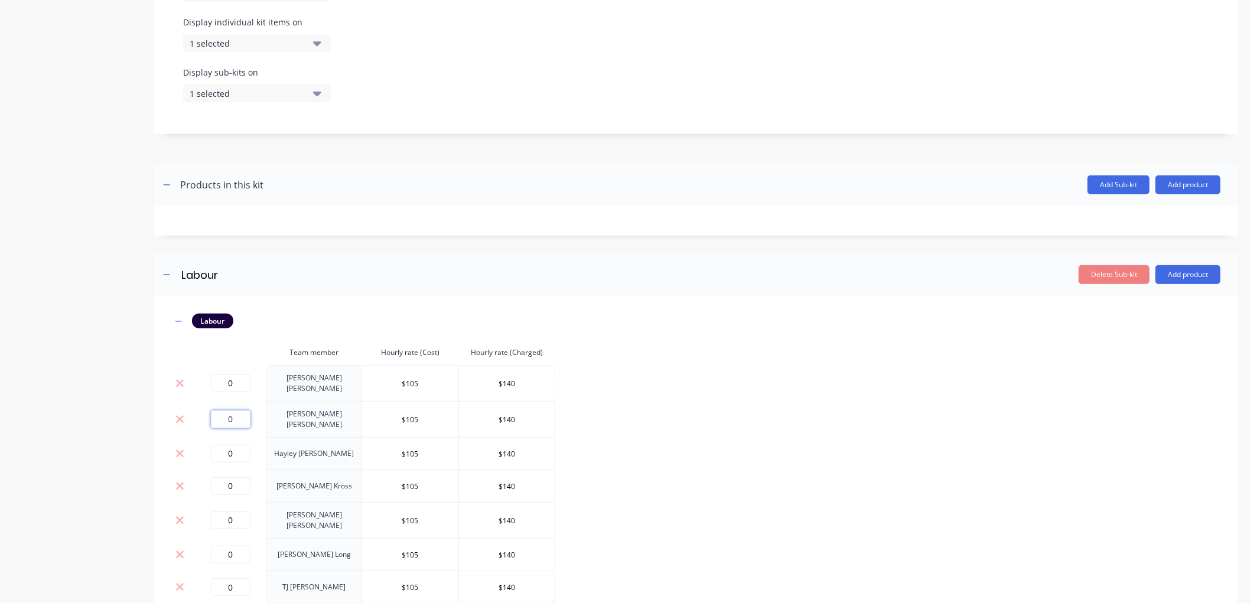
click at [213, 412] on input "0" at bounding box center [231, 420] width 40 height 18
drag, startPoint x: 245, startPoint y: 413, endPoint x: 226, endPoint y: 408, distance: 20.2
click at [226, 411] on input "0.25" at bounding box center [231, 420] width 40 height 18
type input "0.45"
click at [669, 377] on div "Labour Team member Hourly rate (Cost) Hourly rate (Charged) 0 [PERSON_NAME] $10…" at bounding box center [695, 459] width 1049 height 290
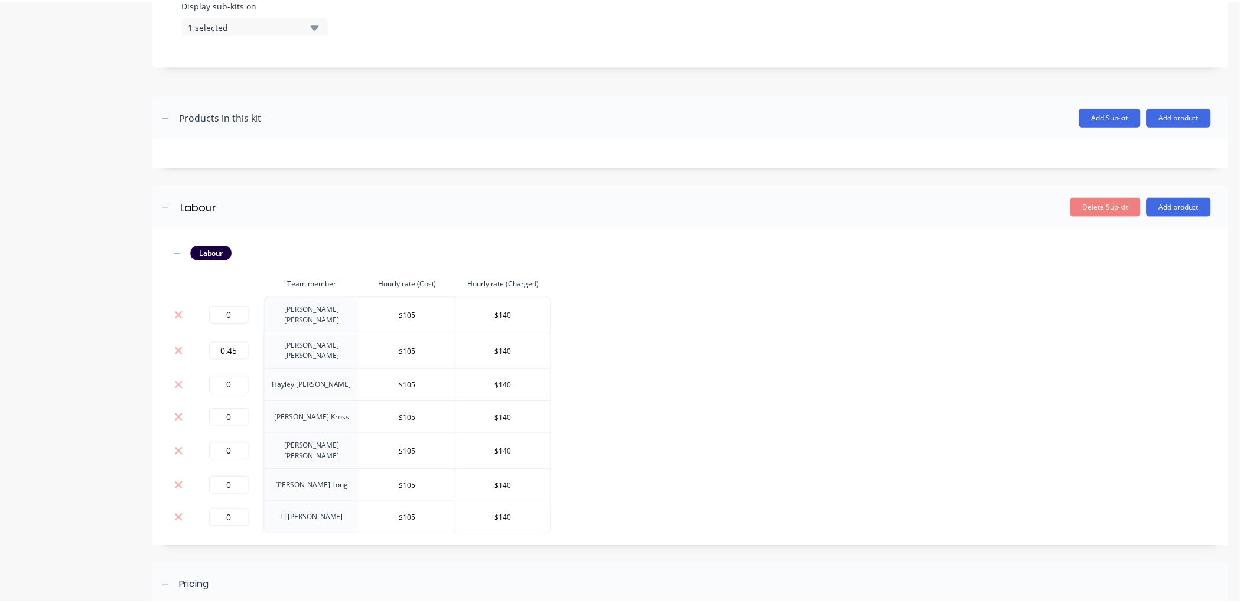
scroll to position [467, 0]
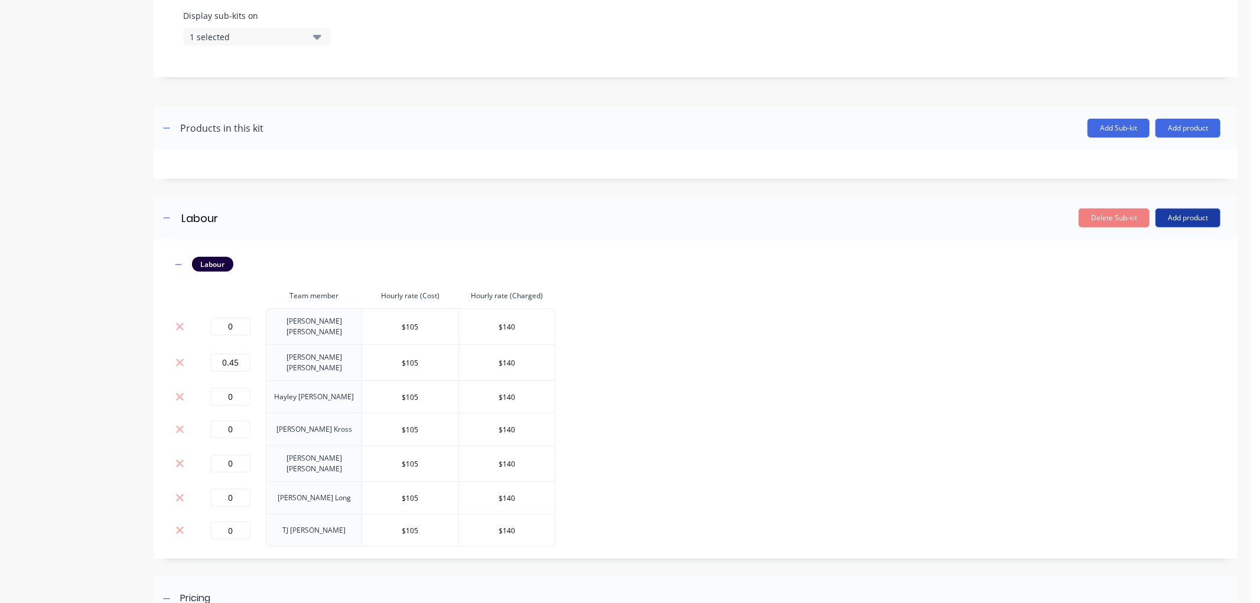
click at [1177, 226] on button "Add product" at bounding box center [1187, 217] width 65 height 19
click at [1146, 249] on div "Product catalogue" at bounding box center [1164, 248] width 91 height 17
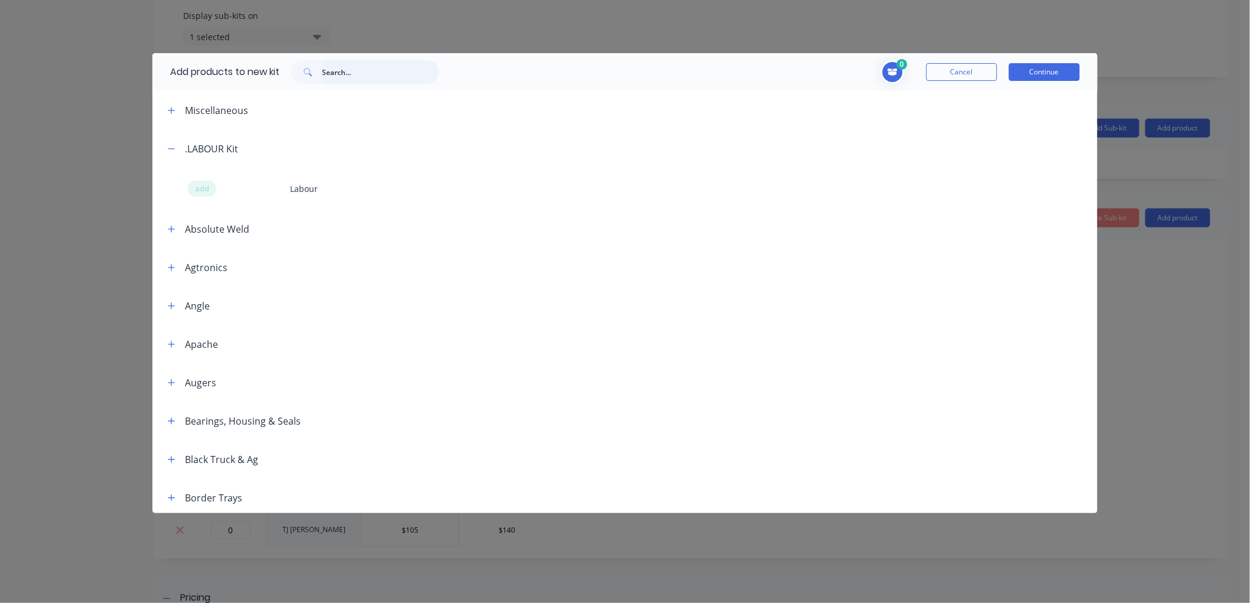
click at [349, 74] on input "text" at bounding box center [380, 72] width 117 height 24
type input "120mm K1045"
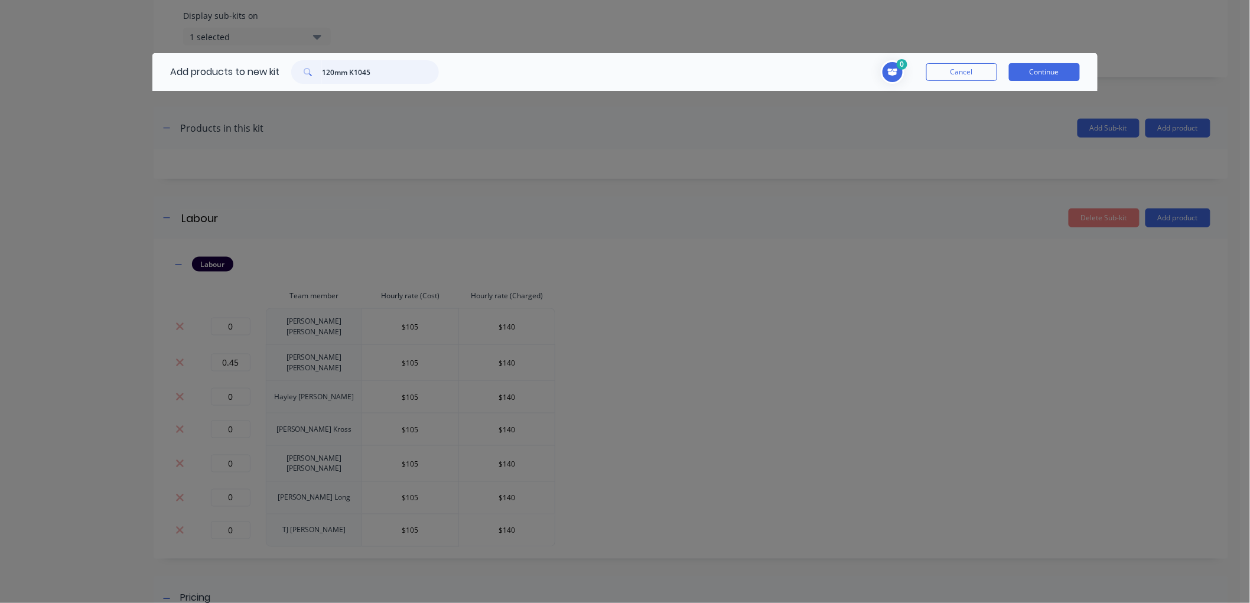
drag, startPoint x: 376, startPoint y: 74, endPoint x: 278, endPoint y: 74, distance: 98.6
click at [278, 74] on div "Add products to new kit 120mm K1045" at bounding box center [301, 72] width 298 height 38
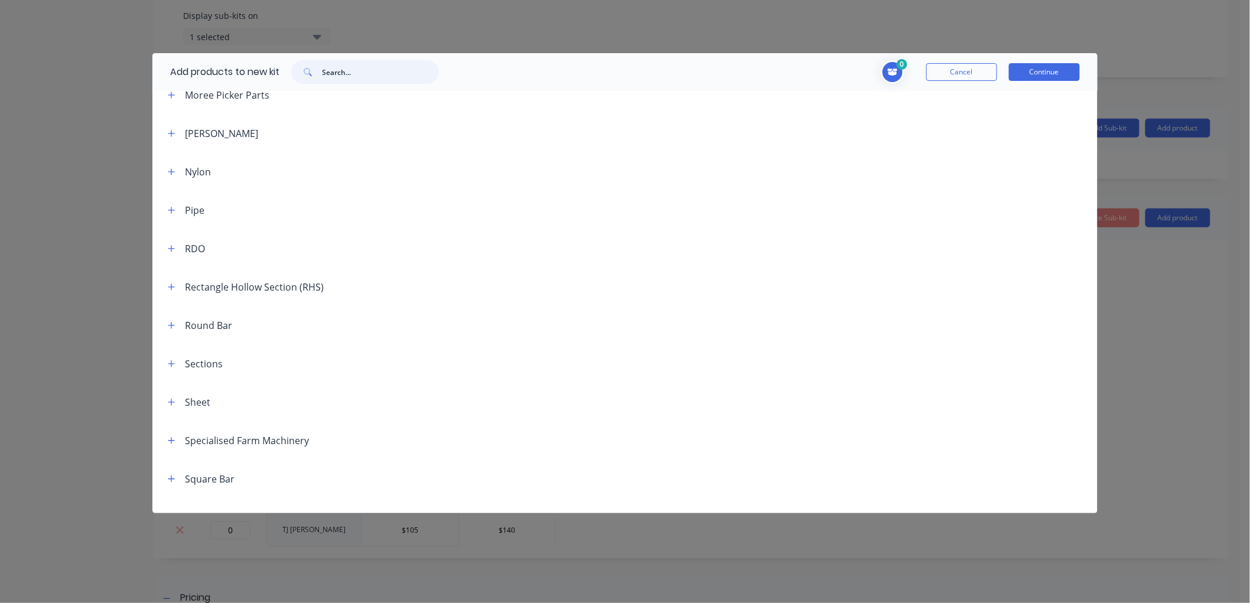
scroll to position [1181, 0]
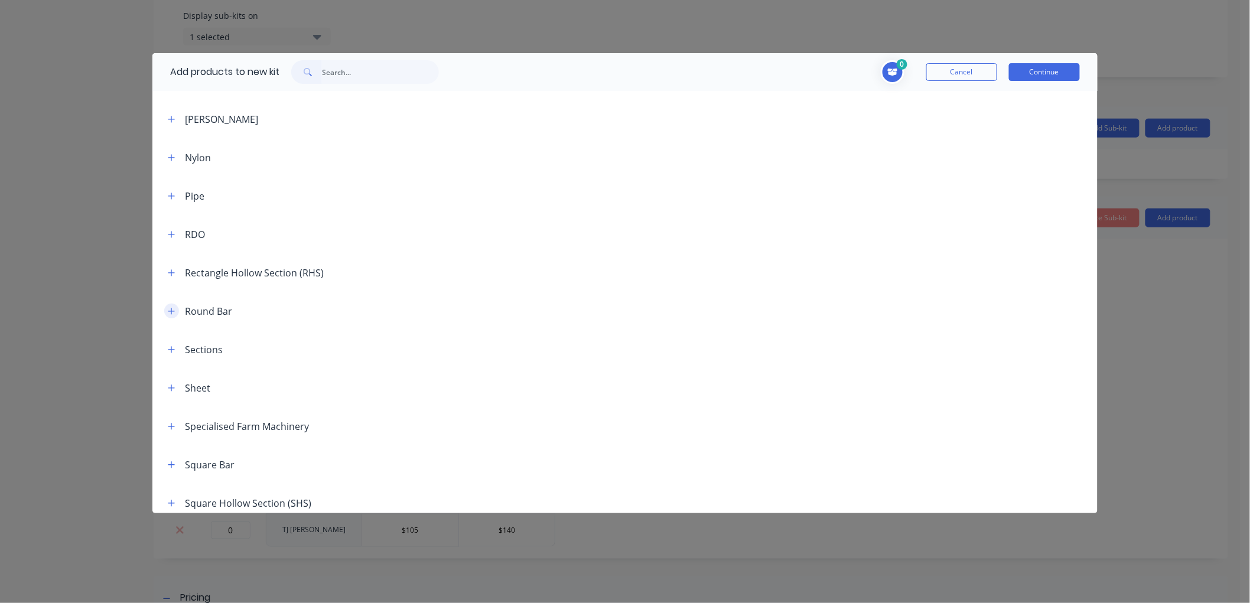
click at [174, 308] on icon "button" at bounding box center [171, 311] width 7 height 8
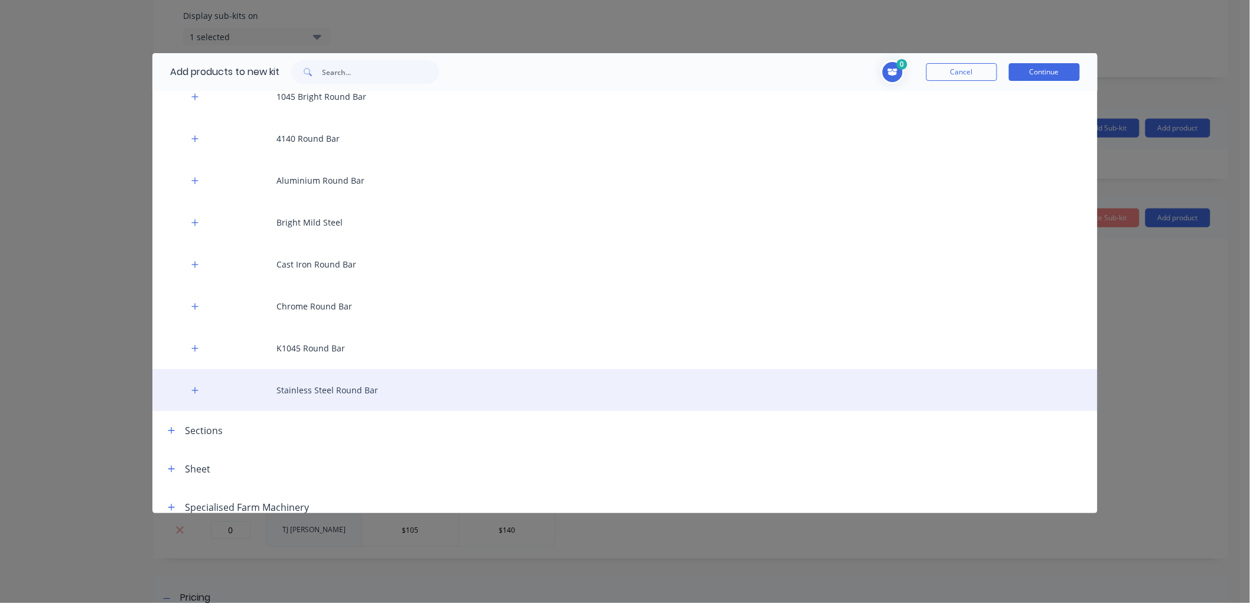
scroll to position [1444, 0]
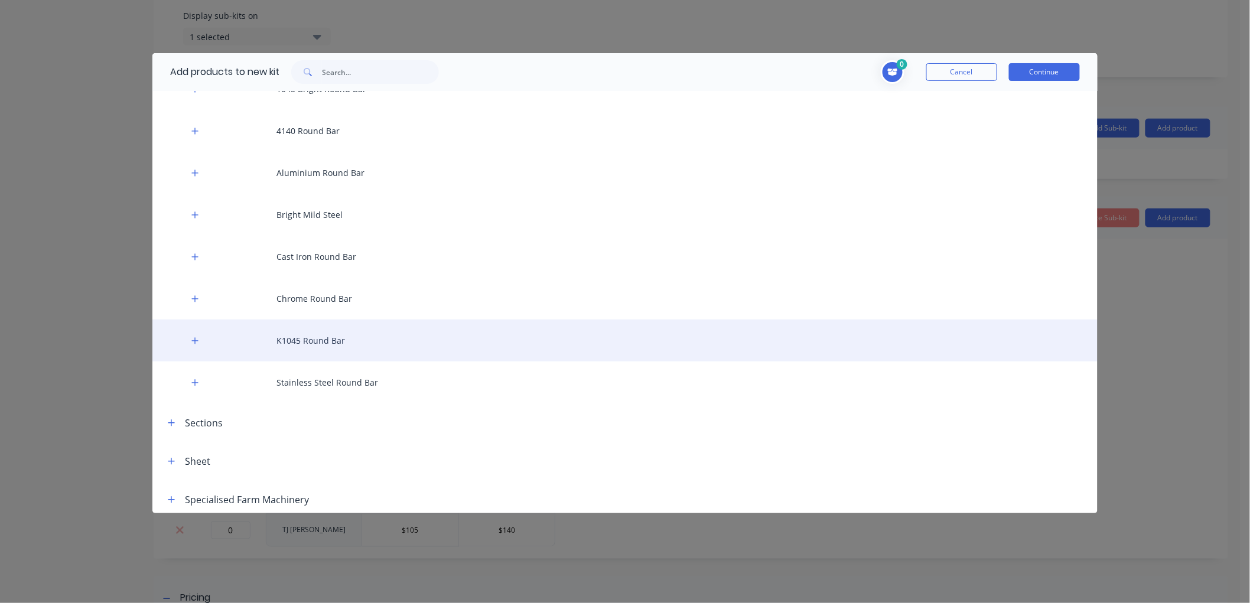
click at [313, 340] on div "K1045 Round Bar" at bounding box center [624, 341] width 945 height 42
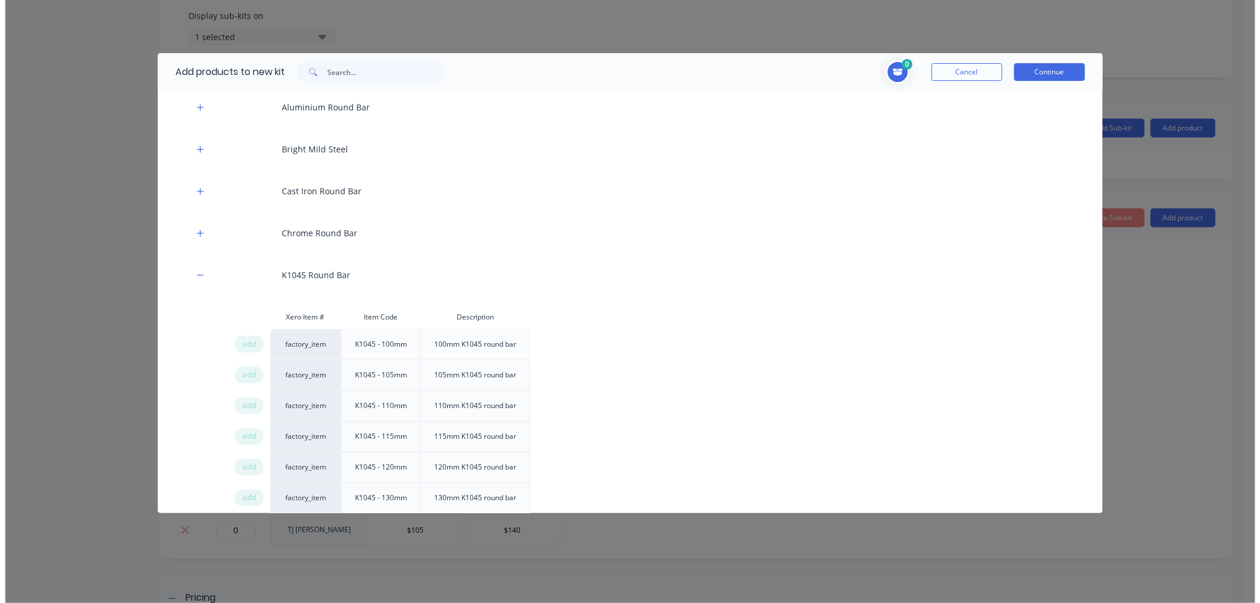
scroll to position [1575, 0]
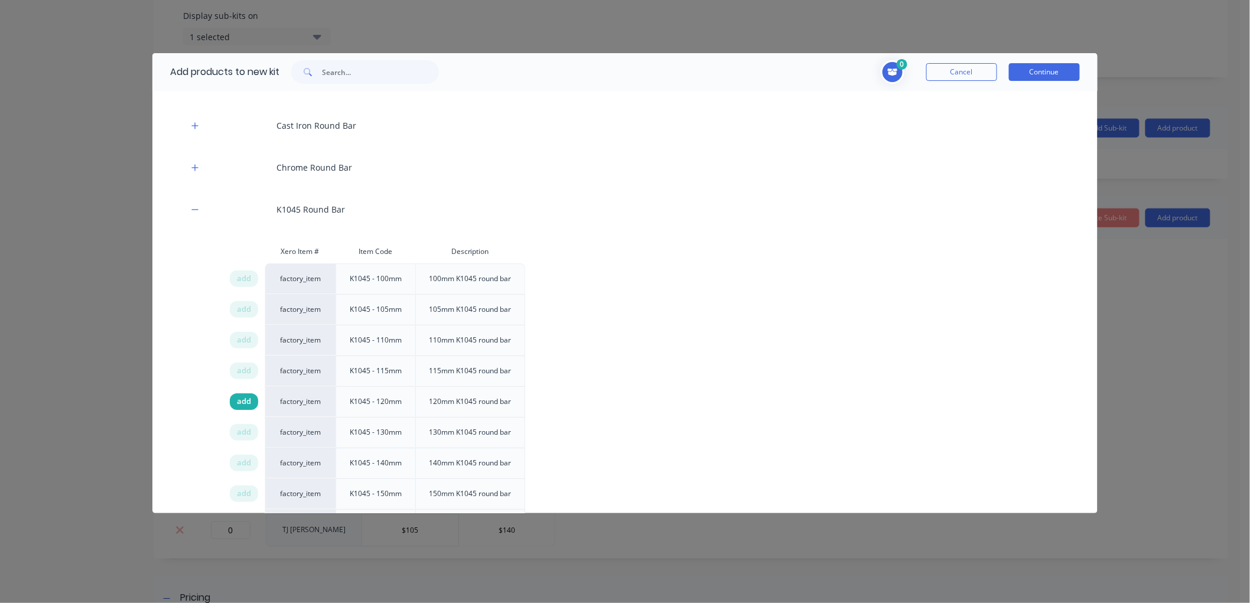
click at [241, 400] on span "add" at bounding box center [244, 402] width 14 height 12
click at [1037, 74] on button "Continue" at bounding box center [1044, 72] width 71 height 18
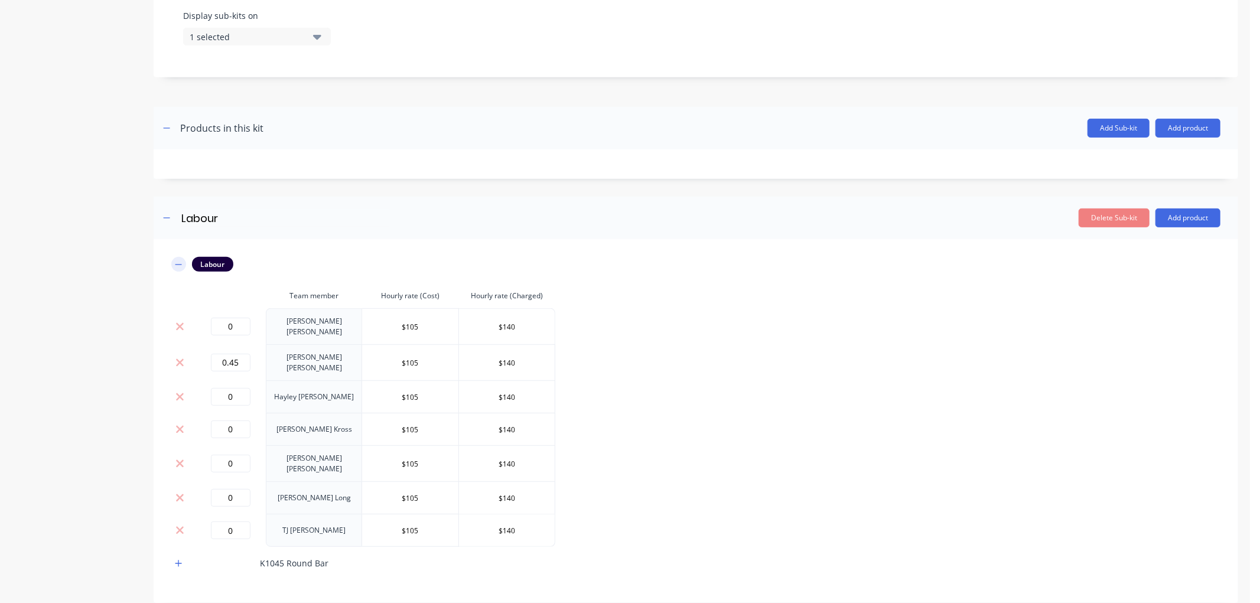
click at [175, 263] on icon "button" at bounding box center [178, 264] width 7 height 8
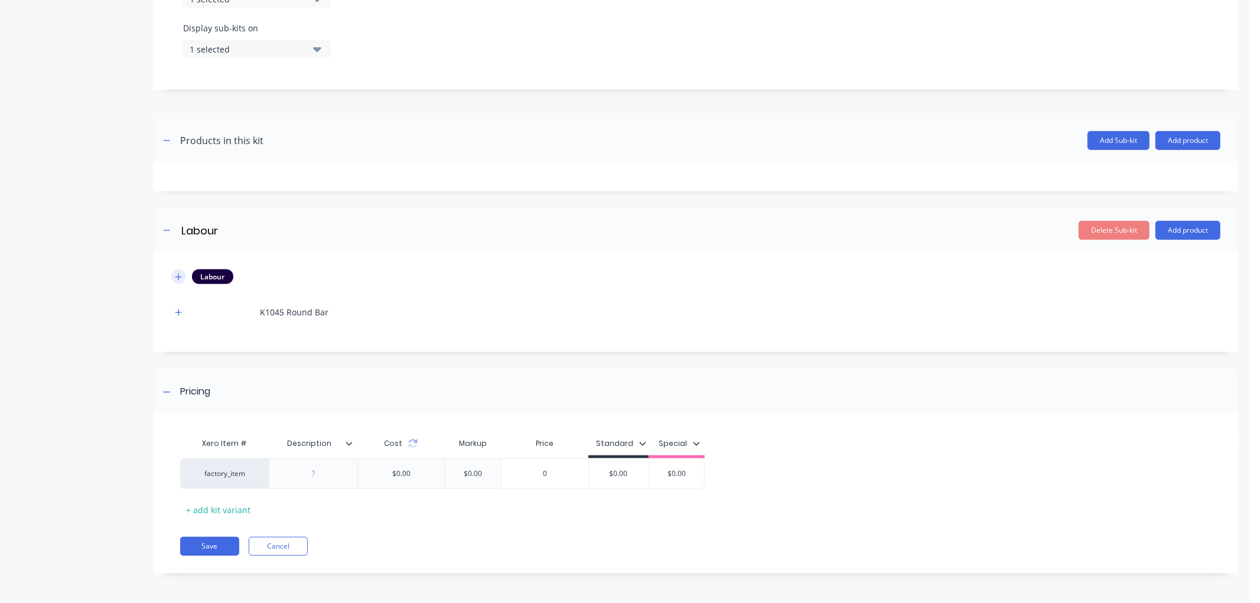
scroll to position [455, 0]
click at [178, 310] on icon "button" at bounding box center [178, 312] width 6 height 6
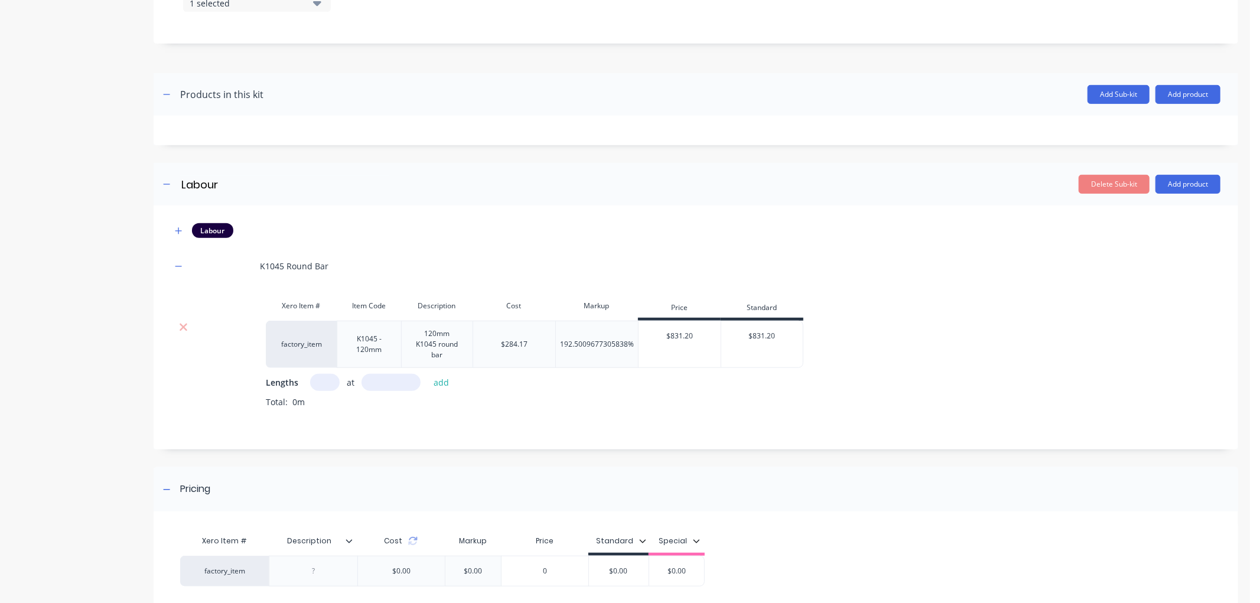
scroll to position [521, 0]
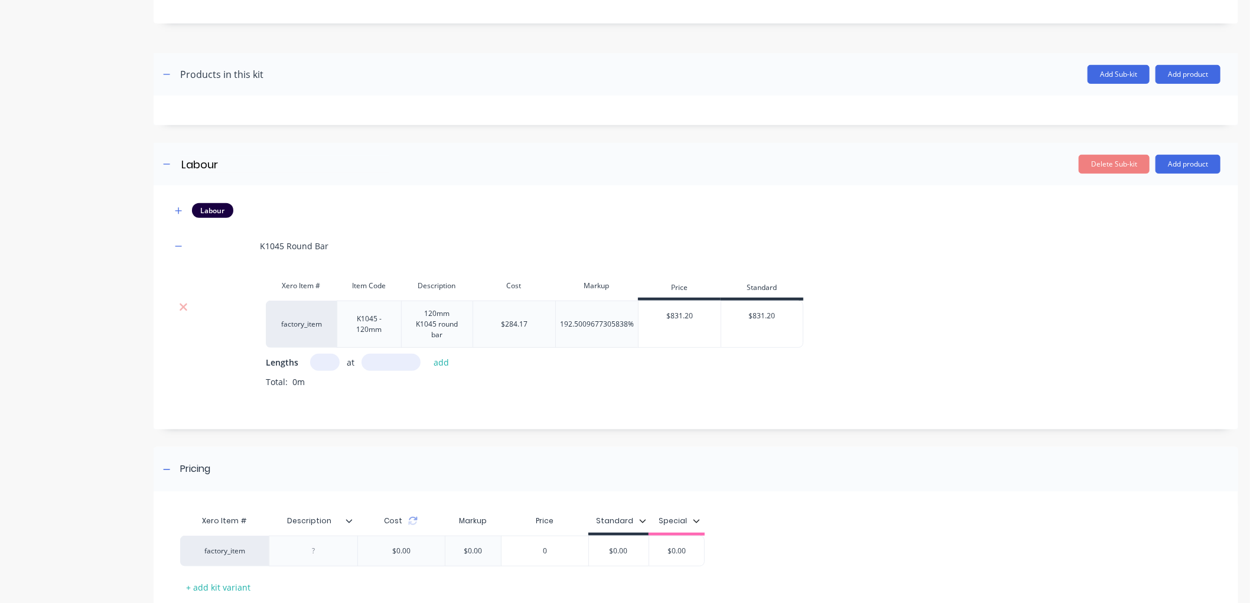
click at [329, 361] on input "text" at bounding box center [325, 362] width 30 height 17
type input "1"
type input "0.315"
click at [193, 399] on div "factory_item K1045 - 120mm 120mm K1045 round bar $284.17 192.5009677305838% $83…" at bounding box center [695, 353] width 1049 height 105
click at [441, 361] on button "add" at bounding box center [442, 362] width 28 height 16
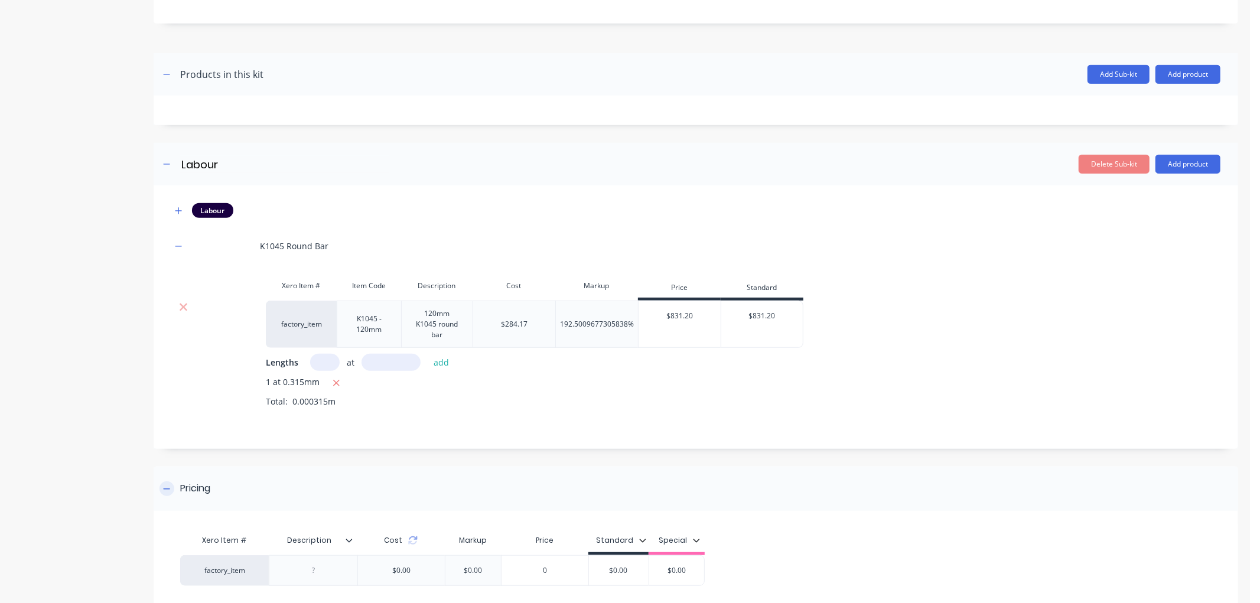
scroll to position [455, 0]
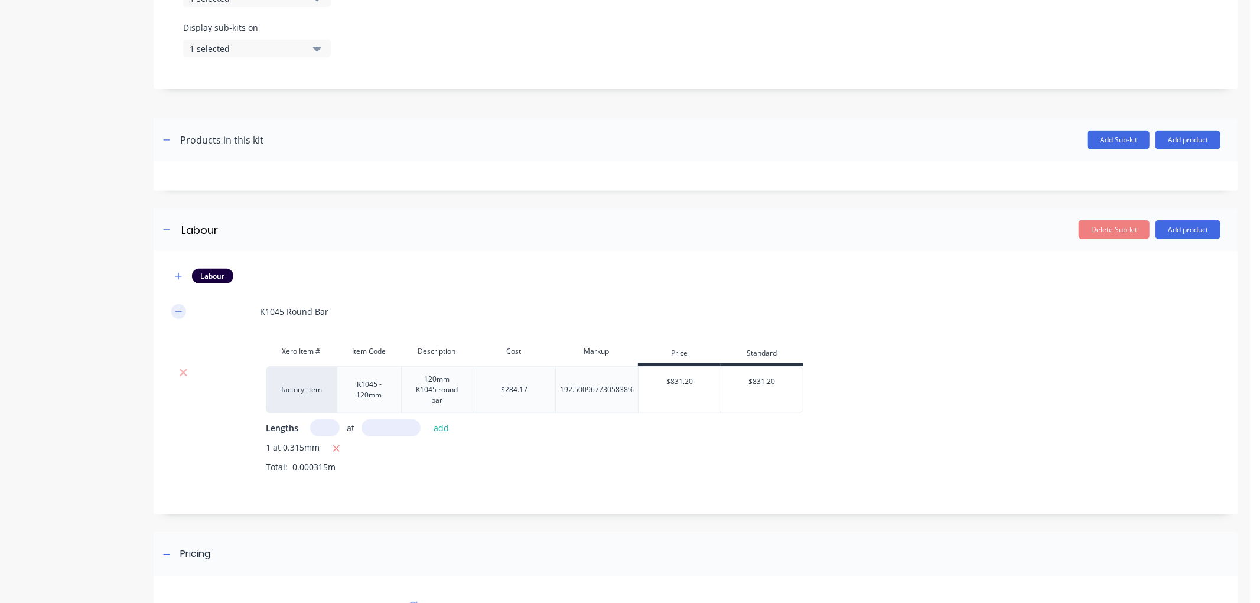
click at [175, 311] on icon "button" at bounding box center [178, 312] width 7 height 8
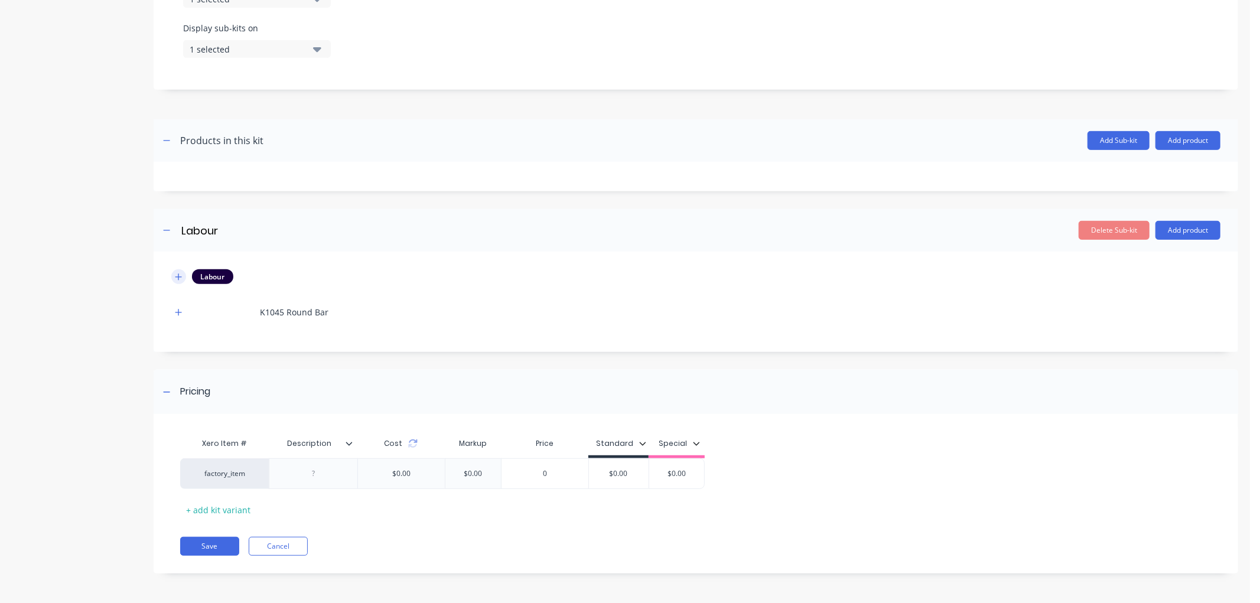
click at [178, 276] on icon "button" at bounding box center [178, 277] width 7 height 8
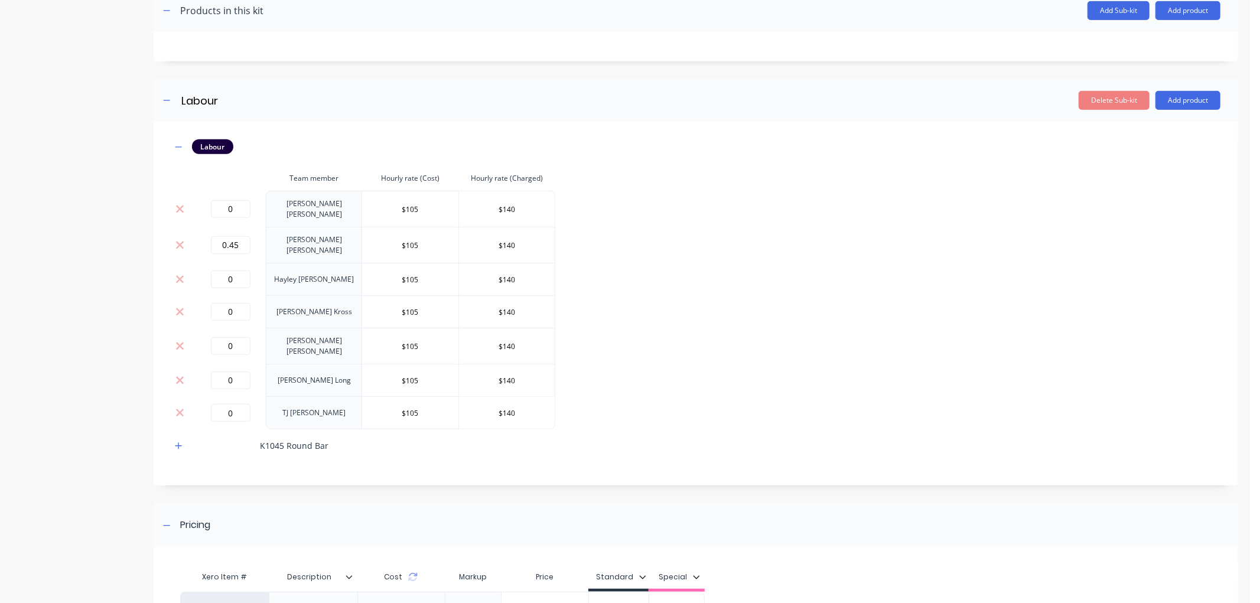
scroll to position [587, 0]
click at [177, 440] on icon "button" at bounding box center [178, 444] width 7 height 8
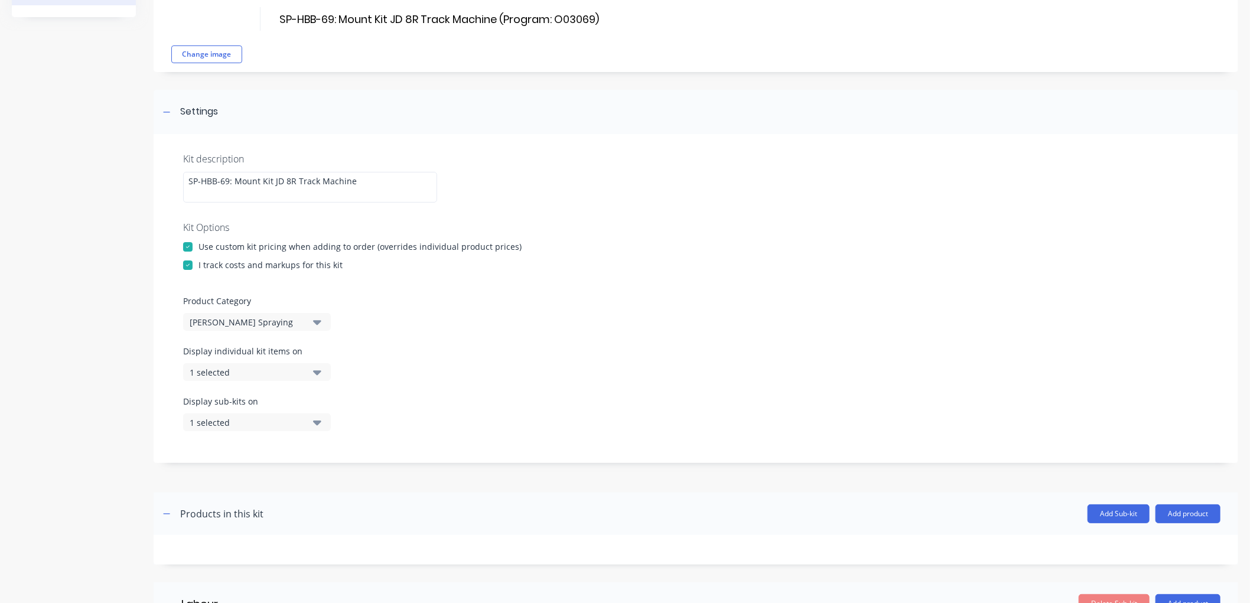
scroll to position [61, 0]
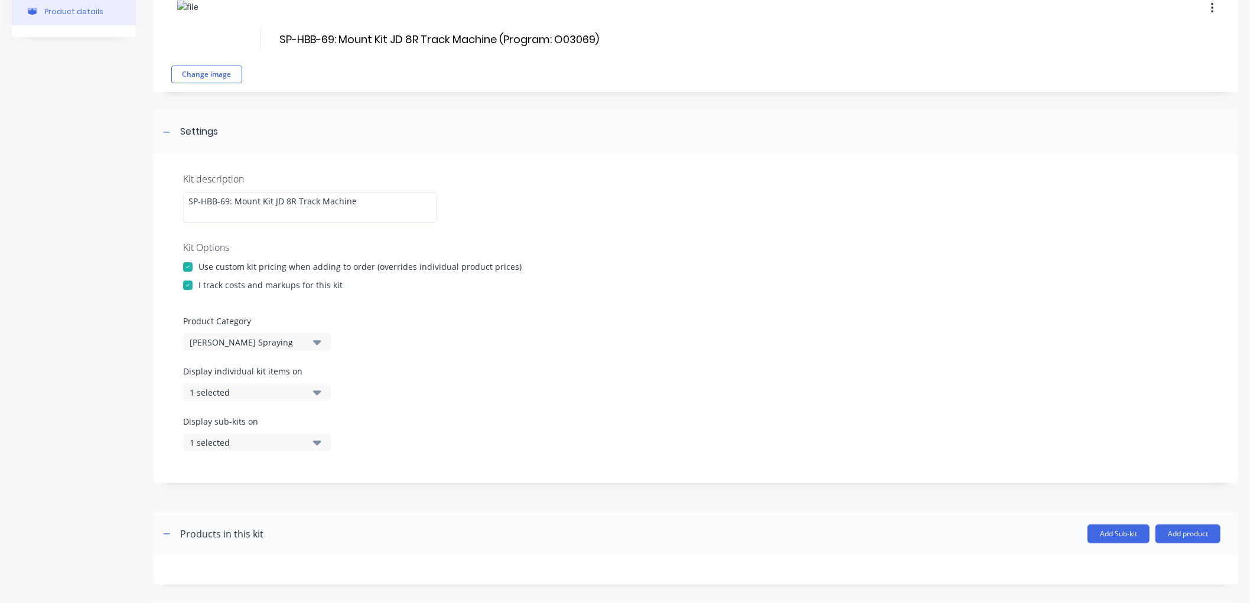
click at [190, 265] on div at bounding box center [188, 267] width 24 height 24
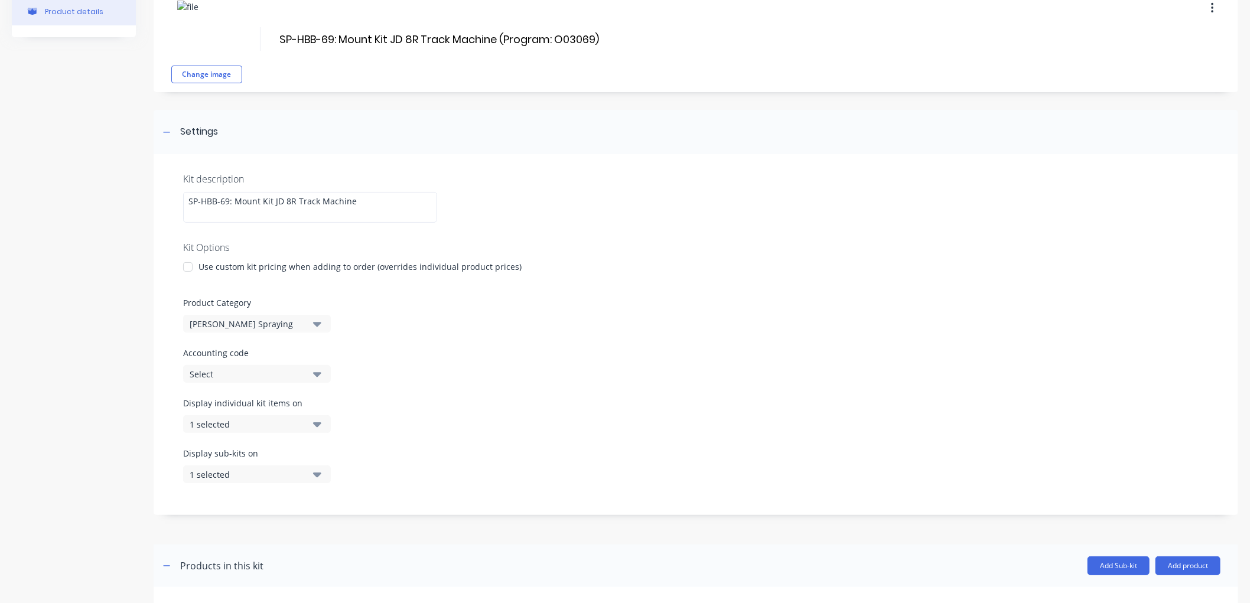
click at [190, 263] on div at bounding box center [188, 267] width 24 height 24
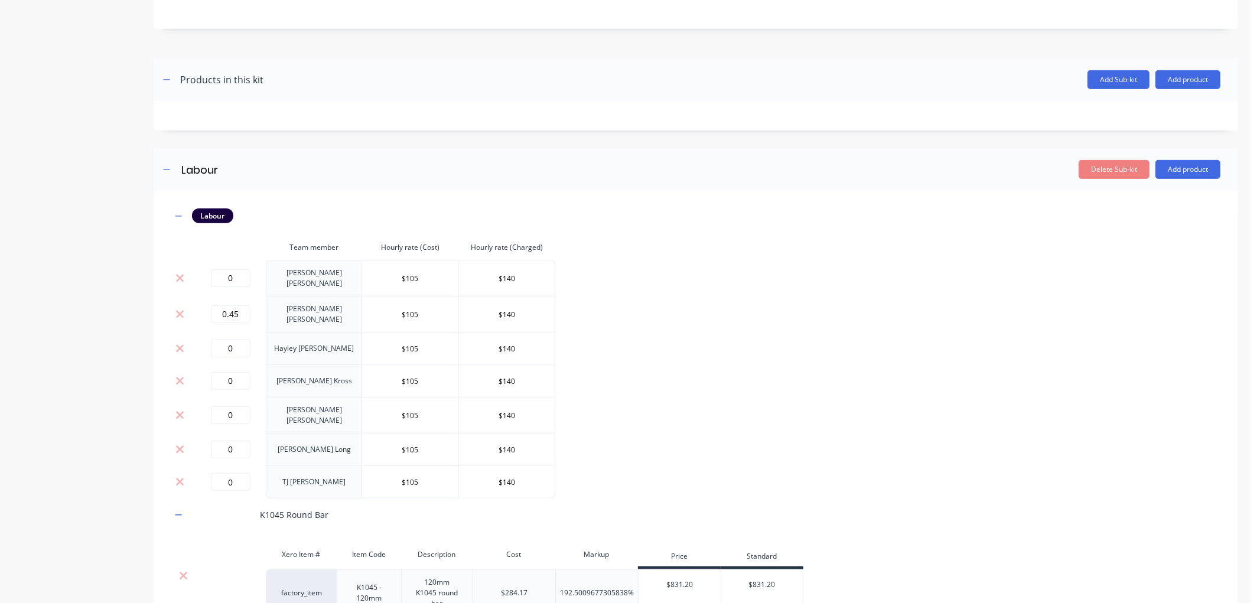
scroll to position [521, 0]
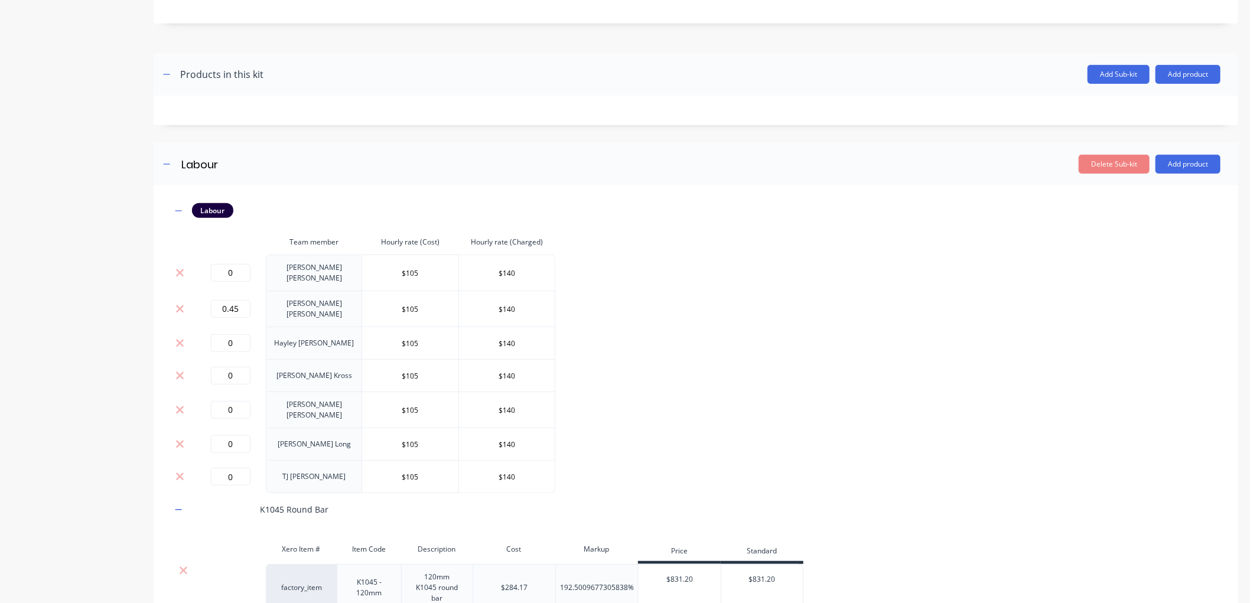
drag, startPoint x: 561, startPoint y: 338, endPoint x: 555, endPoint y: 337, distance: 6.0
click at [558, 337] on div "Labour Team member Hourly rate (Cost) Hourly rate (Charged) 0 [PERSON_NAME] $10…" at bounding box center [695, 446] width 1049 height 486
click at [611, 316] on div "Labour Team member Hourly rate (Cost) Hourly rate (Charged) 0 [PERSON_NAME] $10…" at bounding box center [695, 446] width 1049 height 486
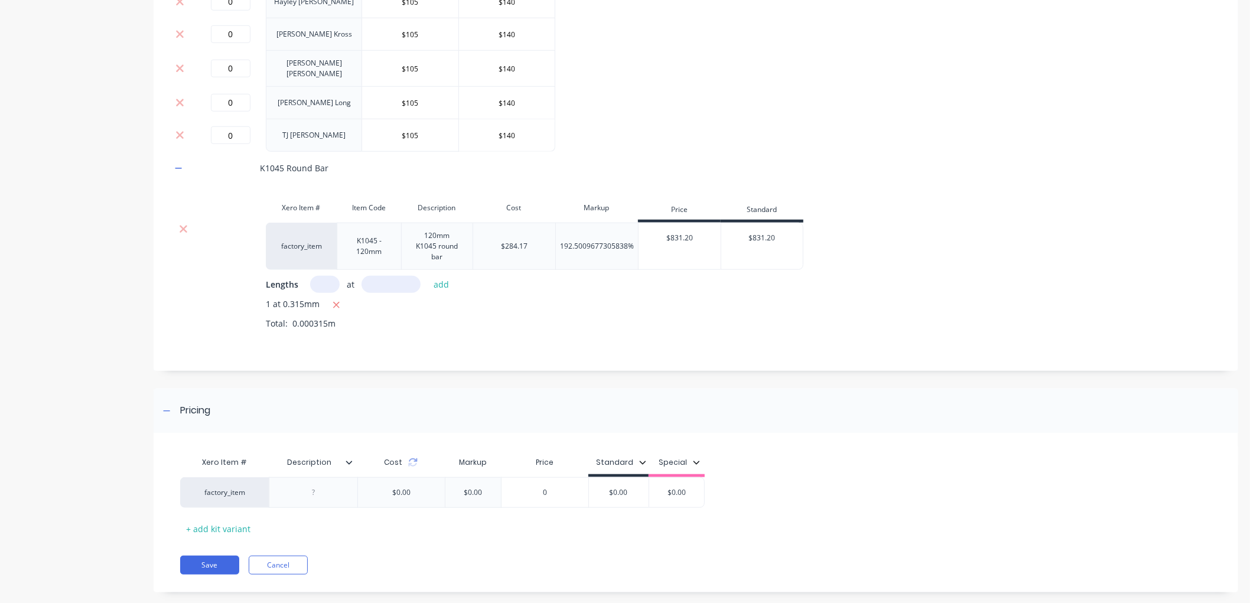
scroll to position [871, 0]
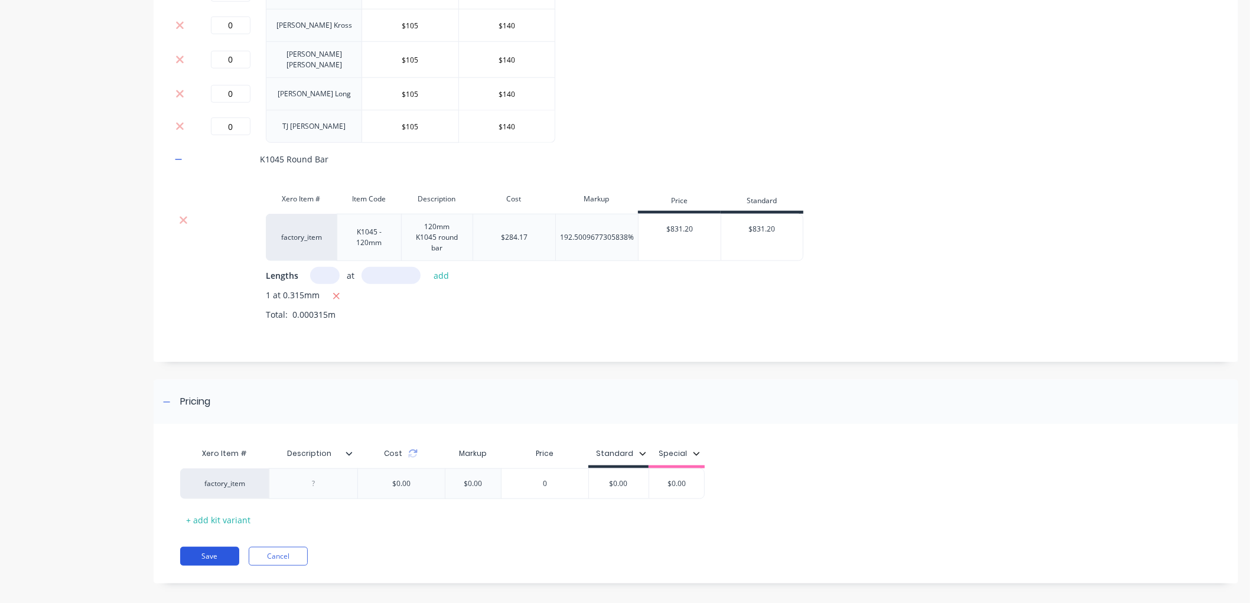
click at [230, 547] on button "Save" at bounding box center [209, 556] width 59 height 19
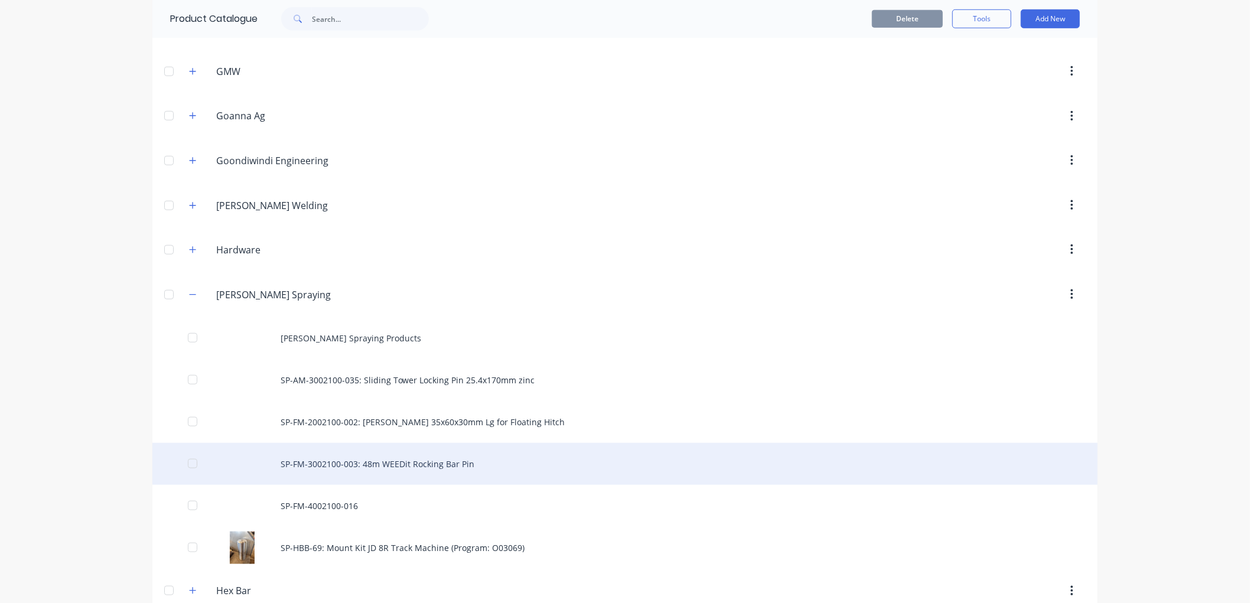
scroll to position [853, 0]
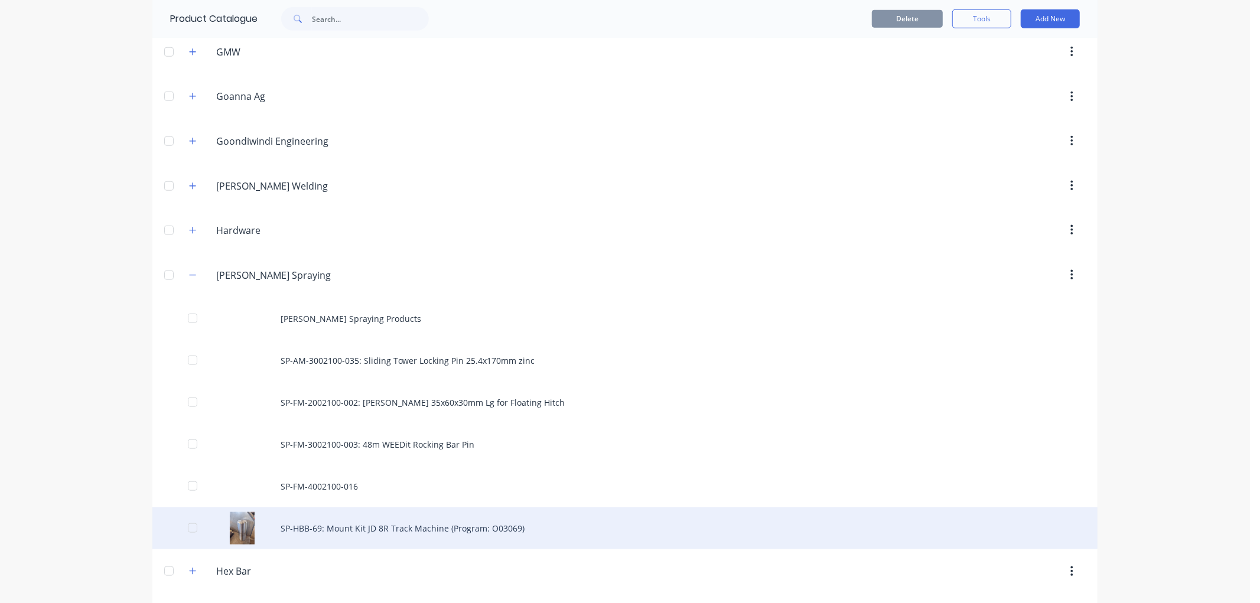
click at [314, 527] on div "SP-HBB-69: Mount Kit JD 8R Track Machine (Program: O03069)" at bounding box center [624, 528] width 945 height 42
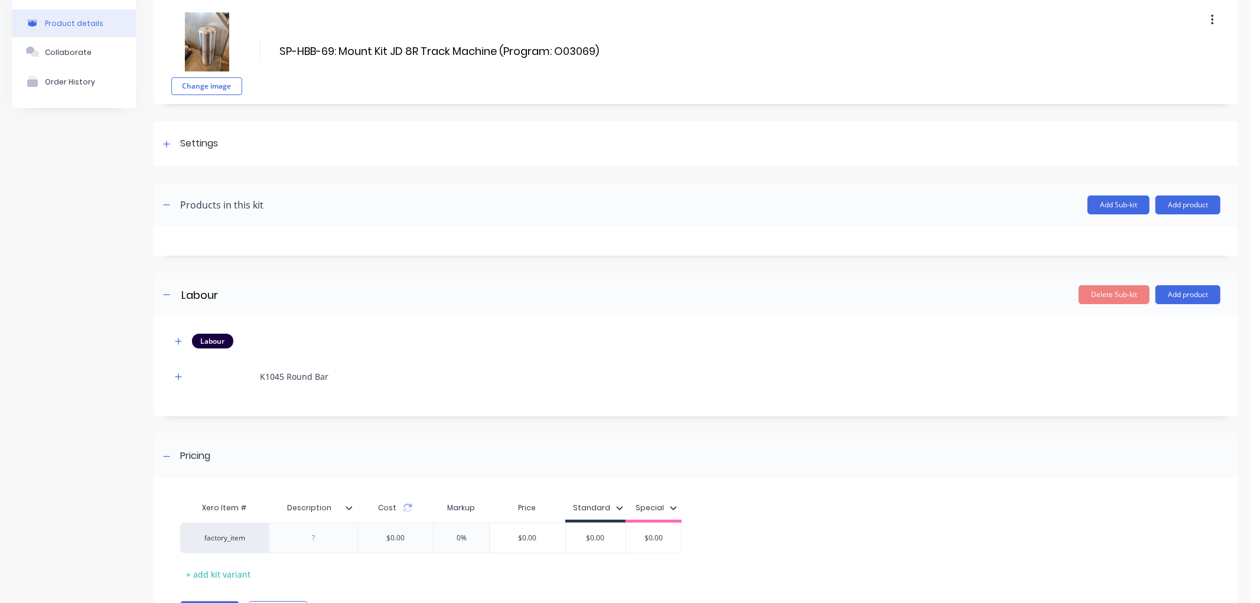
scroll to position [114, 0]
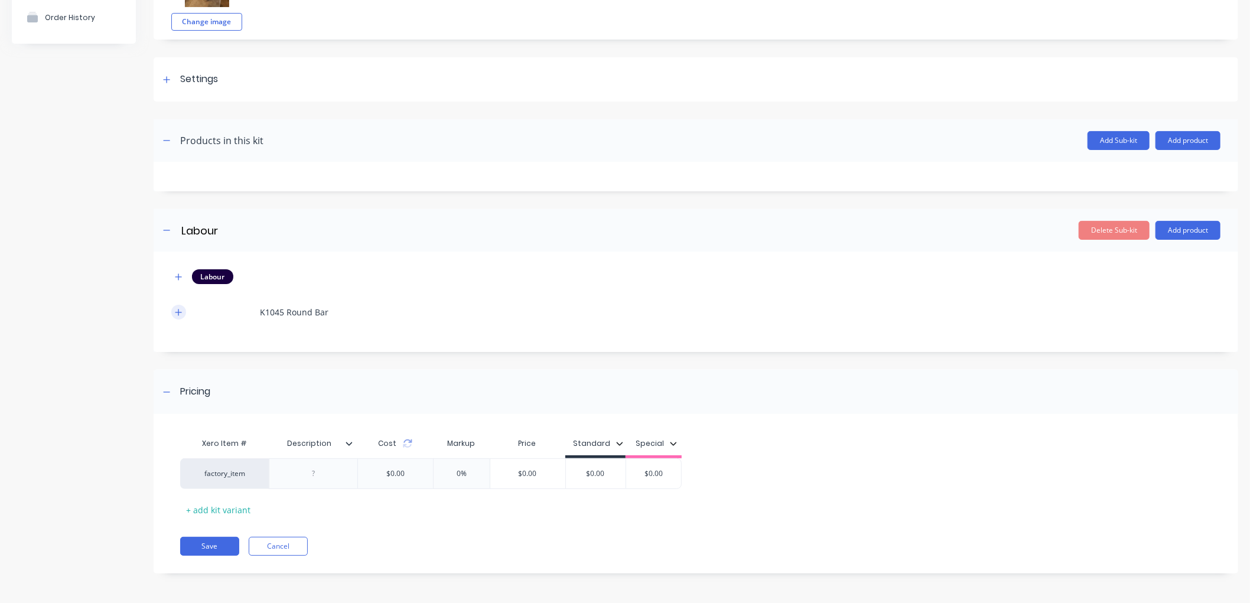
click at [180, 311] on icon "button" at bounding box center [178, 312] width 7 height 8
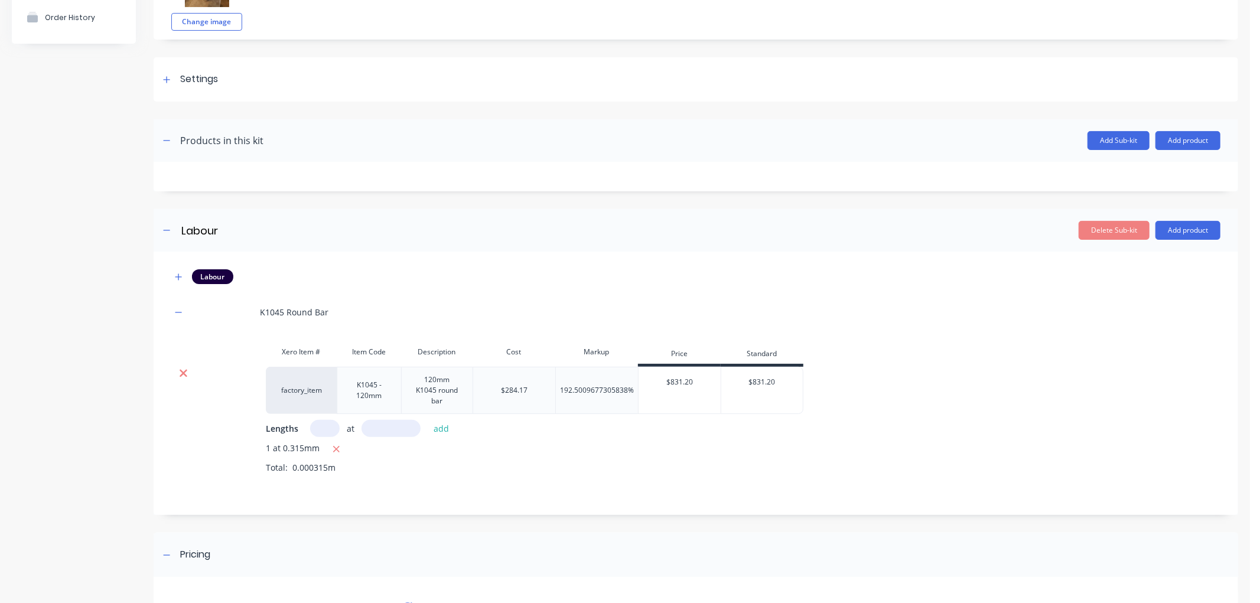
click at [182, 373] on icon at bounding box center [184, 374] width 8 height 8
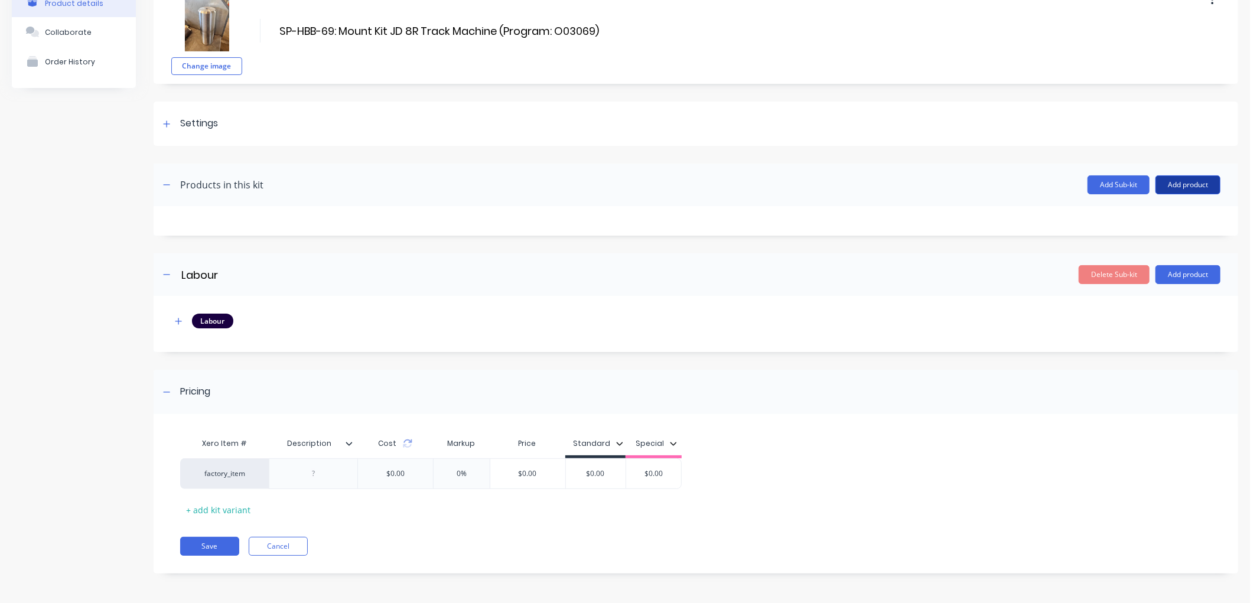
click at [1197, 180] on button "Add product" at bounding box center [1187, 184] width 65 height 19
click at [1156, 214] on div "Product catalogue" at bounding box center [1164, 215] width 91 height 17
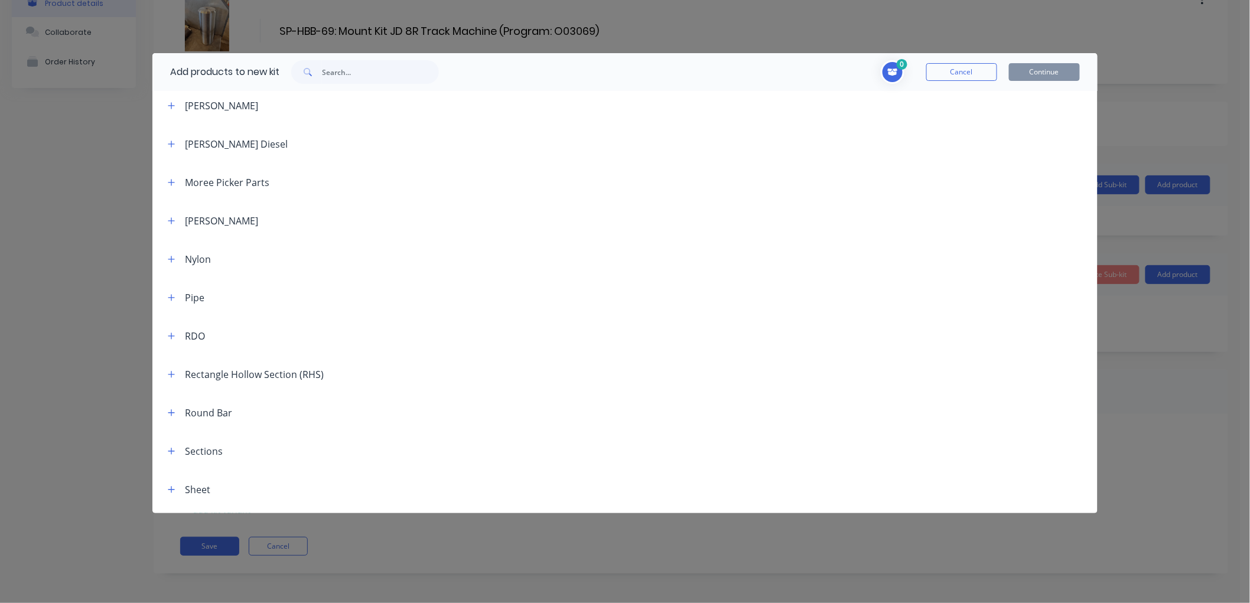
scroll to position [1115, 0]
click at [170, 380] on icon "button" at bounding box center [171, 377] width 7 height 8
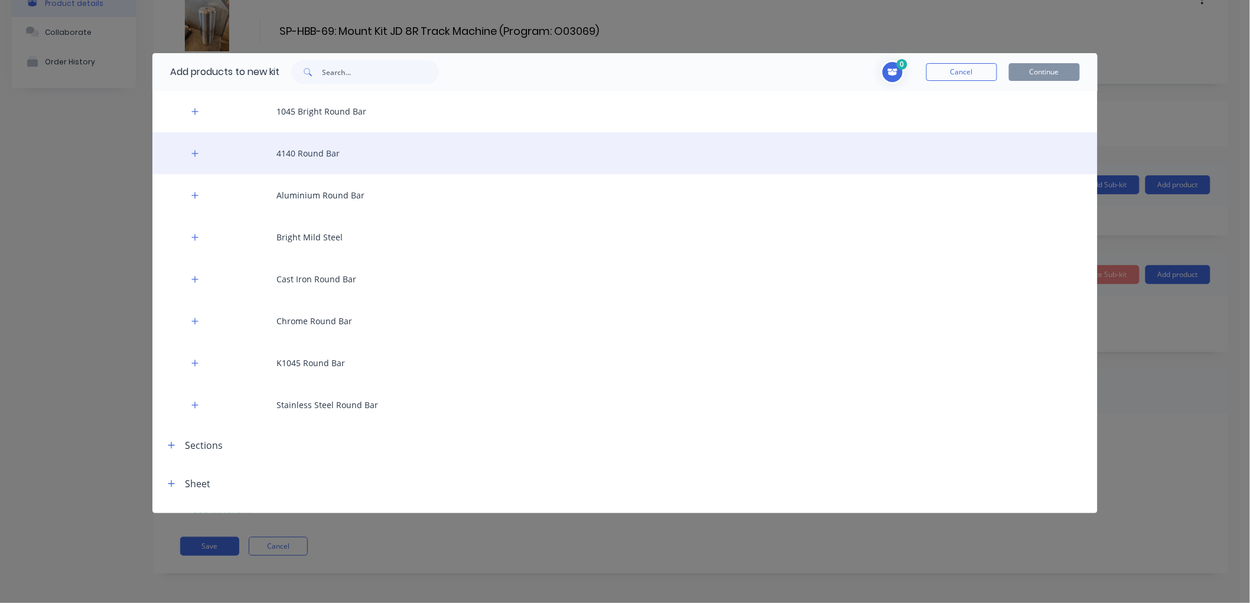
scroll to position [1444, 0]
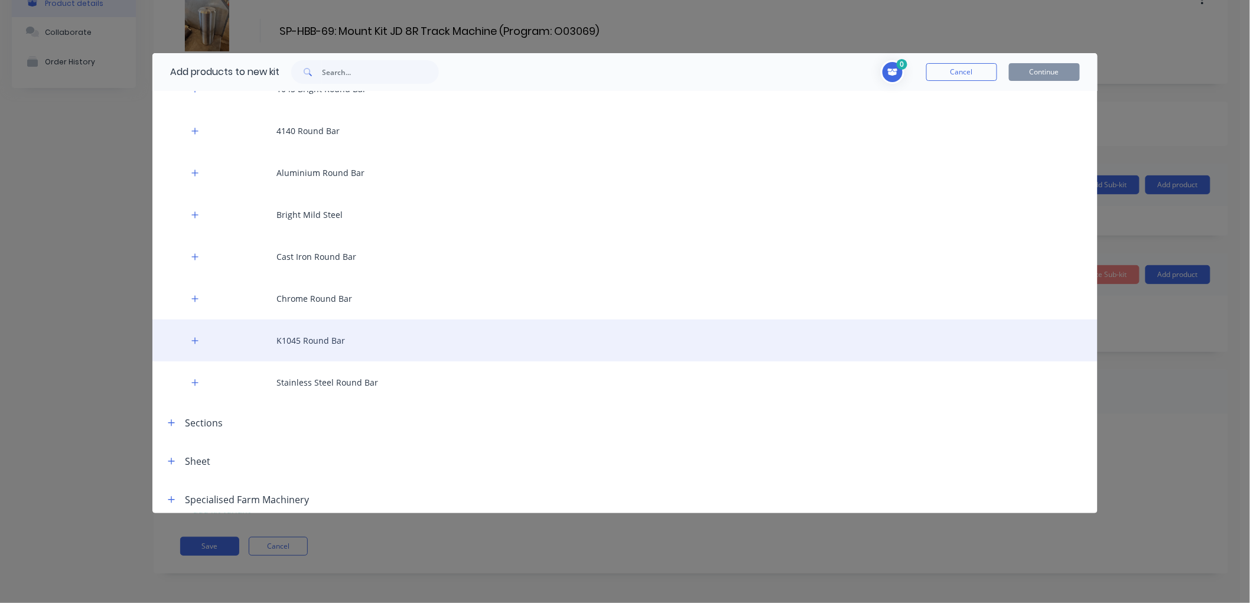
click at [317, 343] on div "K1045 Round Bar" at bounding box center [624, 341] width 945 height 42
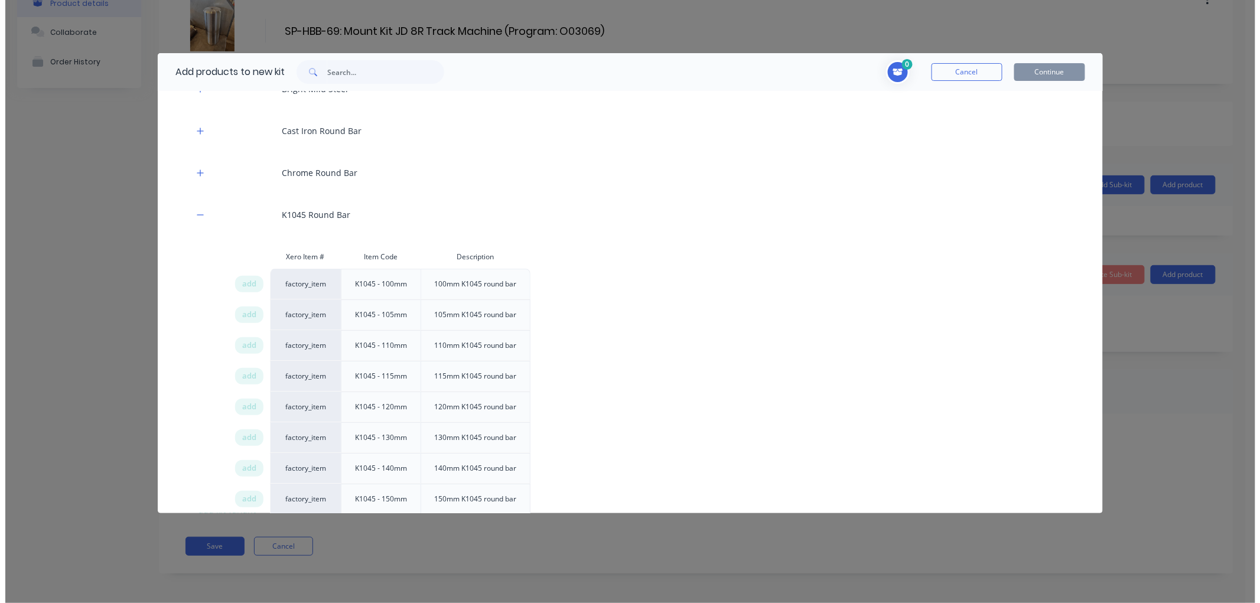
scroll to position [1575, 0]
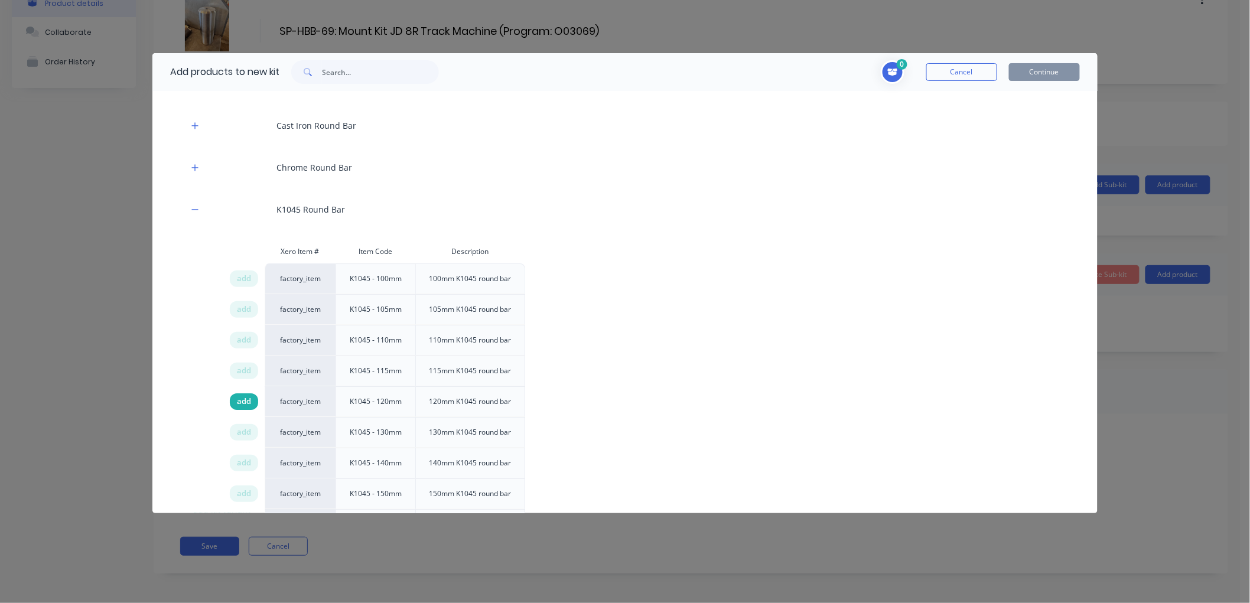
click at [252, 403] on div "add" at bounding box center [244, 401] width 28 height 17
click at [1038, 74] on button "Continue" at bounding box center [1044, 72] width 71 height 18
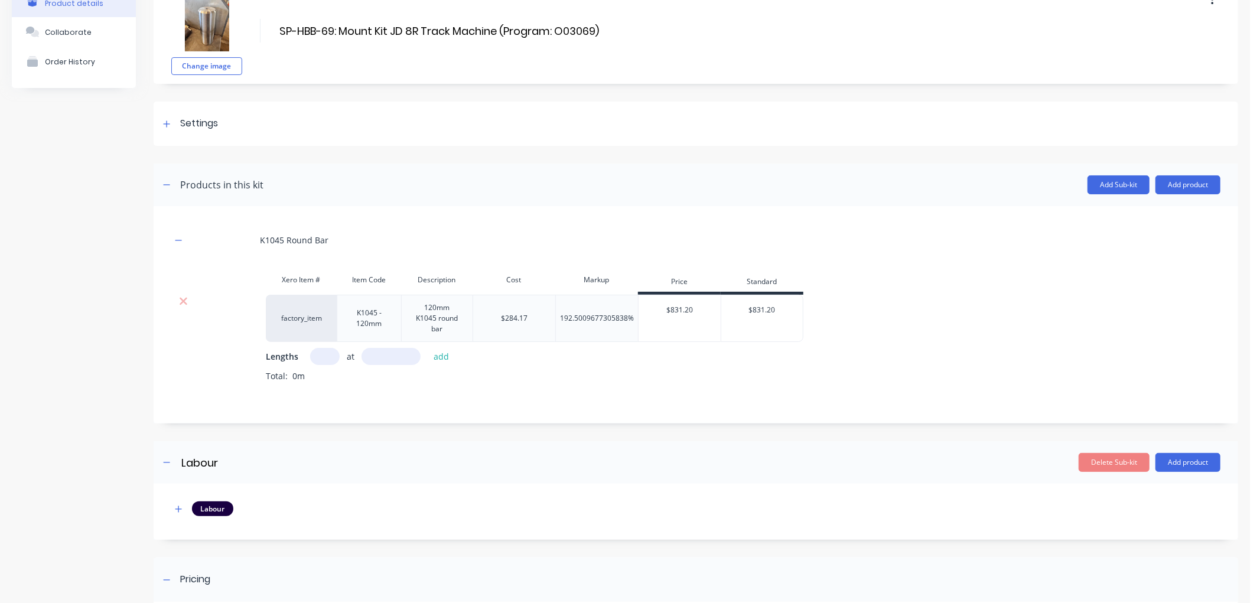
click at [317, 353] on input "text" at bounding box center [325, 356] width 30 height 17
type input "1"
type input "0.315"
click at [418, 388] on div "Total: 0m" at bounding box center [743, 385] width 954 height 30
click at [439, 353] on button "add" at bounding box center [442, 356] width 28 height 16
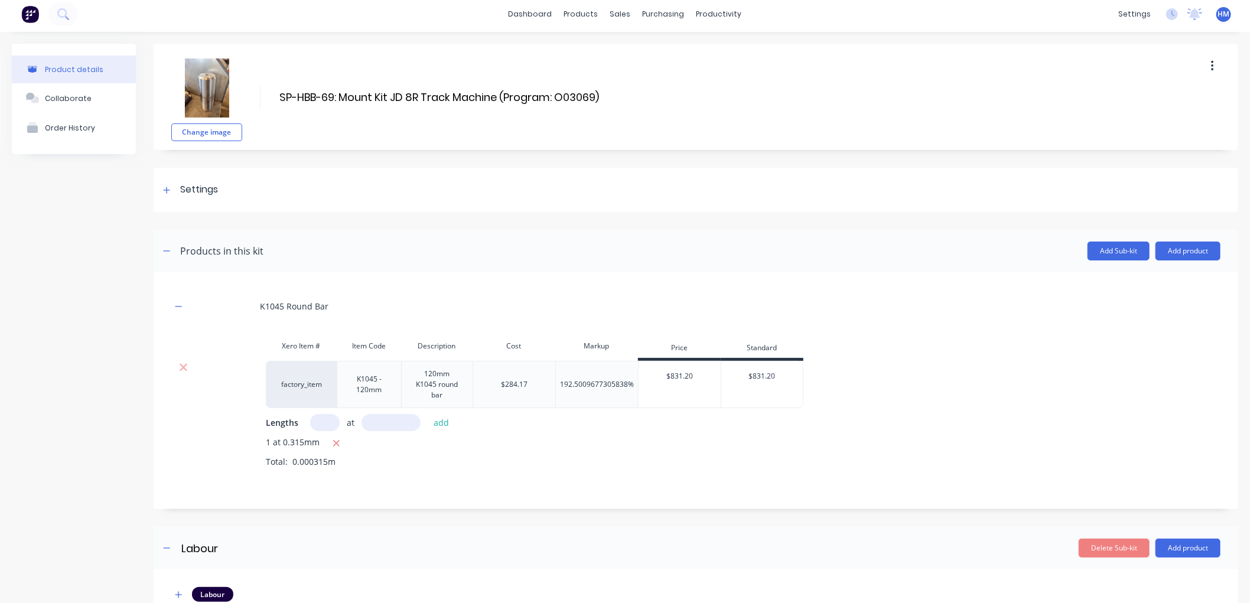
scroll to position [0, 0]
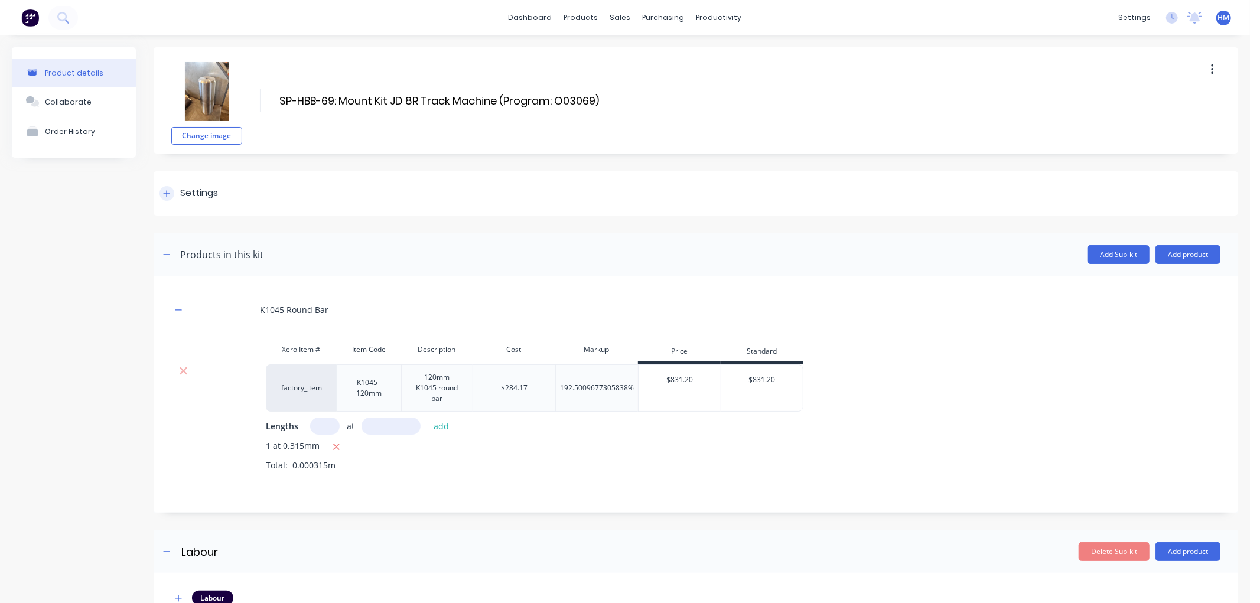
click at [170, 193] on icon at bounding box center [167, 193] width 6 height 6
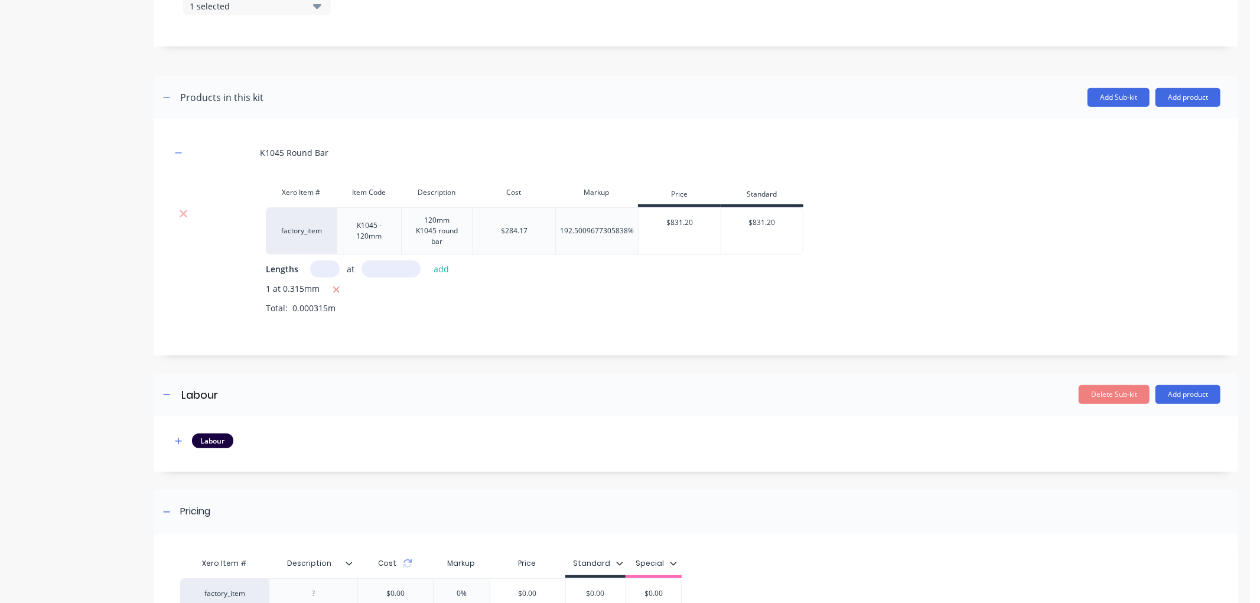
scroll to position [524, 0]
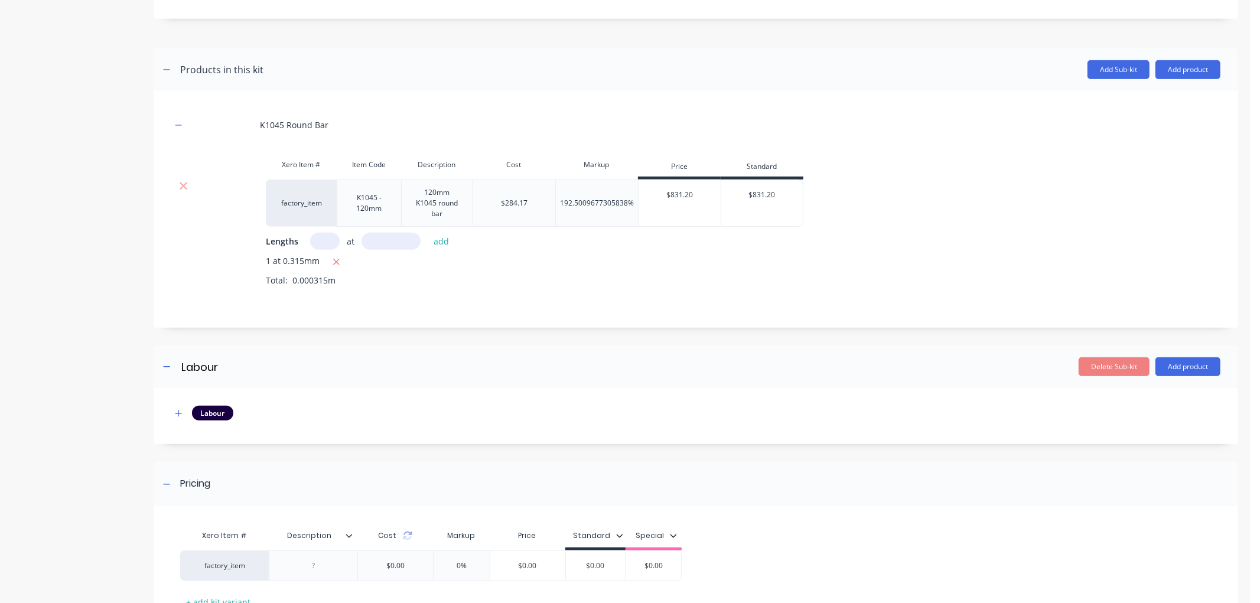
click at [1012, 175] on div "Xero Item # Item Code Description Cost Markup Price Standard factory_item K1045…" at bounding box center [695, 228] width 1049 height 151
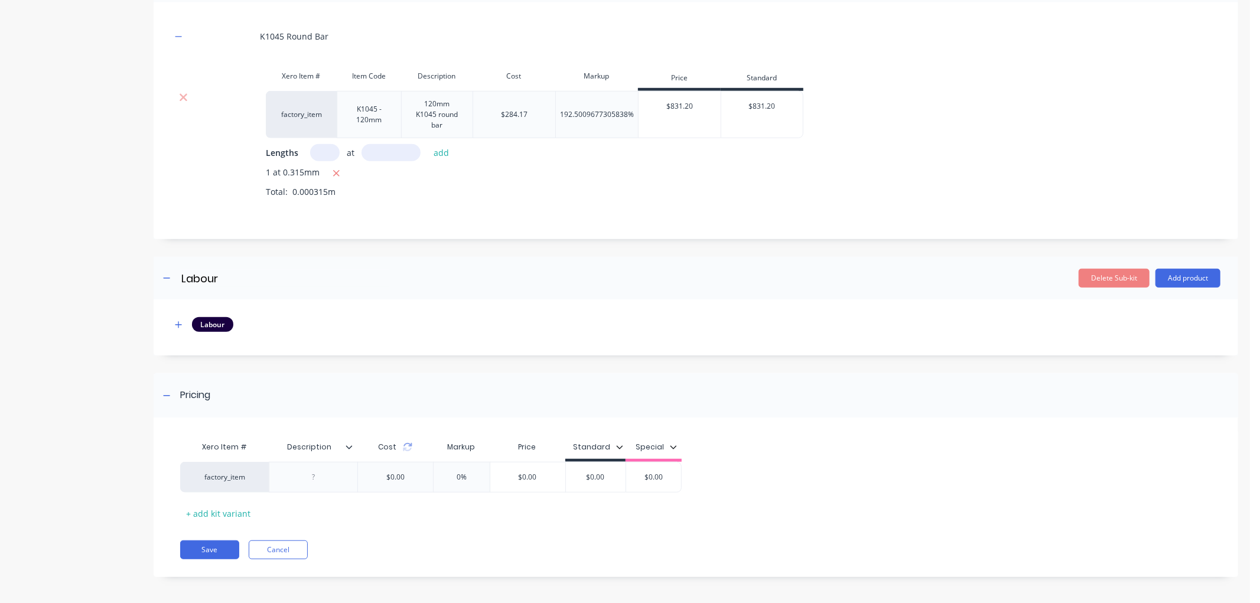
scroll to position [618, 0]
click at [340, 471] on div at bounding box center [313, 473] width 59 height 15
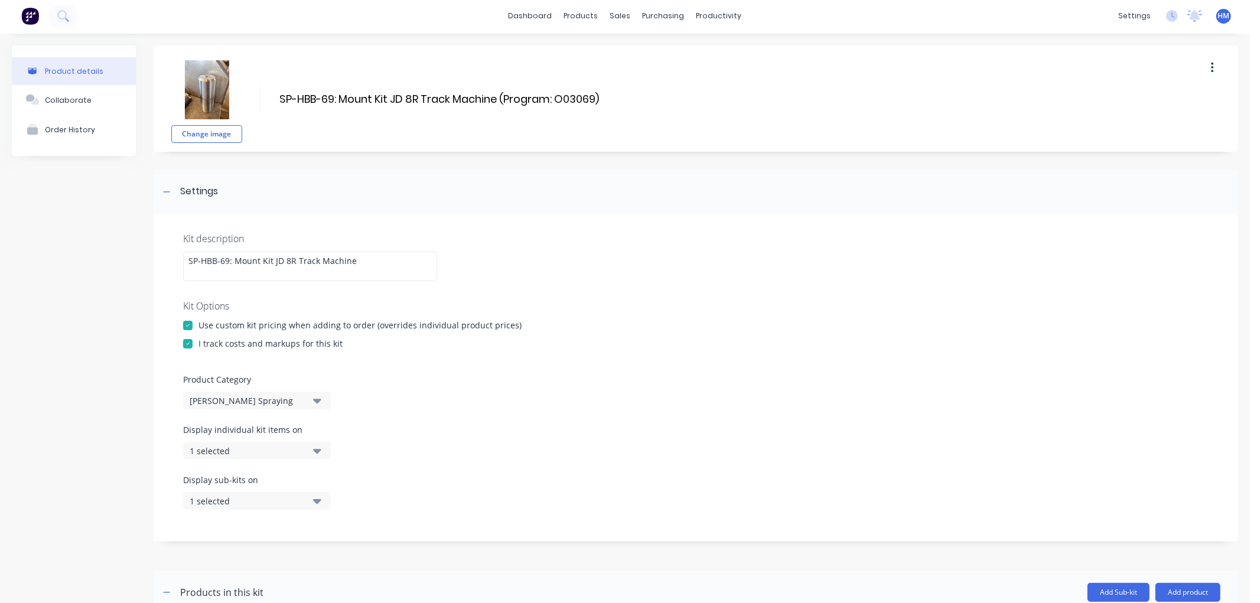
scroll to position [0, 0]
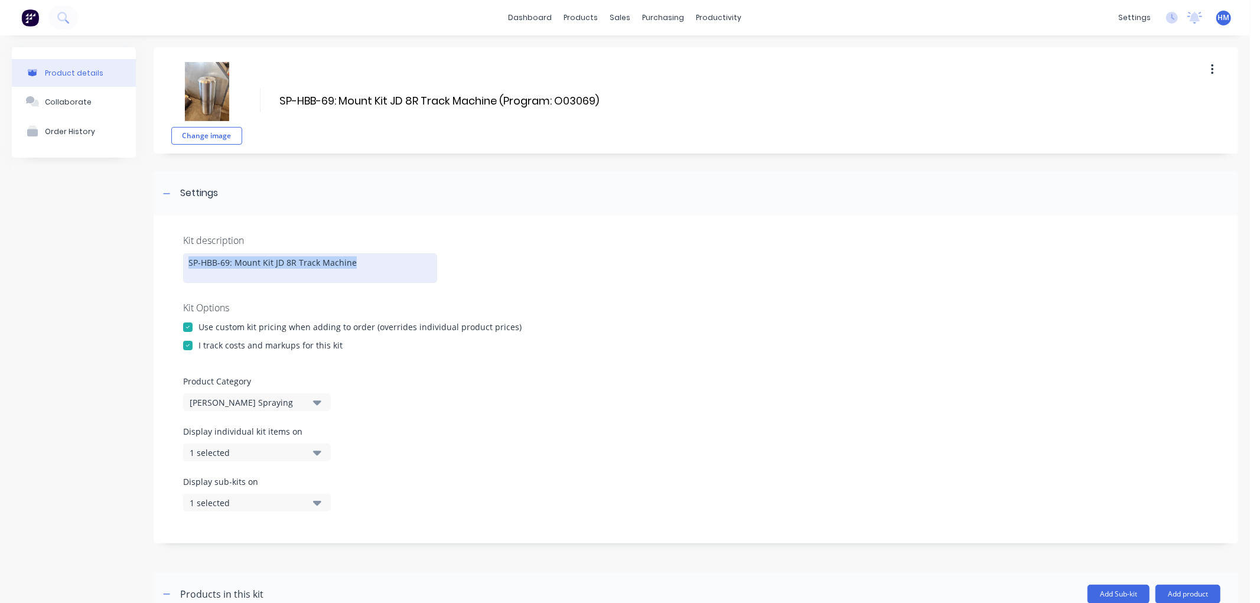
drag, startPoint x: 359, startPoint y: 265, endPoint x: 155, endPoint y: 264, distance: 203.8
click at [155, 264] on div "Kit description SP-HBB-69: Mount Kit JD 8R Track Machine Kit Options Use custom…" at bounding box center [696, 380] width 1084 height 328
copy div "SP-HBB-69: Mount Kit JD 8R Track Machine"
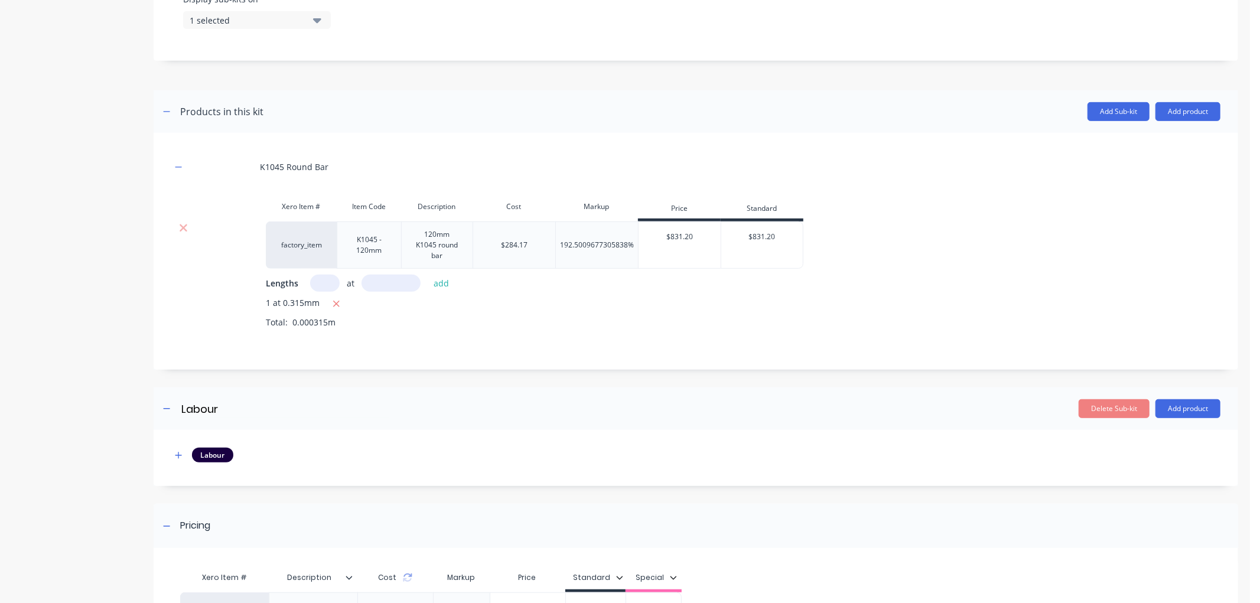
scroll to position [618, 0]
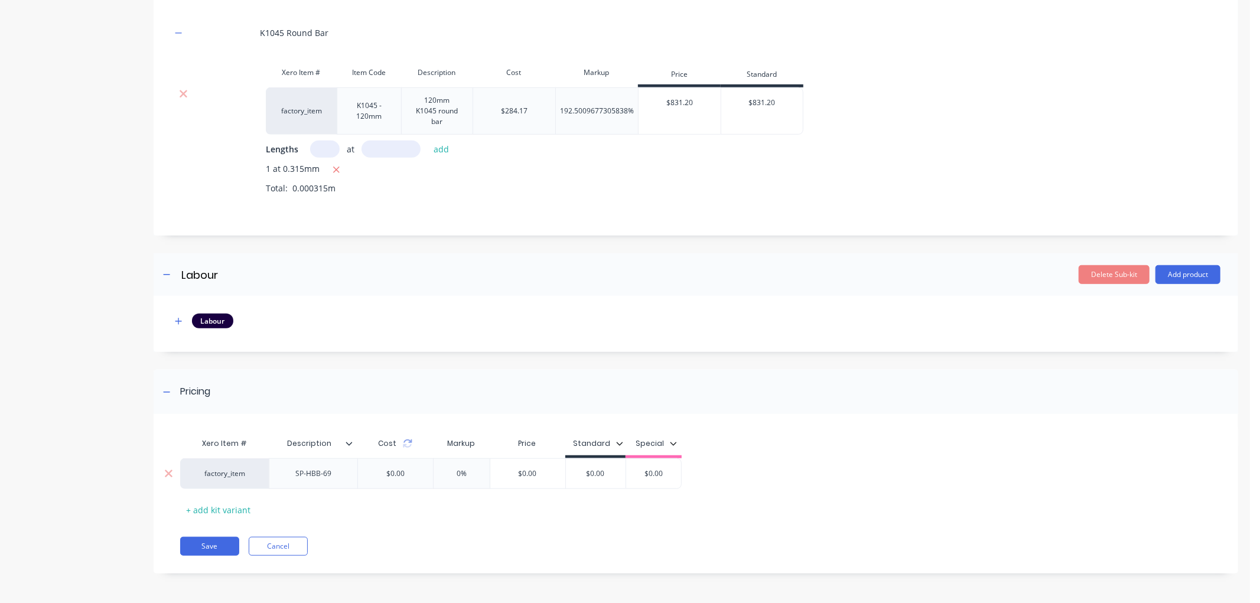
click at [345, 477] on div "SP-HBB-69" at bounding box center [313, 473] width 89 height 31
click at [335, 477] on div "SP-HBB-69" at bounding box center [313, 473] width 59 height 15
drag, startPoint x: 339, startPoint y: 474, endPoint x: 241, endPoint y: 475, distance: 98.0
click at [241, 475] on div "factory_item SP-HBB-69 $0.00 0% $0.00 $0.00 $0.00" at bounding box center [430, 473] width 501 height 31
type input "$0.00"
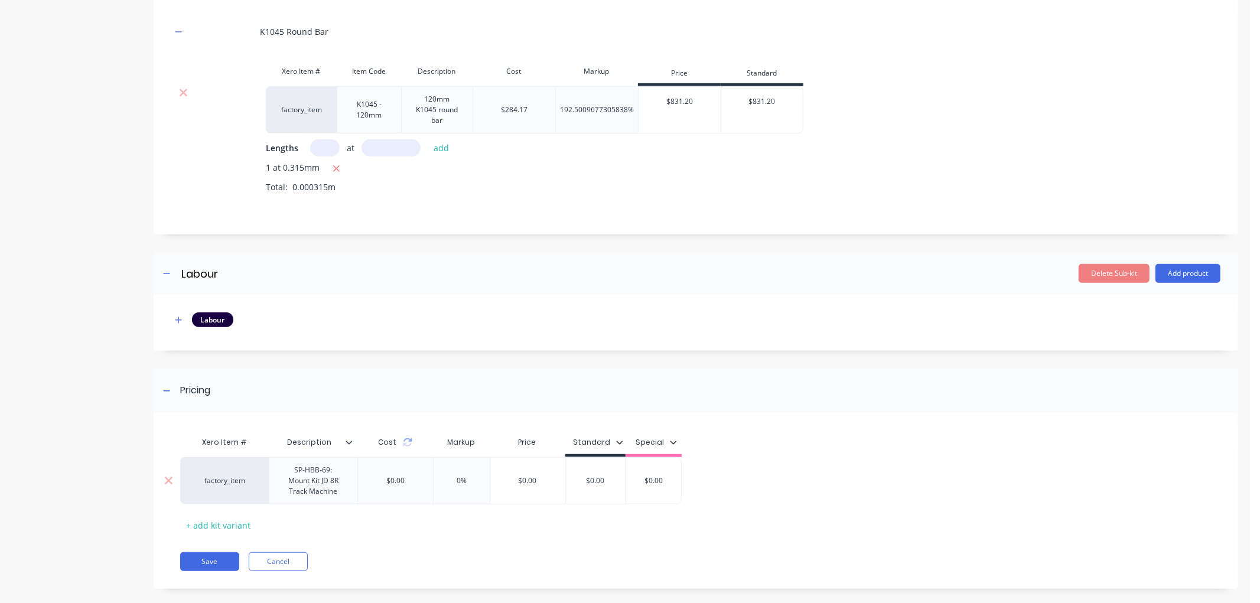
click at [393, 481] on div "factory_item SP-HBB-69: Mount Kit JD 8R Track Machine $0.00 $0.00 0% $0.00 $0.0…" at bounding box center [430, 480] width 501 height 47
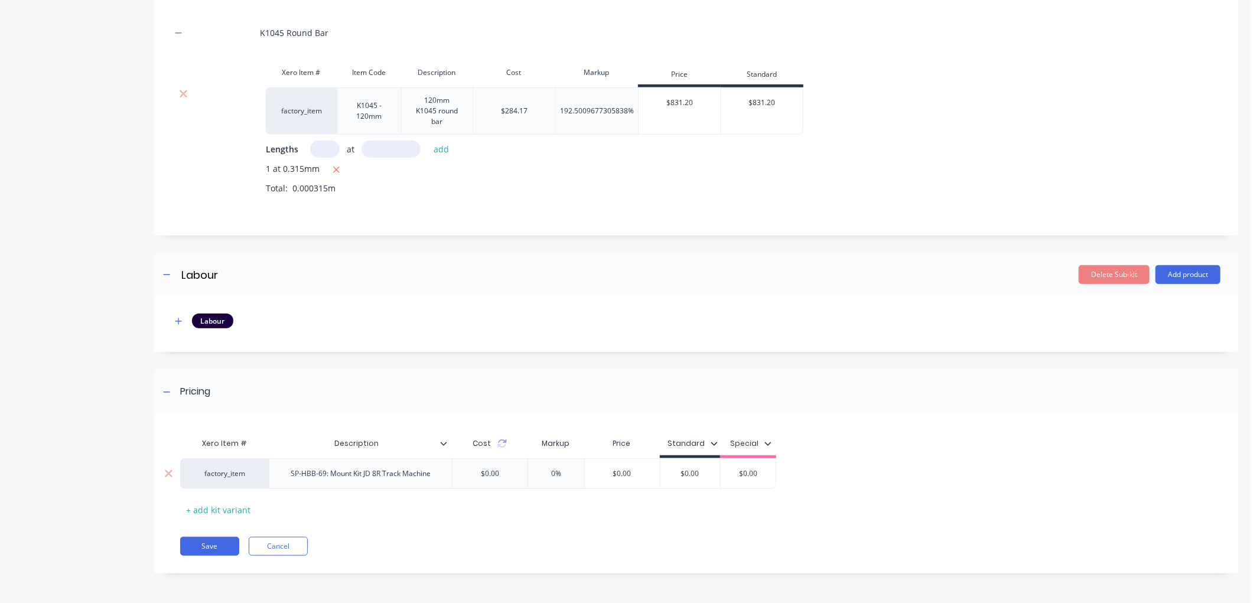
drag, startPoint x: 502, startPoint y: 475, endPoint x: 423, endPoint y: 478, distance: 78.6
click at [423, 478] on div "factory_item SP-HBB-69: Mount Kit JD 8R Track Machine $0.00 $0.00 0% $0.00 $0.0…" at bounding box center [478, 473] width 596 height 31
type input "$0.00"
click at [634, 477] on input "$0.00" at bounding box center [622, 473] width 75 height 11
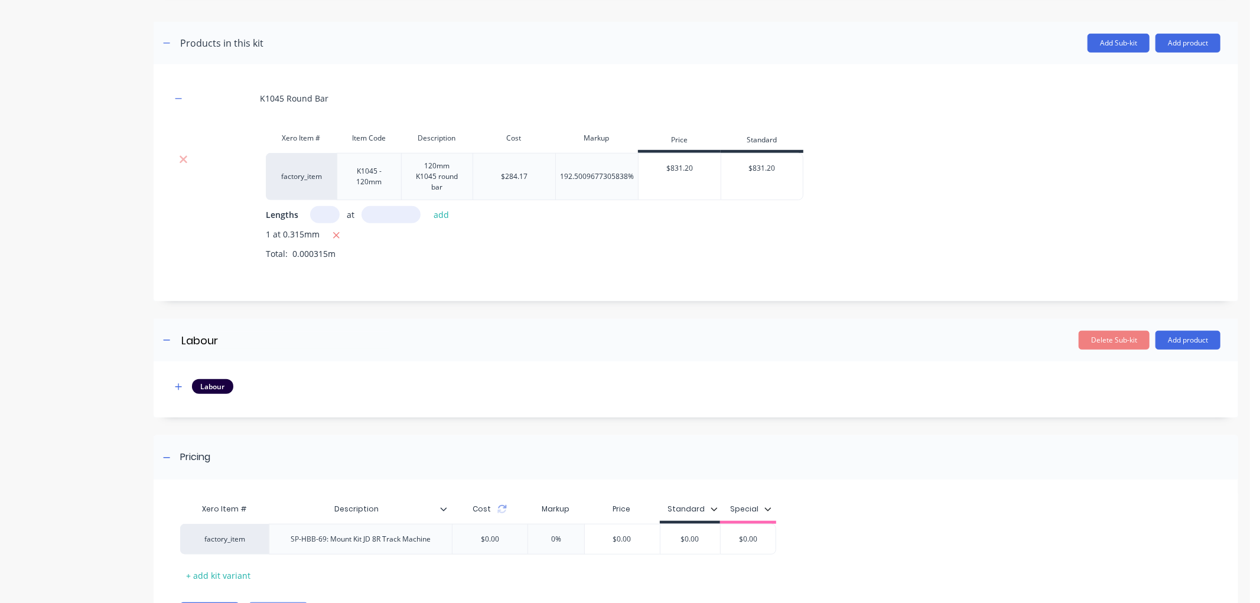
scroll to position [552, 0]
drag, startPoint x: 500, startPoint y: 540, endPoint x: 464, endPoint y: 540, distance: 36.0
click at [464, 540] on input "$0.00" at bounding box center [489, 538] width 75 height 11
click at [949, 506] on div "Xero Item # Description Cost Markup Price Standard Special factory_item SP-HBB-…" at bounding box center [690, 539] width 1021 height 87
click at [178, 386] on icon "button" at bounding box center [178, 386] width 7 height 8
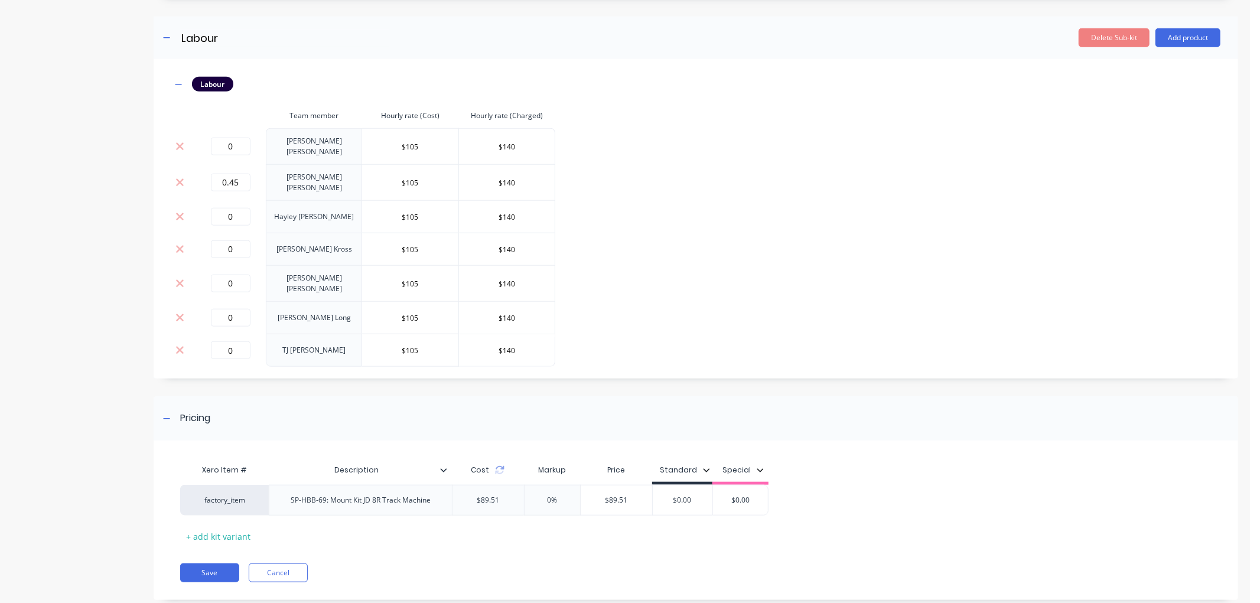
scroll to position [871, 0]
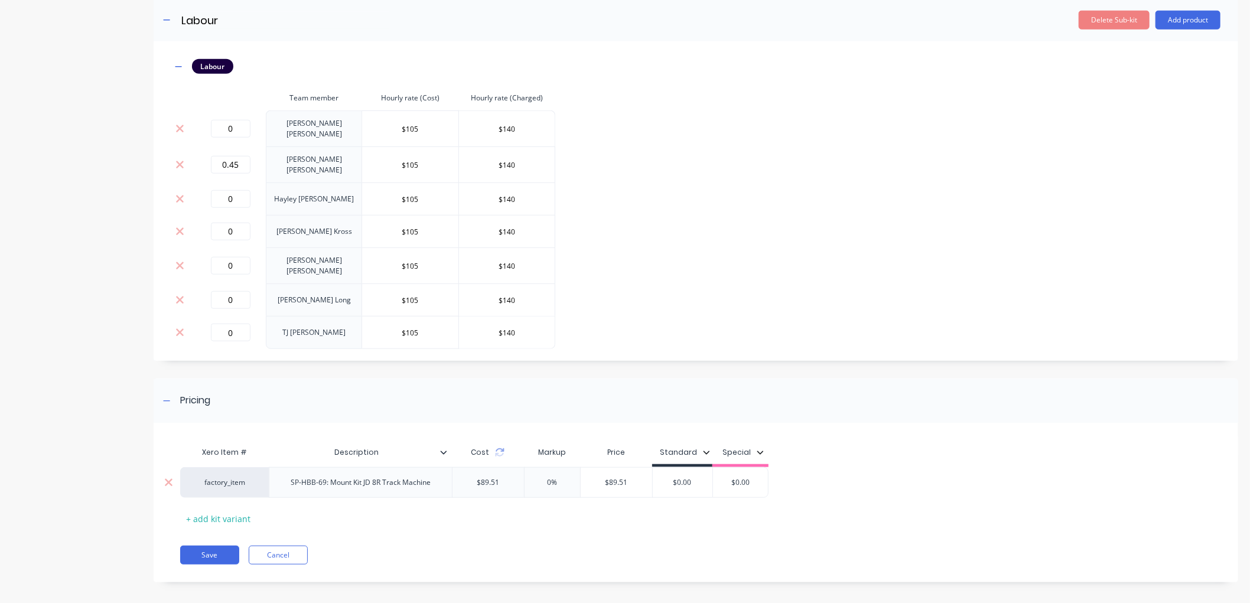
click at [475, 477] on input "$89.51" at bounding box center [487, 482] width 71 height 11
drag, startPoint x: 464, startPoint y: 477, endPoint x: 512, endPoint y: 477, distance: 48.4
click at [512, 477] on input "$89.51" at bounding box center [487, 482] width 71 height 11
type input "136.76"
click at [510, 521] on div "Xero Item # Description Cost Markup Price Standard Special factory_item SP-HBB-…" at bounding box center [696, 509] width 1084 height 148
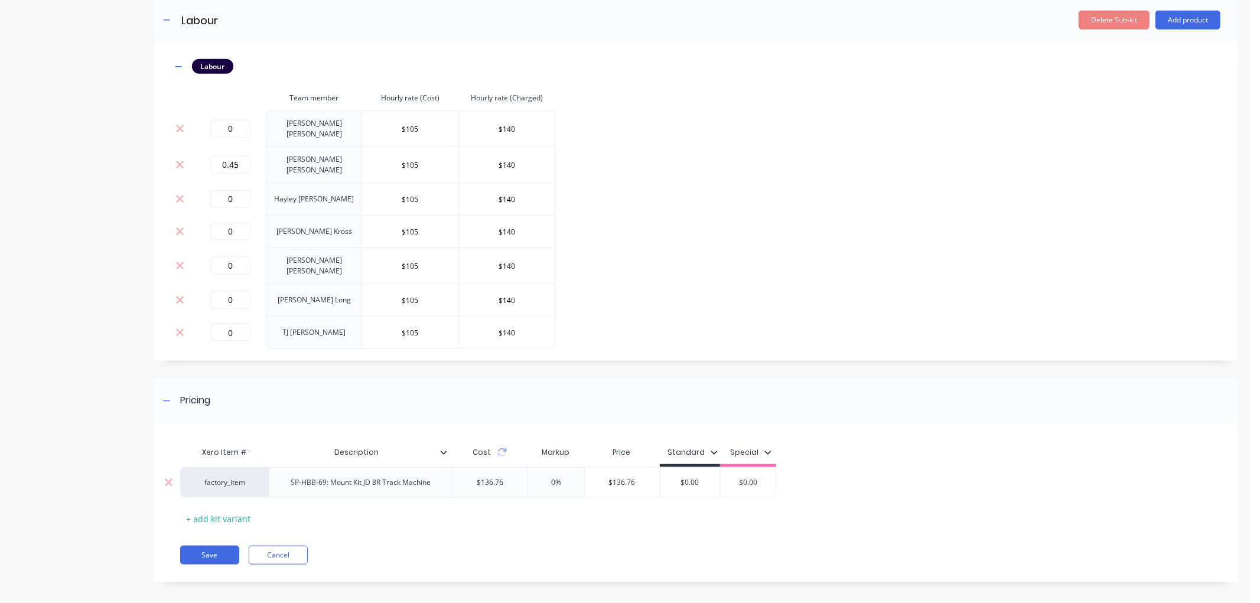
drag, startPoint x: 600, startPoint y: 468, endPoint x: 653, endPoint y: 468, distance: 53.2
click at [653, 477] on input "$136.76" at bounding box center [622, 482] width 75 height 11
type input "274.70"
click at [515, 520] on div "Xero Item # Description Cost Markup Price Standard Special factory_item SP-HBB-…" at bounding box center [696, 509] width 1084 height 148
click at [204, 546] on button "Save" at bounding box center [209, 555] width 59 height 19
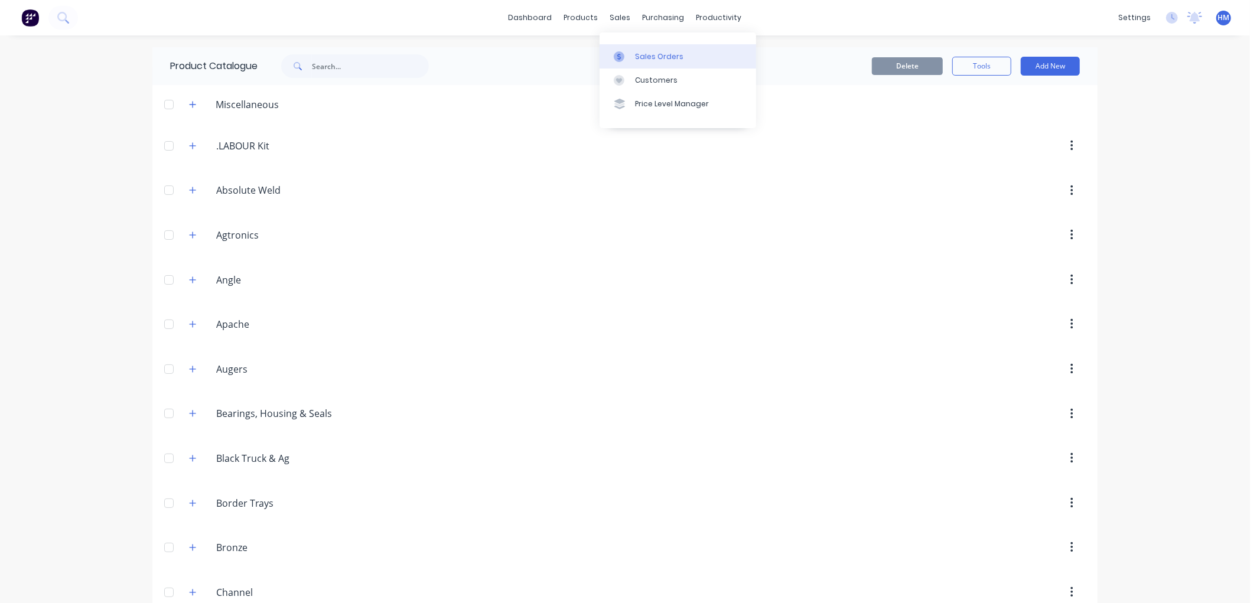
click at [669, 59] on div "Sales Orders" at bounding box center [659, 56] width 48 height 11
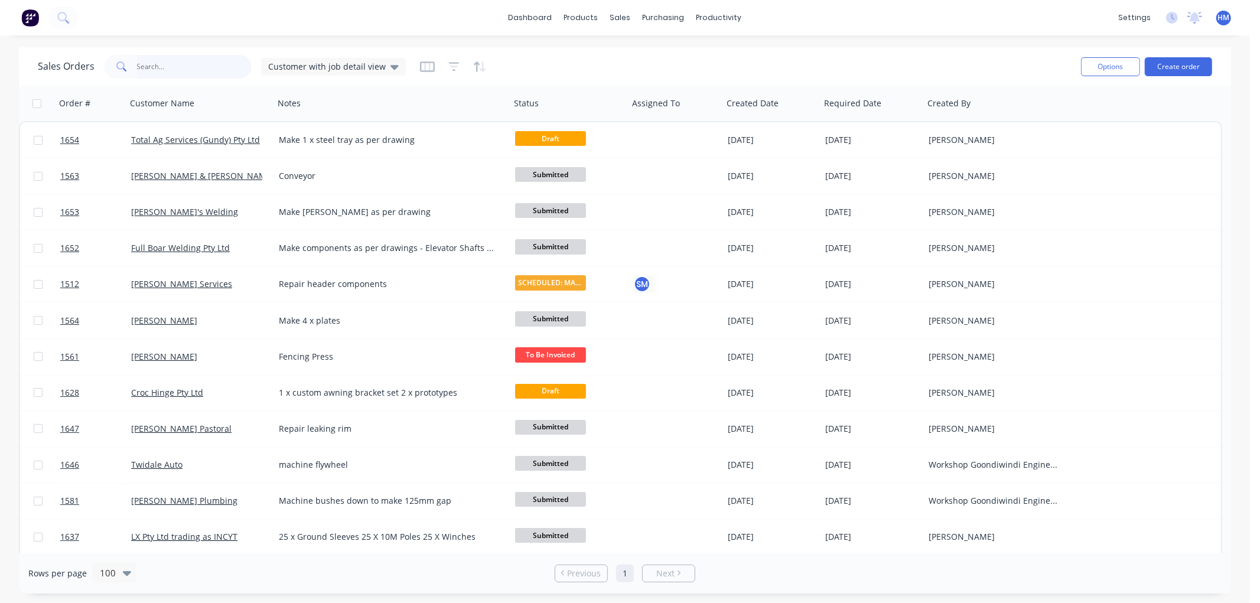
click at [172, 71] on input "text" at bounding box center [194, 67] width 115 height 24
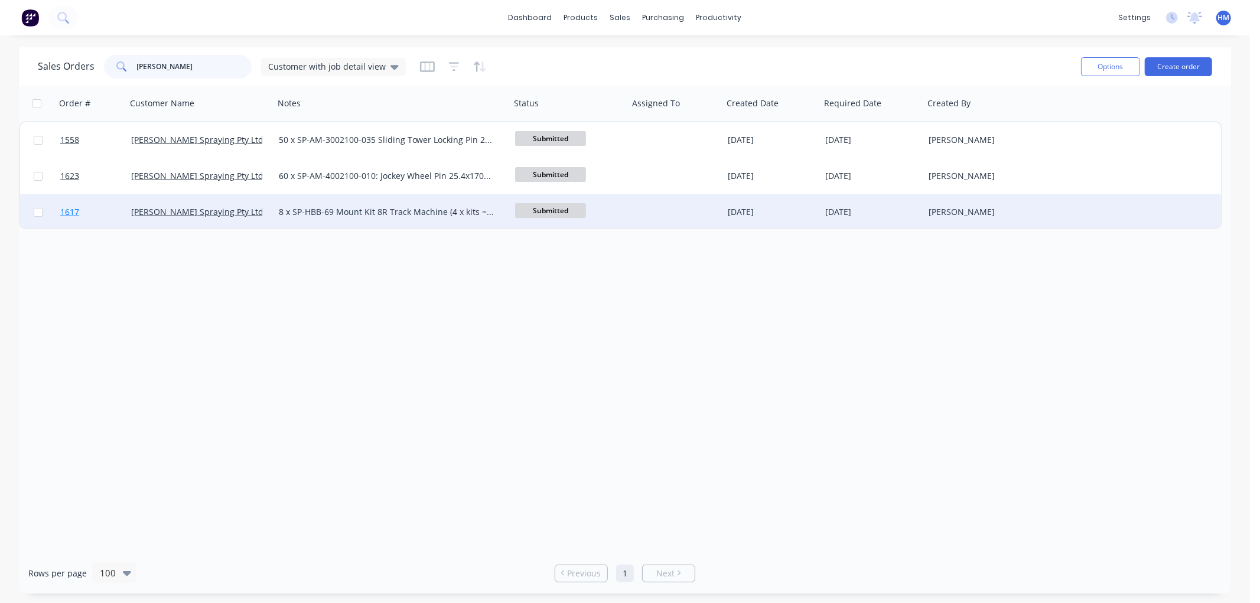
type input "[PERSON_NAME]"
click at [97, 209] on link "1617" at bounding box center [95, 211] width 71 height 35
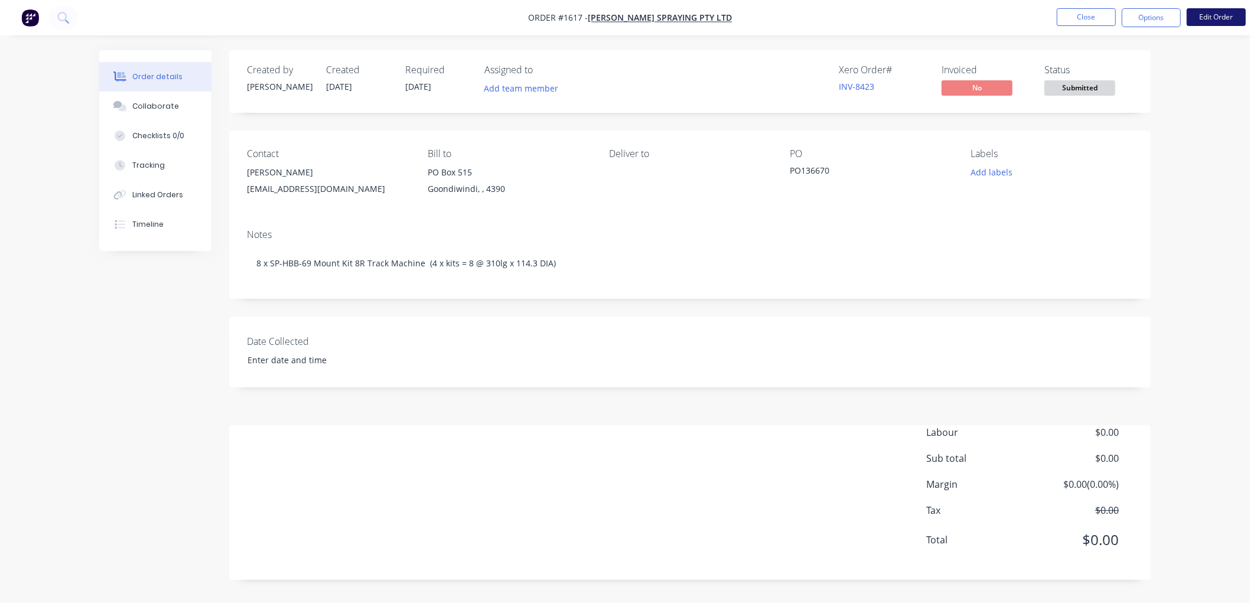
click at [1215, 14] on button "Edit Order" at bounding box center [1216, 17] width 59 height 18
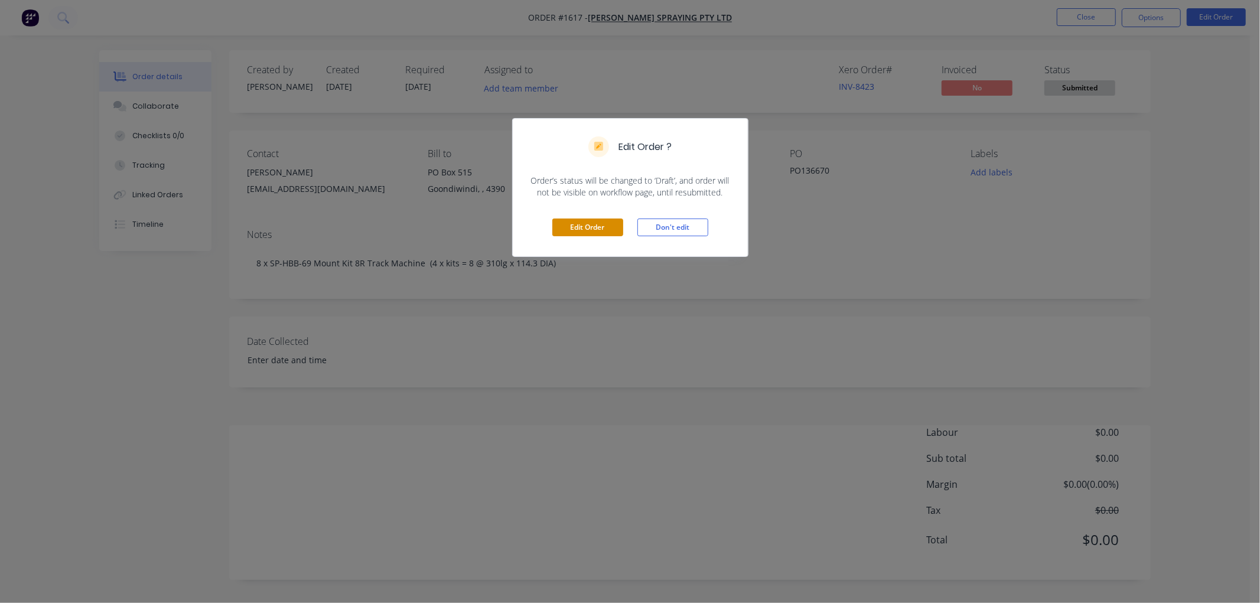
click at [591, 229] on button "Edit Order" at bounding box center [587, 228] width 71 height 18
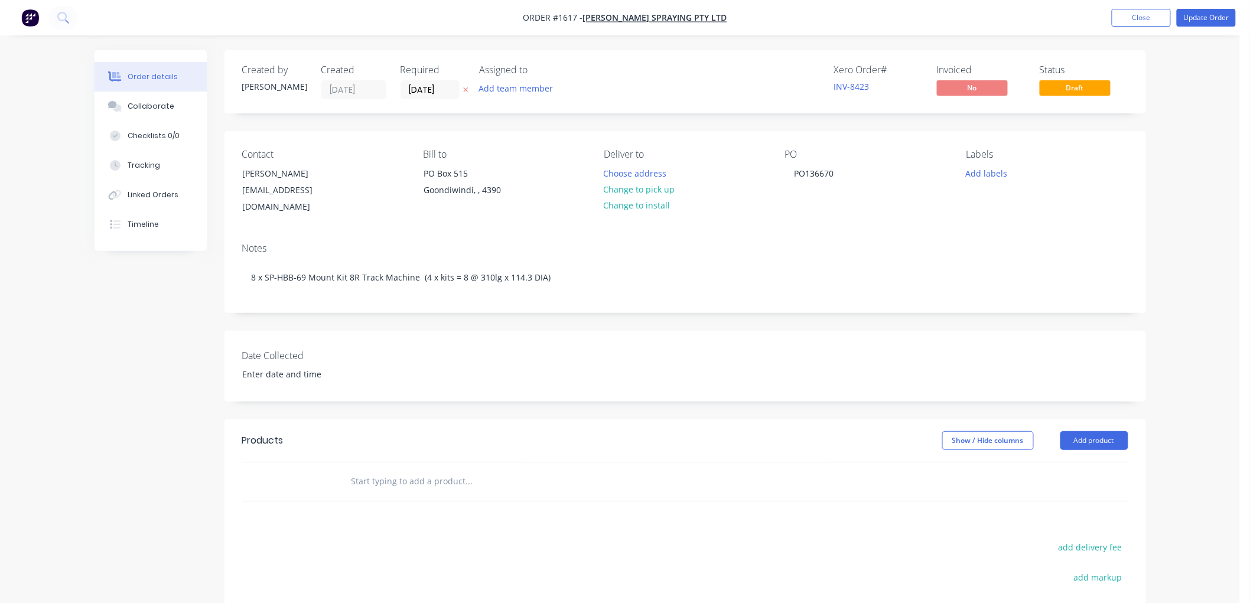
click at [390, 470] on input "text" at bounding box center [469, 482] width 236 height 24
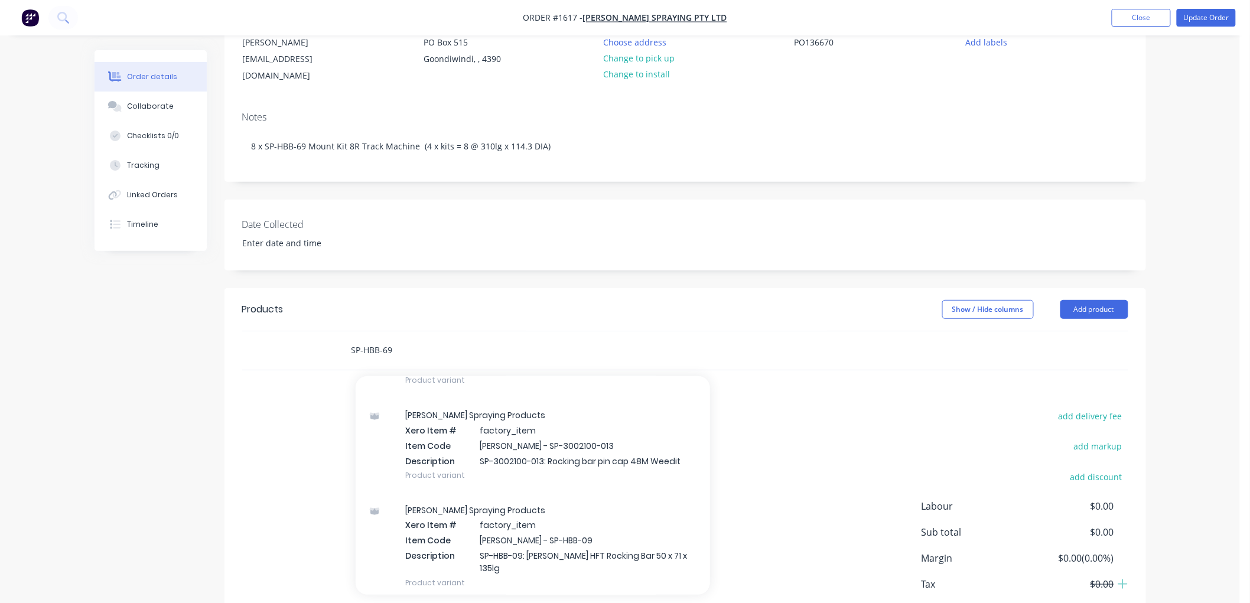
scroll to position [853, 0]
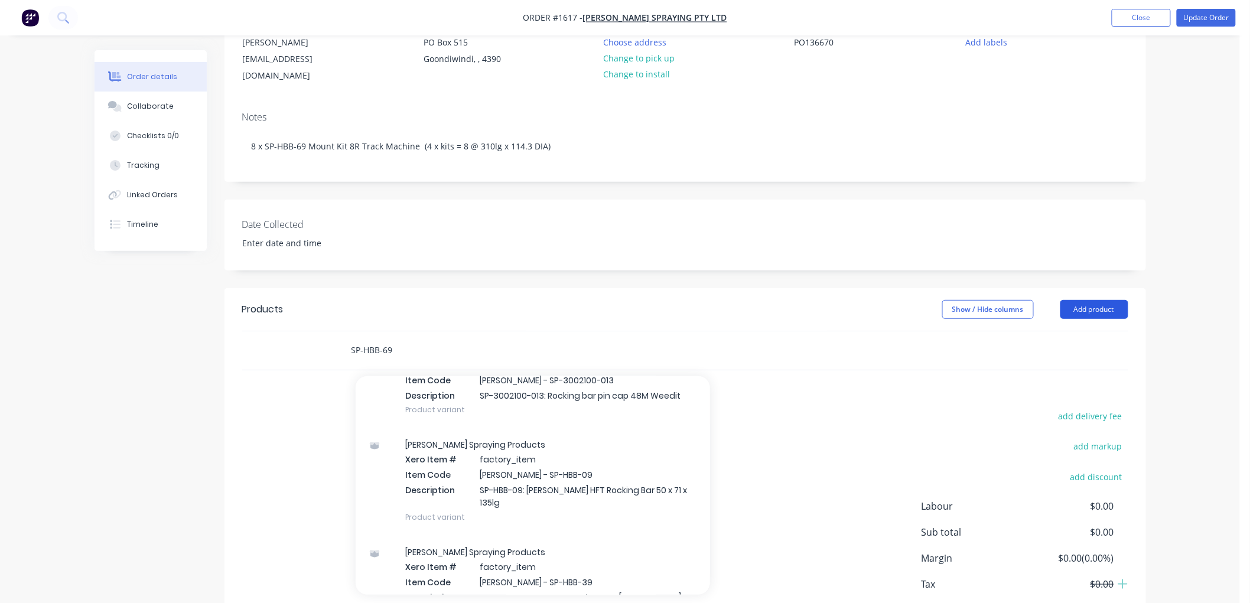
type input "SP-HBB-69"
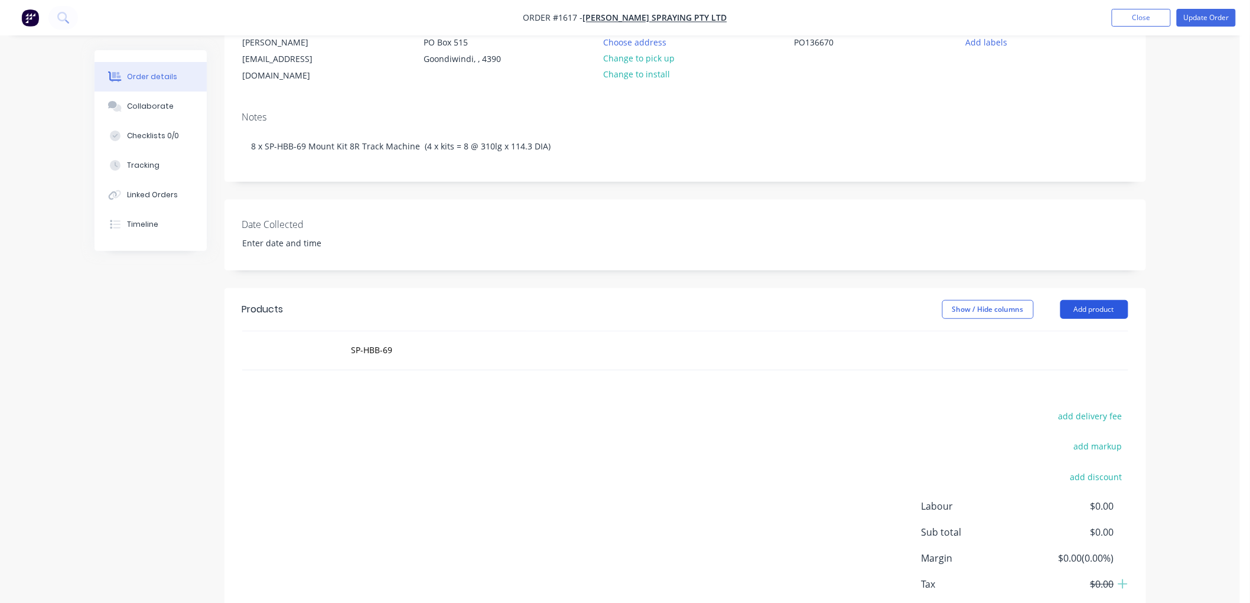
click at [1101, 300] on button "Add product" at bounding box center [1094, 309] width 68 height 19
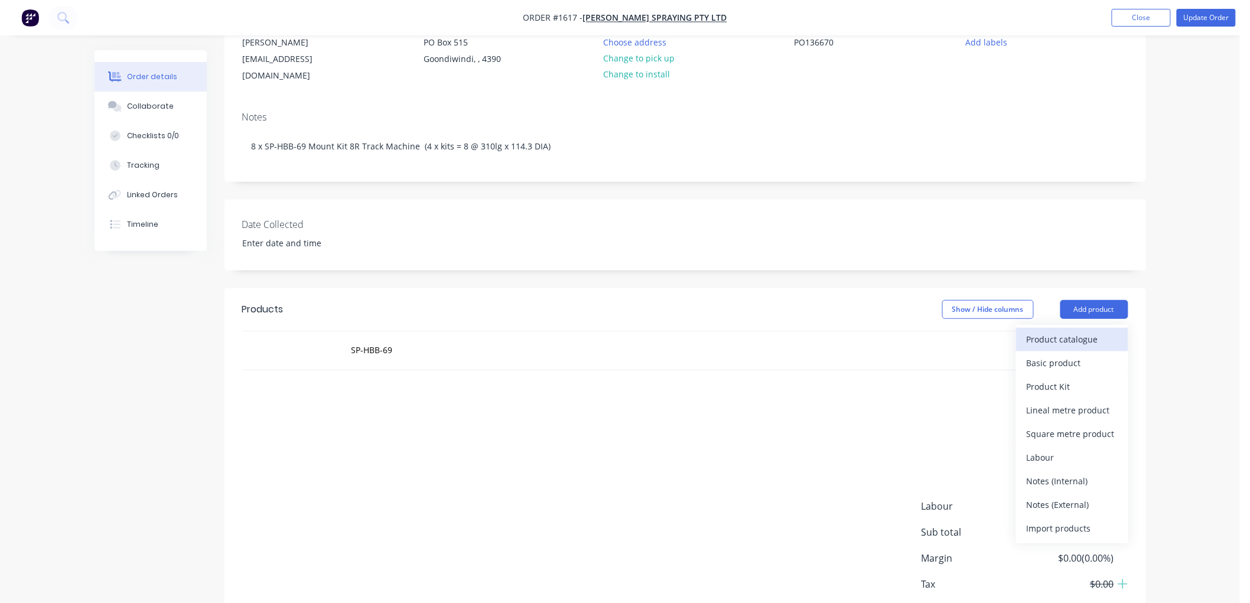
click at [1060, 331] on div "Product catalogue" at bounding box center [1072, 339] width 91 height 17
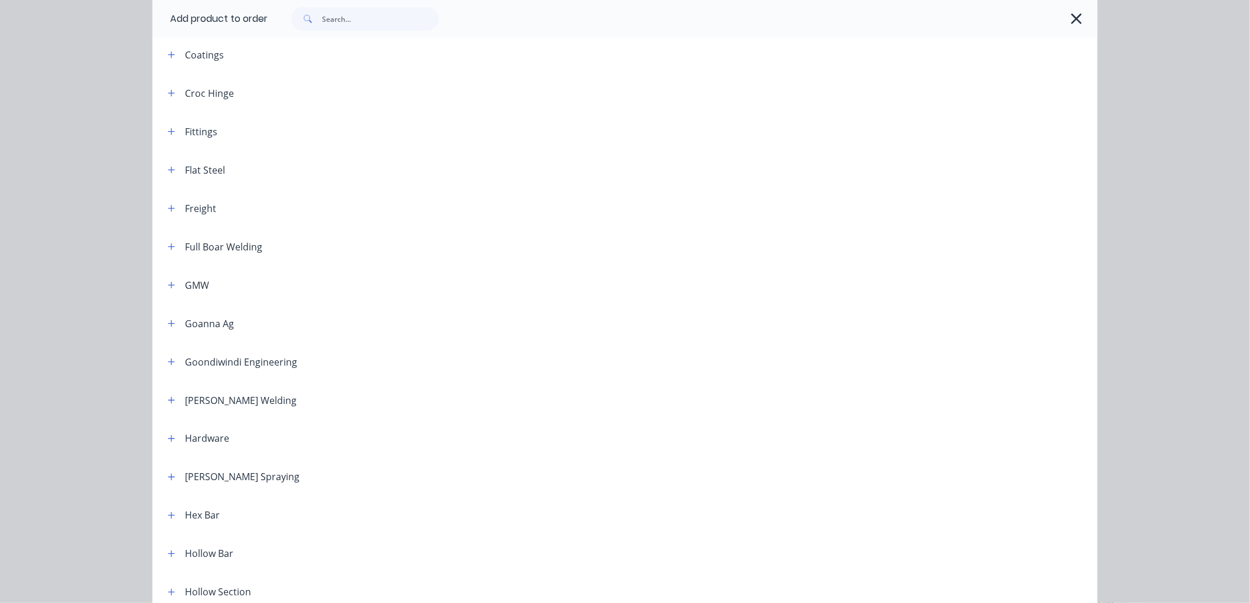
scroll to position [524, 0]
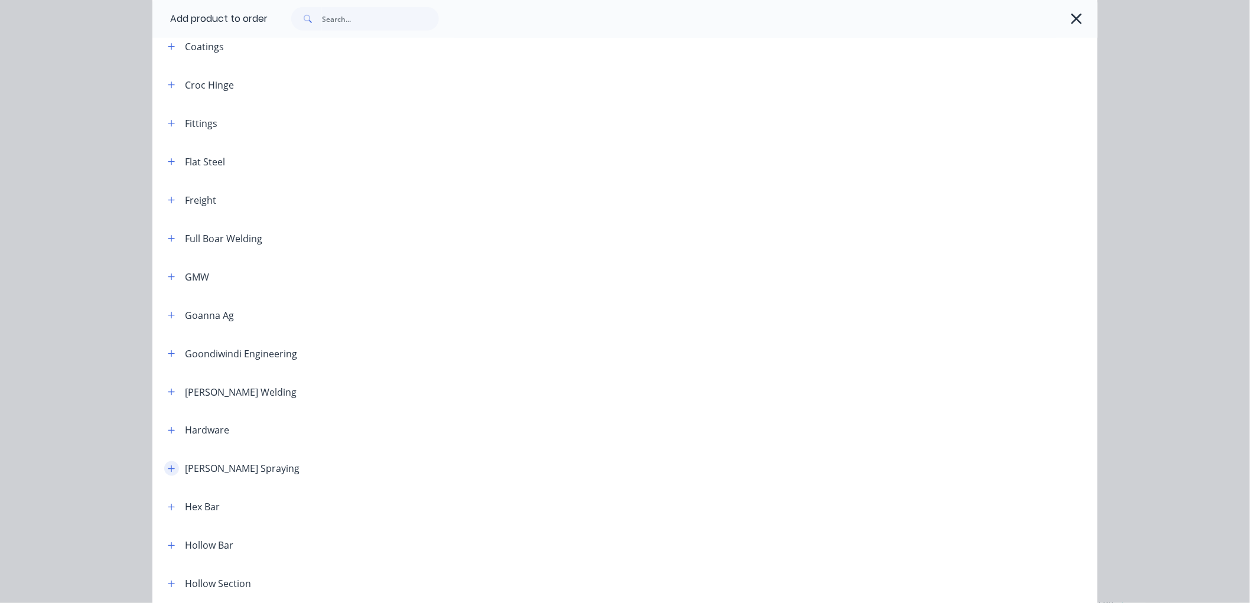
click at [171, 465] on button "button" at bounding box center [171, 468] width 15 height 15
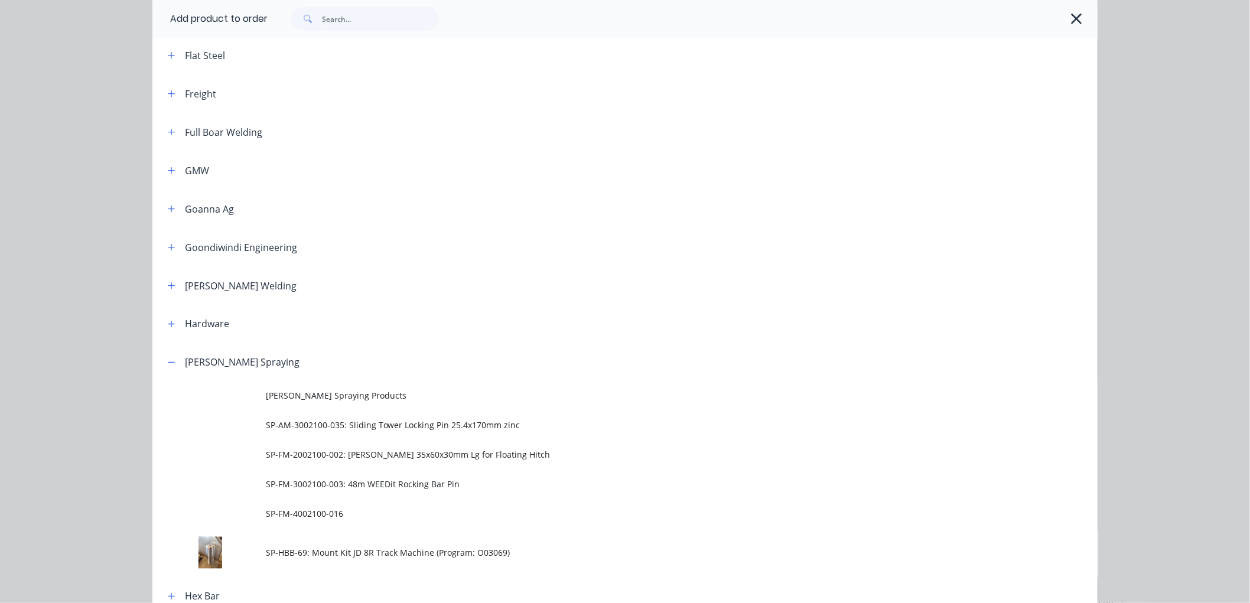
scroll to position [656, 0]
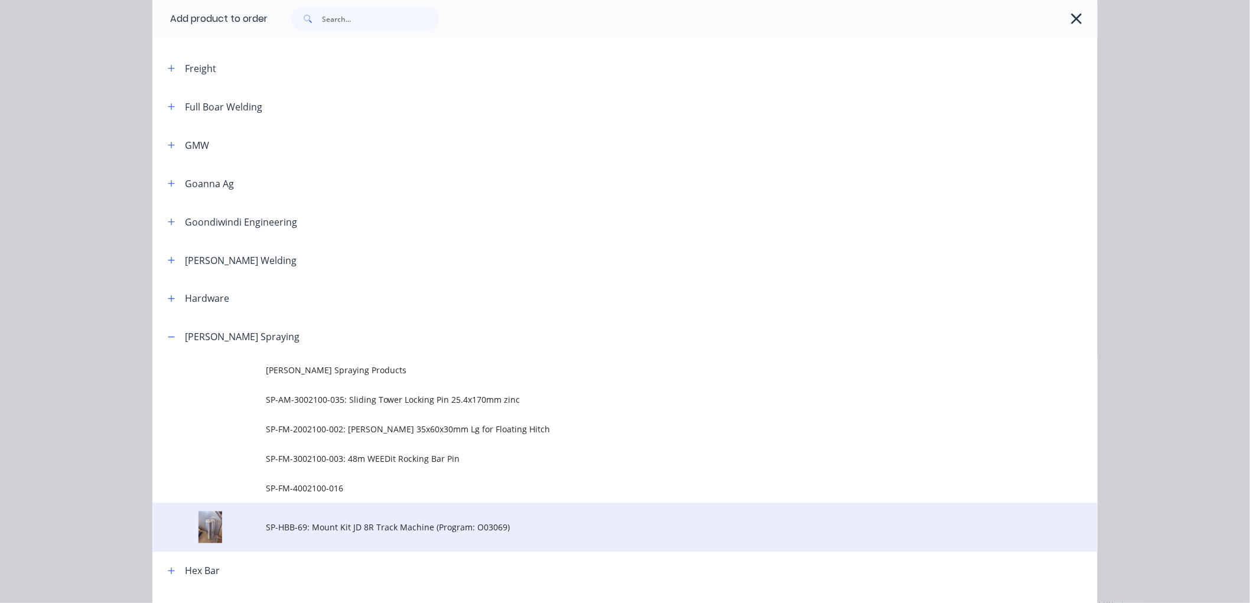
click at [290, 529] on span "SP-HBB-69: Mount Kit JD 8R Track Machine (Program: O03069)" at bounding box center [598, 528] width 665 height 12
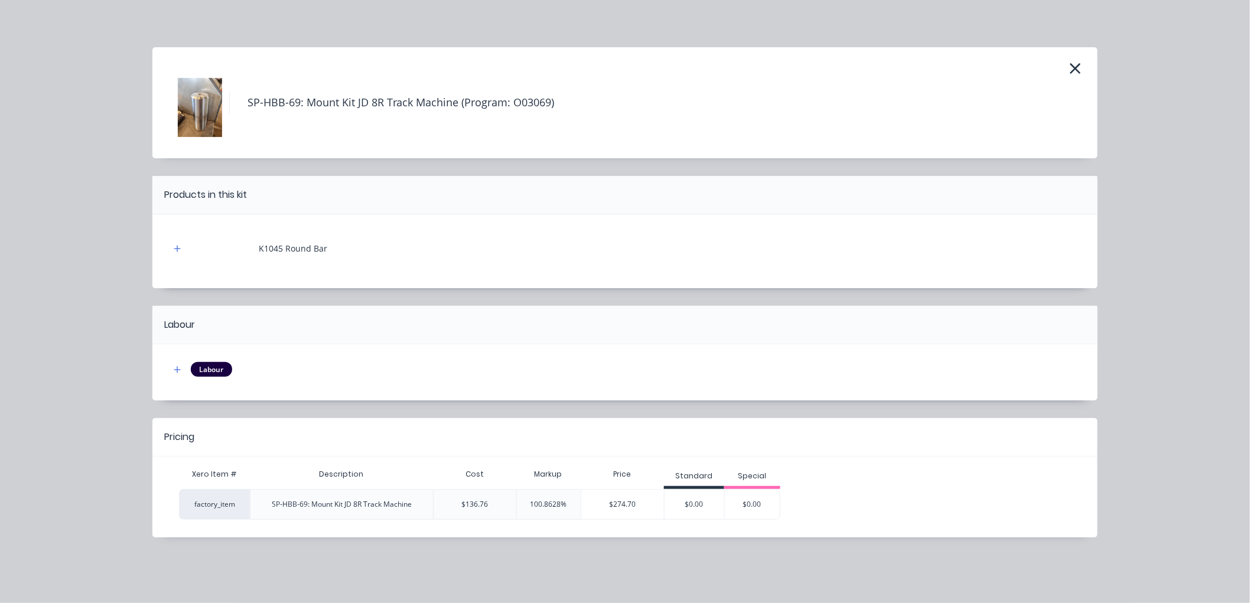
scroll to position [204, 0]
click at [621, 497] on div "$274.70" at bounding box center [622, 505] width 83 height 30
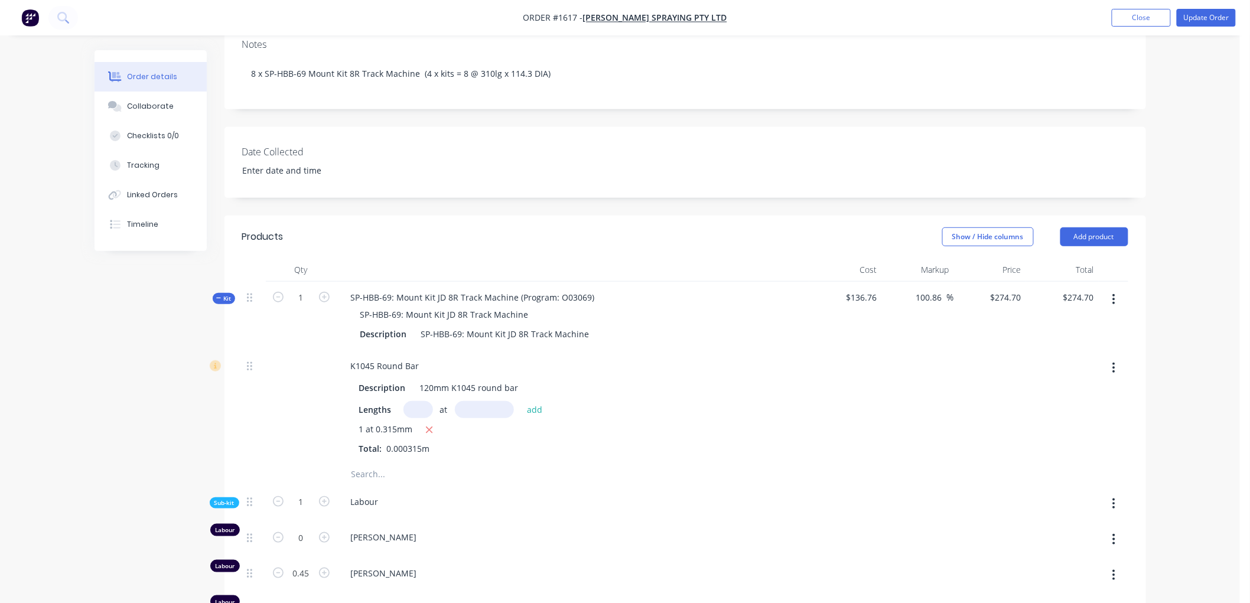
click at [214, 293] on div "Kit" at bounding box center [224, 298] width 22 height 11
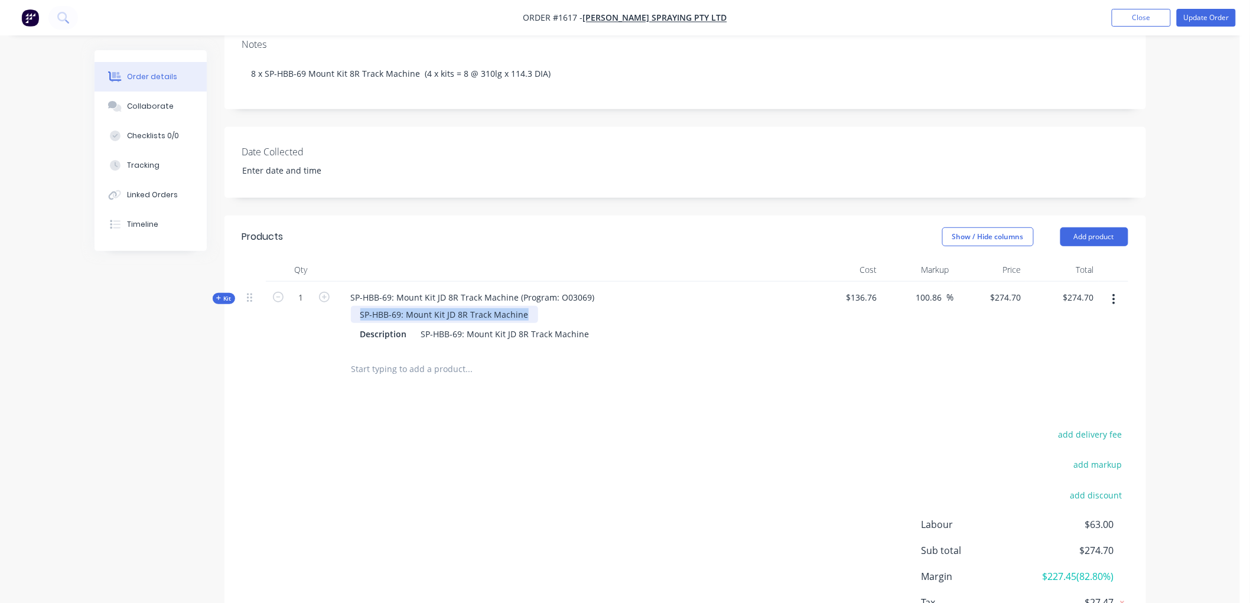
drag, startPoint x: 356, startPoint y: 302, endPoint x: 538, endPoint y: 302, distance: 181.9
click at [538, 306] on div "SP-HBB-69: Mount Kit JD 8R Track Machine" at bounding box center [572, 314] width 463 height 17
drag, startPoint x: 391, startPoint y: 282, endPoint x: 604, endPoint y: 279, distance: 212.7
click at [604, 282] on div "SP-HBB-69: Mount Kit JD 8R Track Machine (Program: O03069) Description SP-HBB-6…" at bounding box center [573, 316] width 473 height 69
drag, startPoint x: 465, startPoint y: 321, endPoint x: 372, endPoint y: 320, distance: 92.7
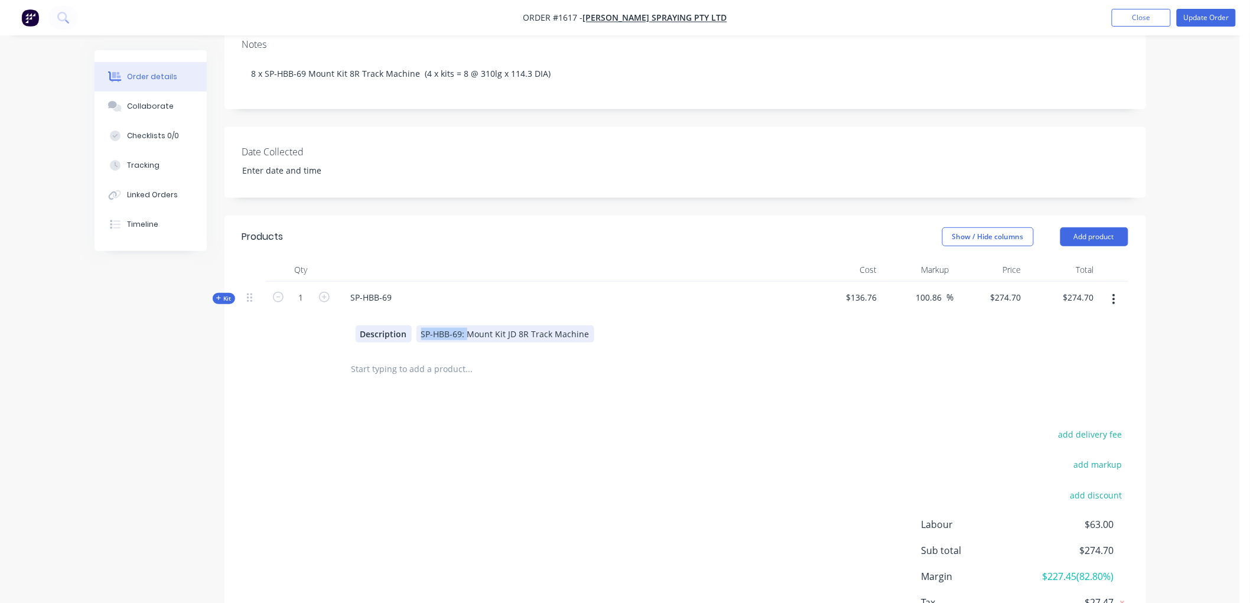
click at [372, 325] on div "Description SP-HBB-69: Mount Kit JD 8R Track Machine" at bounding box center [573, 333] width 435 height 17
type input "8"
type input "$759.4413"
type input "$6,075.53"
click at [445, 357] on input "text" at bounding box center [469, 369] width 236 height 24
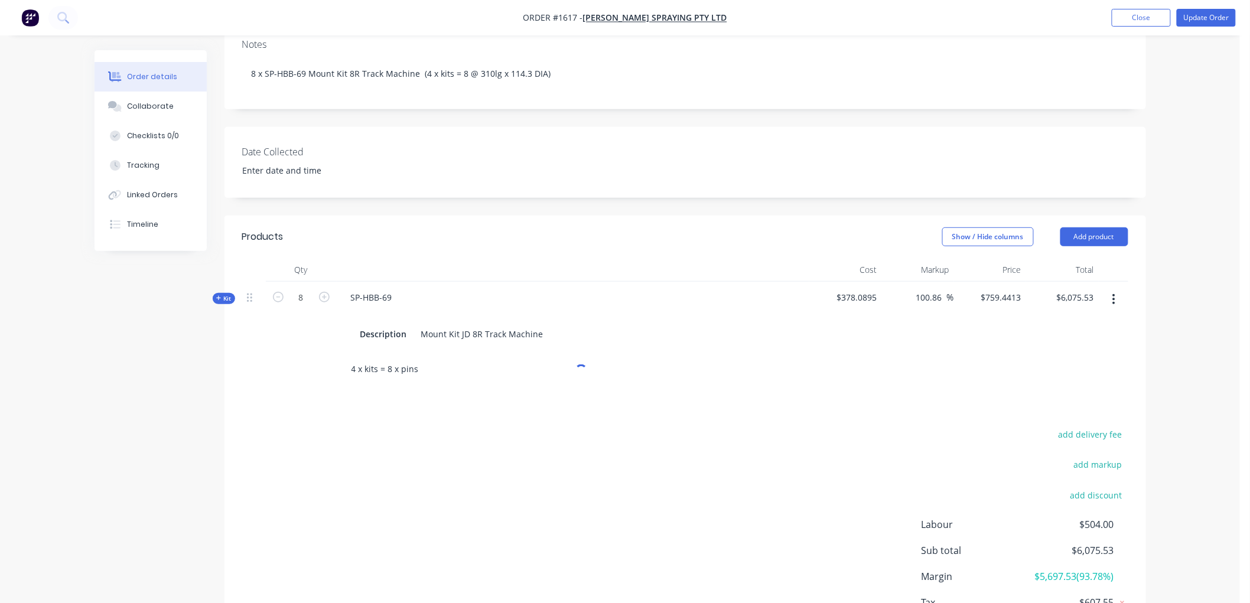
type input "4 x kits = 8 x pins"
click at [263, 384] on div "Products Show / Hide columns Add product Qty Cost Markup Price Total Kit 8 SP-H…" at bounding box center [684, 444] width 921 height 457
drag, startPoint x: 418, startPoint y: 356, endPoint x: 321, endPoint y: 356, distance: 96.9
click at [321, 356] on div "4 x kits = 8 x pins Add 4 x kits = 8 x pins to order No results found" at bounding box center [685, 369] width 886 height 38
click at [548, 325] on div "Description Mount Kit JD 8R Track Machine" at bounding box center [573, 333] width 435 height 17
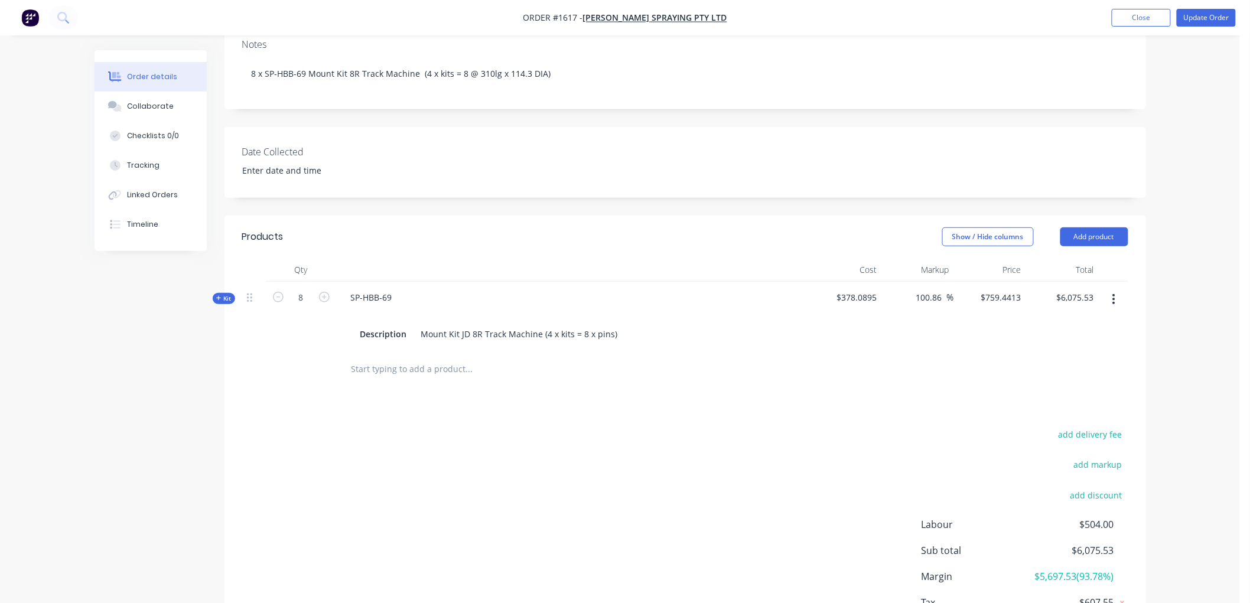
click at [536, 373] on div at bounding box center [549, 369] width 425 height 38
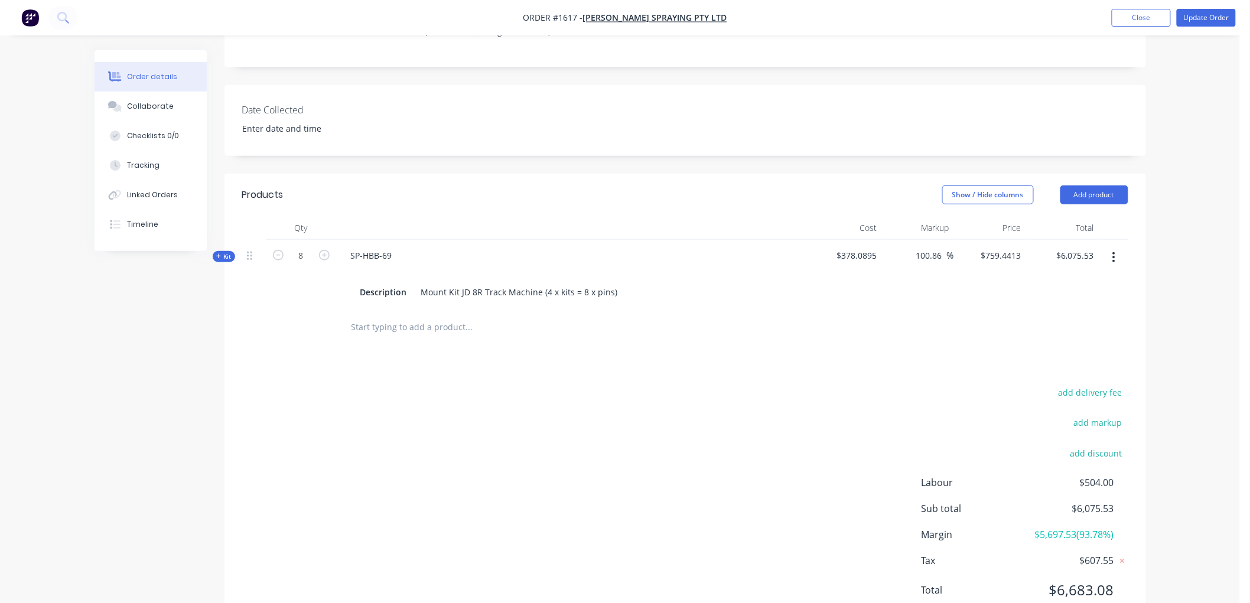
scroll to position [278, 0]
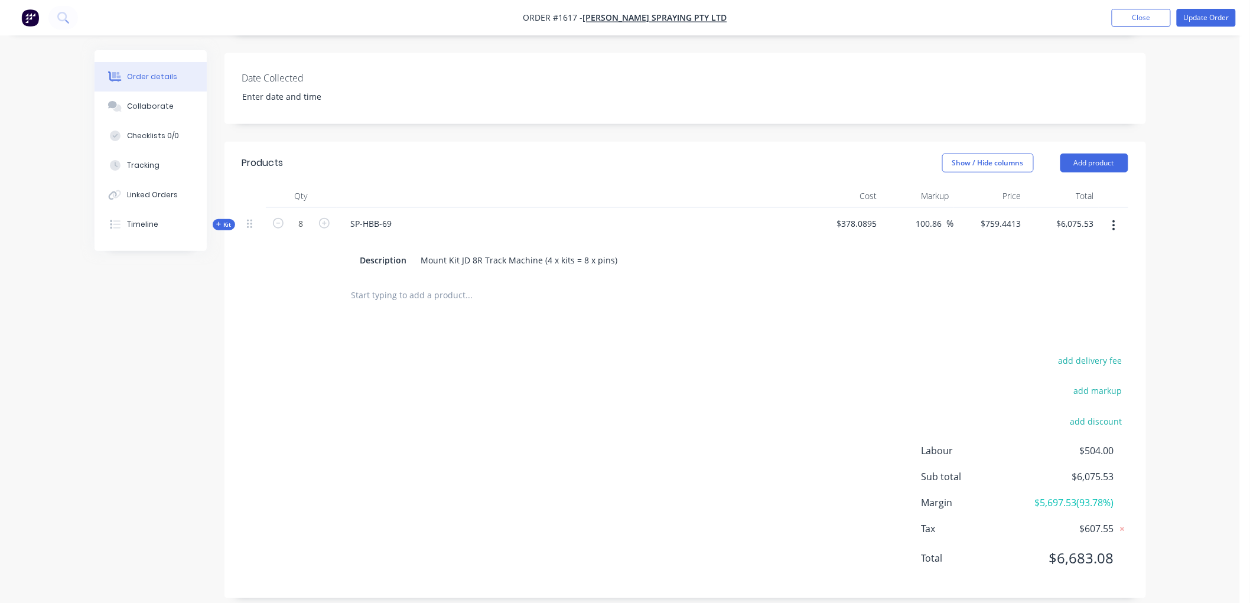
click at [375, 284] on input "text" at bounding box center [469, 296] width 236 height 24
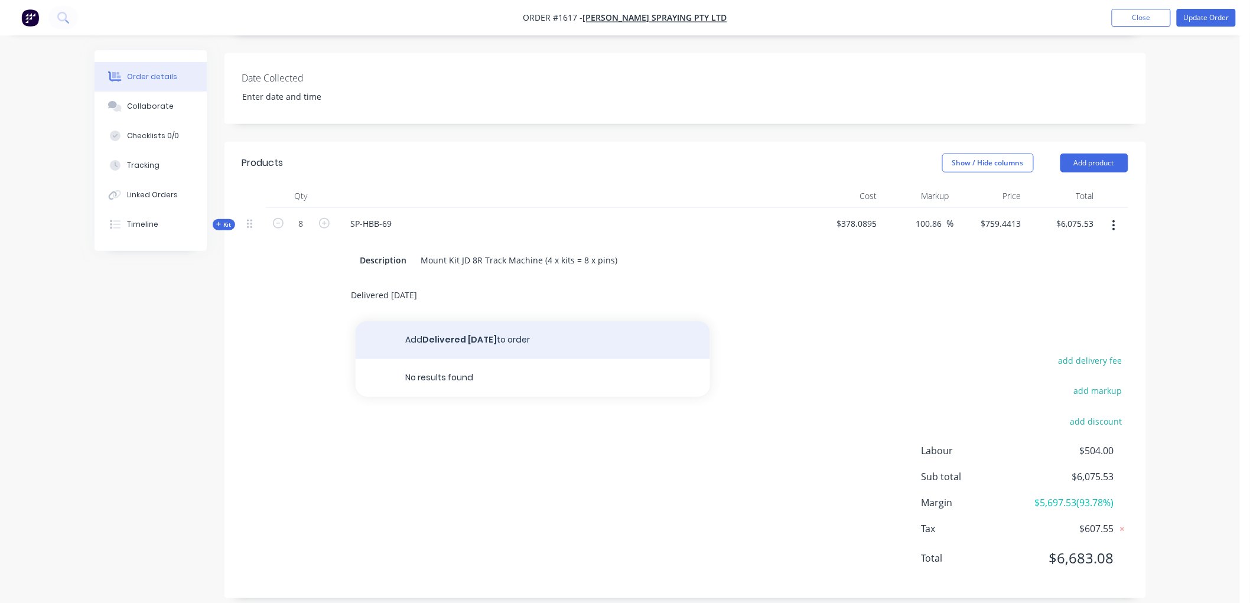
type input "Delivered [DATE]"
click at [451, 328] on button "Add Delivered [DATE] to order" at bounding box center [533, 340] width 354 height 38
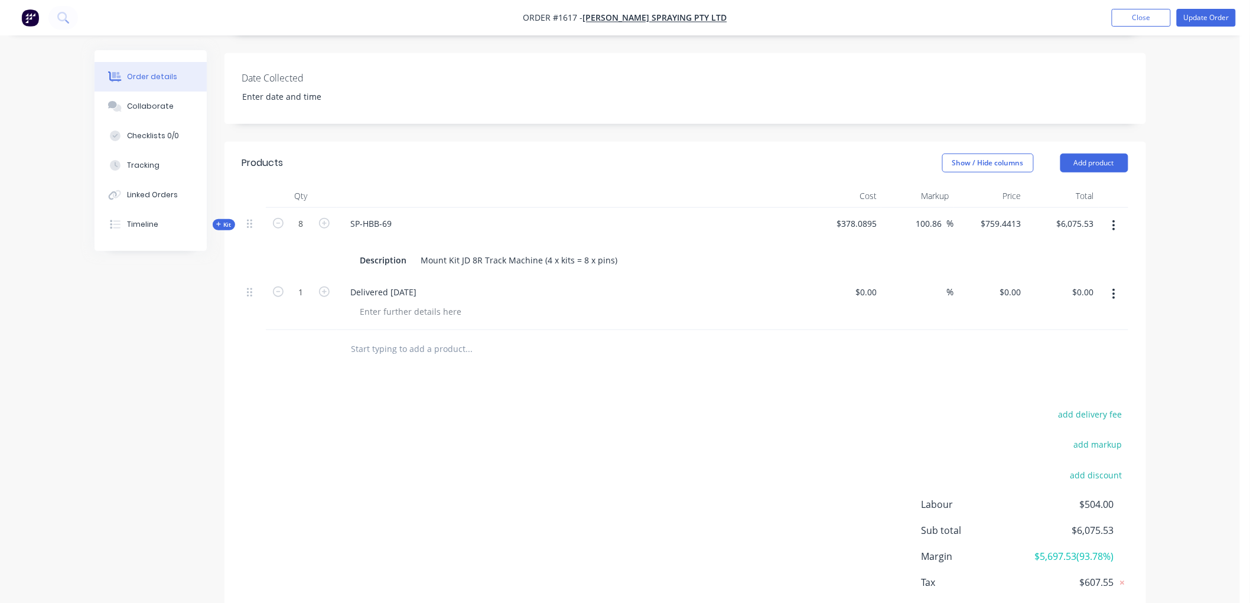
click at [219, 222] on icon at bounding box center [218, 224] width 5 height 5
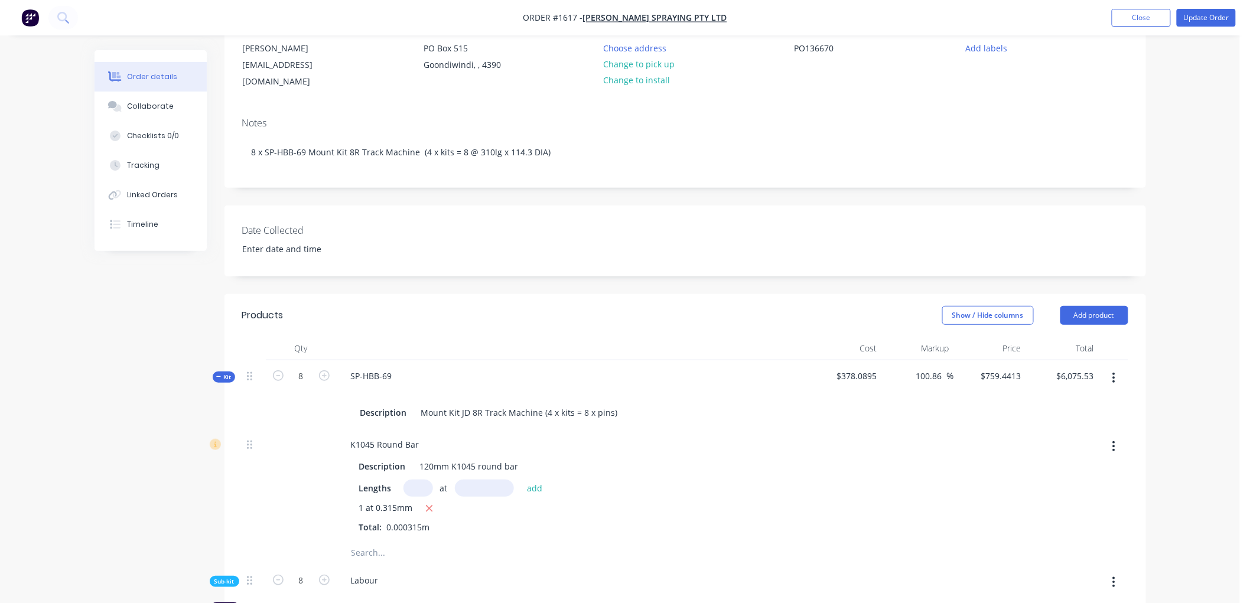
scroll to position [146, 0]
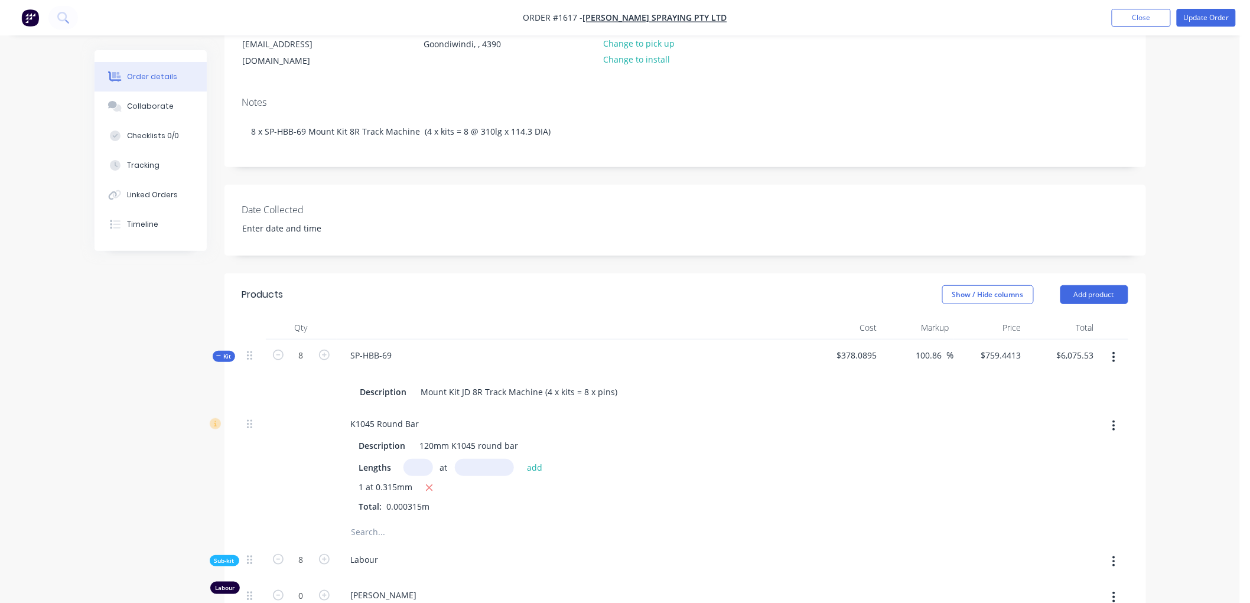
click at [1116, 347] on button "button" at bounding box center [1114, 357] width 28 height 21
click at [1055, 474] on div "Delete" at bounding box center [1072, 482] width 91 height 17
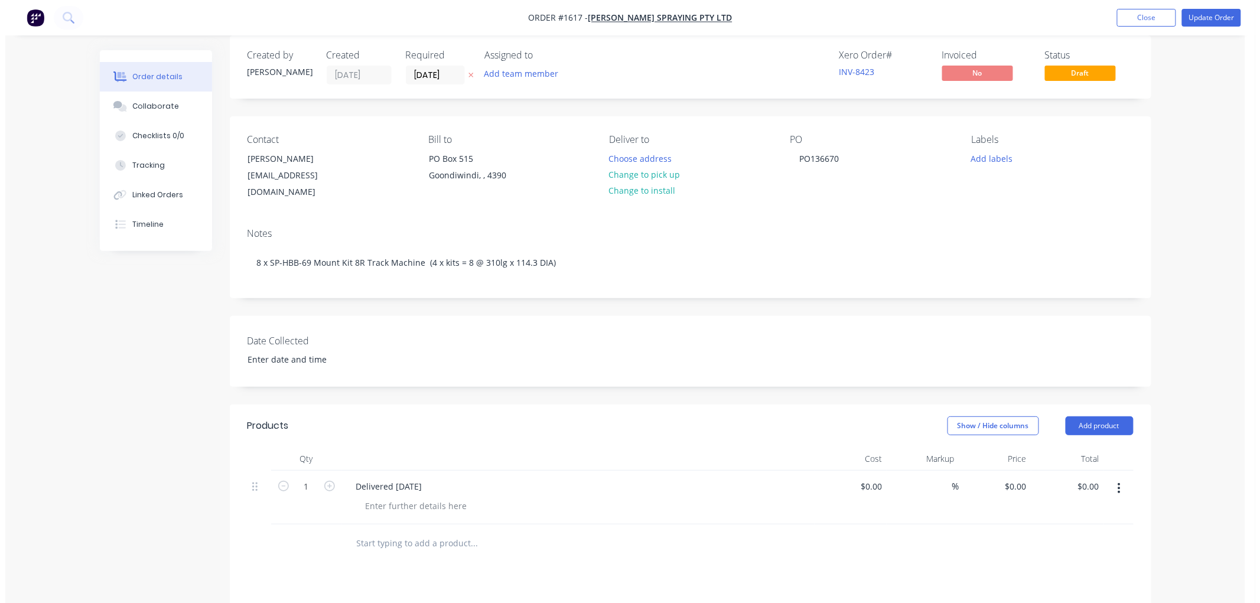
scroll to position [0, 0]
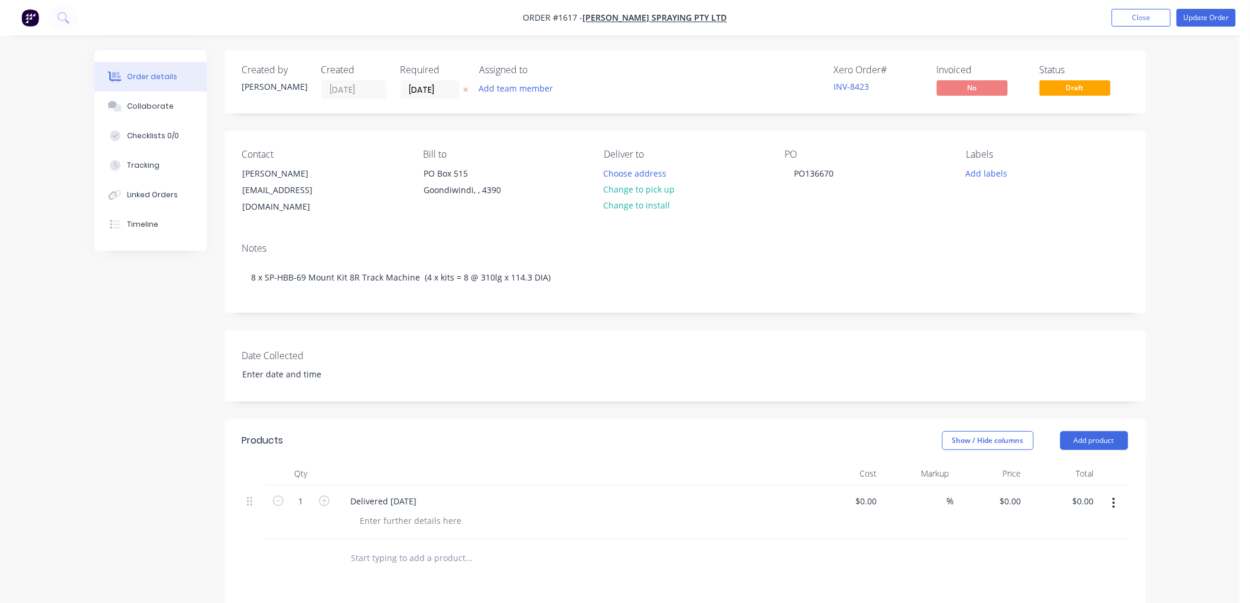
drag, startPoint x: 1139, startPoint y: 18, endPoint x: 794, endPoint y: 21, distance: 344.4
click at [1133, 18] on button "Close" at bounding box center [1141, 18] width 59 height 18
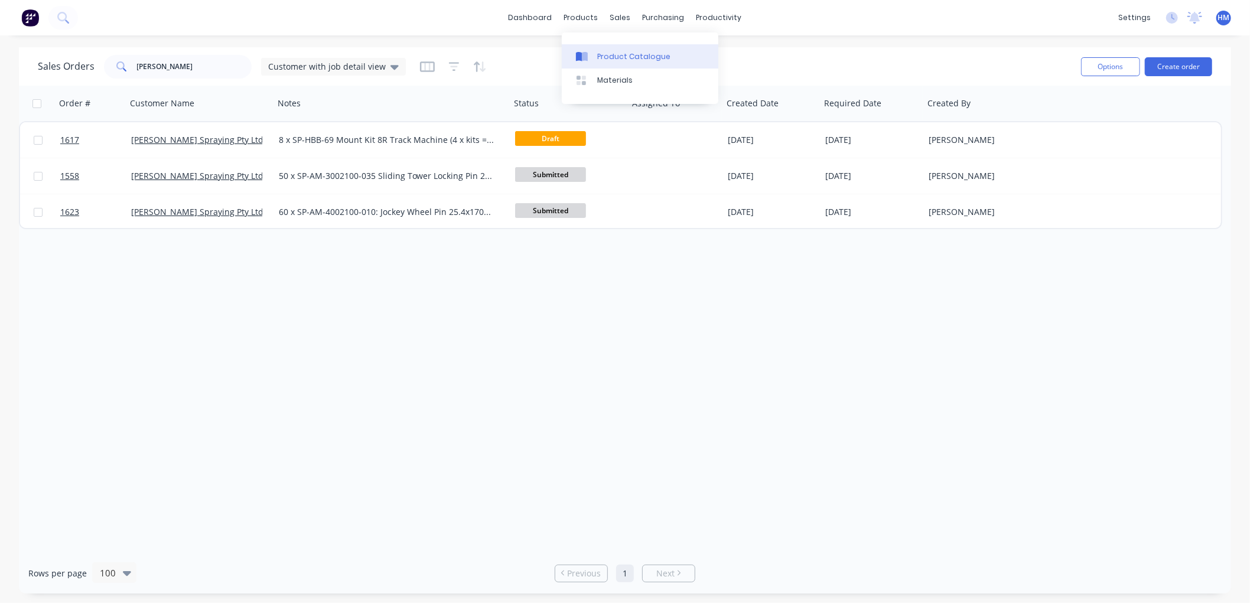
click at [621, 57] on div "Product Catalogue" at bounding box center [633, 56] width 73 height 11
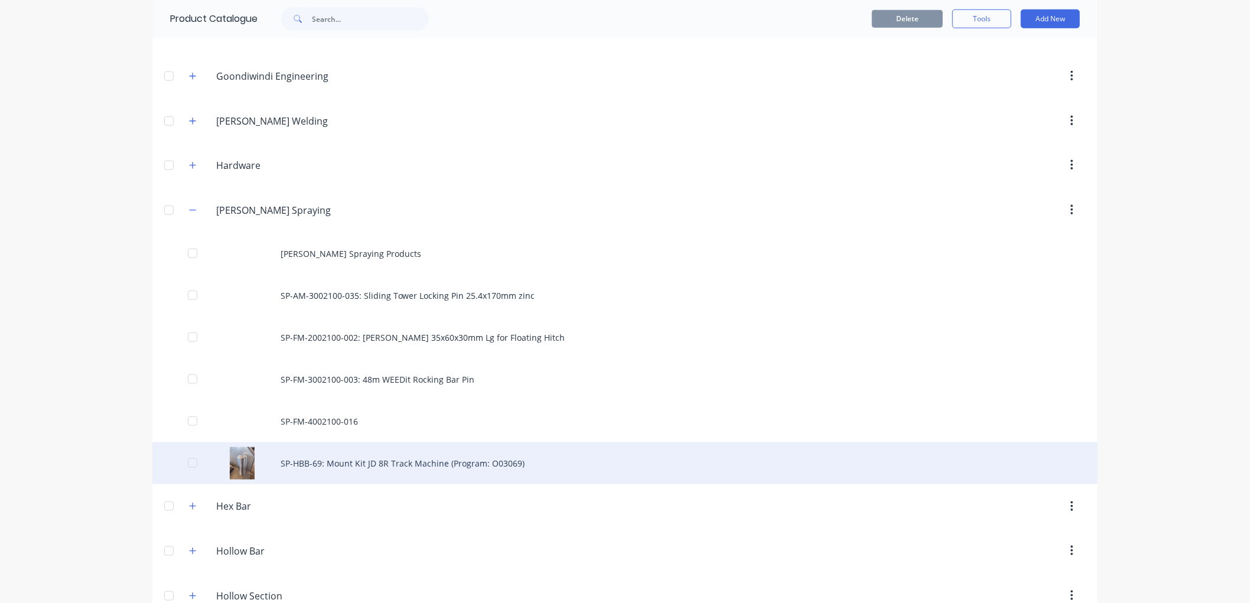
scroll to position [918, 0]
click at [312, 465] on div "SP-HBB-69: Mount Kit JD 8R Track Machine (Program: O03069)" at bounding box center [624, 463] width 945 height 42
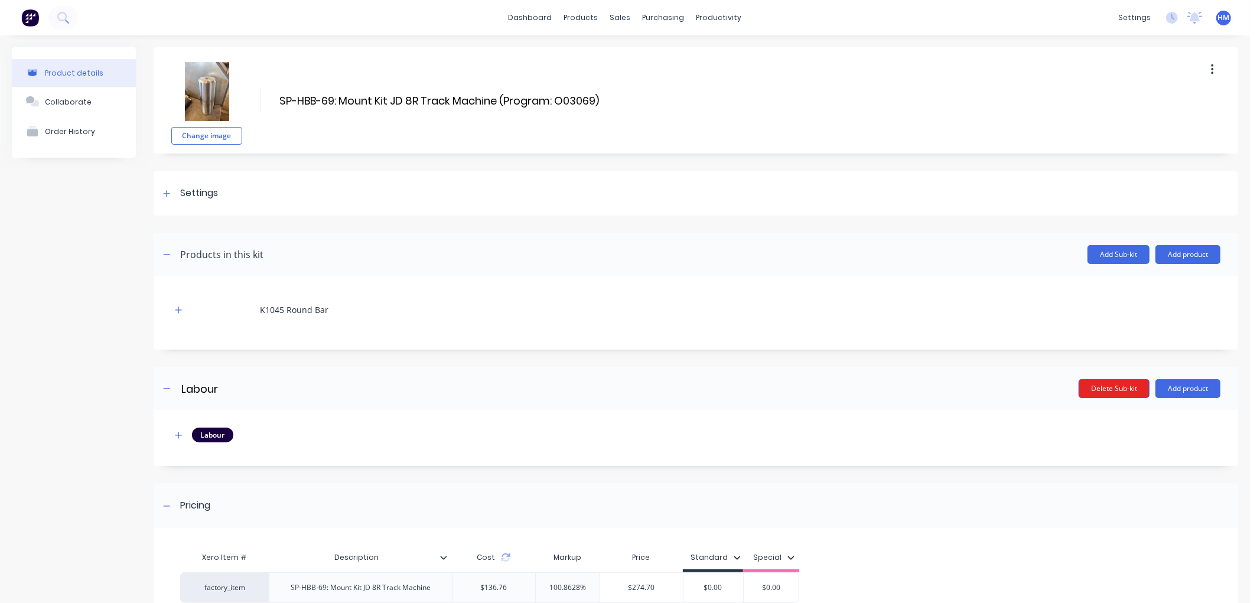
click at [1102, 388] on button "Delete Sub-kit" at bounding box center [1114, 388] width 71 height 19
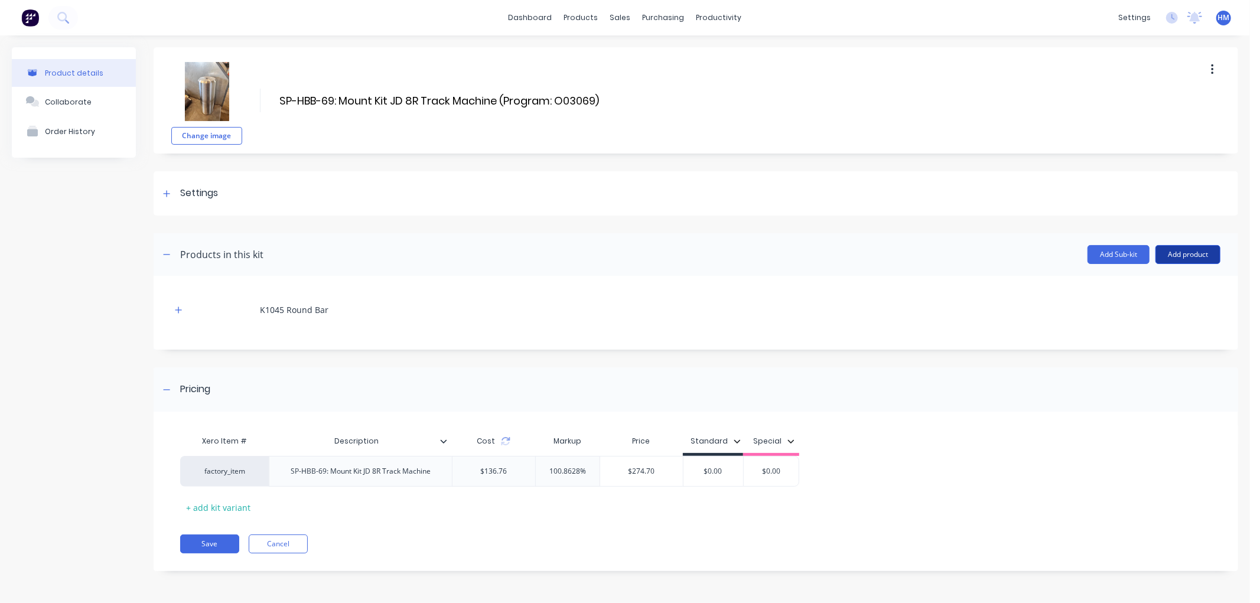
click at [1179, 256] on button "Add product" at bounding box center [1187, 254] width 65 height 19
click at [1178, 286] on div "Product catalogue" at bounding box center [1164, 284] width 91 height 17
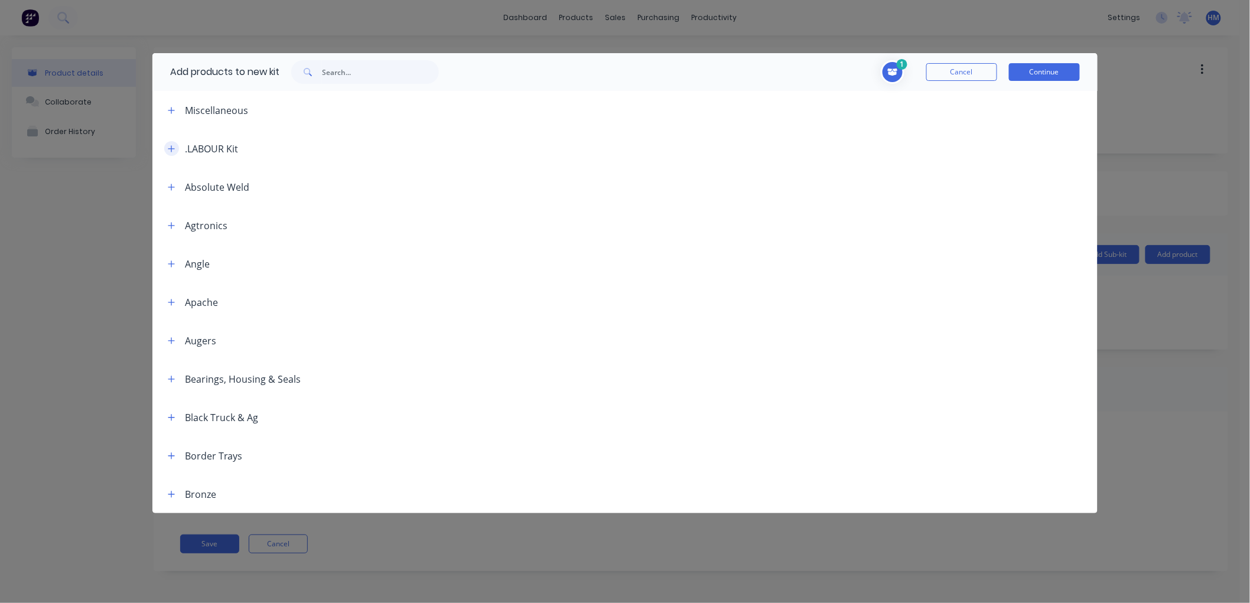
click at [173, 148] on icon "button" at bounding box center [171, 149] width 7 height 8
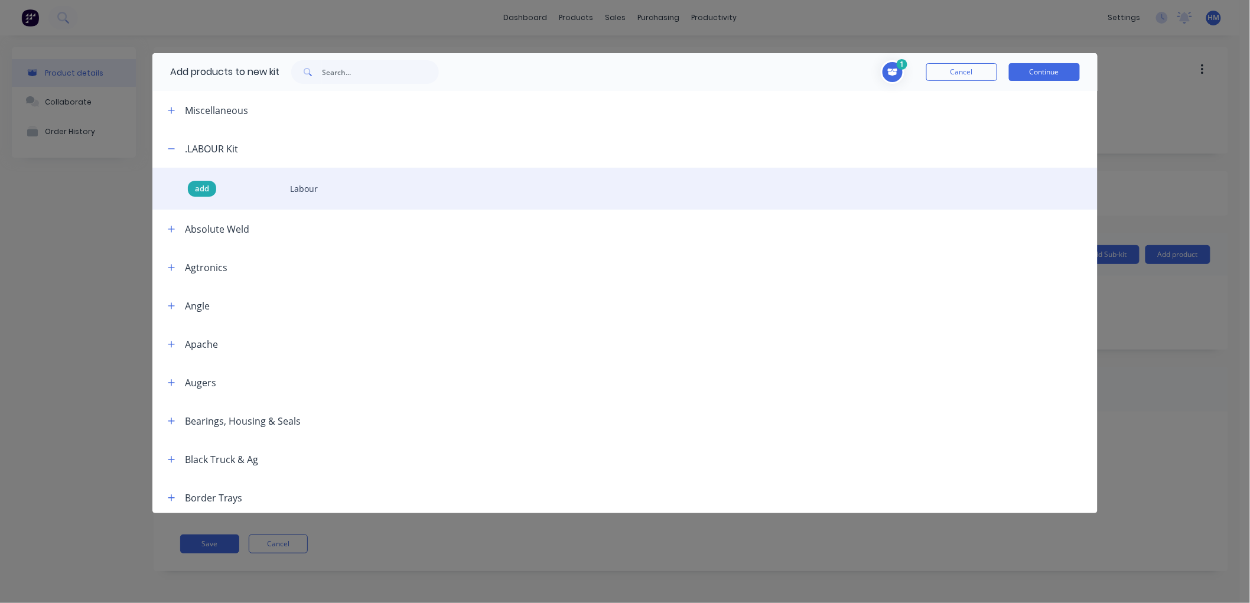
click at [195, 189] on span "add" at bounding box center [202, 189] width 14 height 12
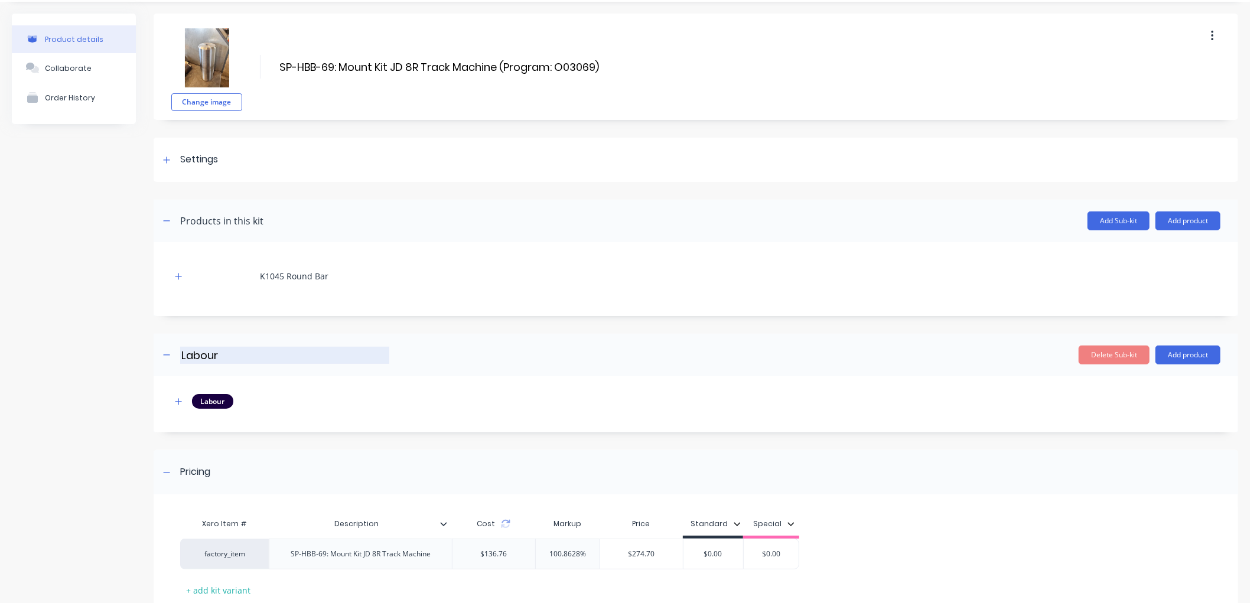
scroll to position [66, 0]
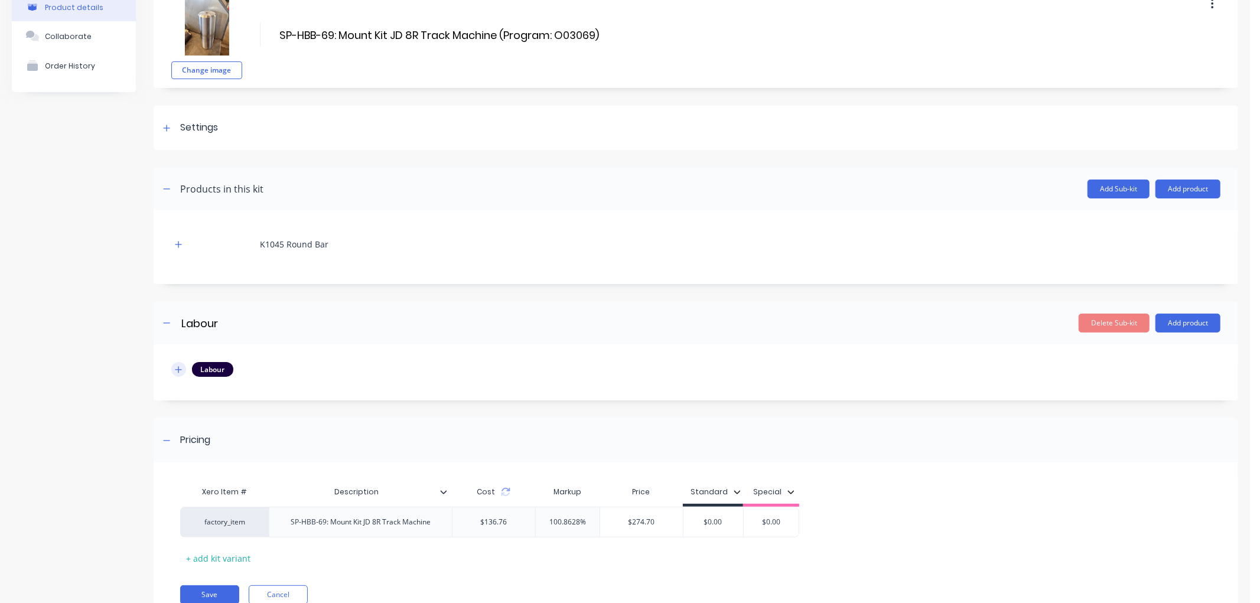
click at [175, 368] on icon "button" at bounding box center [178, 370] width 7 height 8
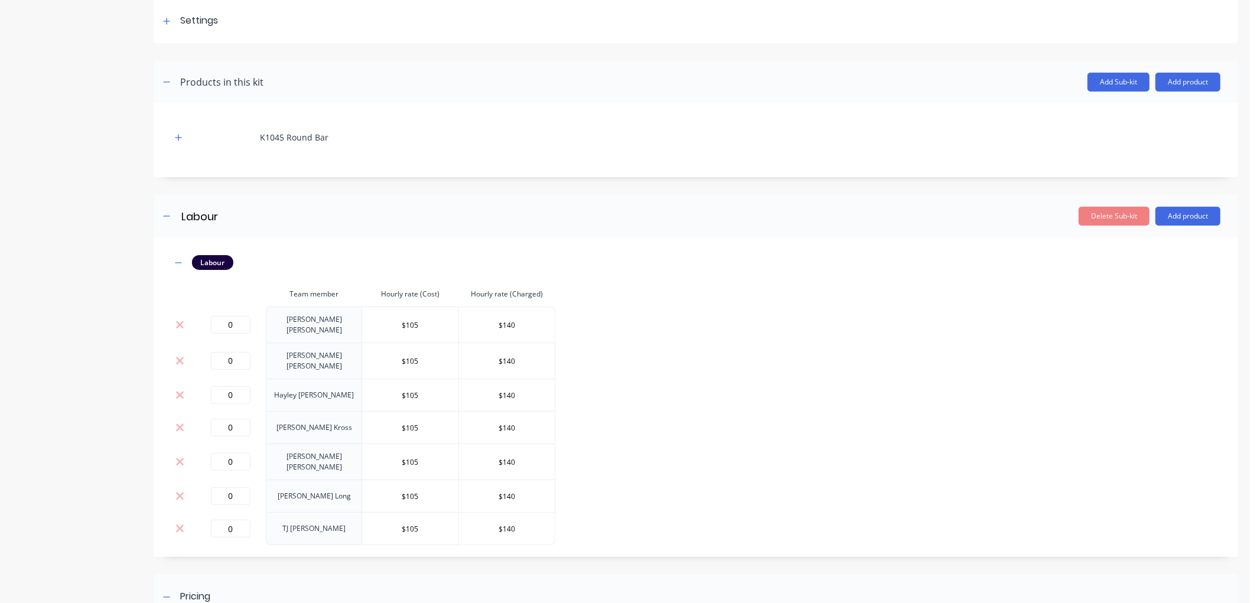
scroll to position [197, 0]
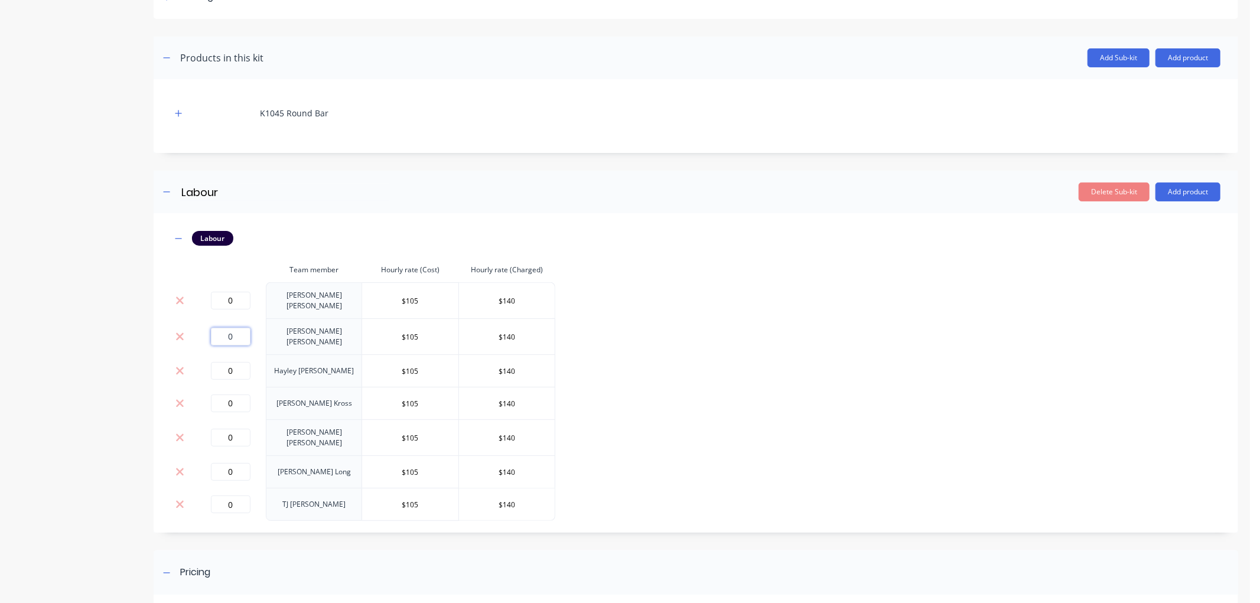
click at [192, 329] on tr "0 [PERSON_NAME] $105 $140" at bounding box center [363, 336] width 384 height 36
type input "0.41"
click at [662, 337] on div "Labour Team member Hourly rate (Cost) Hourly rate (Charged) 0 [PERSON_NAME] $10…" at bounding box center [695, 376] width 1049 height 290
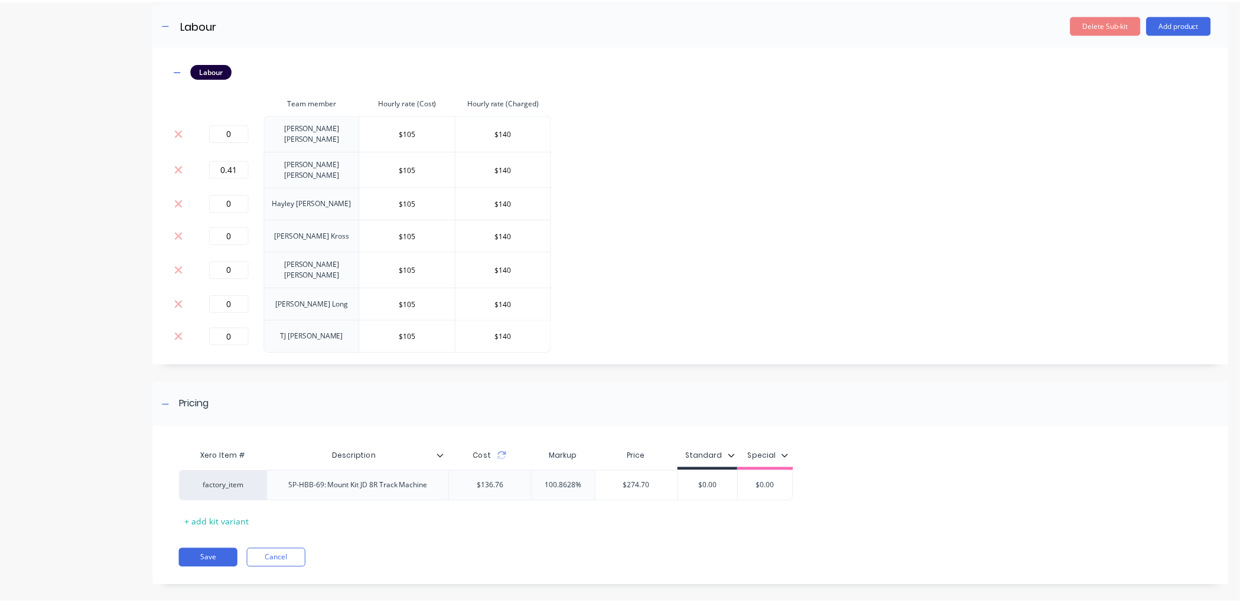
scroll to position [367, 0]
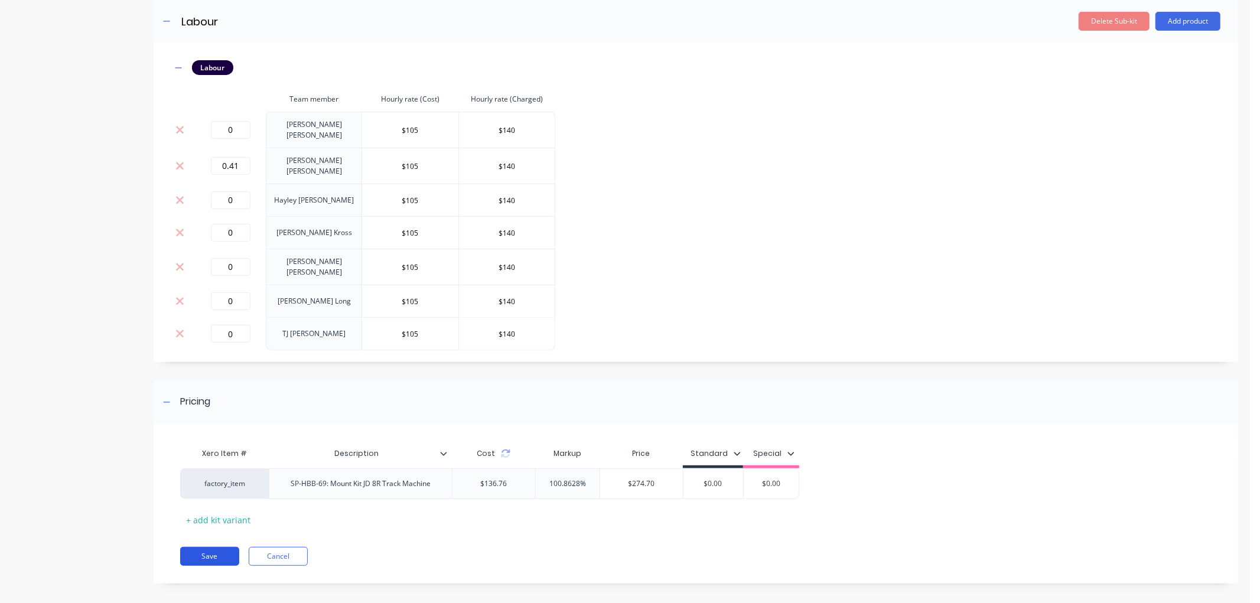
click at [216, 547] on button "Save" at bounding box center [209, 556] width 59 height 19
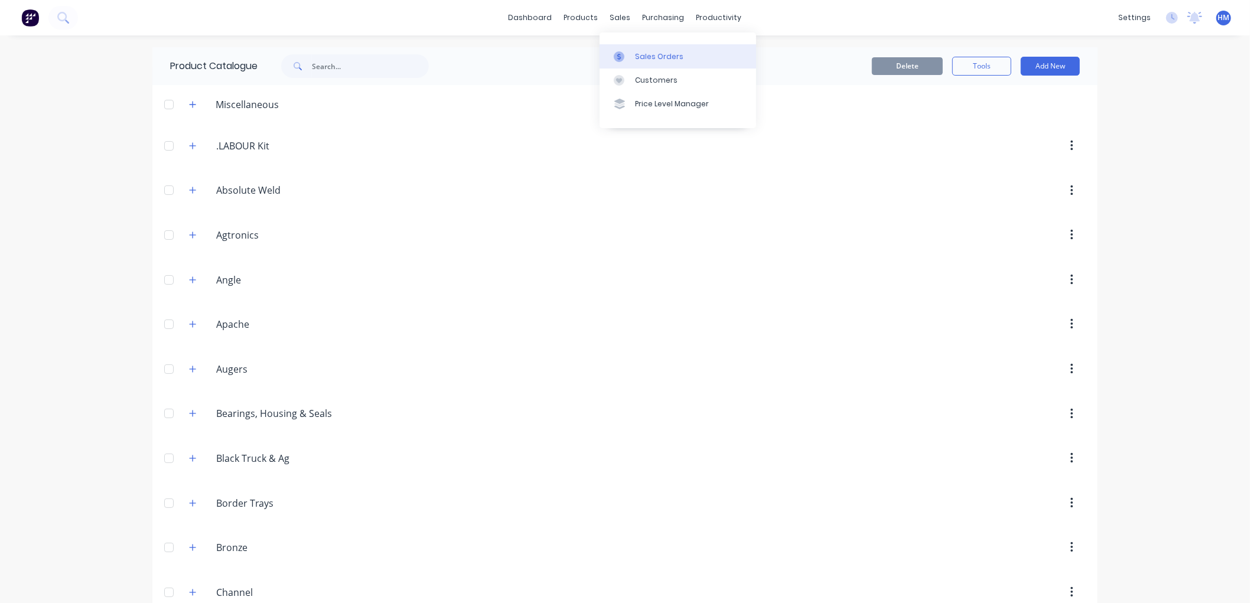
click at [653, 56] on div "Sales Orders" at bounding box center [659, 56] width 48 height 11
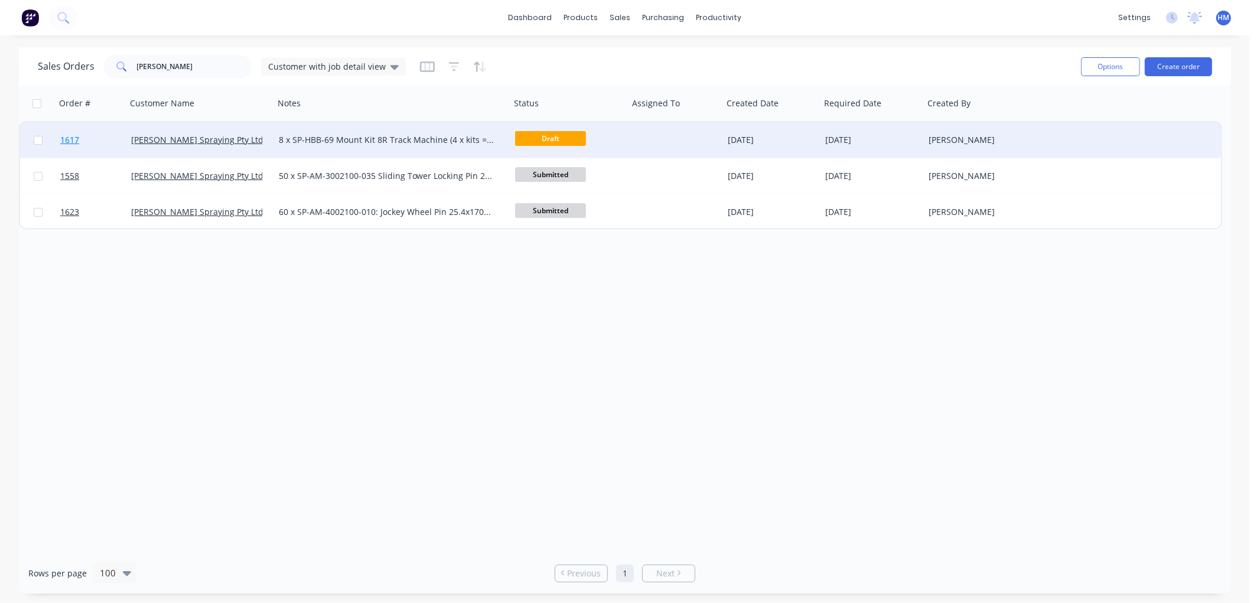
click at [114, 131] on link "1617" at bounding box center [95, 139] width 71 height 35
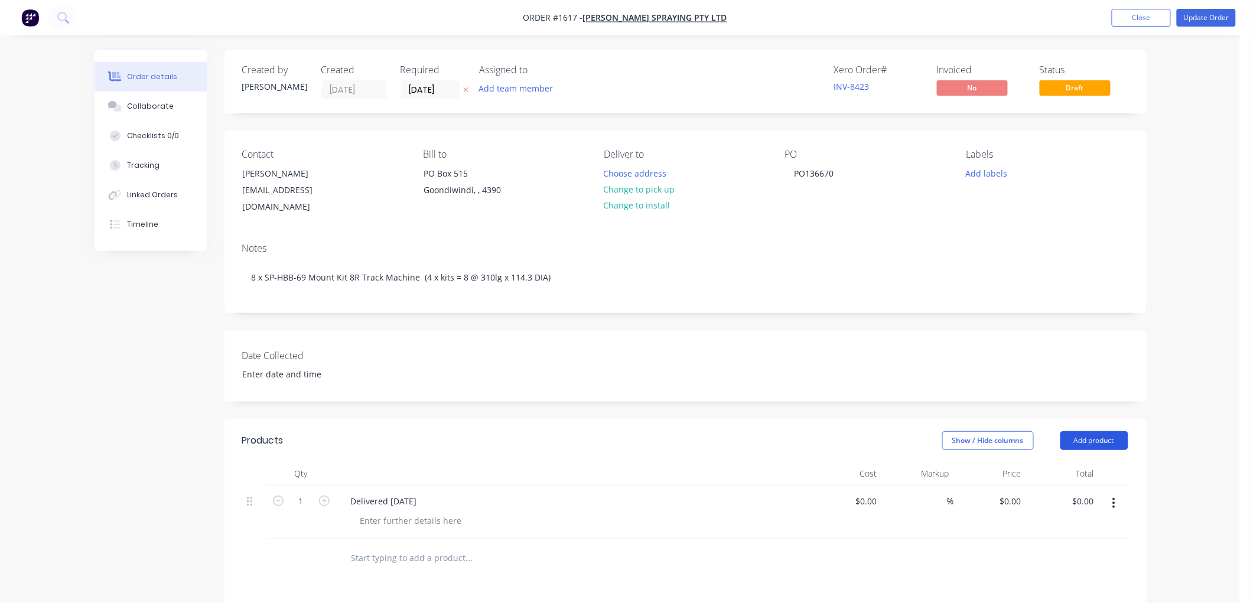
click at [1102, 431] on button "Add product" at bounding box center [1094, 440] width 68 height 19
click at [1064, 462] on div "Product catalogue" at bounding box center [1072, 470] width 91 height 17
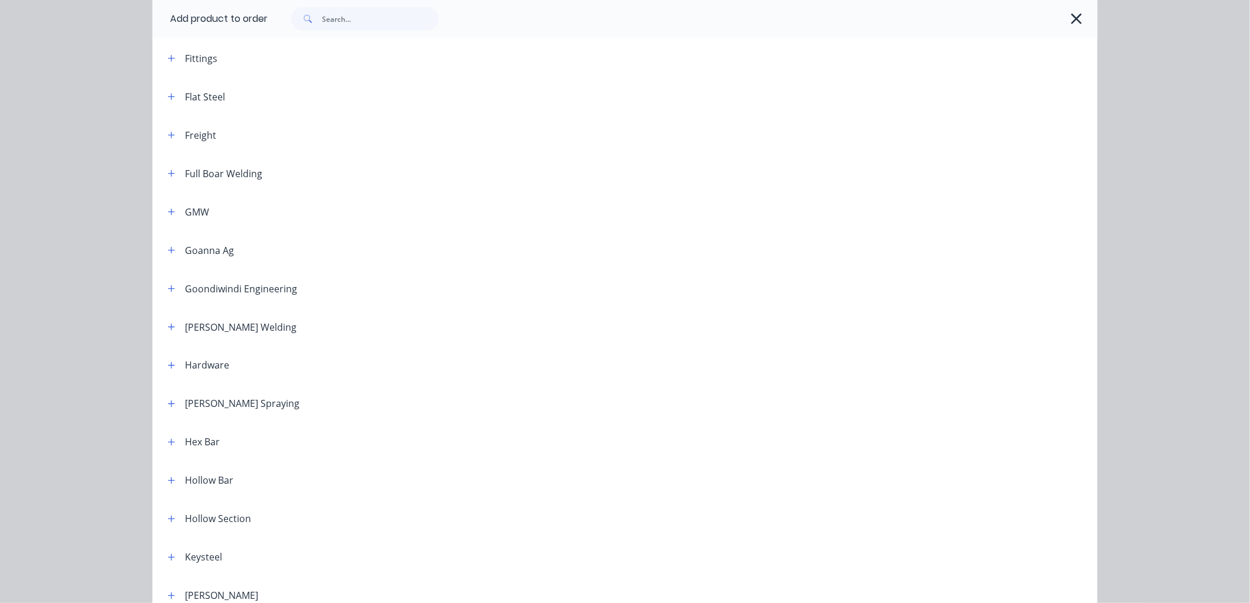
scroll to position [591, 0]
click at [168, 402] on icon "button" at bounding box center [171, 402] width 6 height 6
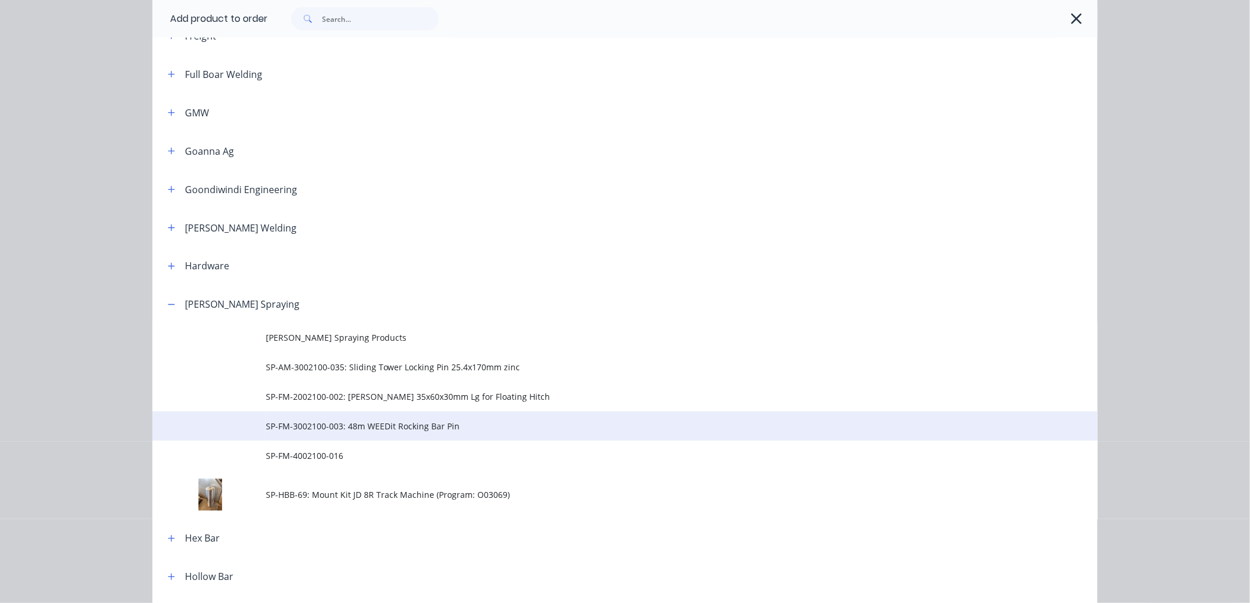
scroll to position [722, 0]
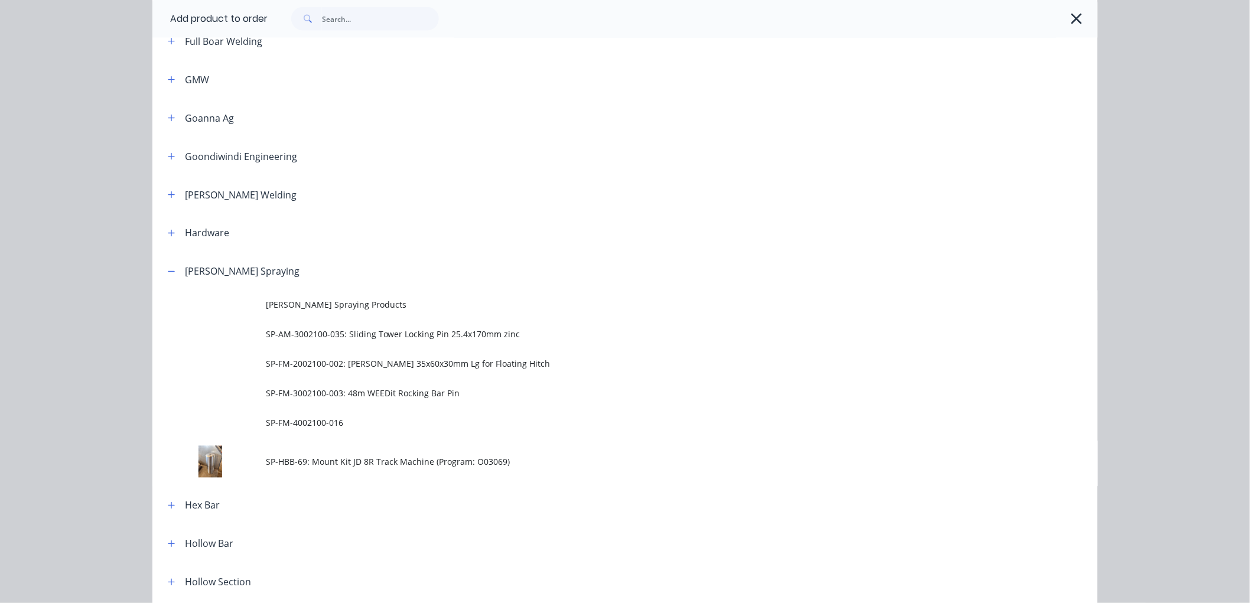
click at [327, 458] on span "SP-HBB-69: Mount Kit JD 8R Track Machine (Program: O03069)" at bounding box center [598, 462] width 665 height 12
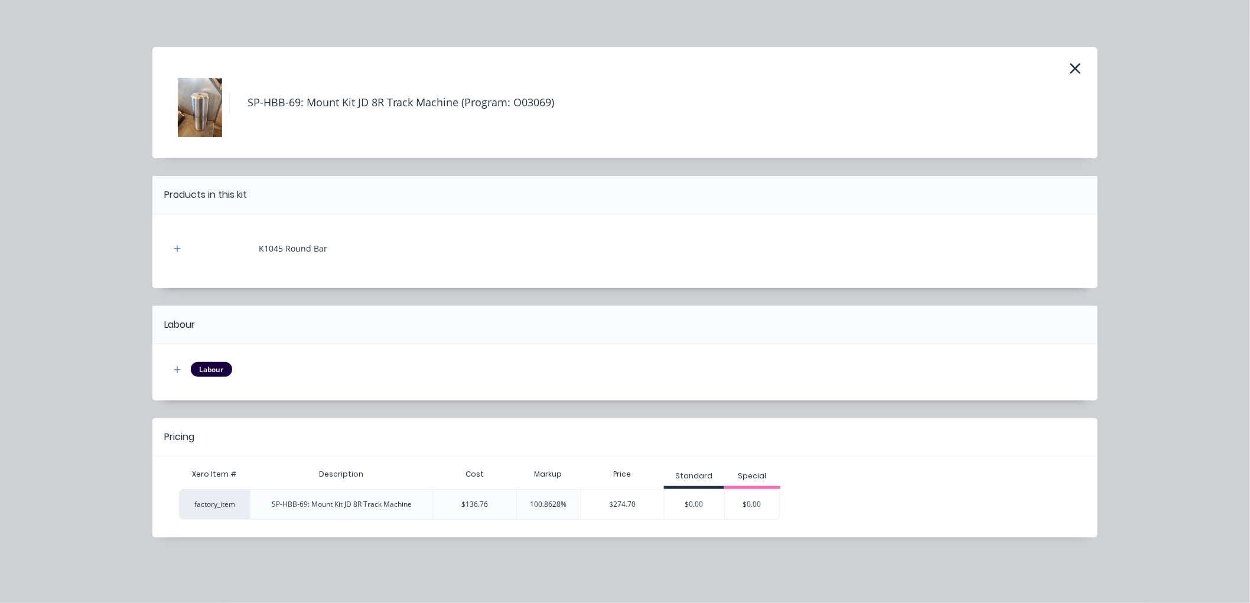
scroll to position [66, 0]
click at [634, 500] on div "$274.70" at bounding box center [622, 505] width 83 height 30
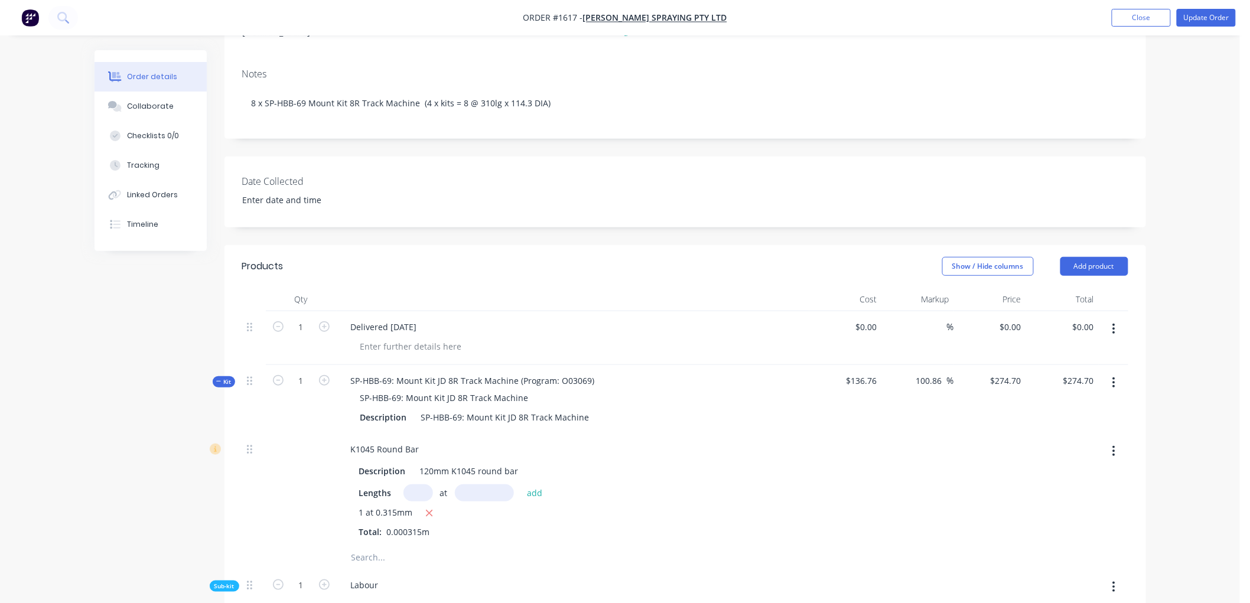
scroll to position [197, 0]
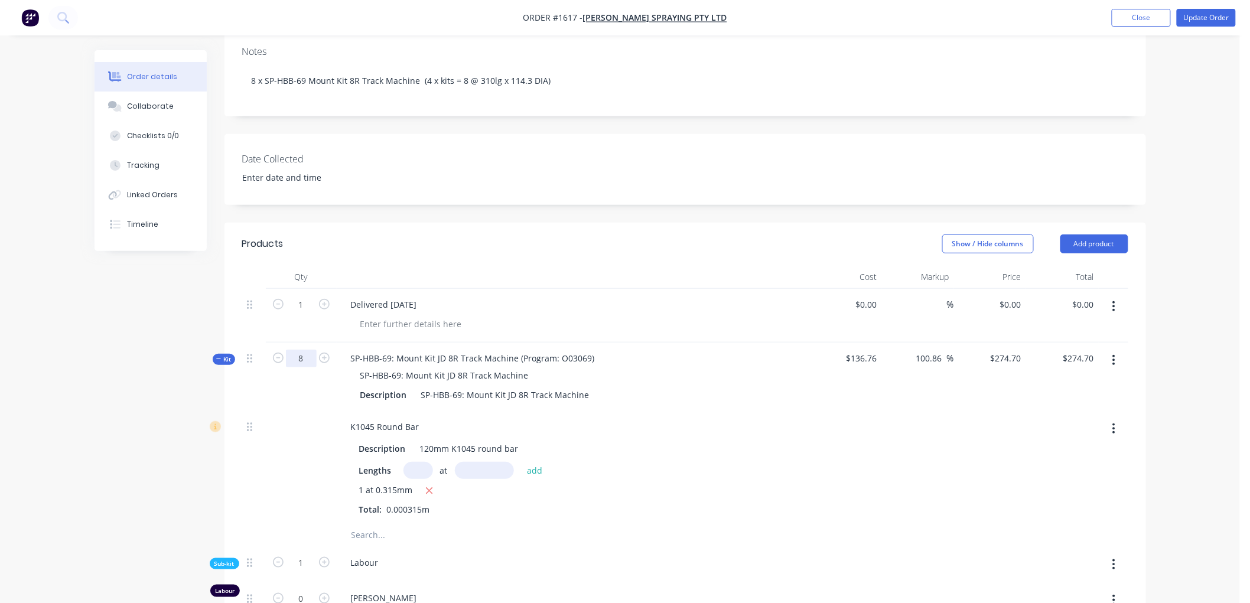
type input "8"
click at [751, 426] on div "K1045 Round Bar" at bounding box center [572, 426] width 463 height 17
type input "$691.9513"
type input "$5,535.61"
type input "8"
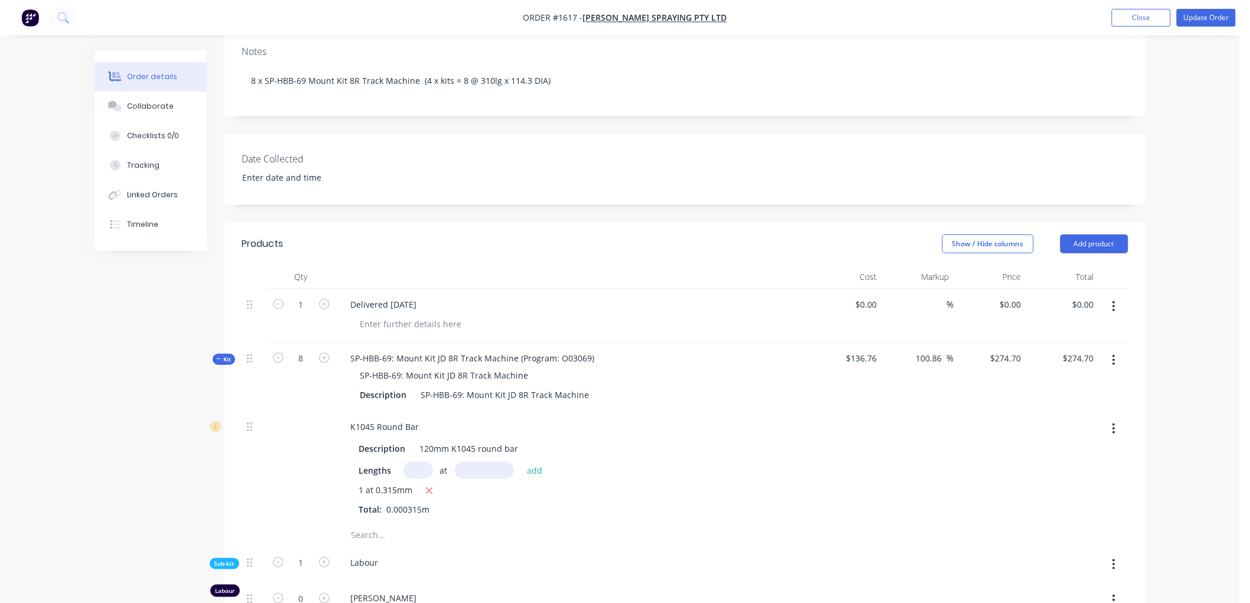
type input "3.28"
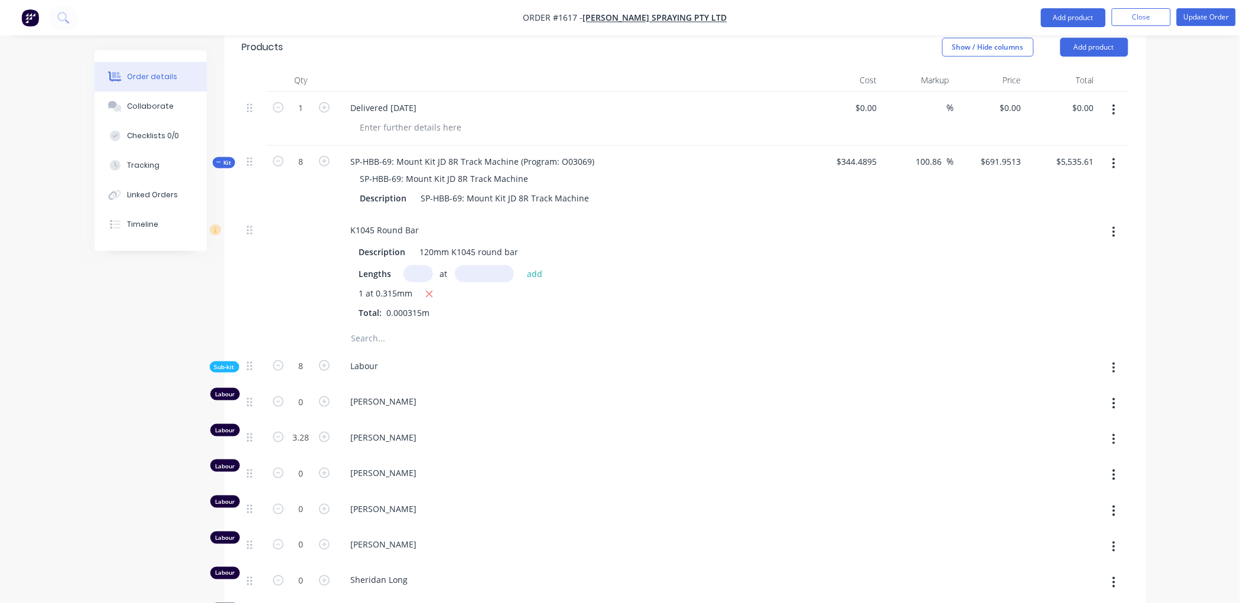
scroll to position [459, 0]
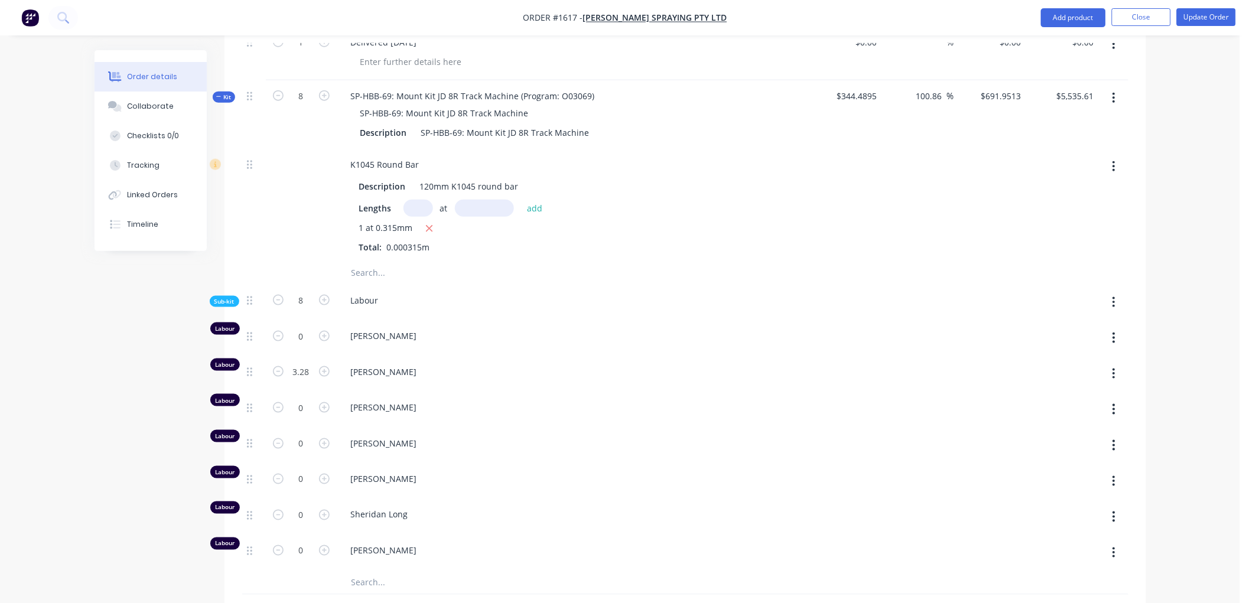
click at [1113, 297] on icon "button" at bounding box center [1113, 302] width 3 height 13
click at [1062, 356] on div "Delete" at bounding box center [1072, 356] width 91 height 17
type input "$0.1798"
type input "$1.44"
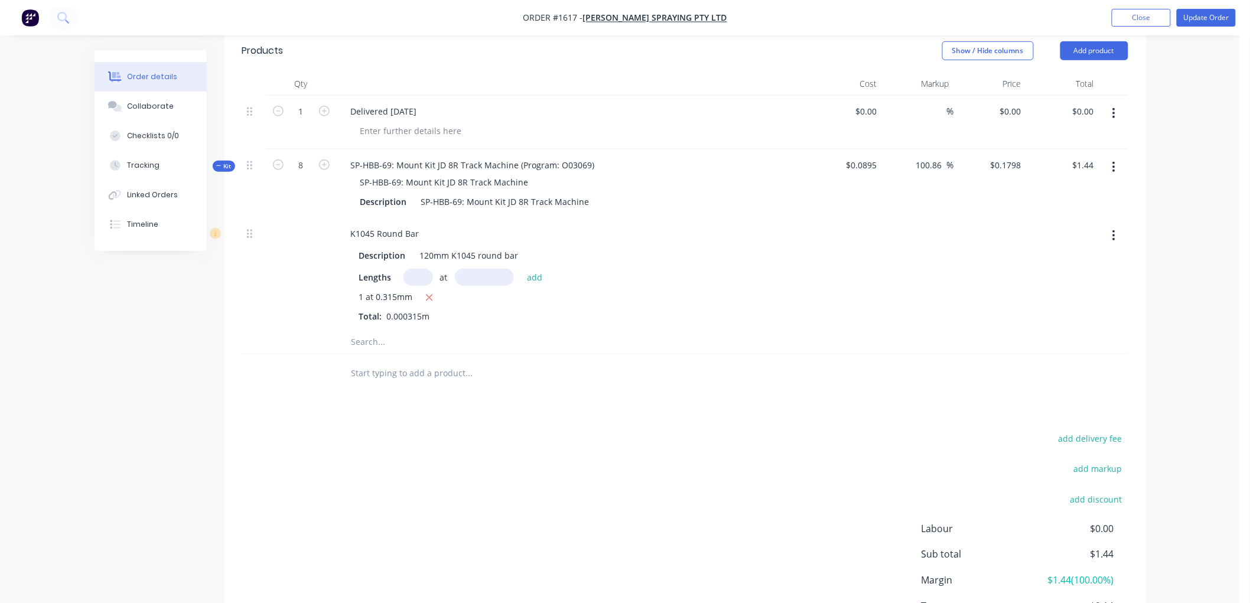
scroll to position [328, 0]
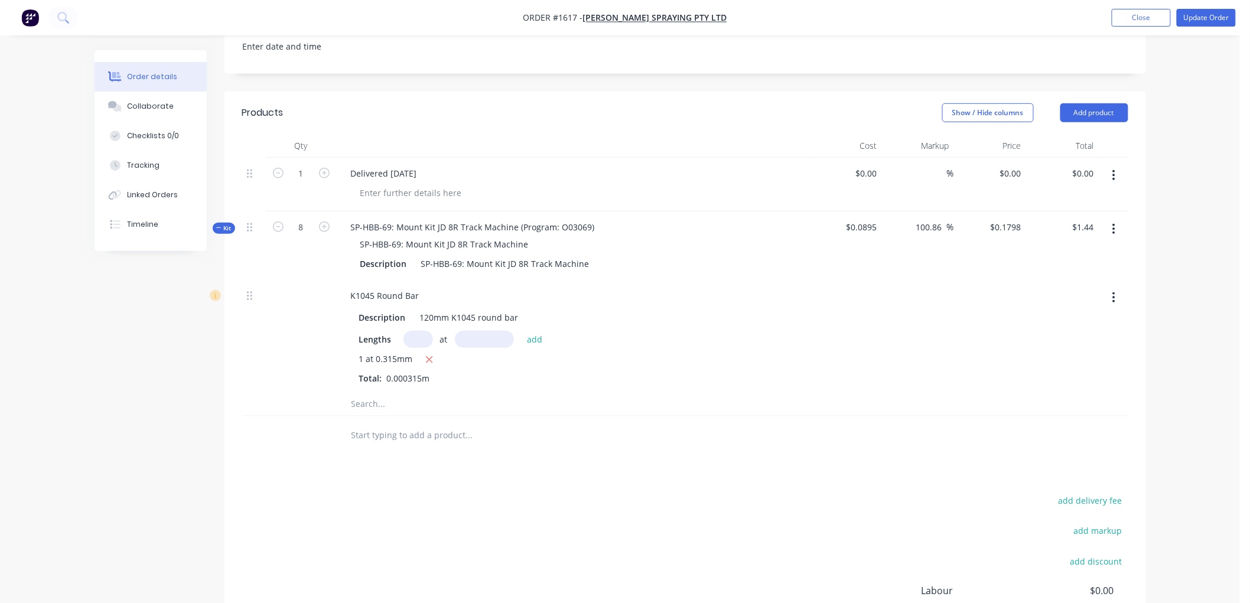
click at [391, 434] on input "text" at bounding box center [469, 435] width 236 height 24
click at [1132, 16] on button "Close" at bounding box center [1141, 18] width 59 height 18
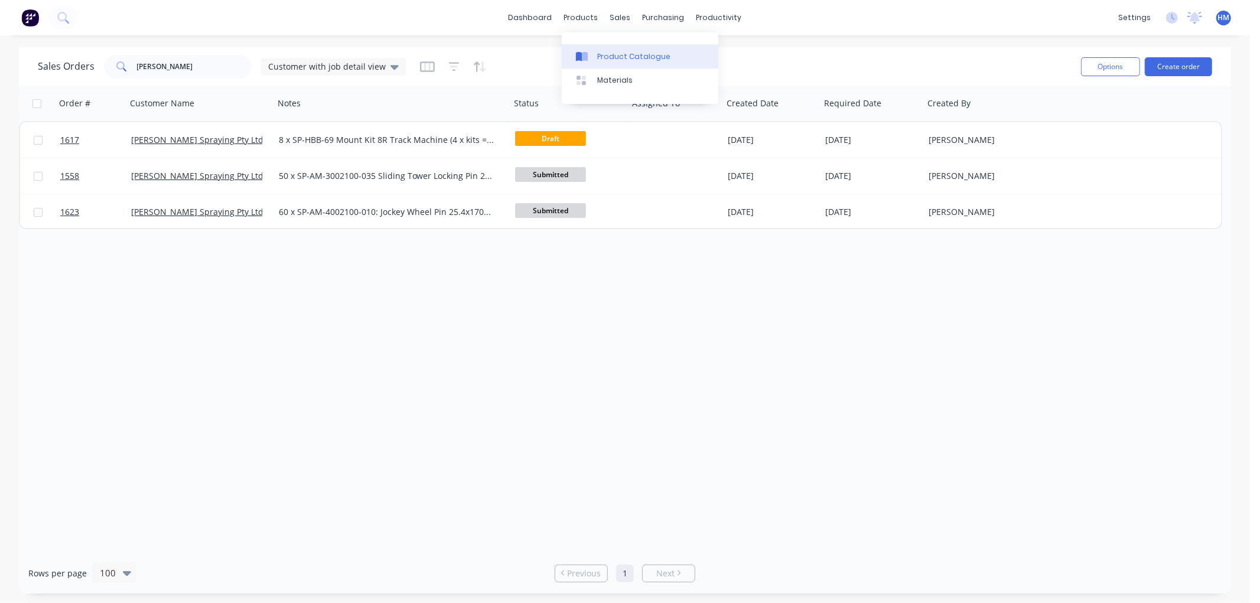
click at [620, 57] on div "Product Catalogue" at bounding box center [633, 56] width 73 height 11
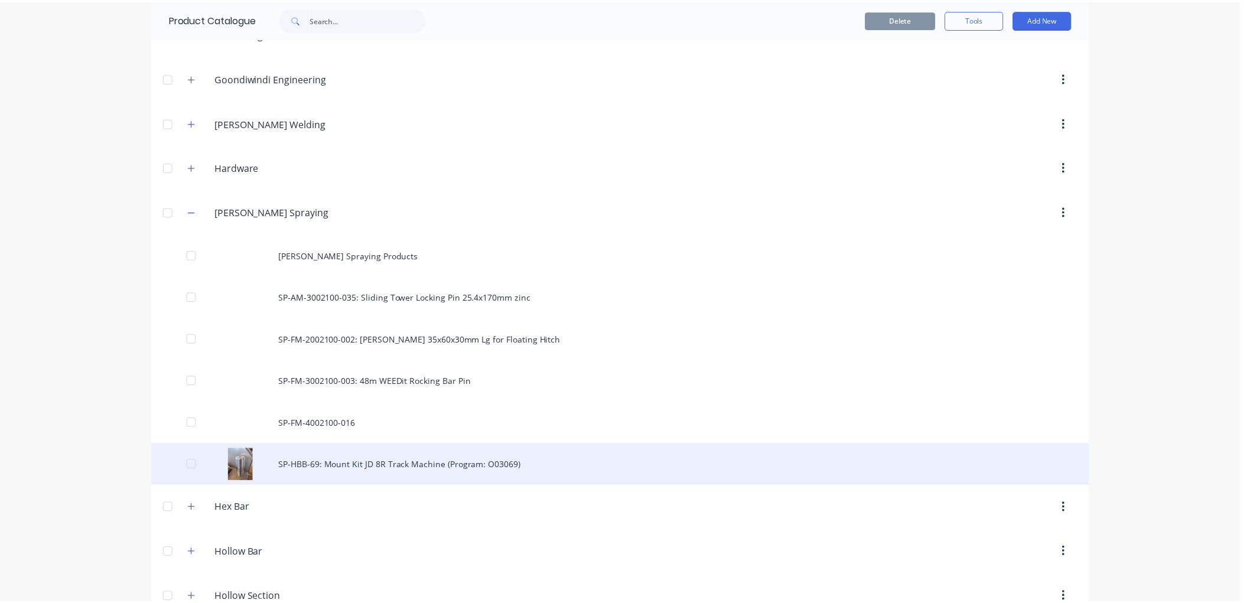
scroll to position [918, 0]
click at [343, 469] on div "SP-HBB-69: Mount Kit JD 8R Track Machine (Program: O03069)" at bounding box center [624, 463] width 945 height 42
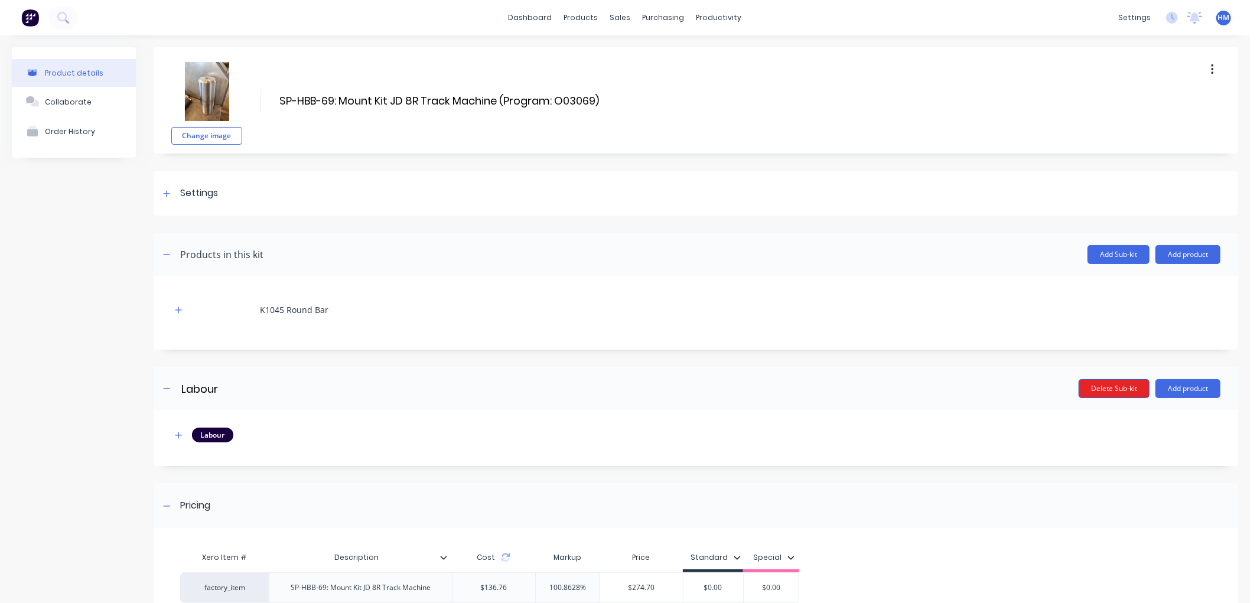
click at [1106, 384] on button "Delete Sub-kit" at bounding box center [1114, 388] width 71 height 19
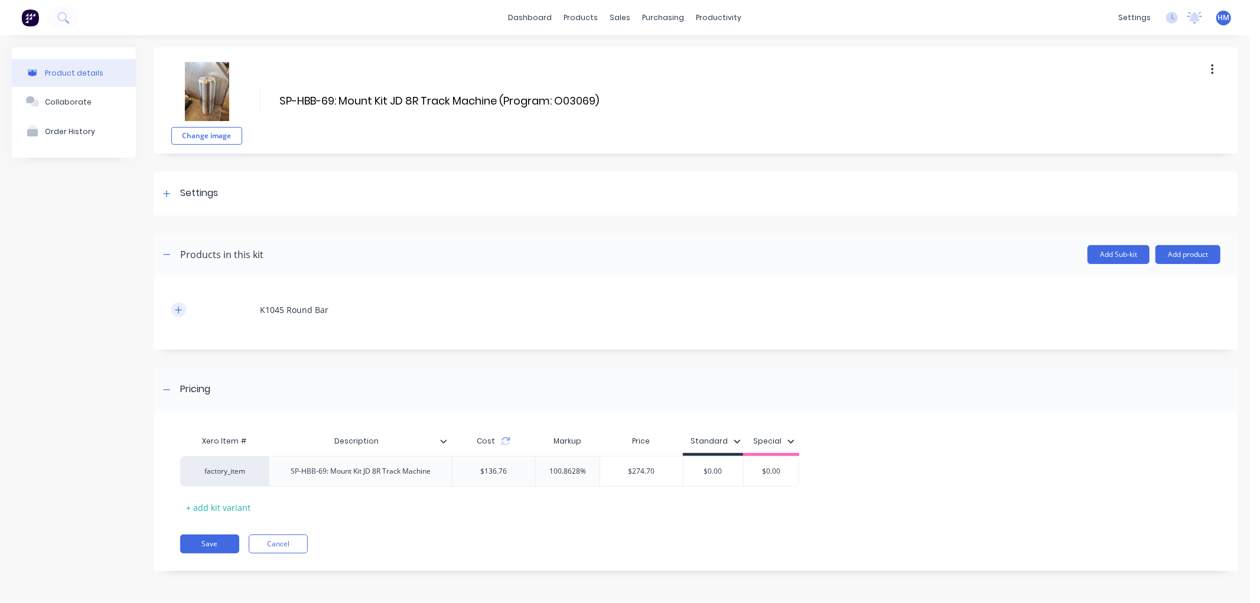
click at [180, 310] on icon "button" at bounding box center [178, 310] width 6 height 6
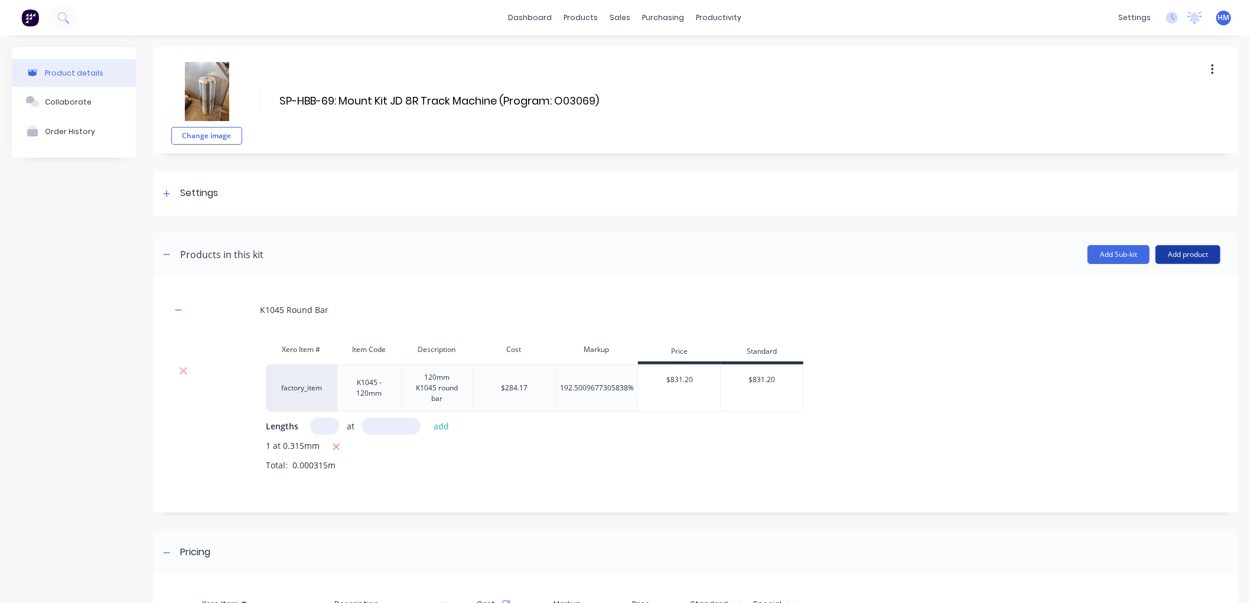
click at [1184, 258] on button "Add product" at bounding box center [1187, 254] width 65 height 19
click at [1160, 280] on div "Product catalogue" at bounding box center [1164, 284] width 91 height 17
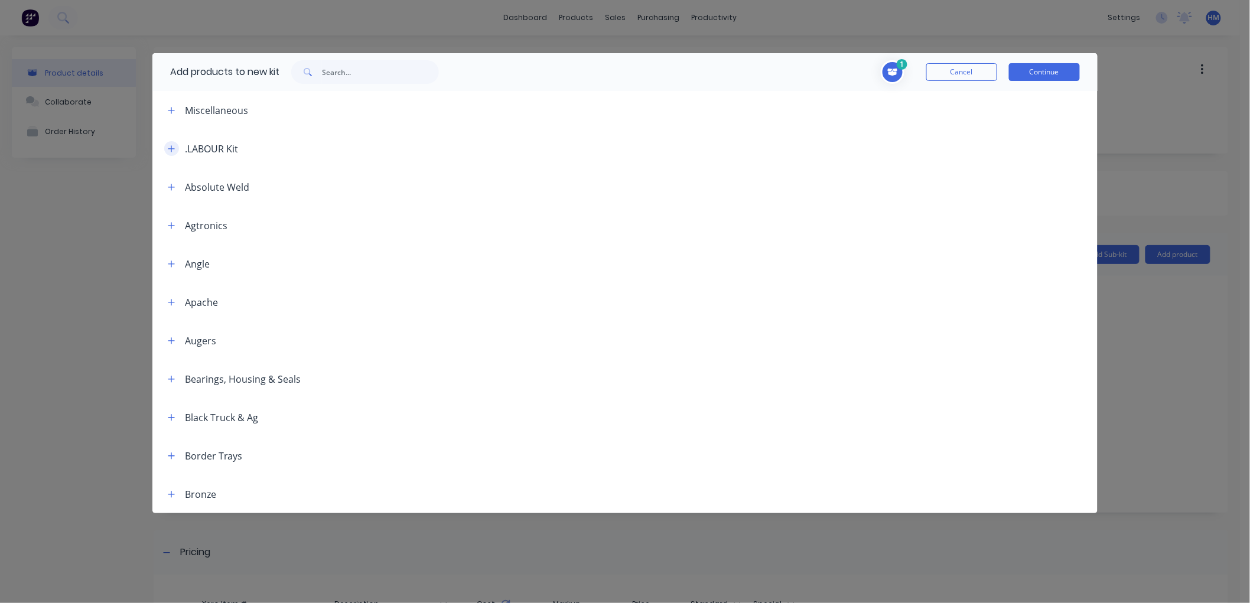
drag, startPoint x: 160, startPoint y: 148, endPoint x: 170, endPoint y: 146, distance: 9.6
click at [162, 146] on div ".LABOUR Kit" at bounding box center [198, 148] width 80 height 15
click at [170, 146] on icon "button" at bounding box center [171, 149] width 7 height 8
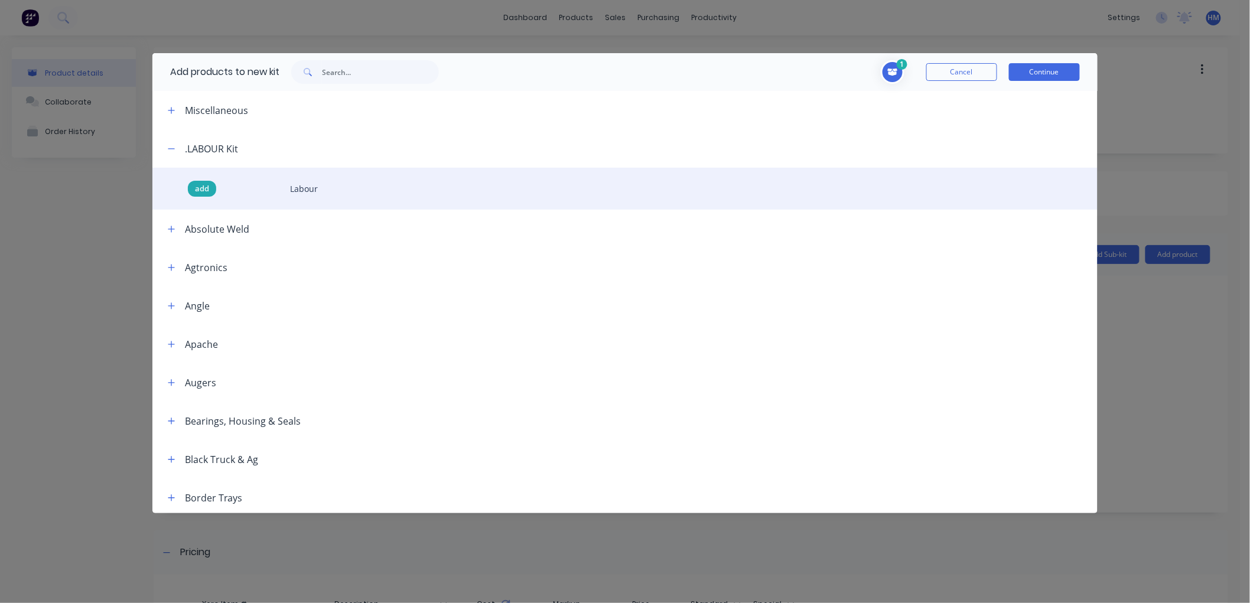
click at [201, 187] on span "add" at bounding box center [202, 189] width 14 height 12
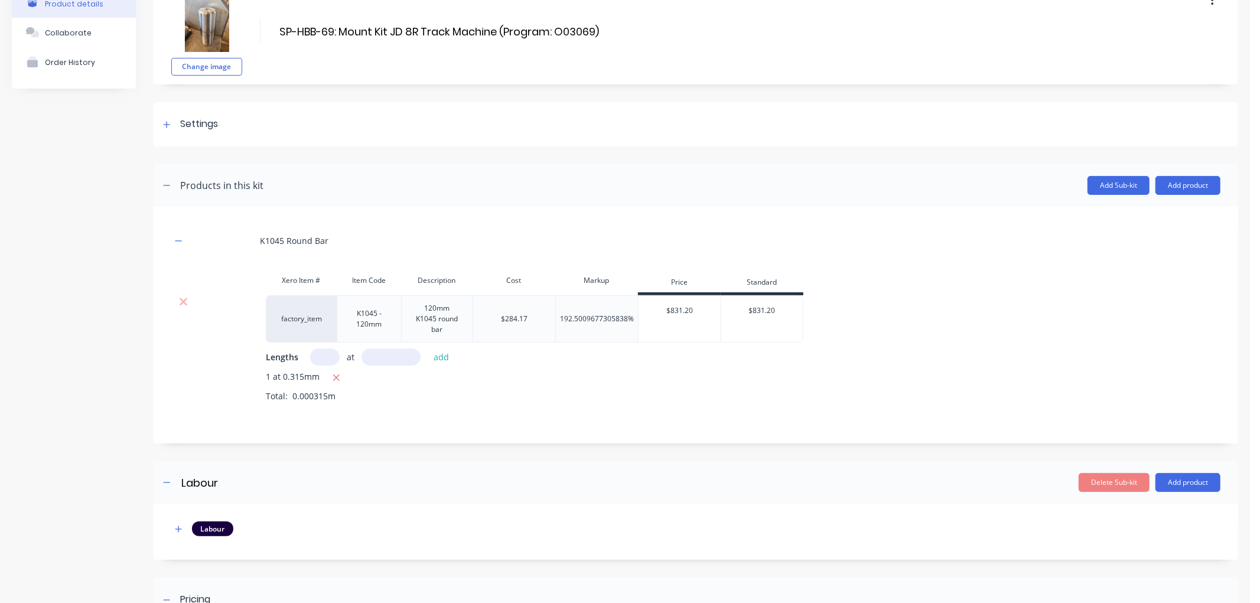
scroll to position [131, 0]
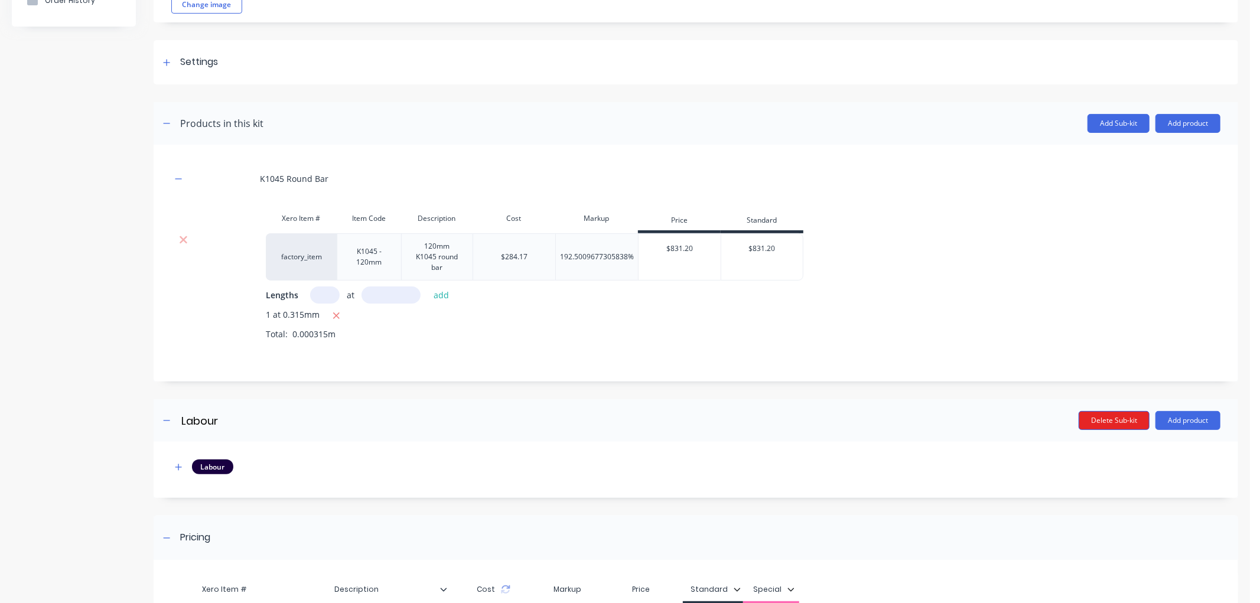
click at [1088, 419] on button "Delete Sub-kit" at bounding box center [1114, 420] width 71 height 19
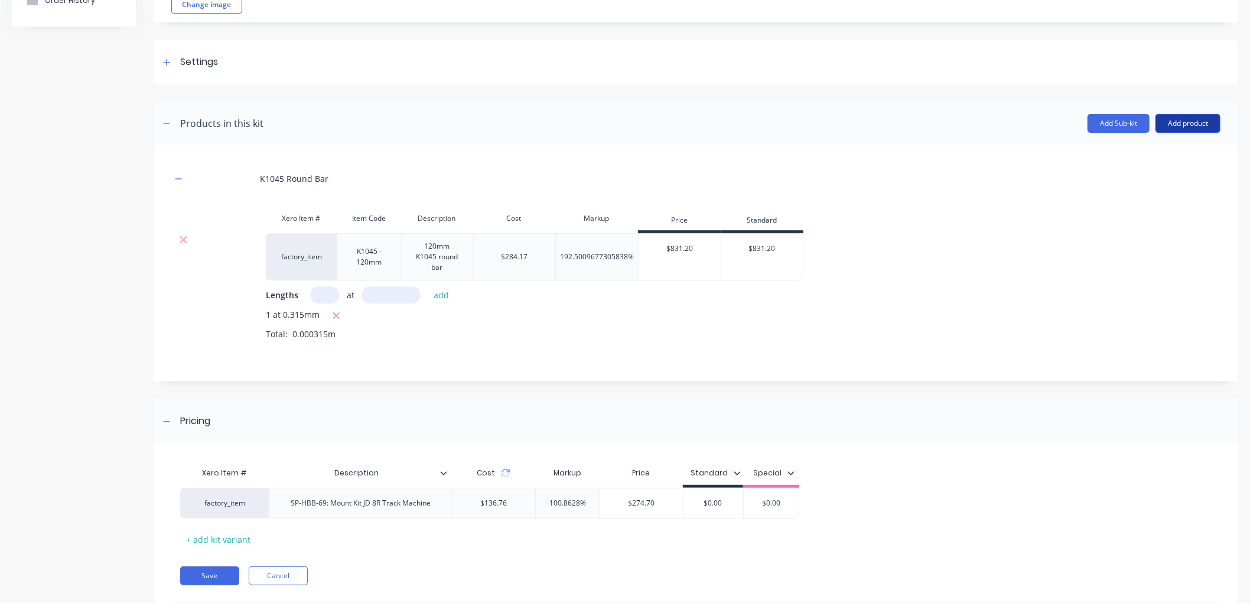
click at [1179, 120] on button "Add product" at bounding box center [1187, 123] width 65 height 19
click at [1137, 174] on div "Labour" at bounding box center [1164, 177] width 91 height 17
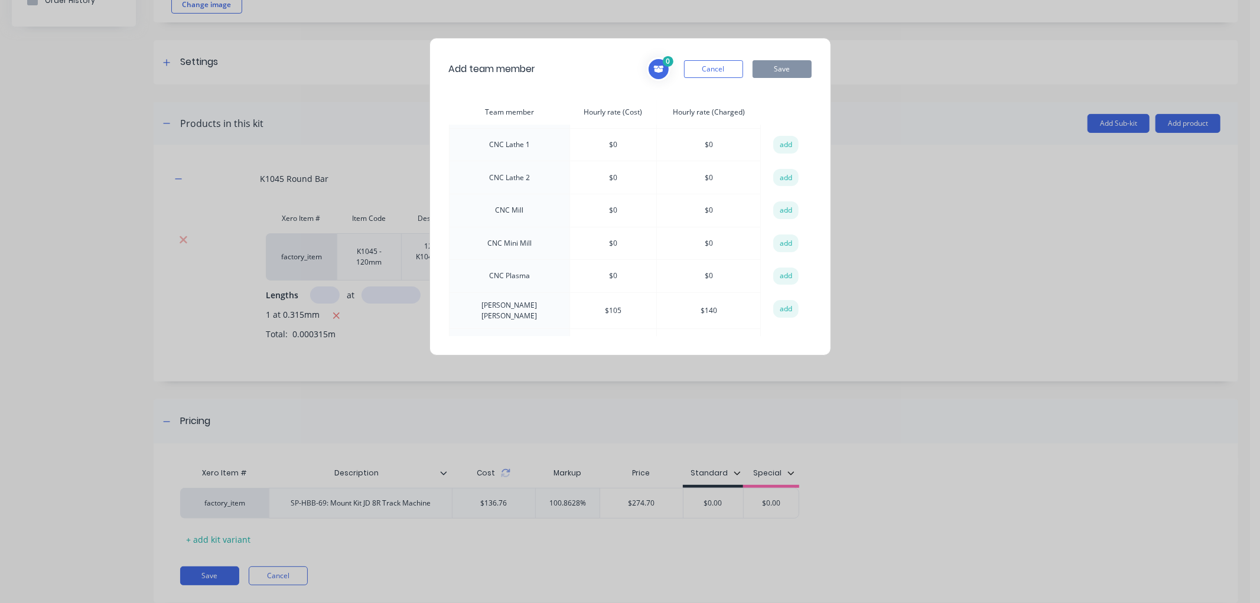
scroll to position [197, 0]
click at [782, 242] on button "add" at bounding box center [786, 243] width 26 height 18
click at [780, 242] on button "add" at bounding box center [786, 243] width 26 height 18
click at [770, 75] on button "Save" at bounding box center [781, 69] width 59 height 18
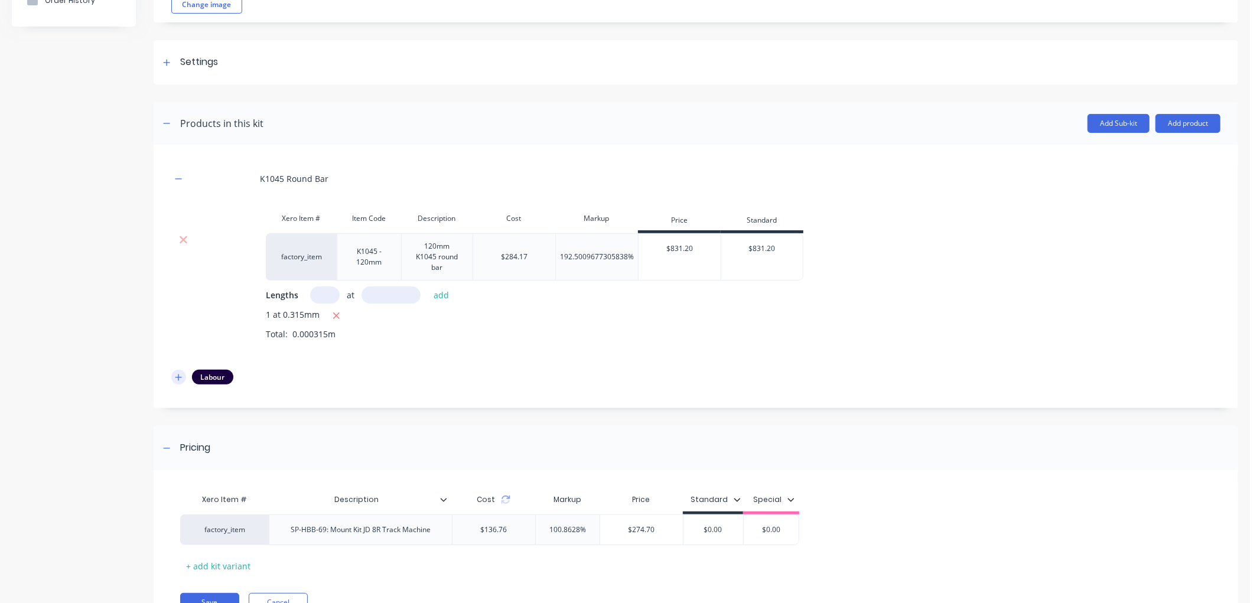
click at [178, 373] on icon "button" at bounding box center [178, 377] width 7 height 8
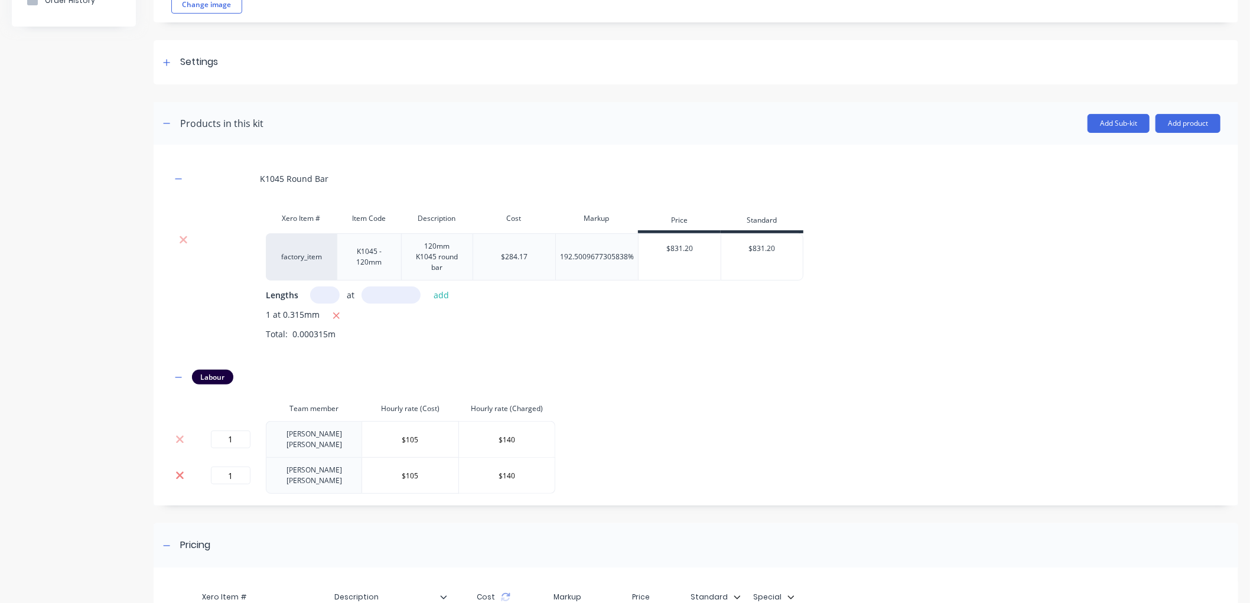
click at [178, 471] on icon at bounding box center [179, 476] width 9 height 12
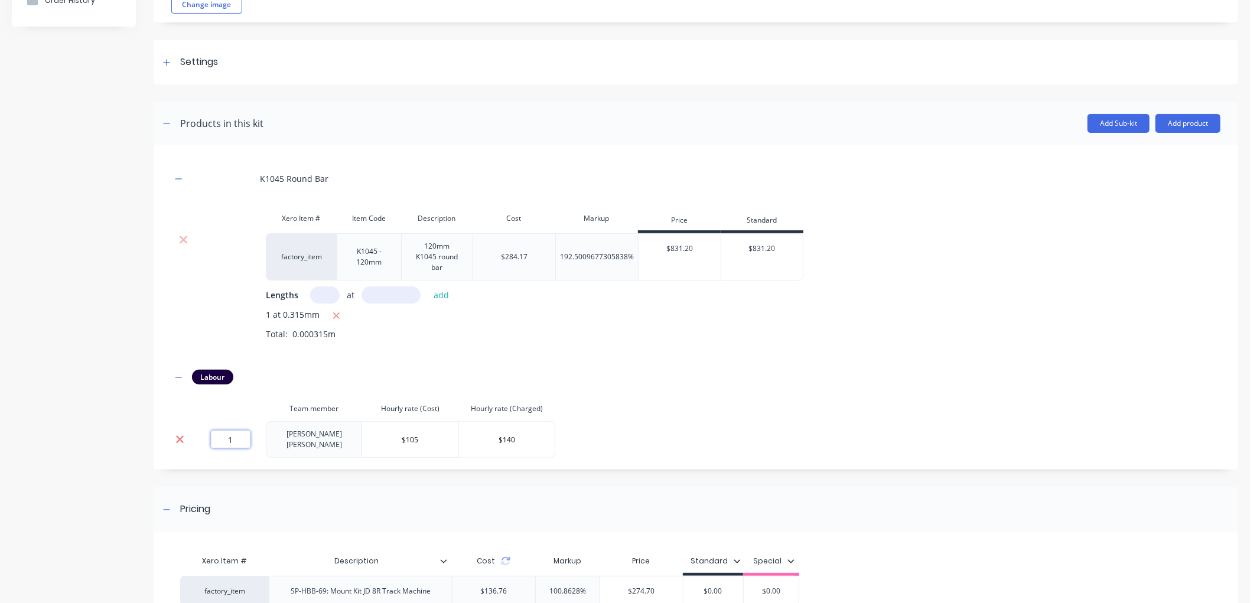
drag, startPoint x: 193, startPoint y: 440, endPoint x: 181, endPoint y: 440, distance: 11.2
click at [181, 440] on tr "1 [PERSON_NAME] $105 $140" at bounding box center [363, 439] width 384 height 37
type input "0.45"
click at [642, 411] on div "K1045 Round Bar Xero Item # Item Code Description Cost Markup Price Standard fa…" at bounding box center [695, 309] width 1049 height 295
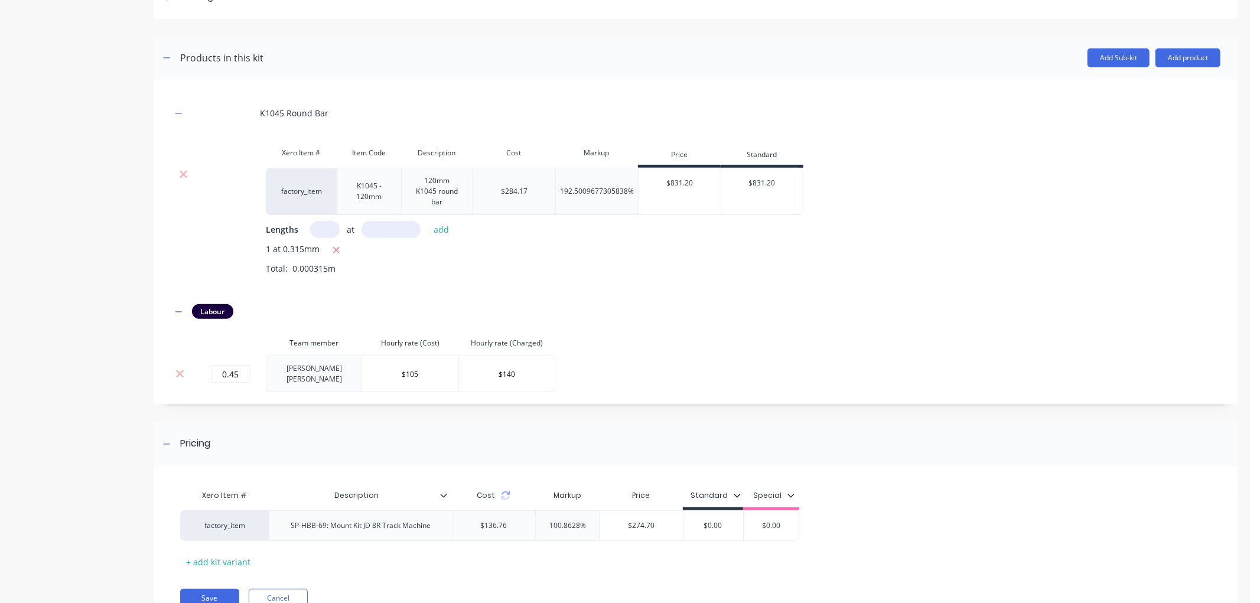
scroll to position [245, 0]
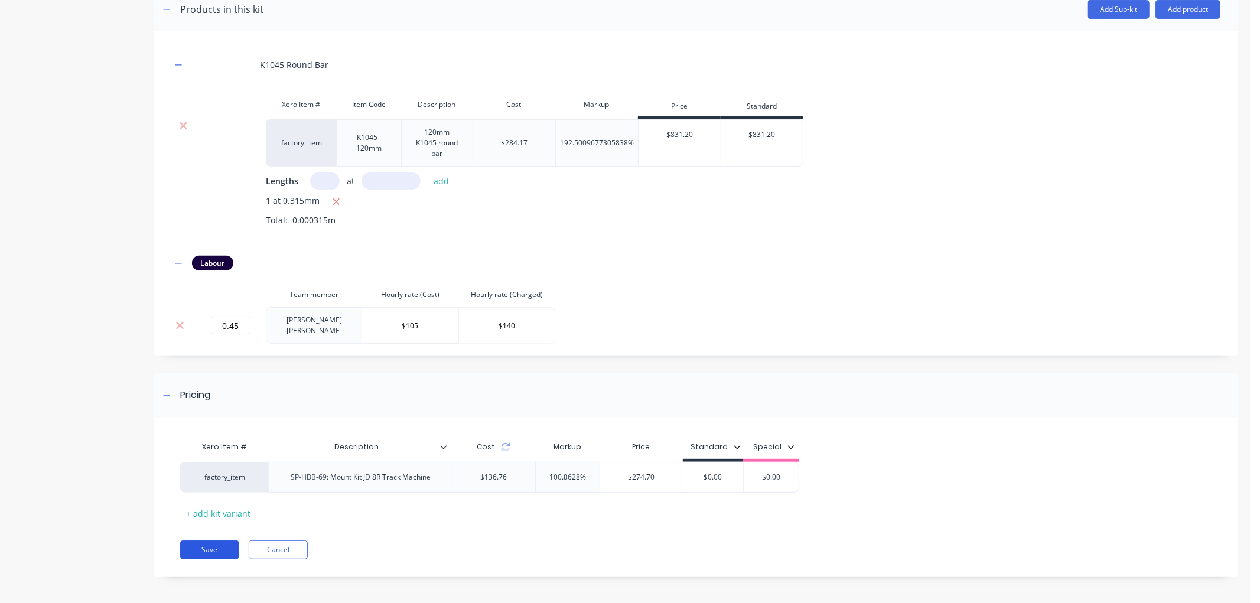
click at [206, 546] on button "Save" at bounding box center [209, 549] width 59 height 19
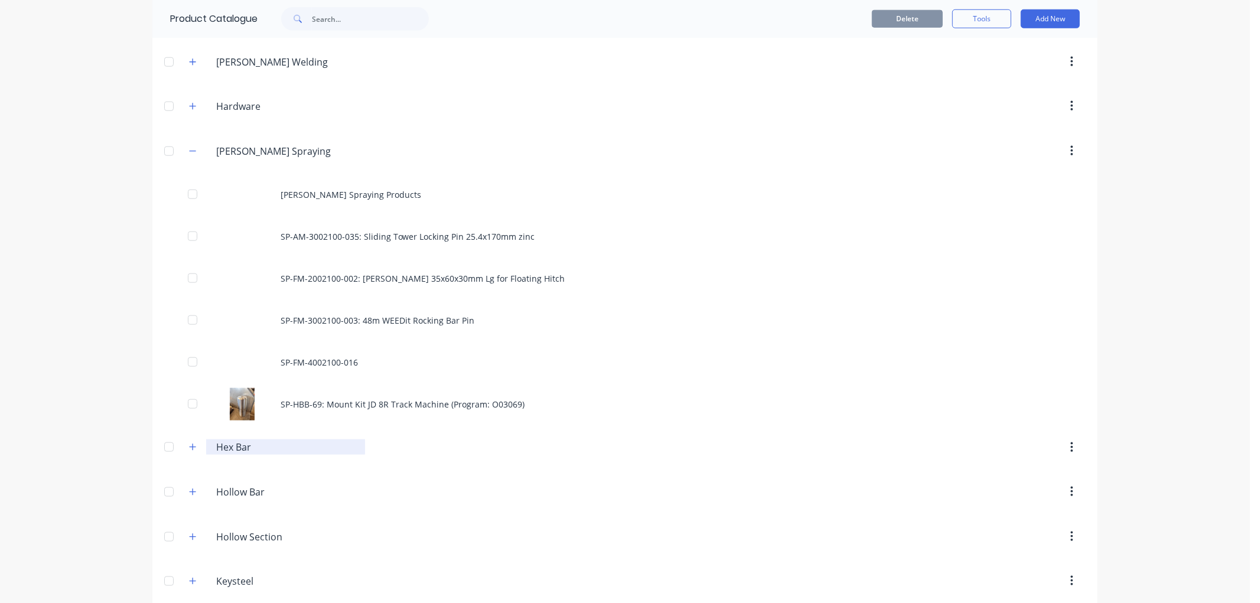
scroll to position [984, 0]
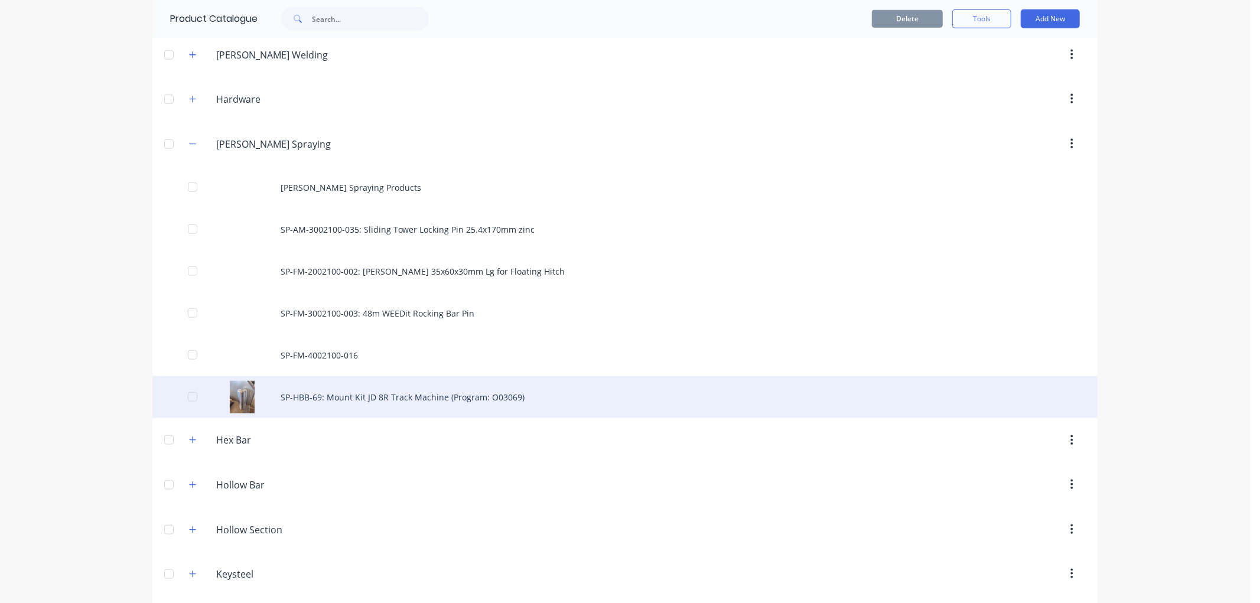
click at [296, 400] on div "SP-HBB-69: Mount Kit JD 8R Track Machine (Program: O03069)" at bounding box center [624, 397] width 945 height 42
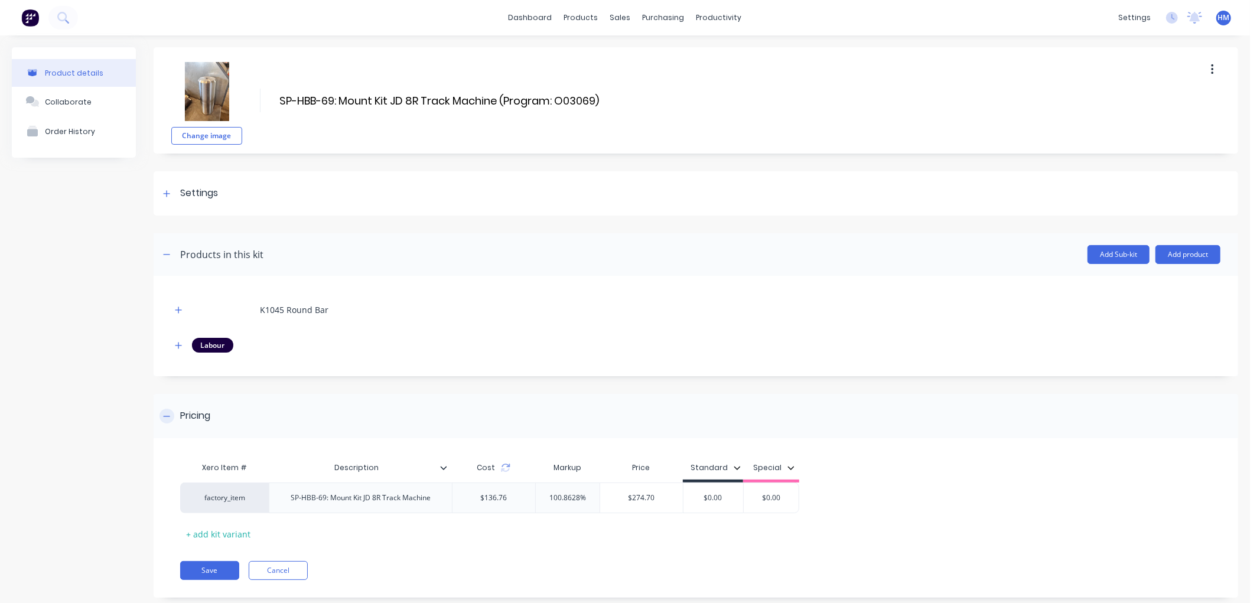
scroll to position [24, 0]
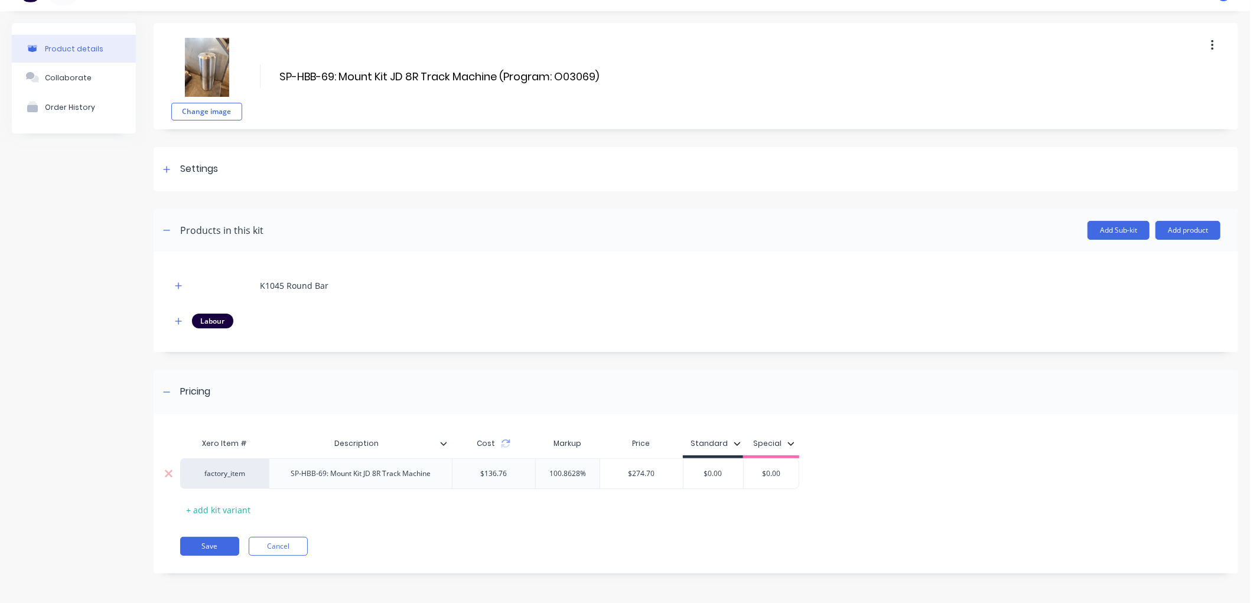
type input "$274.70"
click at [638, 475] on input "$274.70" at bounding box center [641, 473] width 83 height 11
click at [201, 541] on button "Save" at bounding box center [209, 546] width 59 height 19
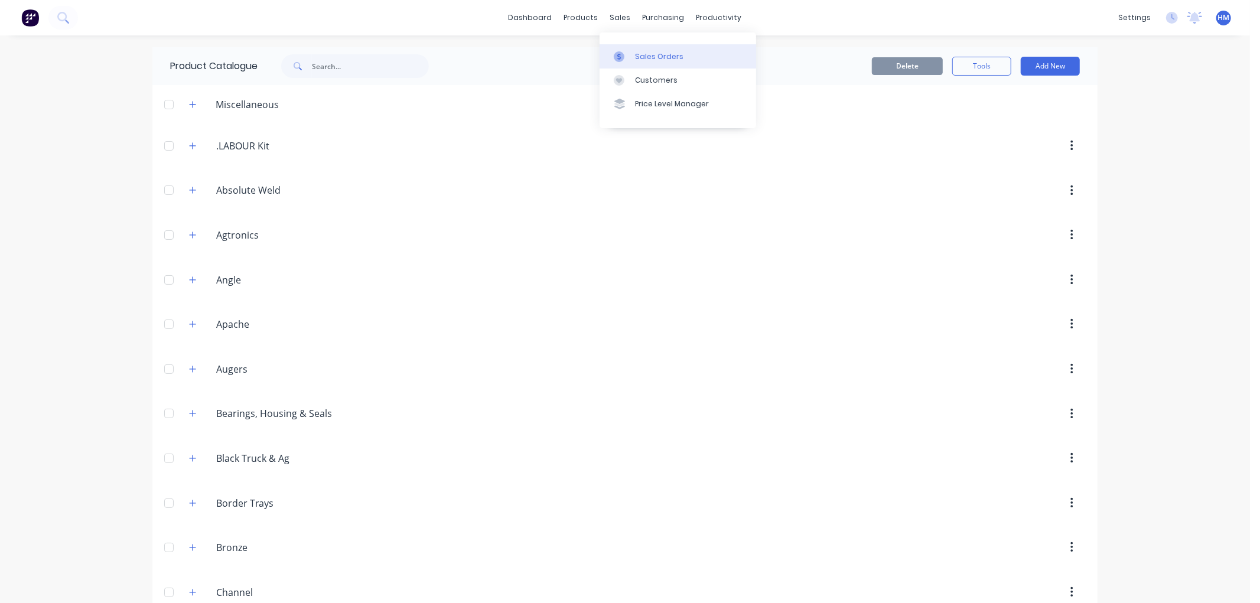
click at [663, 67] on link "Sales Orders" at bounding box center [678, 56] width 157 height 24
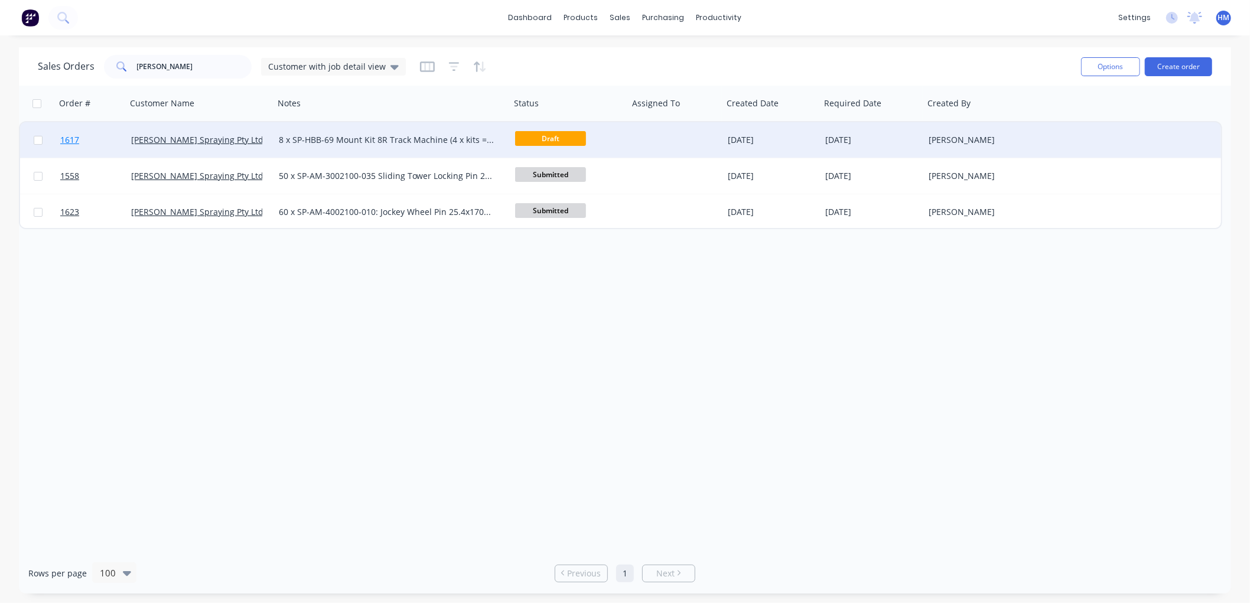
click at [97, 139] on link "1617" at bounding box center [95, 139] width 71 height 35
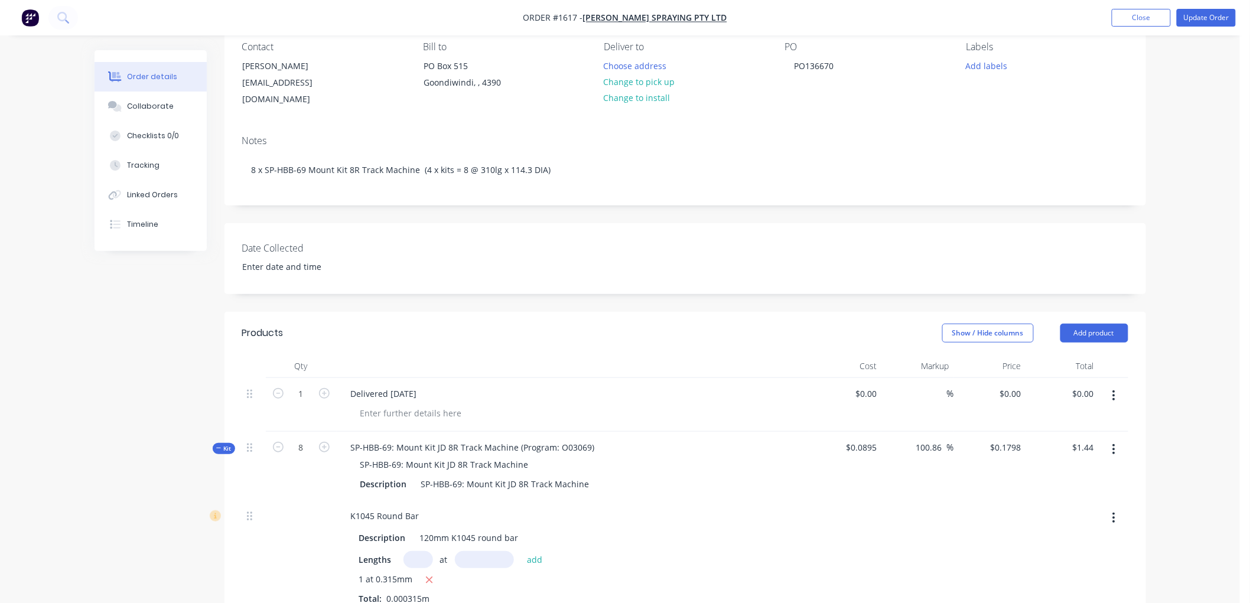
scroll to position [262, 0]
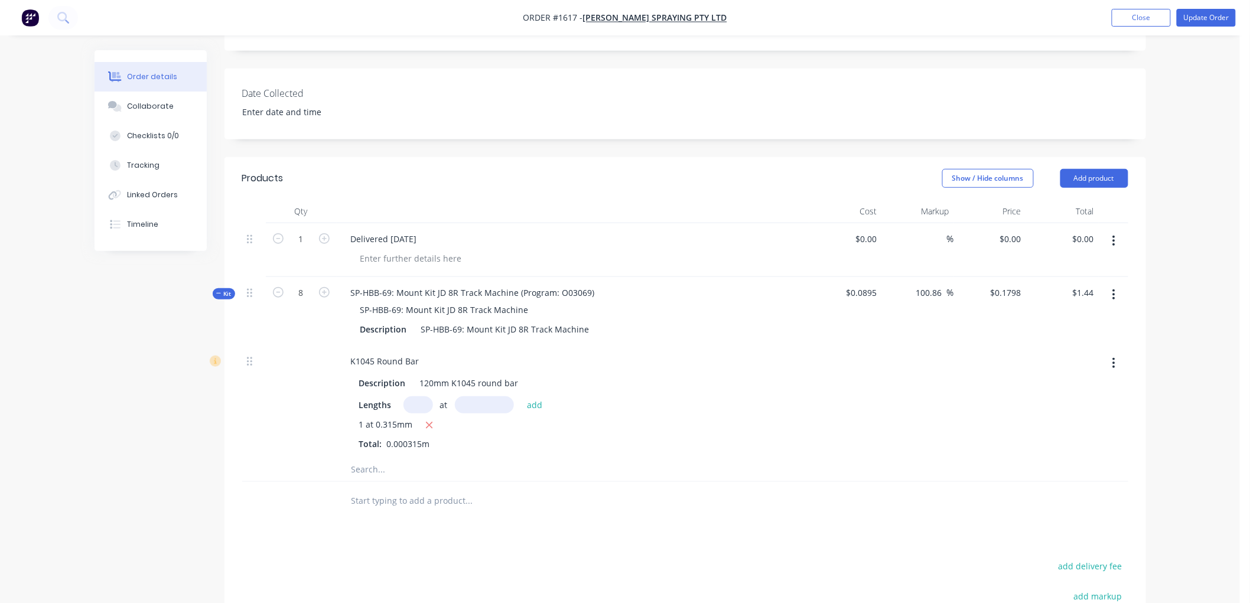
click at [1118, 284] on button "button" at bounding box center [1114, 294] width 28 height 21
click at [1051, 412] on div "Delete" at bounding box center [1072, 420] width 91 height 17
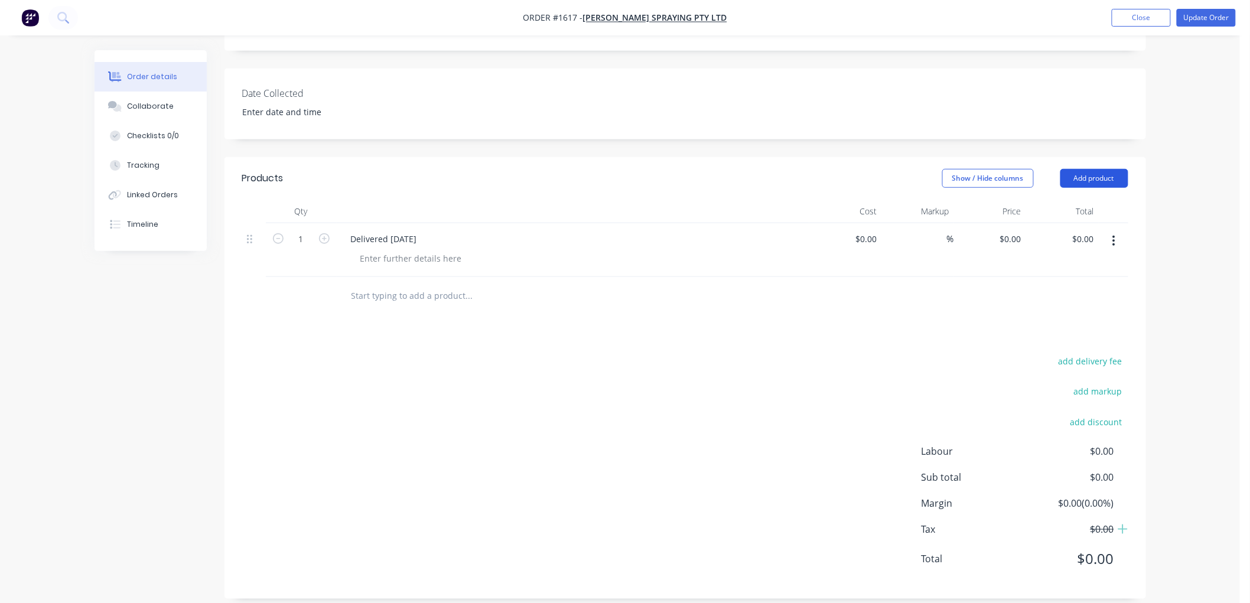
click at [1102, 169] on button "Add product" at bounding box center [1094, 178] width 68 height 19
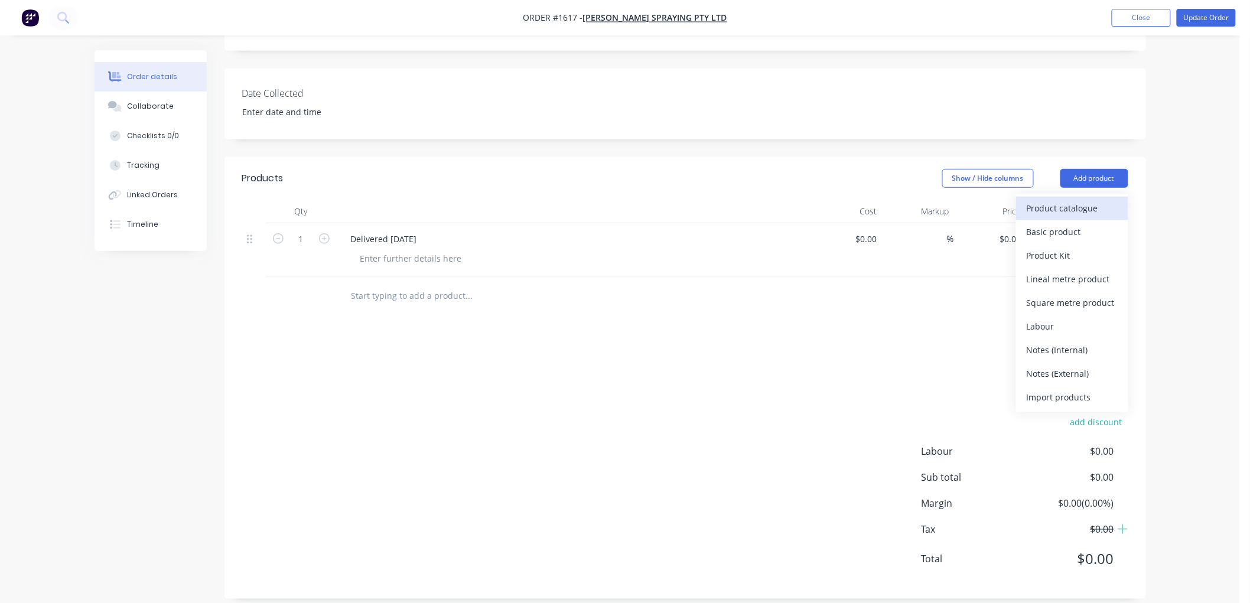
click at [1081, 200] on div "Product catalogue" at bounding box center [1072, 208] width 91 height 17
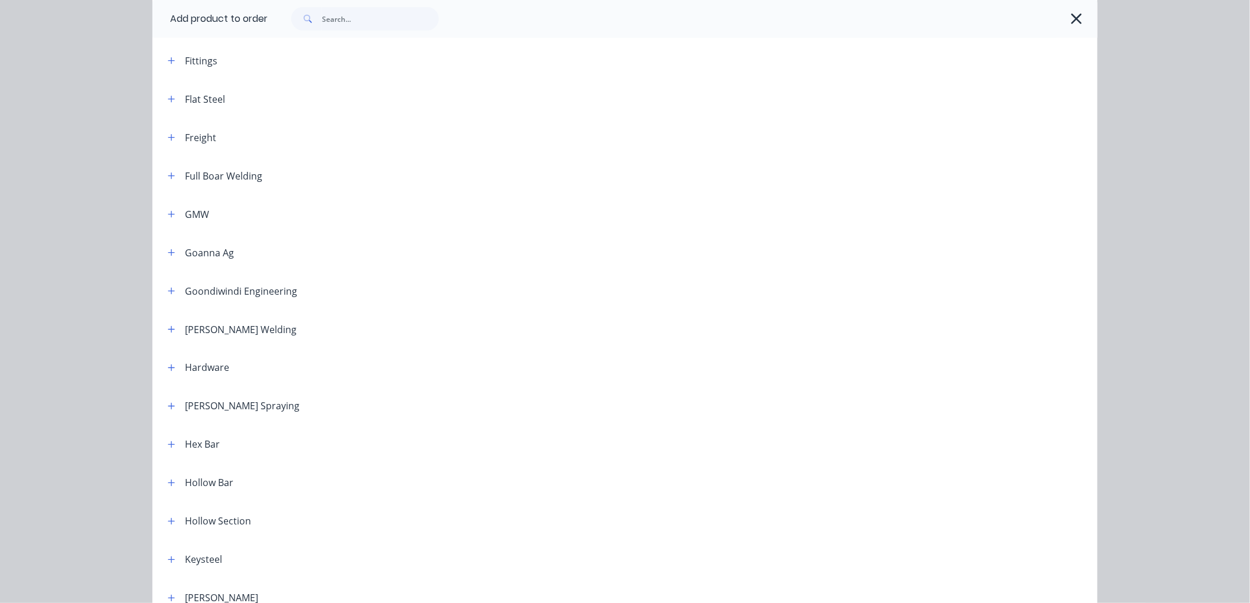
scroll to position [591, 0]
click at [166, 398] on button "button" at bounding box center [171, 402] width 15 height 15
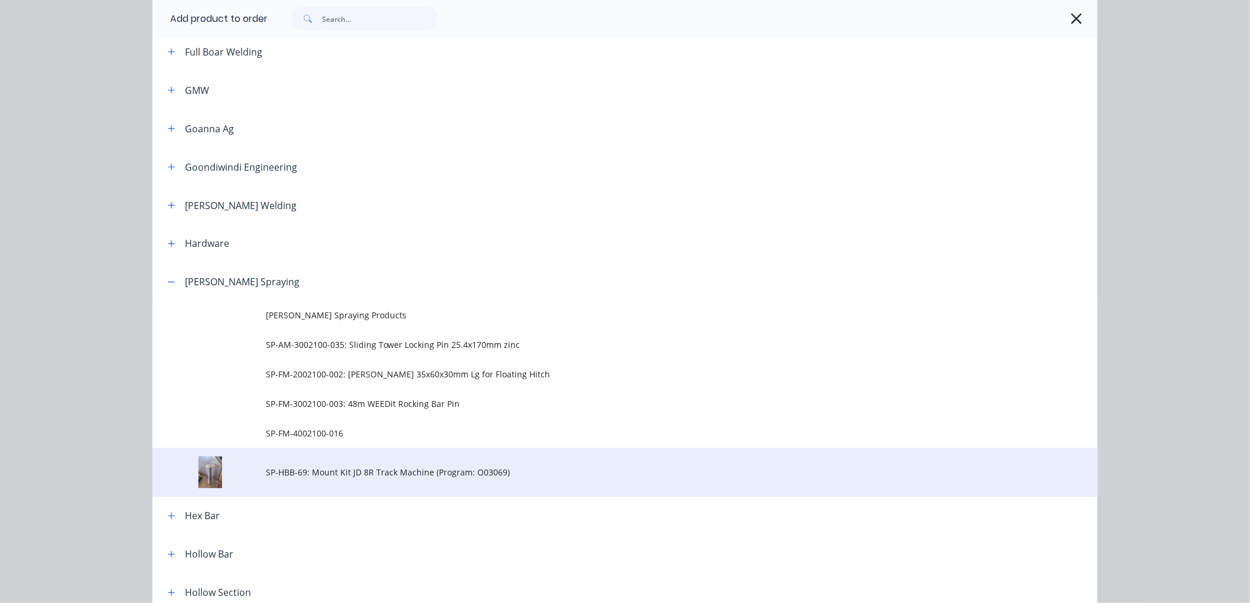
scroll to position [722, 0]
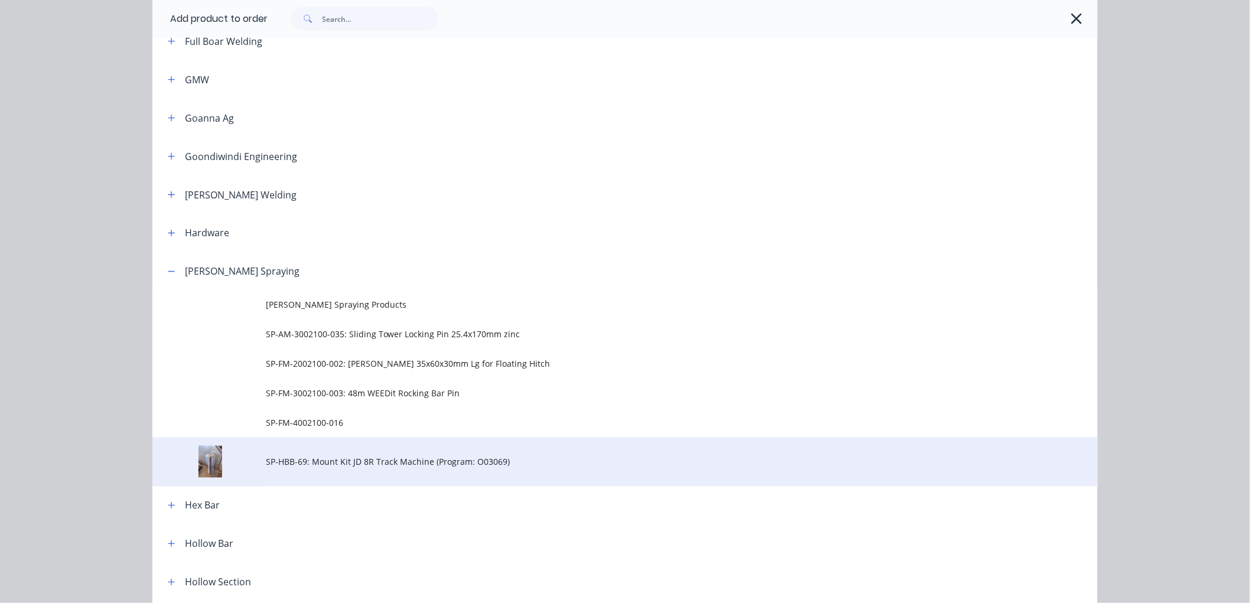
click at [272, 468] on span "SP-HBB-69: Mount Kit JD 8R Track Machine (Program: O03069)" at bounding box center [598, 462] width 665 height 12
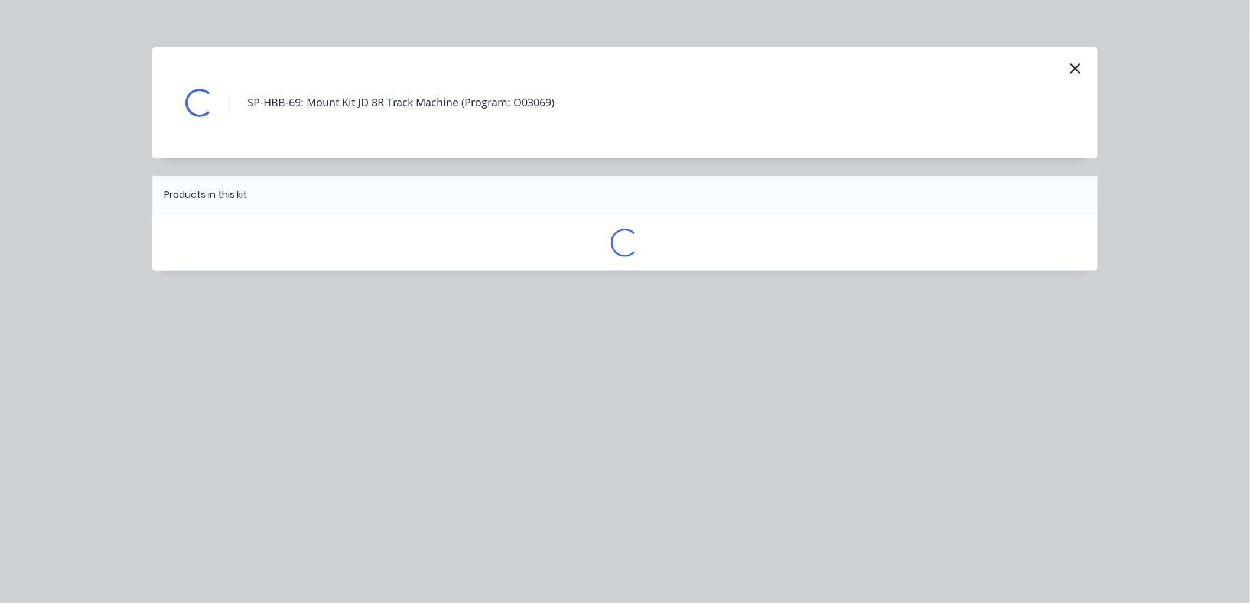
scroll to position [0, 0]
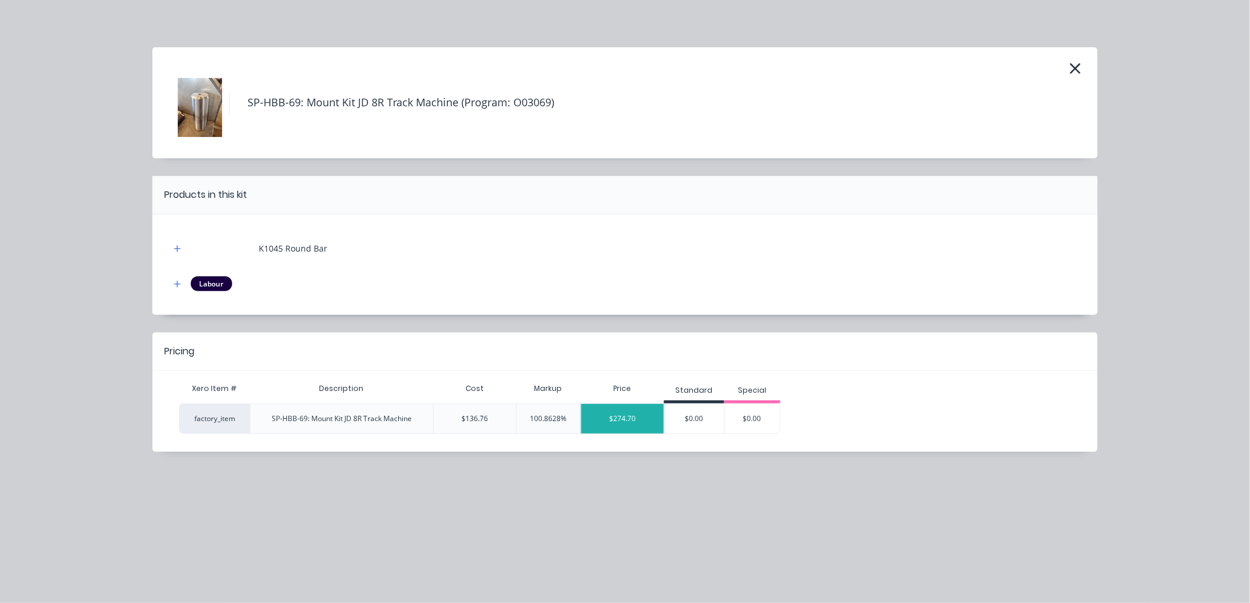
click at [634, 428] on div "$274.70" at bounding box center [622, 419] width 83 height 30
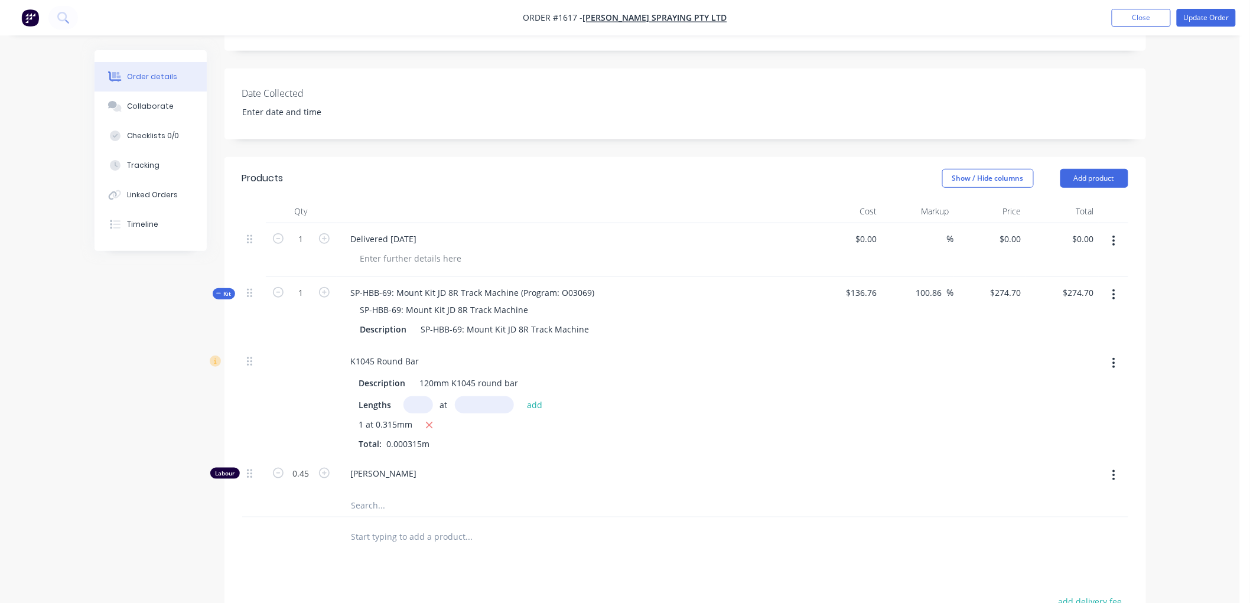
scroll to position [328, 0]
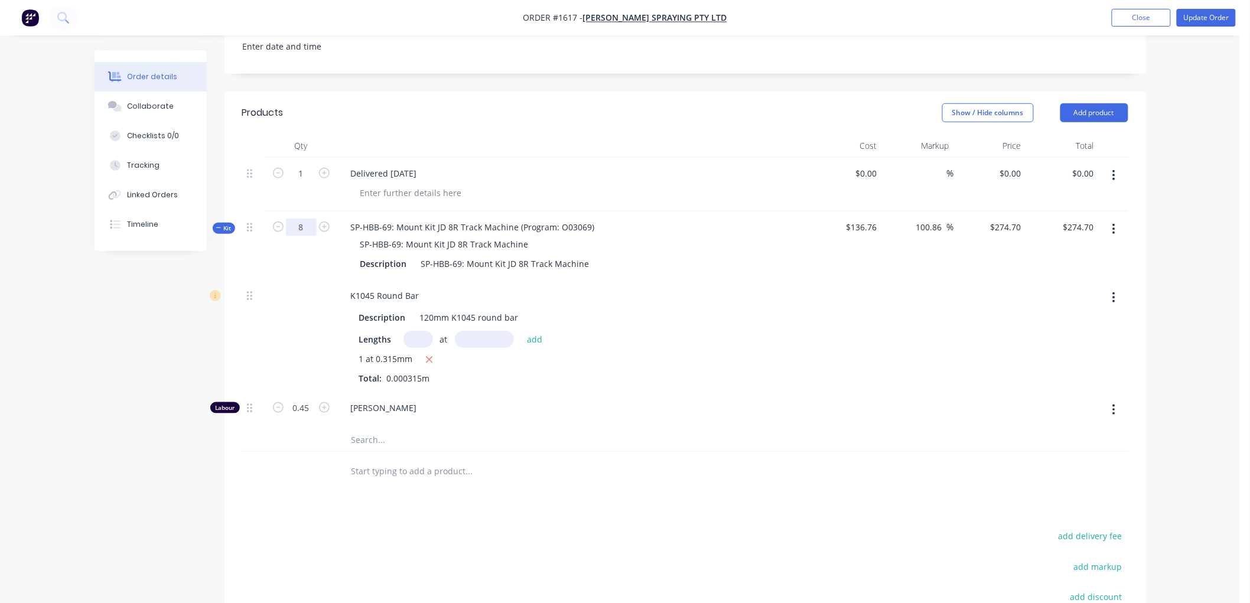
type input "8"
type input "$2,197.60"
type input "3.6"
click at [742, 260] on div "Description SP-HBB-69: Mount Kit JD 8R Track Machine" at bounding box center [573, 263] width 435 height 17
click at [216, 225] on icon at bounding box center [218, 228] width 5 height 6
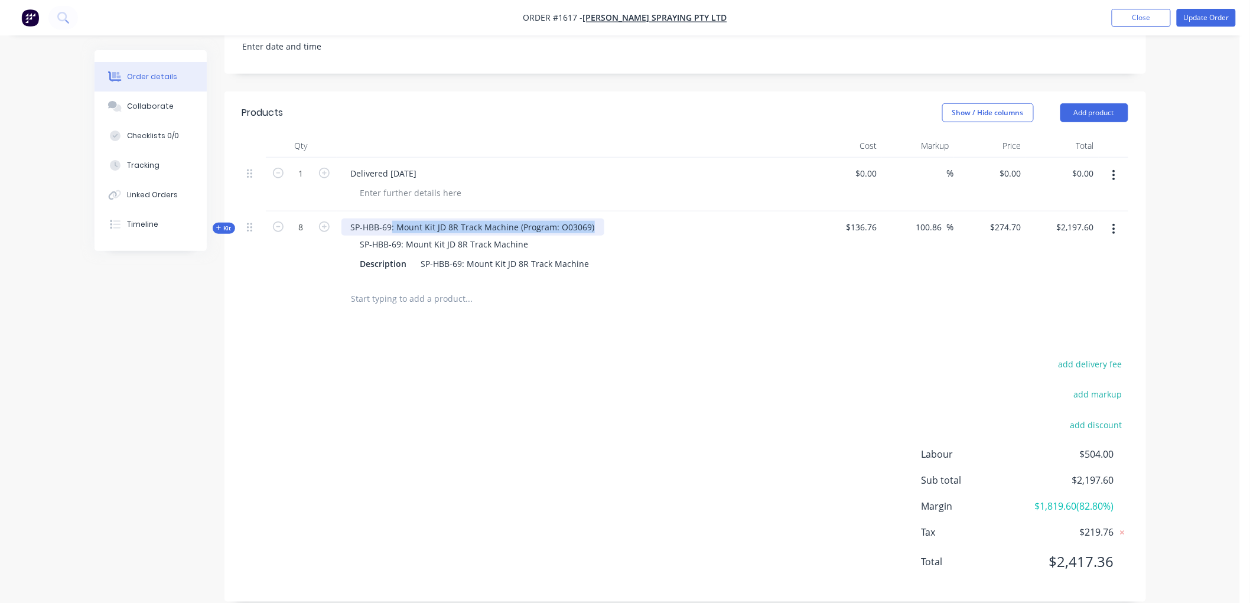
drag, startPoint x: 391, startPoint y: 211, endPoint x: 613, endPoint y: 211, distance: 221.5
click at [613, 211] on div "SP-HBB-69: Mount Kit JD 8R Track Machine (Program: O03069) SP-HBB-69: Mount Kit…" at bounding box center [573, 245] width 473 height 69
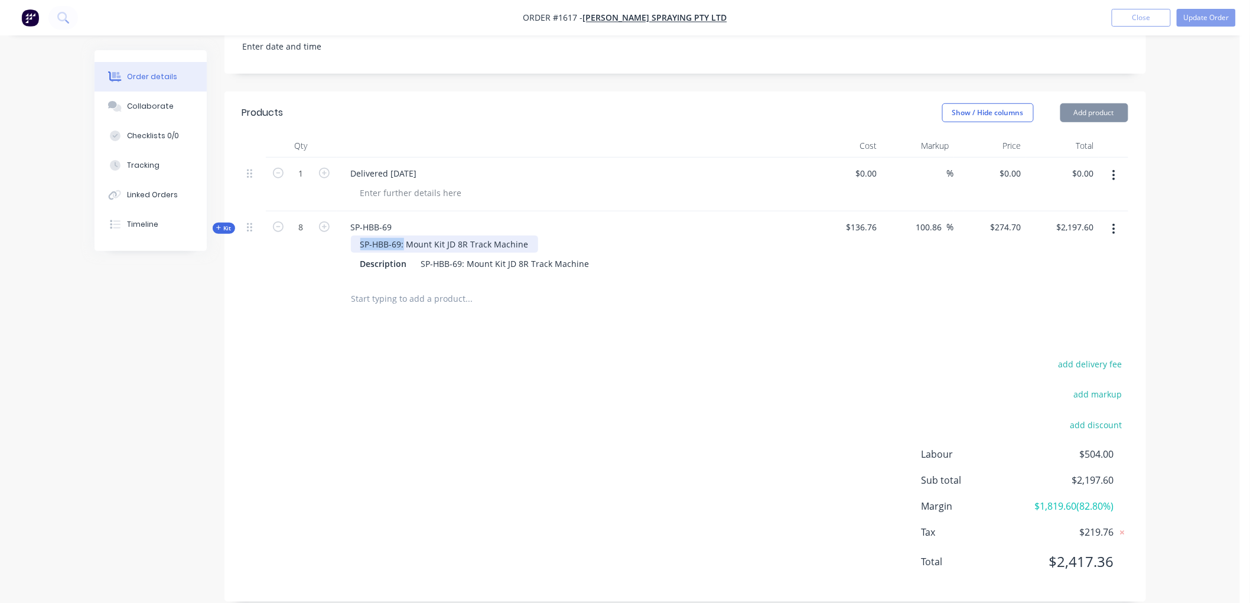
drag, startPoint x: 403, startPoint y: 233, endPoint x: 330, endPoint y: 233, distance: 73.8
click at [330, 233] on div "Kit 8 SP-HBB-69 SP-HBB-69: Mount Kit JD 8R Track Machine Description SP-HBB-69:…" at bounding box center [685, 245] width 886 height 69
click at [542, 236] on div "Mount Kit JD 8R Track Machine" at bounding box center [572, 244] width 463 height 17
drag, startPoint x: 349, startPoint y: 211, endPoint x: 412, endPoint y: 211, distance: 63.2
click at [412, 211] on div "SP-HBB-69 Mount Kit JD 8R Track Machine Description SP-HBB-69: Mount Kit JD 8R …" at bounding box center [573, 245] width 473 height 69
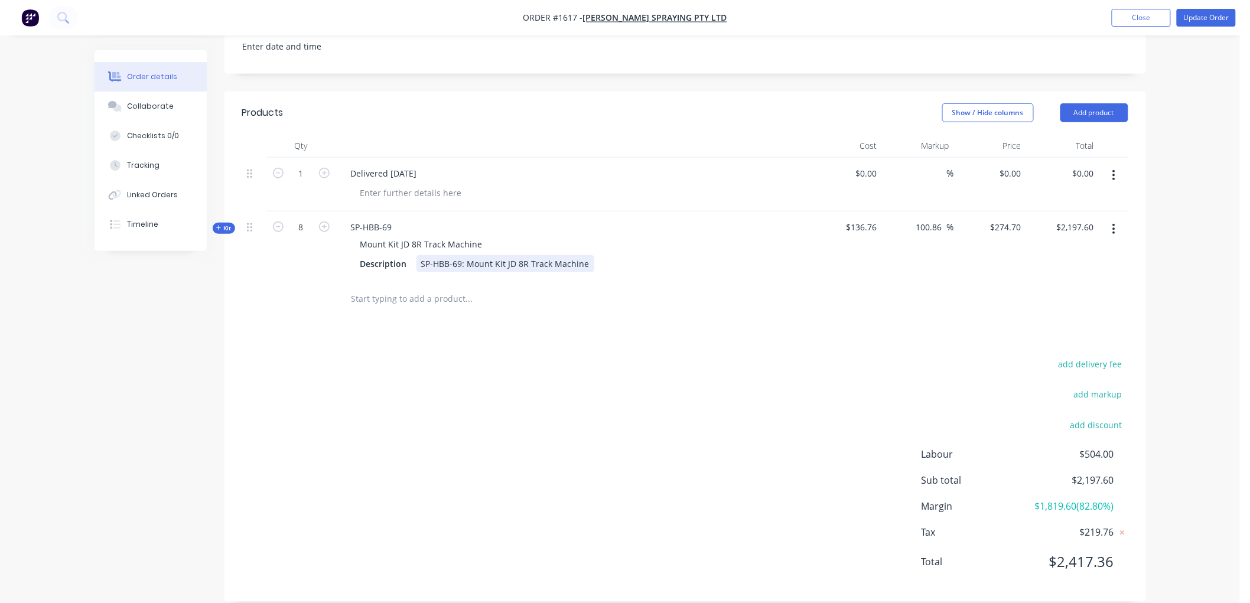
click at [439, 256] on div "SP-HBB-69: Mount Kit JD 8R Track Machine" at bounding box center [505, 263] width 178 height 17
click at [662, 258] on div "Description SP-HBB-69: Mount Kit JD 8R Track Machine" at bounding box center [573, 263] width 435 height 17
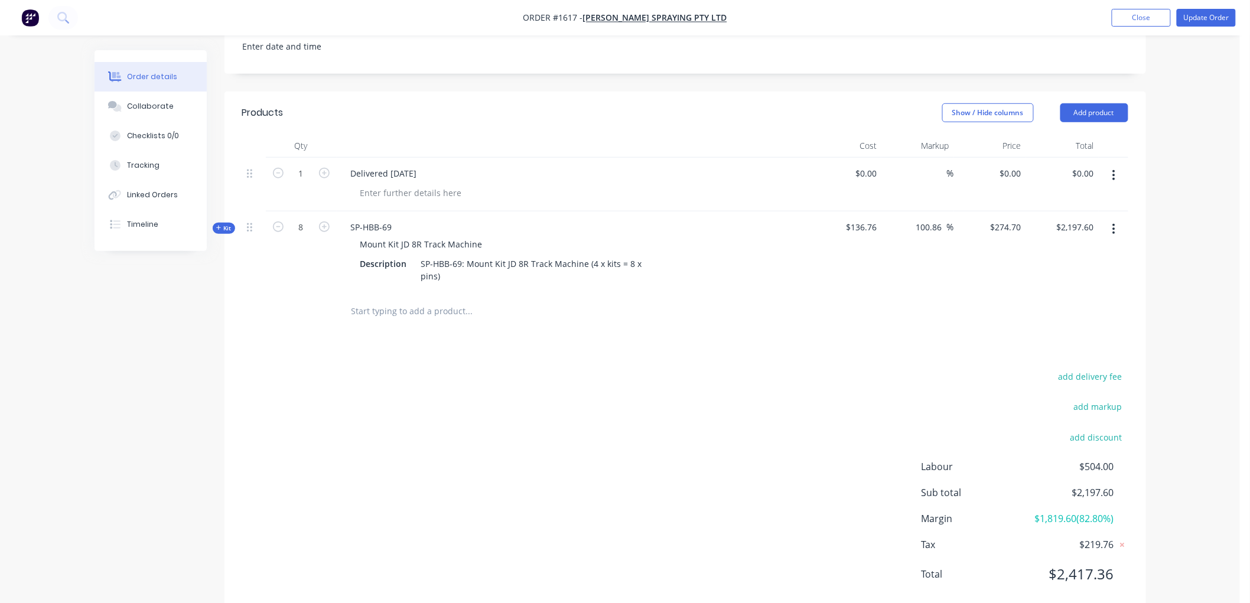
click at [611, 309] on div at bounding box center [518, 311] width 354 height 24
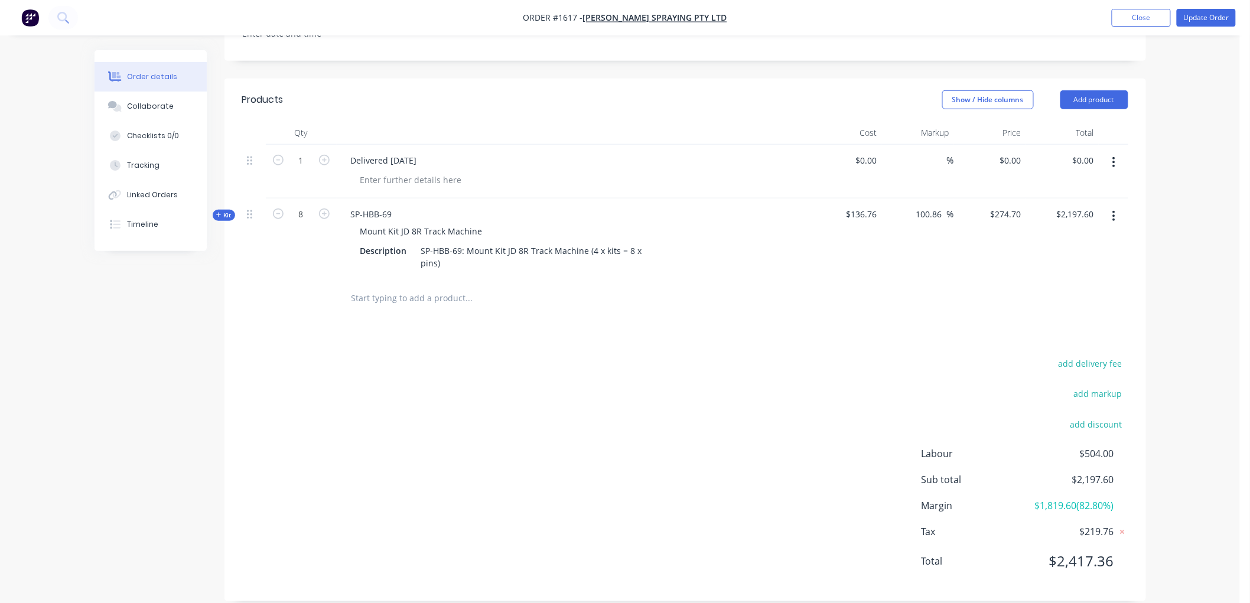
scroll to position [344, 0]
click at [217, 209] on icon at bounding box center [218, 212] width 5 height 6
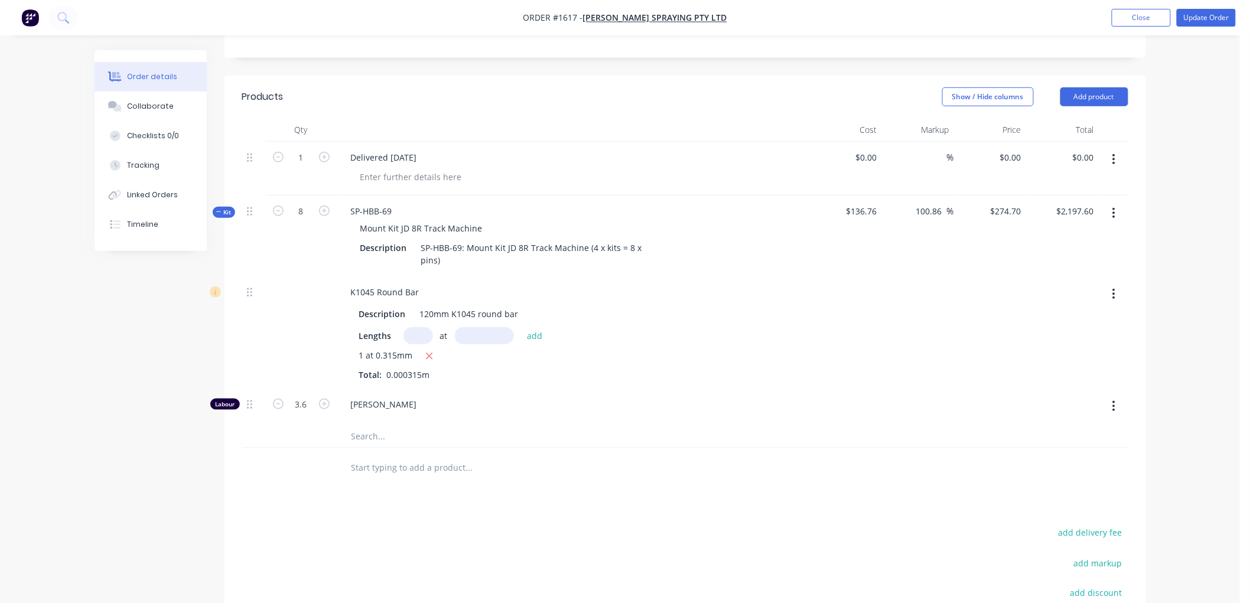
click at [361, 349] on span "1 at 0.315mm" at bounding box center [386, 356] width 54 height 15
click at [358, 341] on div "Description 120mm K1045 round bar Lengths at add 1 at 0.315mm Total: 0.000315m" at bounding box center [572, 342] width 463 height 78
click at [398, 349] on span "1 at 0.315mm" at bounding box center [386, 356] width 54 height 15
click at [416, 327] on input "text" at bounding box center [418, 335] width 30 height 17
type input "7"
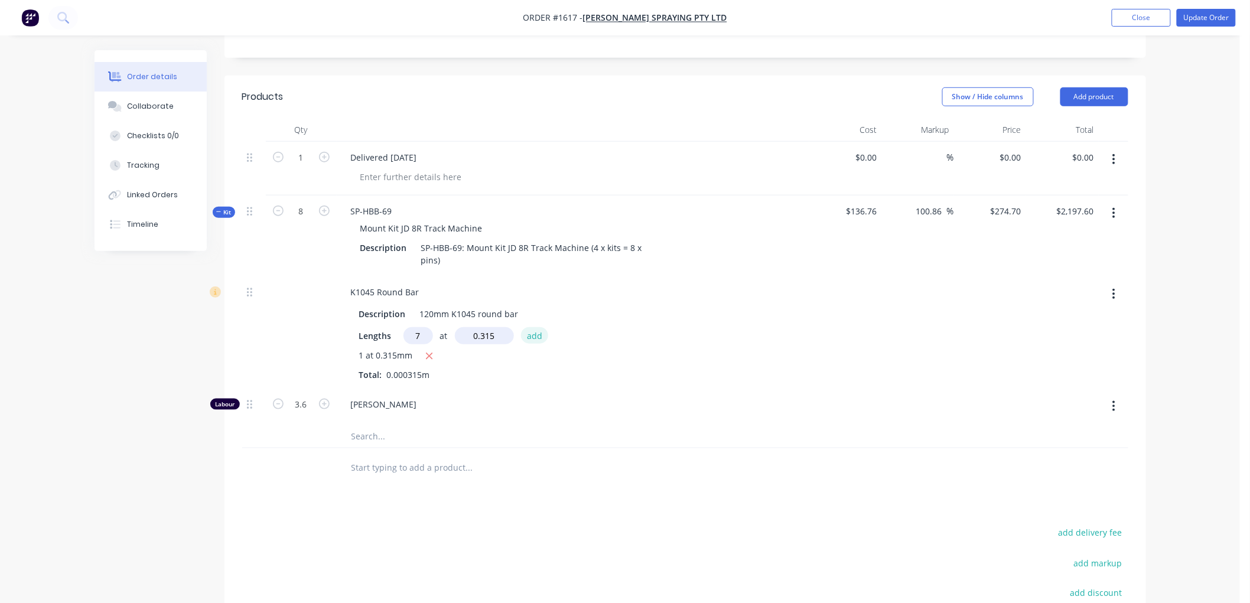
type input "0.315mm"
click at [533, 327] on button "add" at bounding box center [535, 335] width 28 height 16
type input "$96.3461"
type input "$770.77"
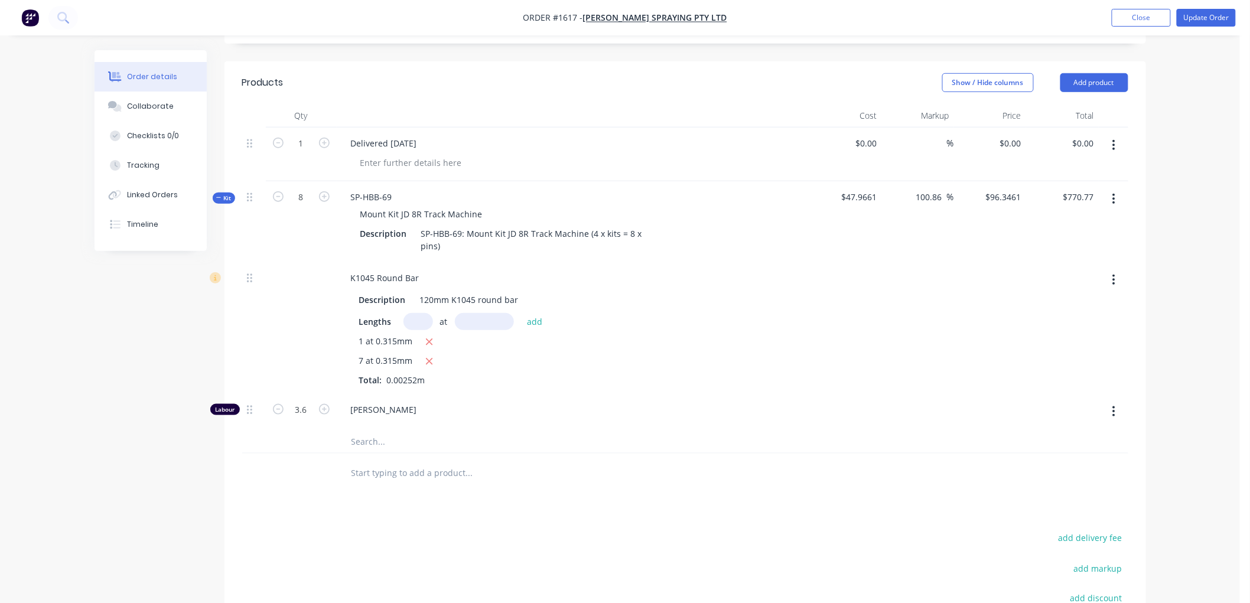
scroll to position [339, 0]
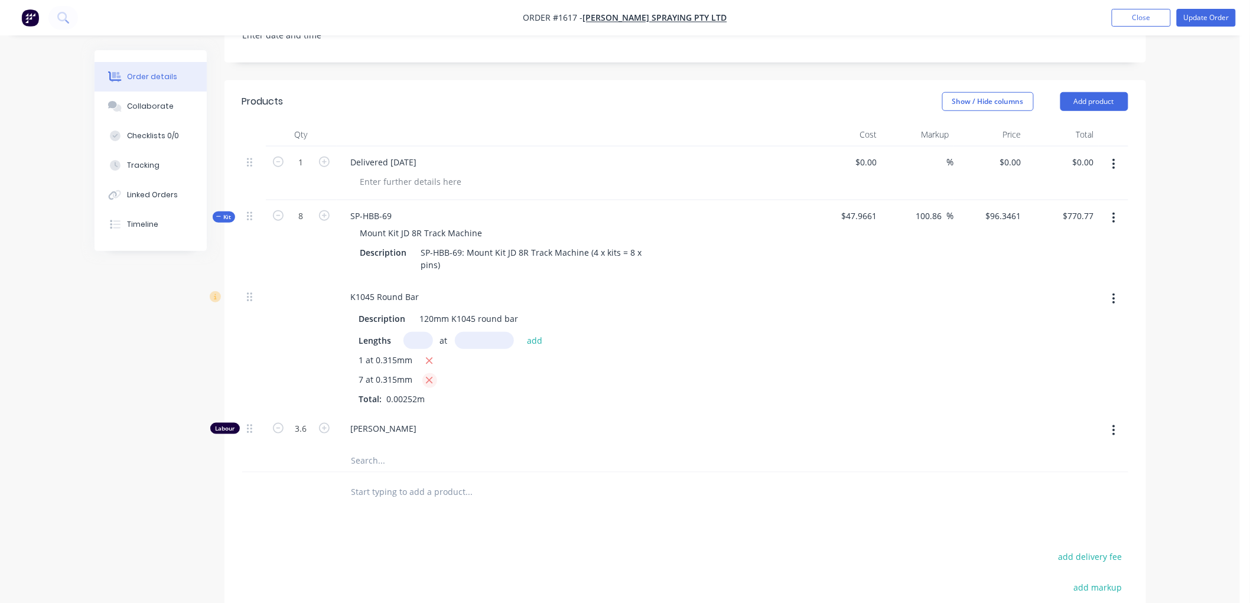
click at [429, 373] on button "button" at bounding box center [429, 380] width 15 height 15
type input "$95.0875"
type input "$760.70"
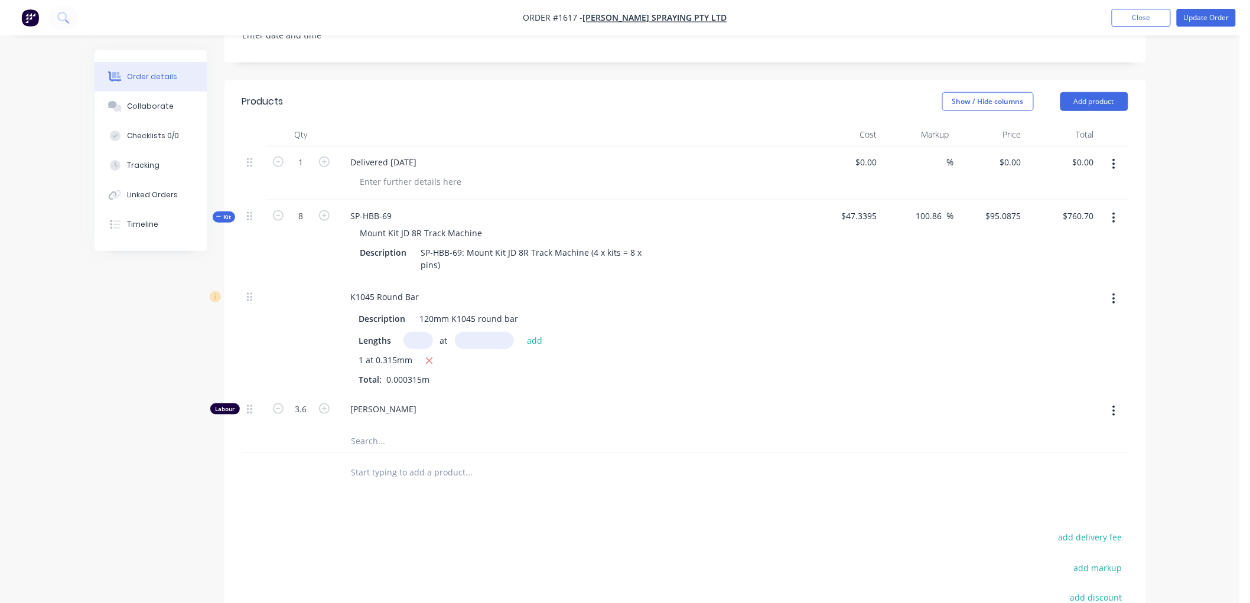
click at [598, 361] on div "1 at 0.315mm Total: 0.000315m" at bounding box center [573, 370] width 428 height 32
click at [999, 207] on input "95.0875" at bounding box center [1007, 215] width 37 height 17
type input "274.70"
type input "480.28"
type input "$274.70"
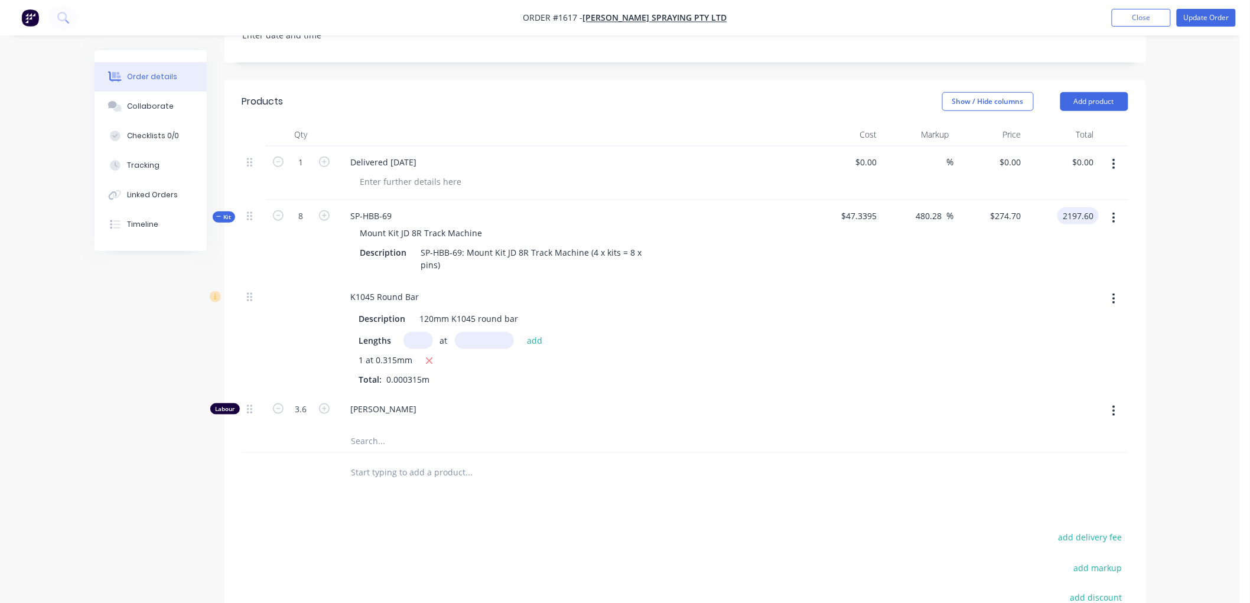
type input "$2,197.60"
click at [848, 210] on span "$47.3395" at bounding box center [845, 216] width 63 height 12
drag, startPoint x: 840, startPoint y: 203, endPoint x: 887, endPoint y: 203, distance: 46.7
click at [887, 203] on div "Kit 8 SP-HBB-69 Mount Kit JD 8R Track Machine Description SP-HBB-69: Mount Kit …" at bounding box center [685, 240] width 886 height 81
click at [873, 210] on span "$47.3395" at bounding box center [845, 216] width 63 height 12
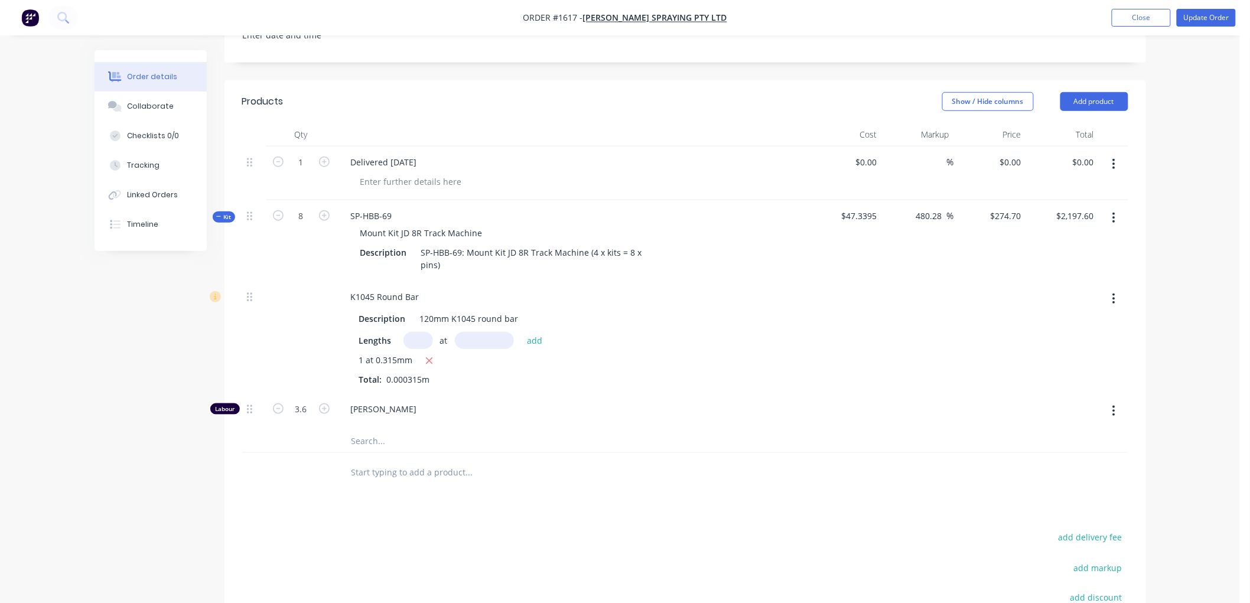
scroll to position [273, 0]
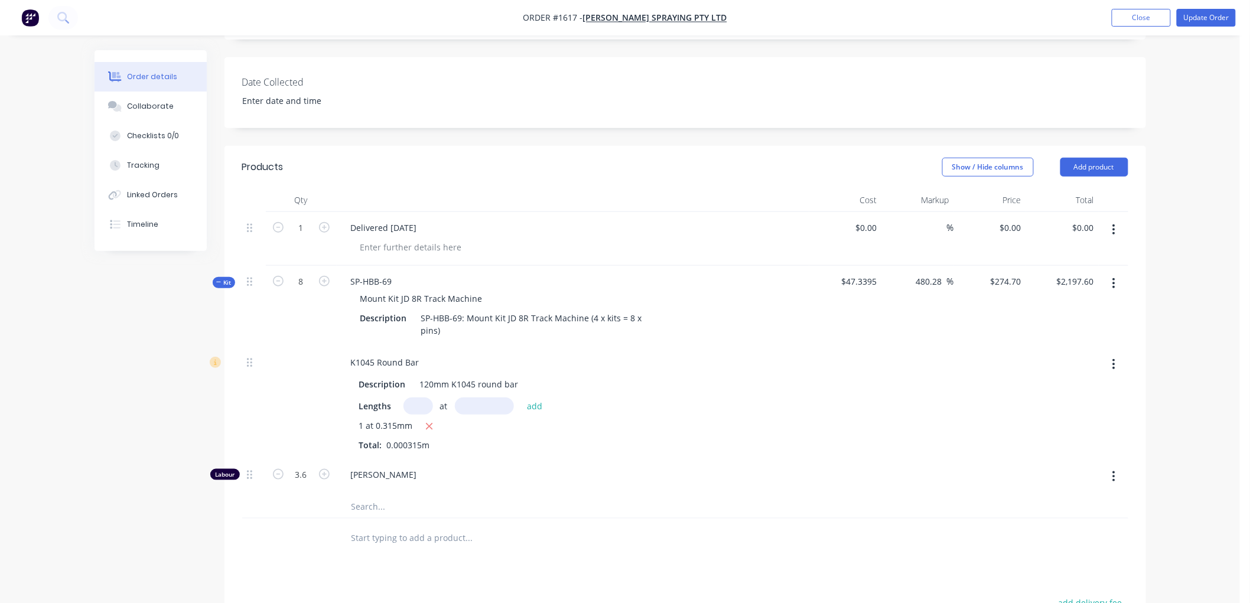
click at [1113, 278] on icon "button" at bounding box center [1114, 283] width 2 height 11
click at [1065, 400] on div "Delete" at bounding box center [1072, 408] width 91 height 17
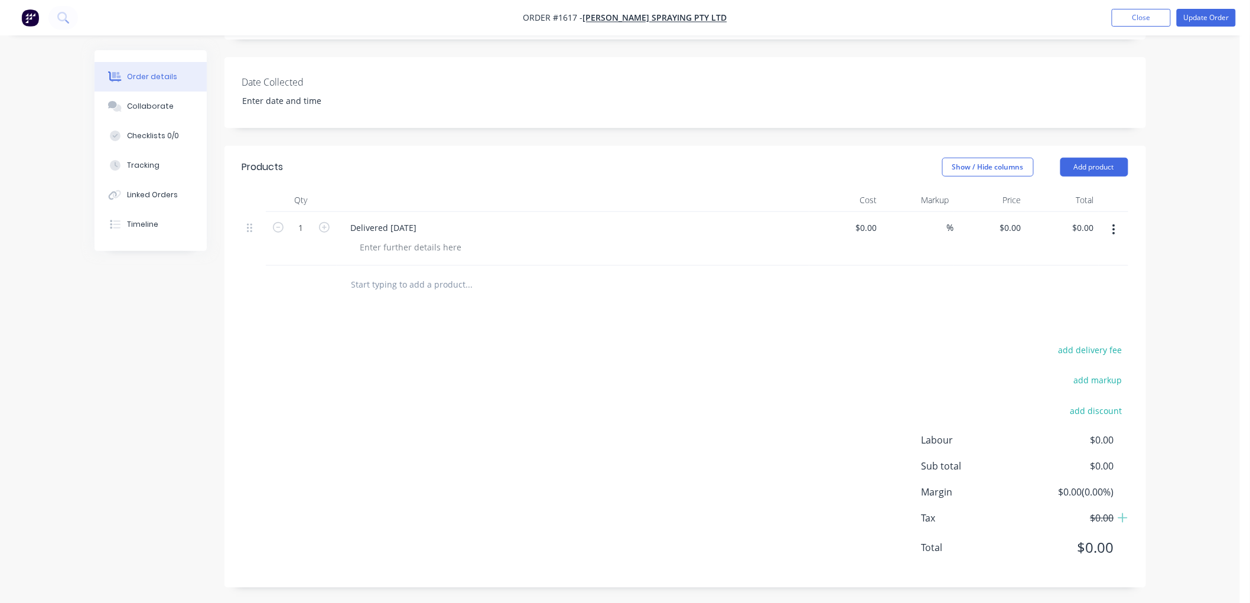
scroll to position [263, 0]
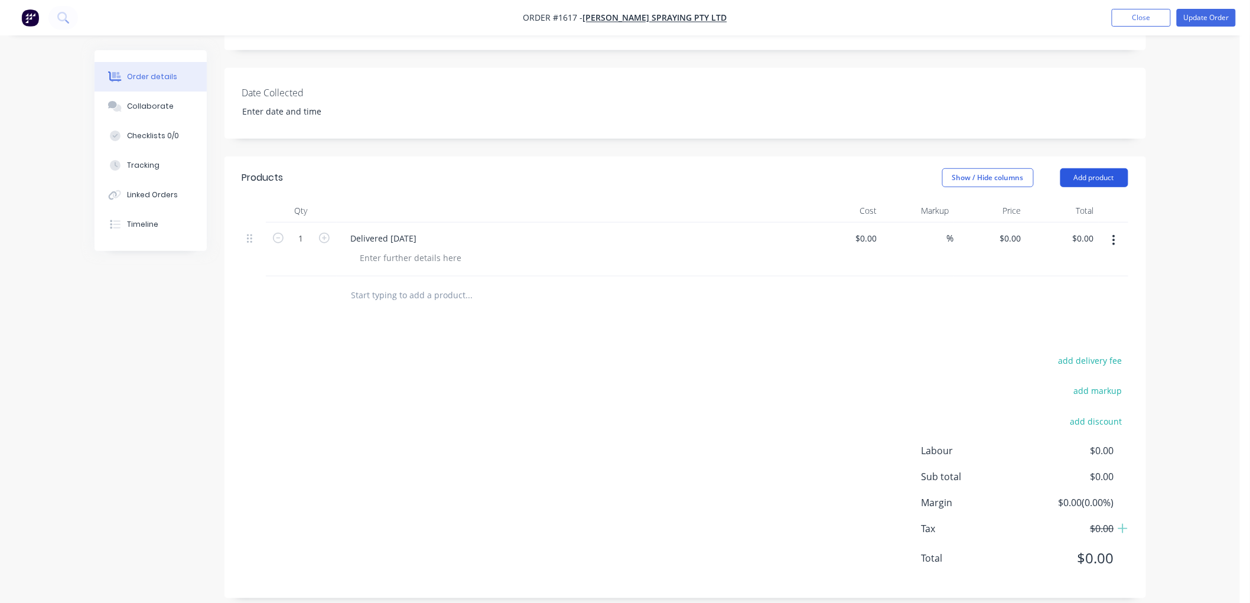
click at [1099, 168] on button "Add product" at bounding box center [1094, 177] width 68 height 19
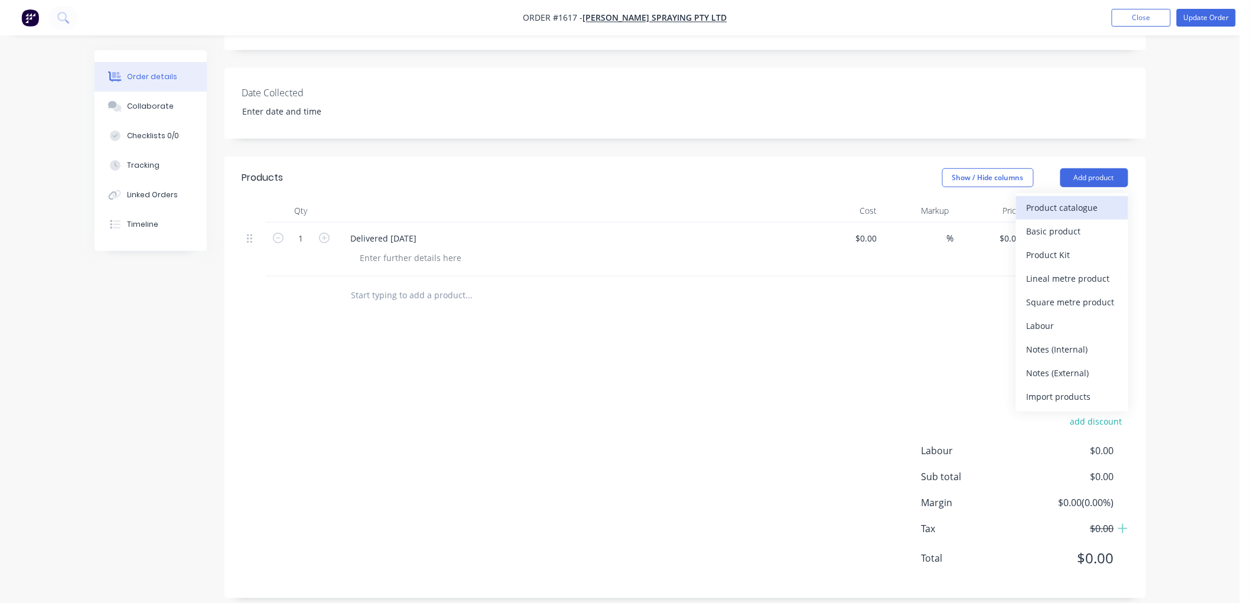
click at [1050, 199] on div "Product catalogue" at bounding box center [1072, 207] width 91 height 17
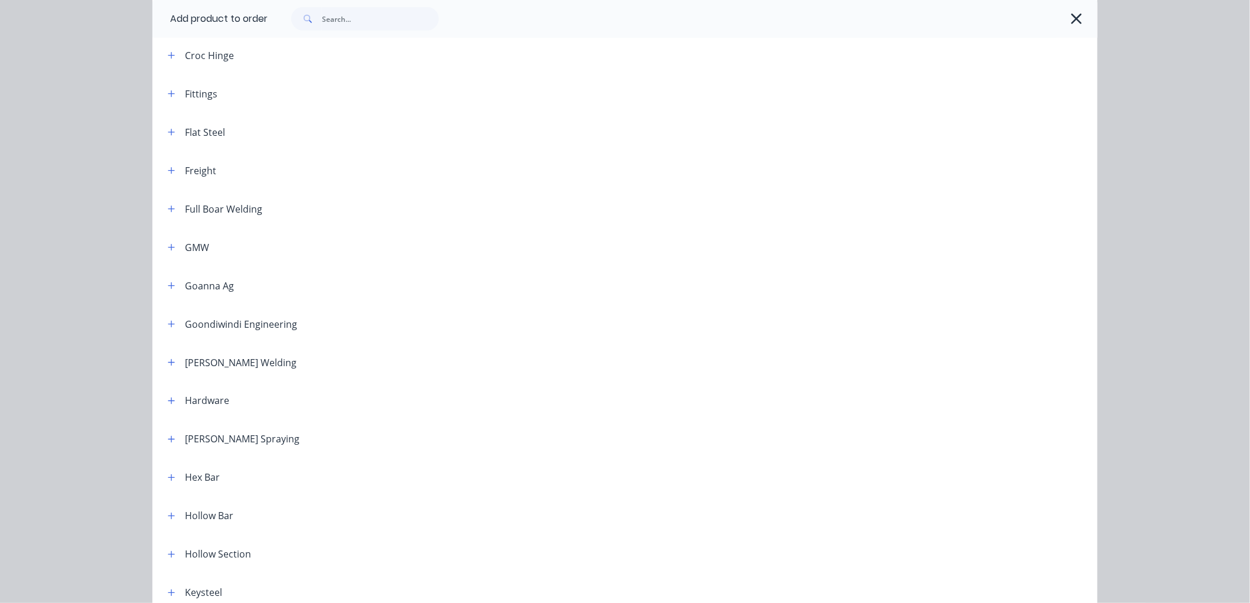
scroll to position [591, 0]
click at [168, 402] on icon "button" at bounding box center [171, 402] width 6 height 6
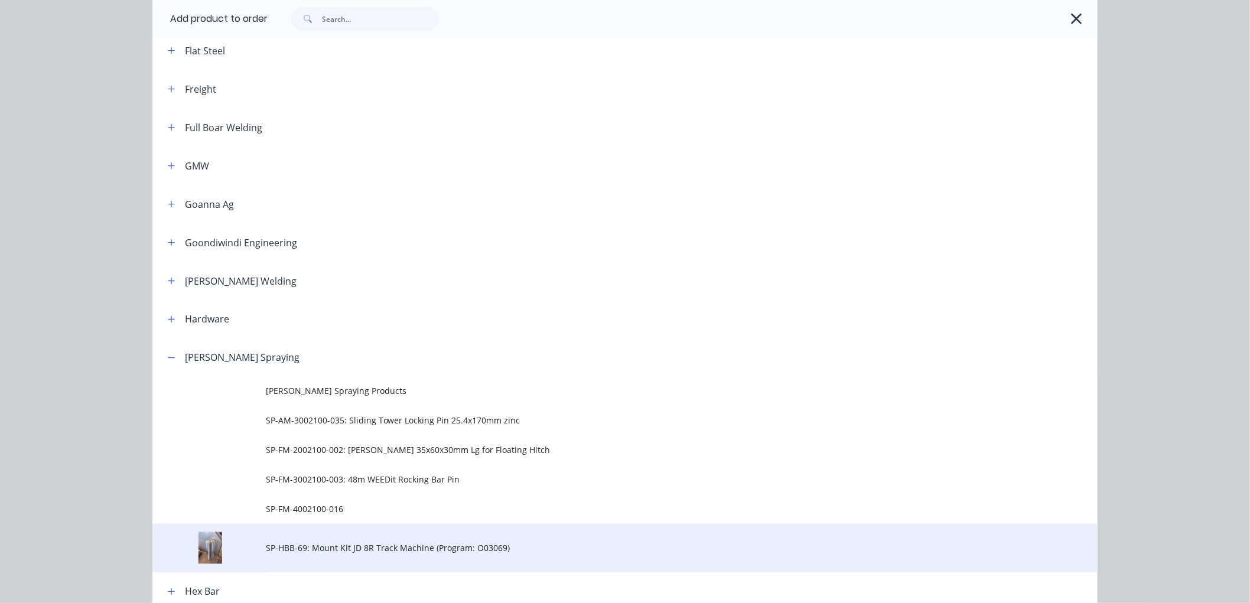
scroll to position [656, 0]
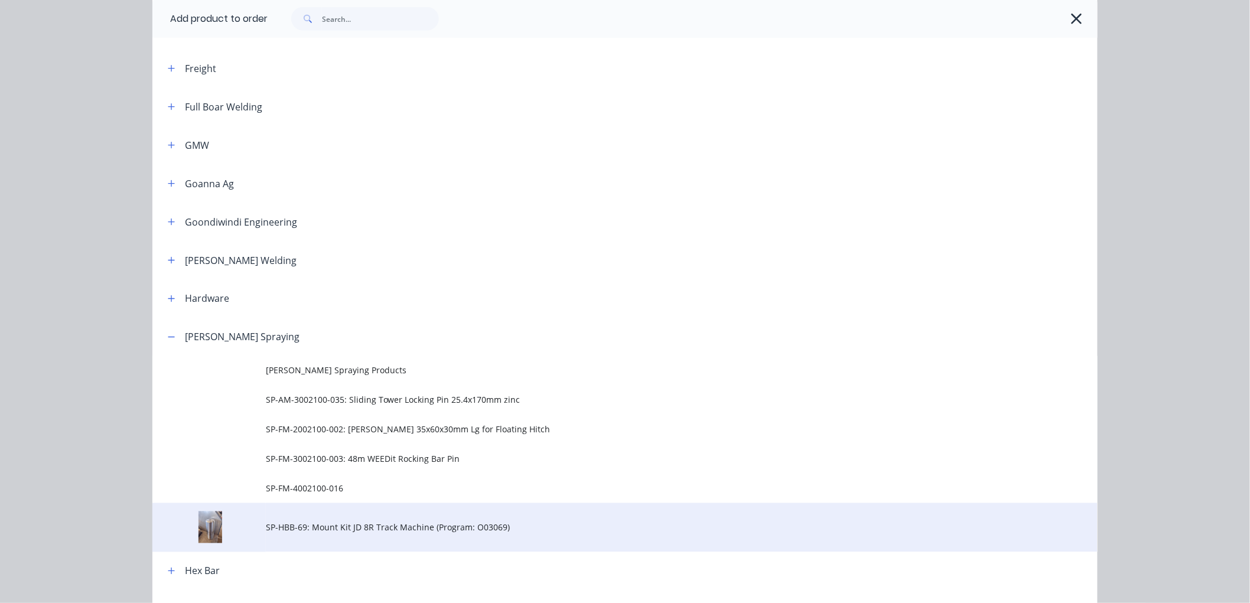
click at [312, 519] on td "SP-HBB-69: Mount Kit JD 8R Track Machine (Program: O03069)" at bounding box center [682, 527] width 832 height 49
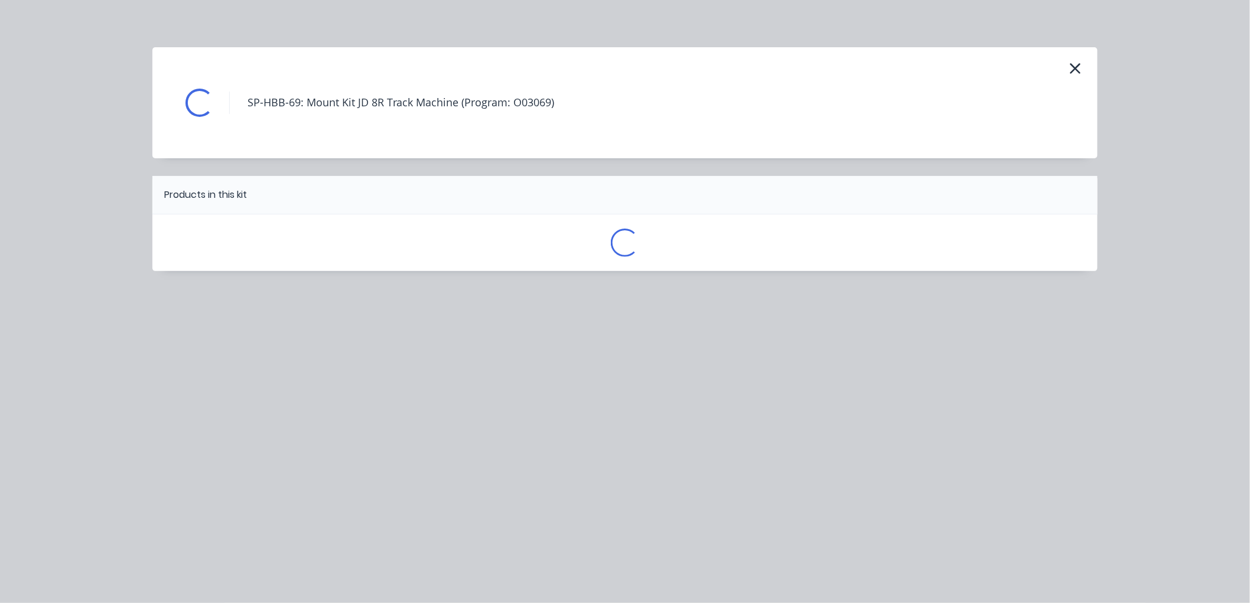
scroll to position [0, 0]
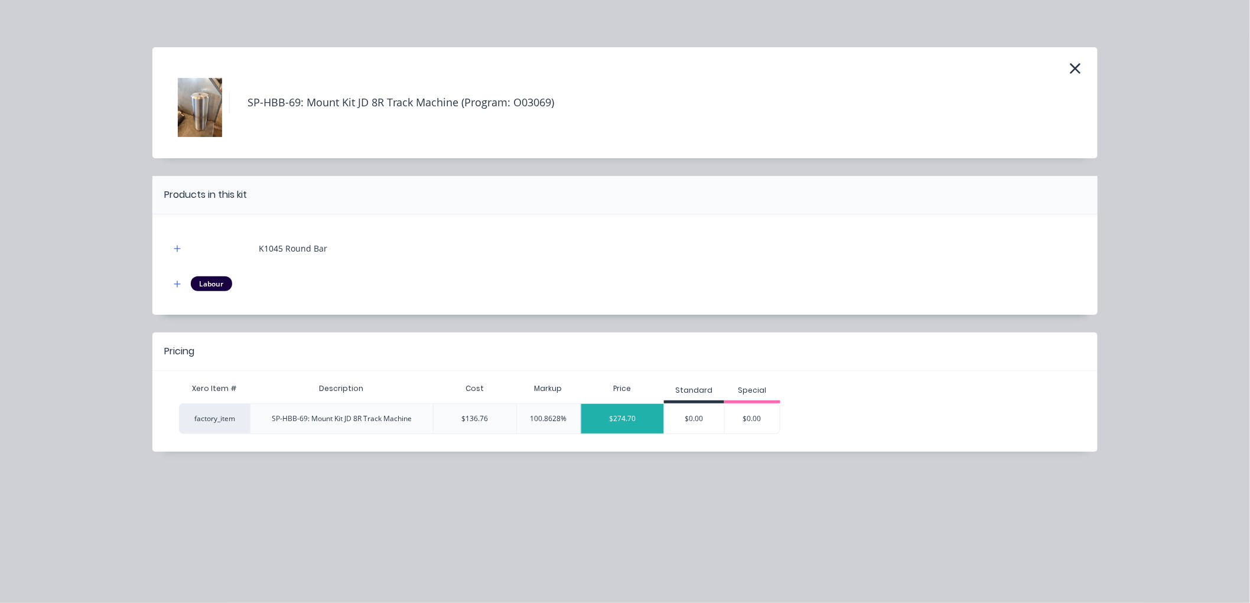
click at [640, 423] on div "$274.70" at bounding box center [622, 419] width 83 height 30
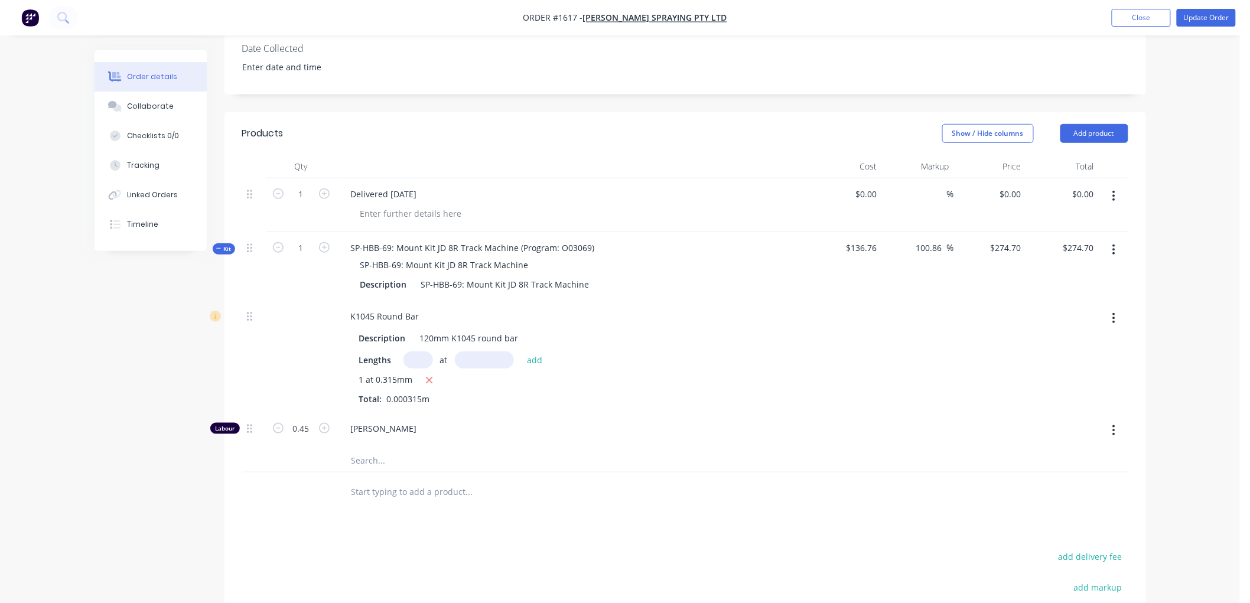
scroll to position [328, 0]
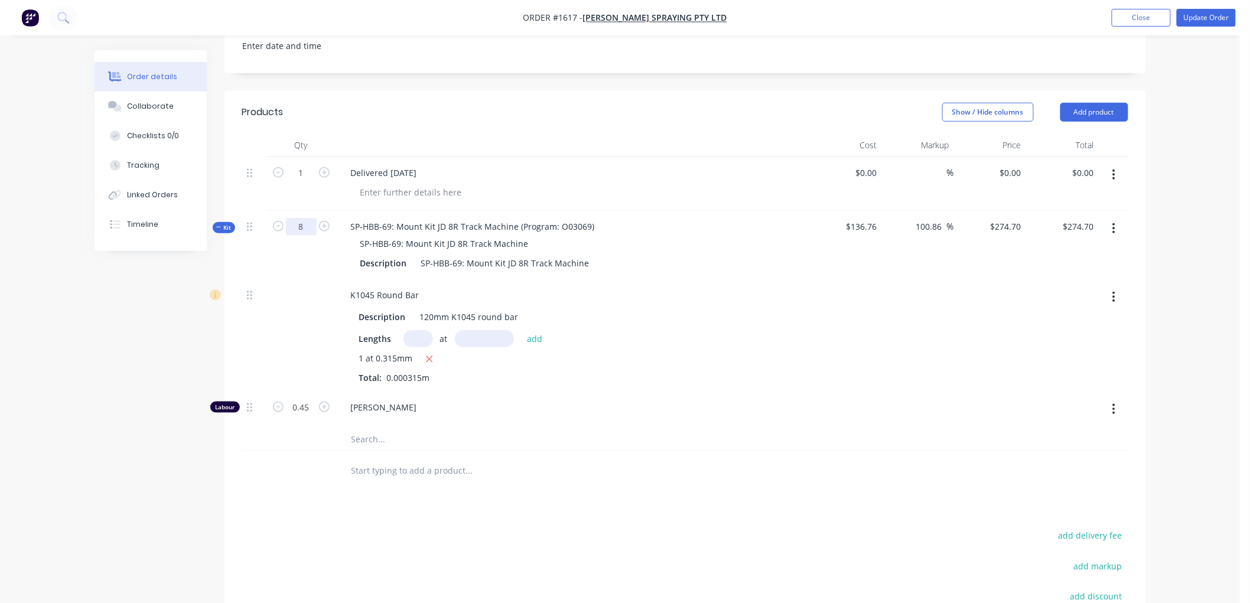
type input "8"
type input "$2,197.60"
type input "3.6"
click at [616, 256] on div "Description SP-HBB-69: Mount Kit JD 8R Track Machine" at bounding box center [573, 263] width 435 height 17
drag, startPoint x: 433, startPoint y: 232, endPoint x: 550, endPoint y: 232, distance: 116.9
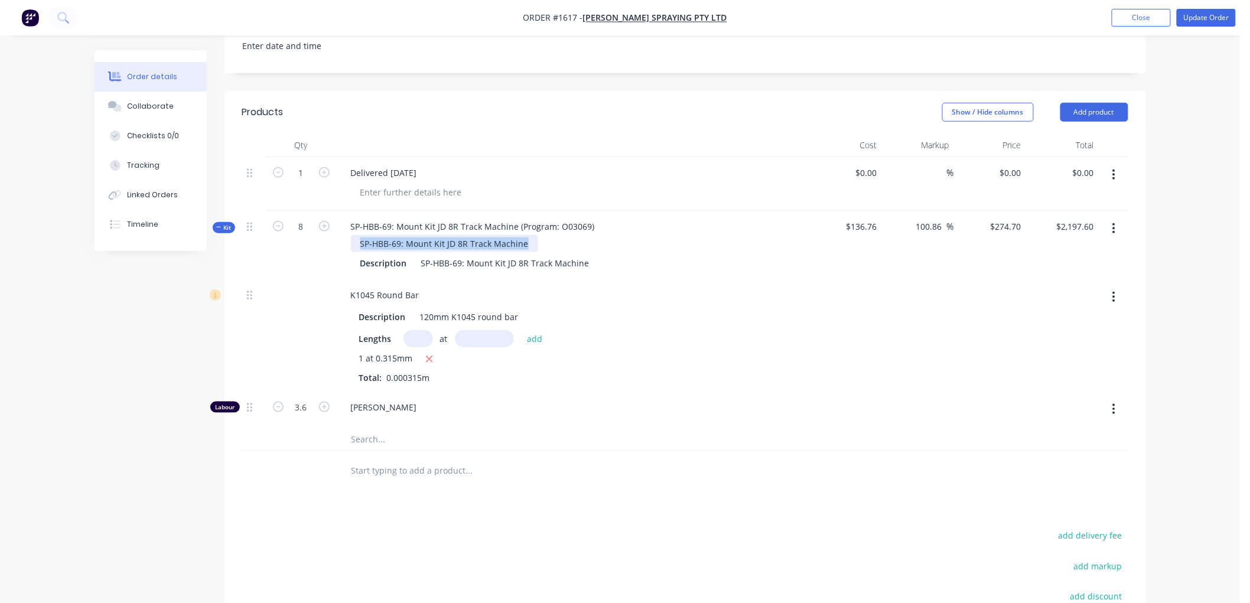
click at [550, 235] on div "SP-HBB-69: Mount Kit JD 8R Track Machine" at bounding box center [572, 243] width 463 height 17
drag, startPoint x: 397, startPoint y: 210, endPoint x: 666, endPoint y: 213, distance: 269.4
click at [666, 213] on div "SP-HBB-69: Mount Kit JD 8R Track Machine (Program: O03069) Description SP-HBB-6…" at bounding box center [573, 245] width 473 height 69
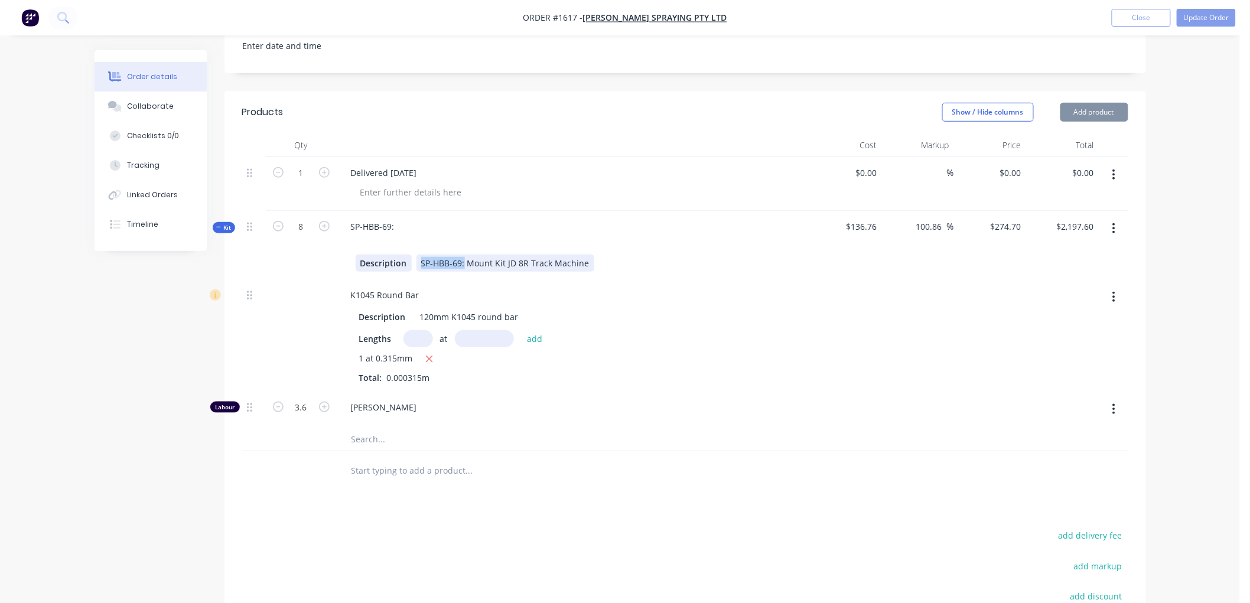
drag, startPoint x: 464, startPoint y: 248, endPoint x: 390, endPoint y: 247, distance: 73.3
click at [390, 255] on div "Description SP-HBB-69: Mount Kit JD 8R Track Machine" at bounding box center [573, 263] width 435 height 17
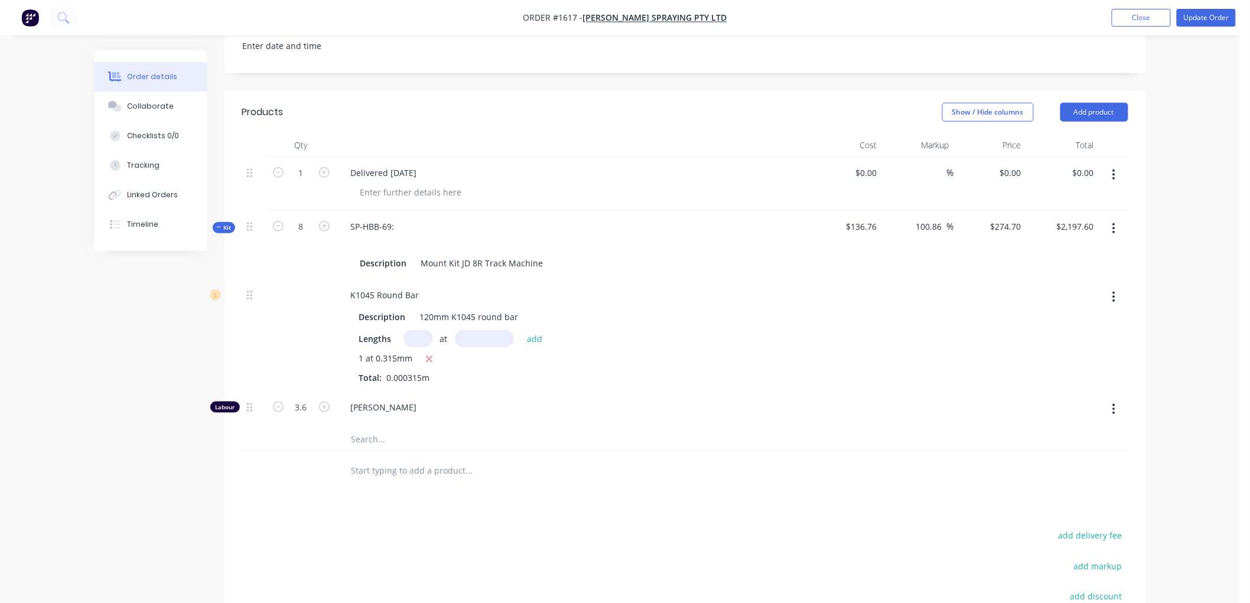
click at [288, 262] on div "8" at bounding box center [301, 245] width 71 height 69
click at [397, 218] on div "SP-HBB-69:" at bounding box center [372, 226] width 63 height 17
click at [223, 223] on span "Kit" at bounding box center [223, 227] width 15 height 9
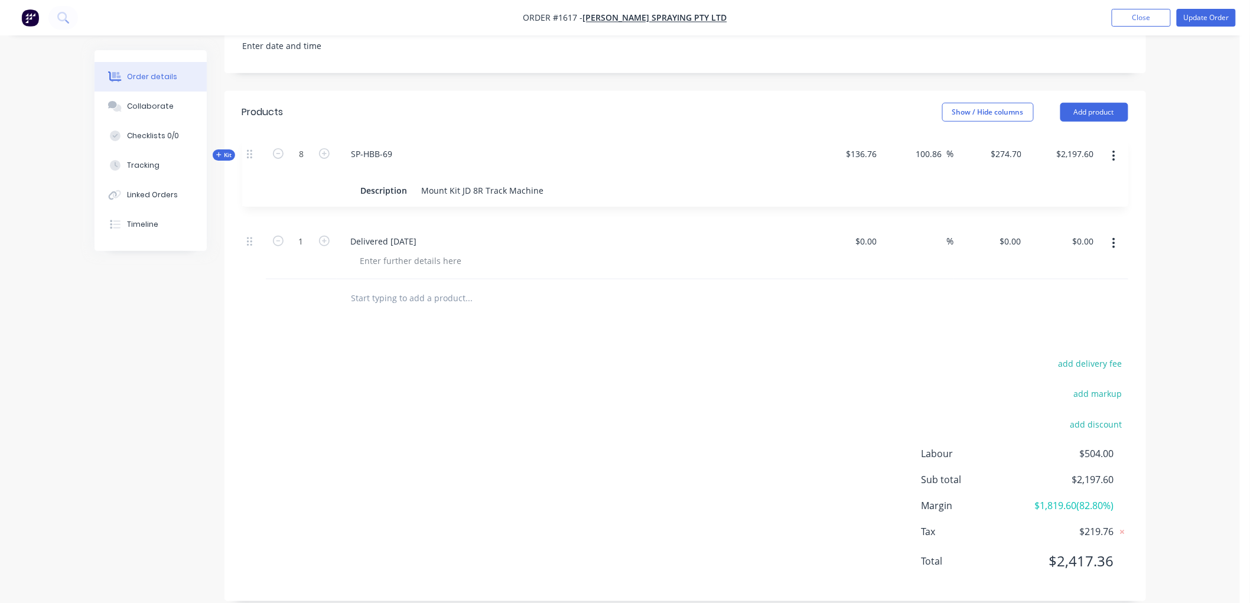
drag, startPoint x: 249, startPoint y: 216, endPoint x: 249, endPoint y: 152, distance: 63.8
click at [249, 157] on div "1 Delivered [DATE] $0.00 $0.00 % $0.00 $0.00 $0.00 $0.00 Kit 8 SP-HBB-69 Descri…" at bounding box center [685, 218] width 886 height 122
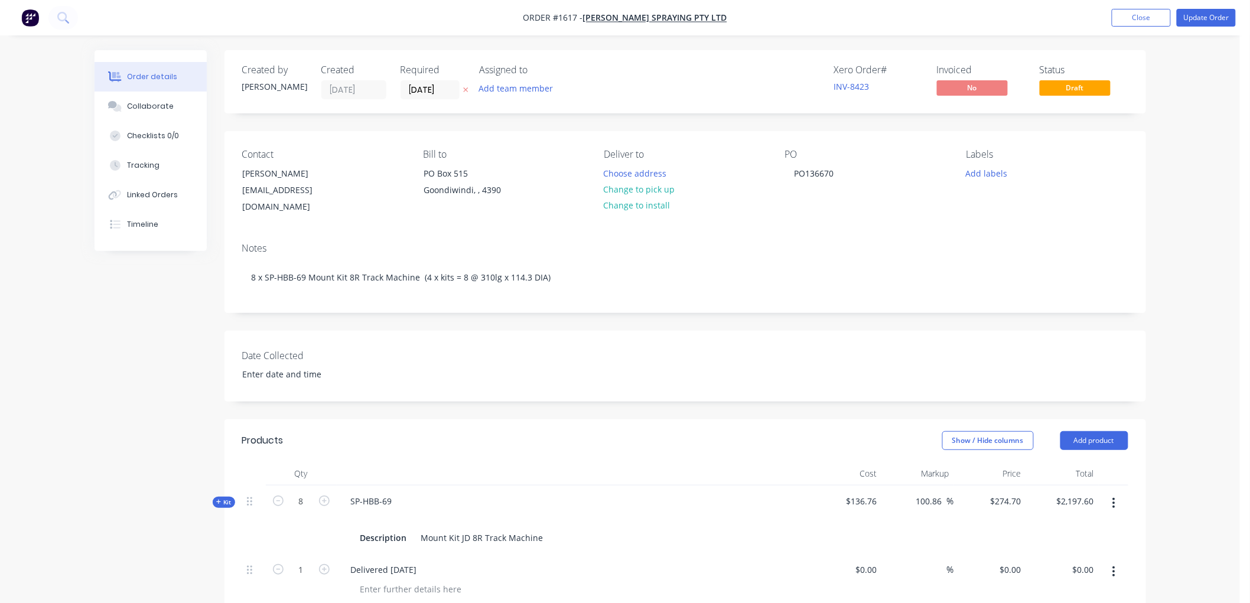
scroll to position [0, 0]
click at [1206, 18] on button "Update Order" at bounding box center [1206, 18] width 59 height 18
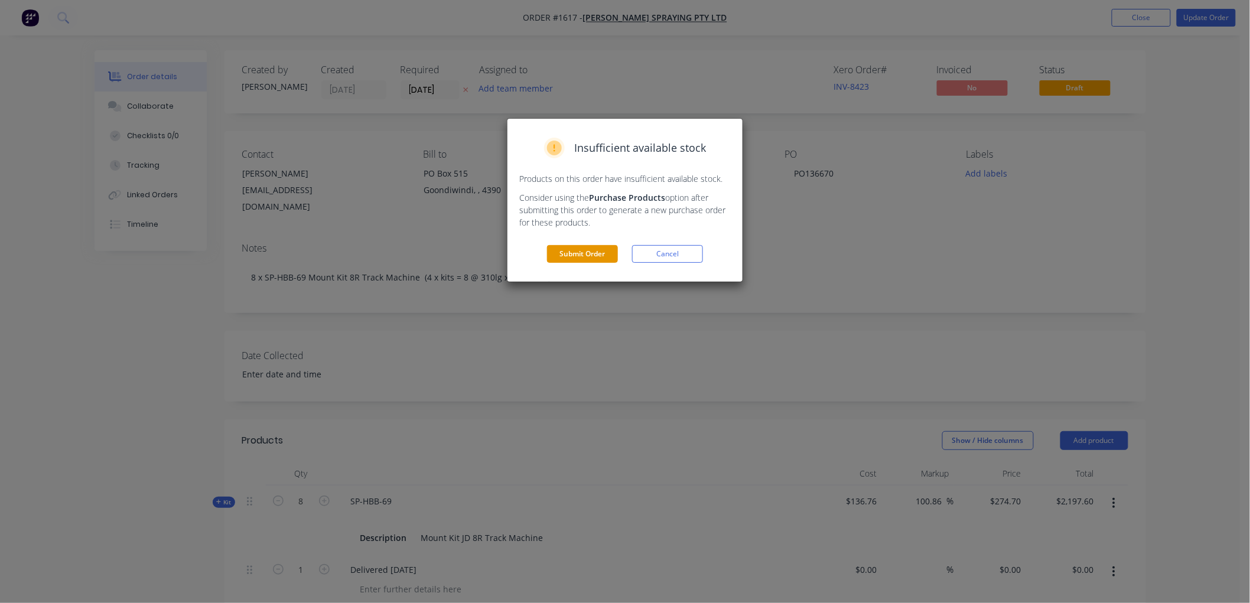
click at [572, 253] on button "Submit Order" at bounding box center [582, 254] width 71 height 18
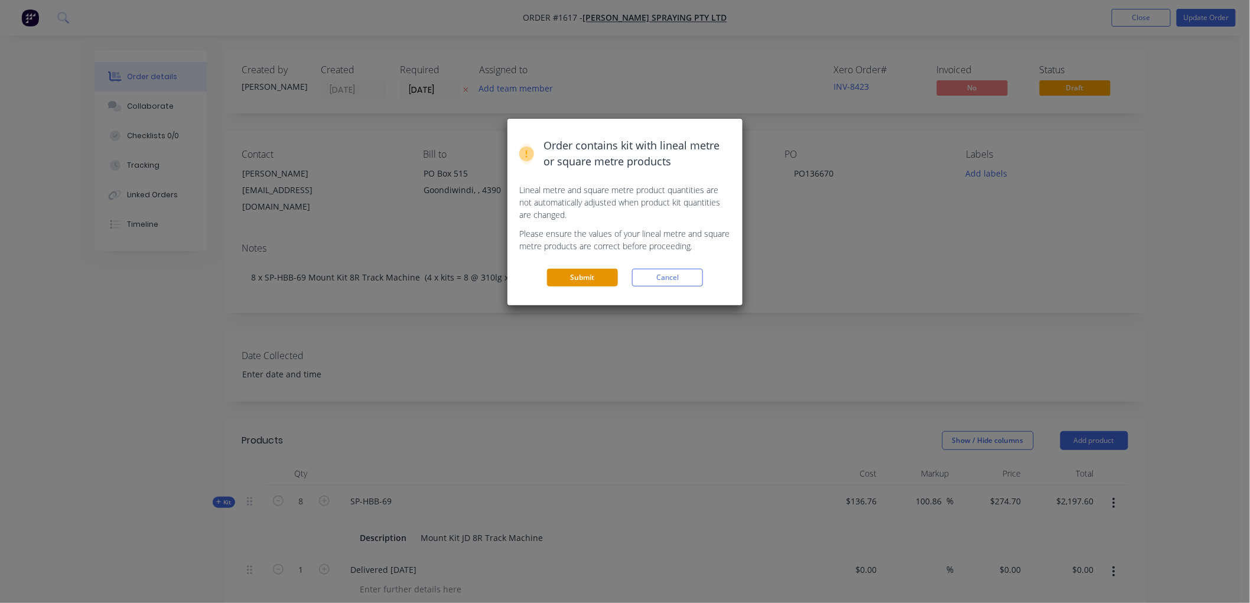
click at [589, 275] on button "Submit" at bounding box center [582, 278] width 71 height 18
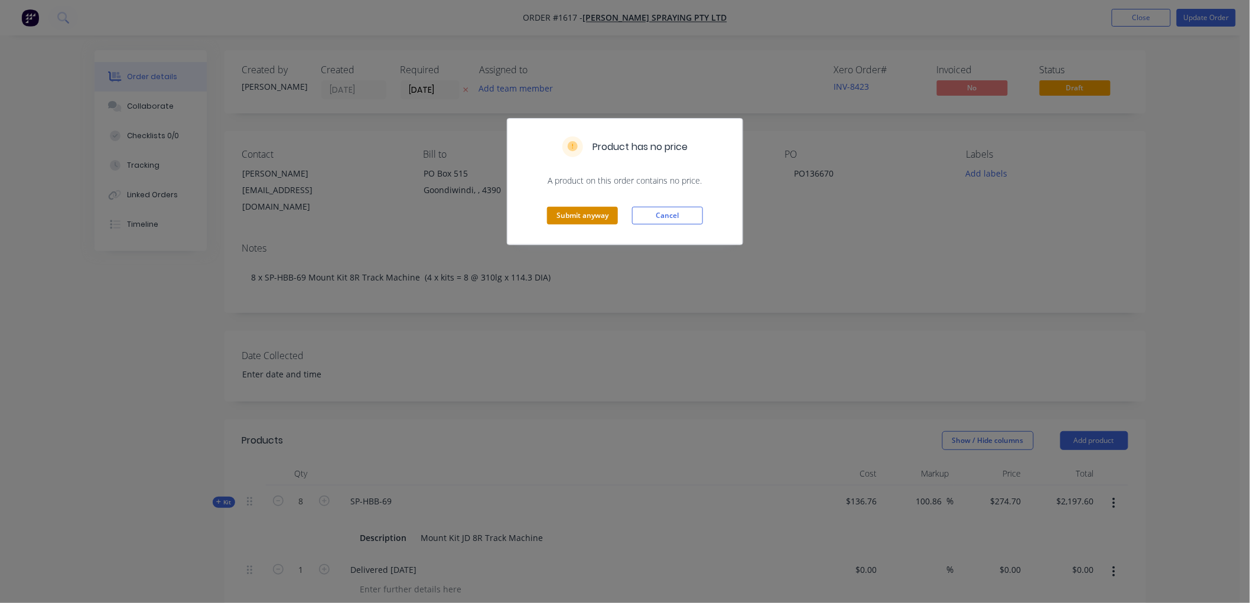
click at [598, 216] on button "Submit anyway" at bounding box center [582, 216] width 71 height 18
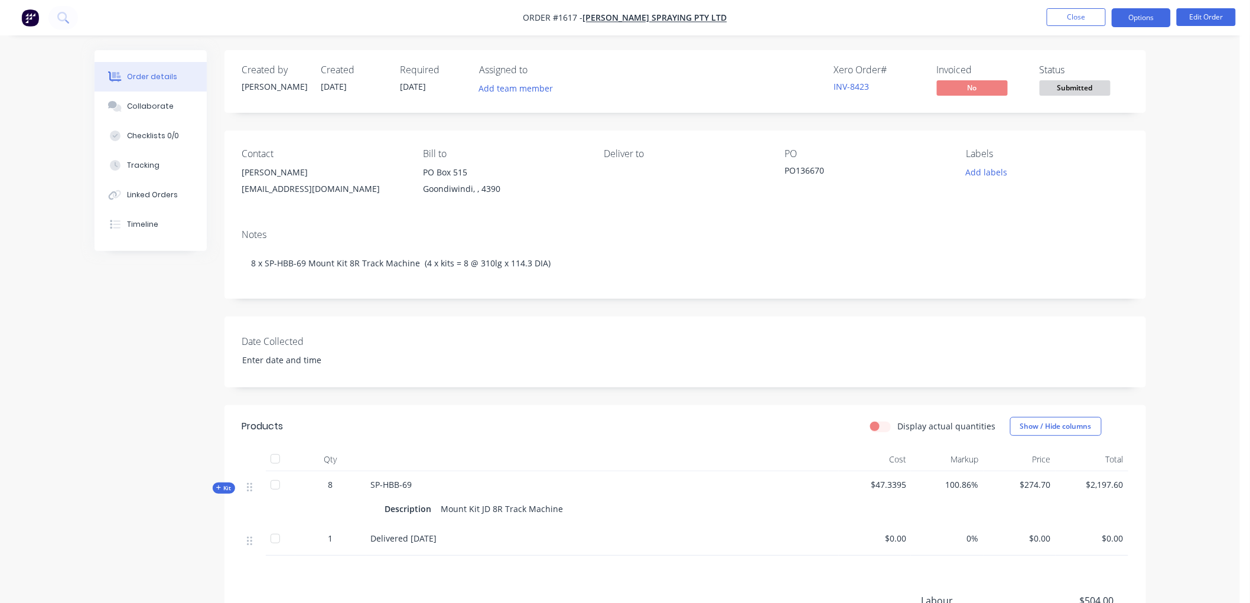
click at [1130, 19] on button "Options" at bounding box center [1141, 17] width 59 height 19
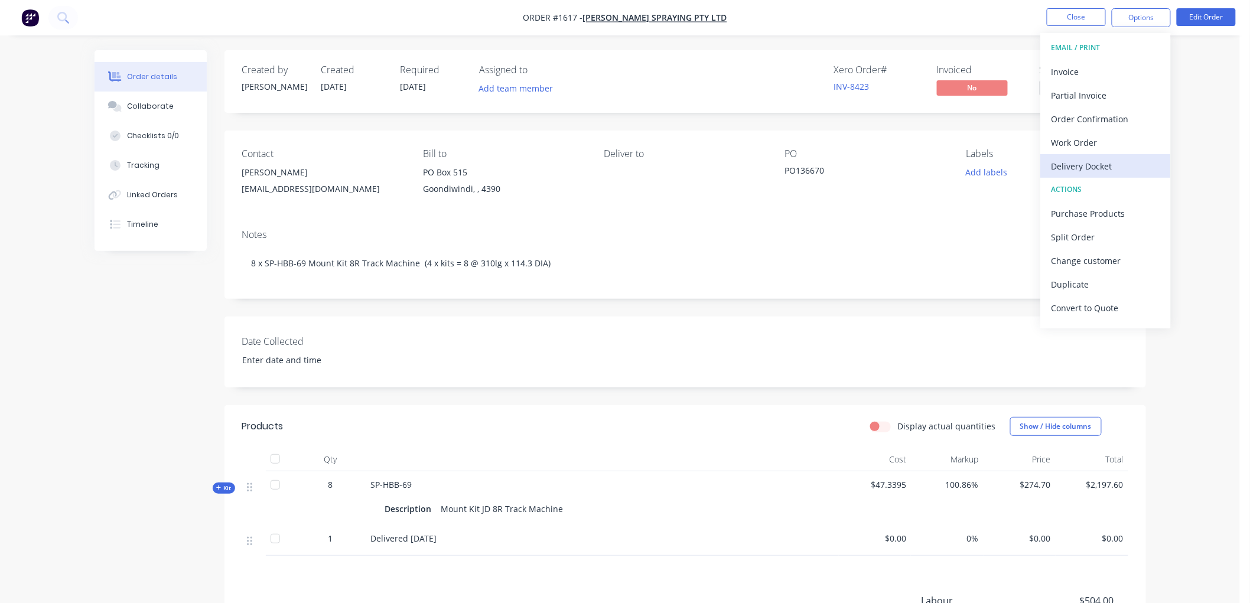
click at [1100, 161] on div "Delivery Docket" at bounding box center [1105, 166] width 109 height 17
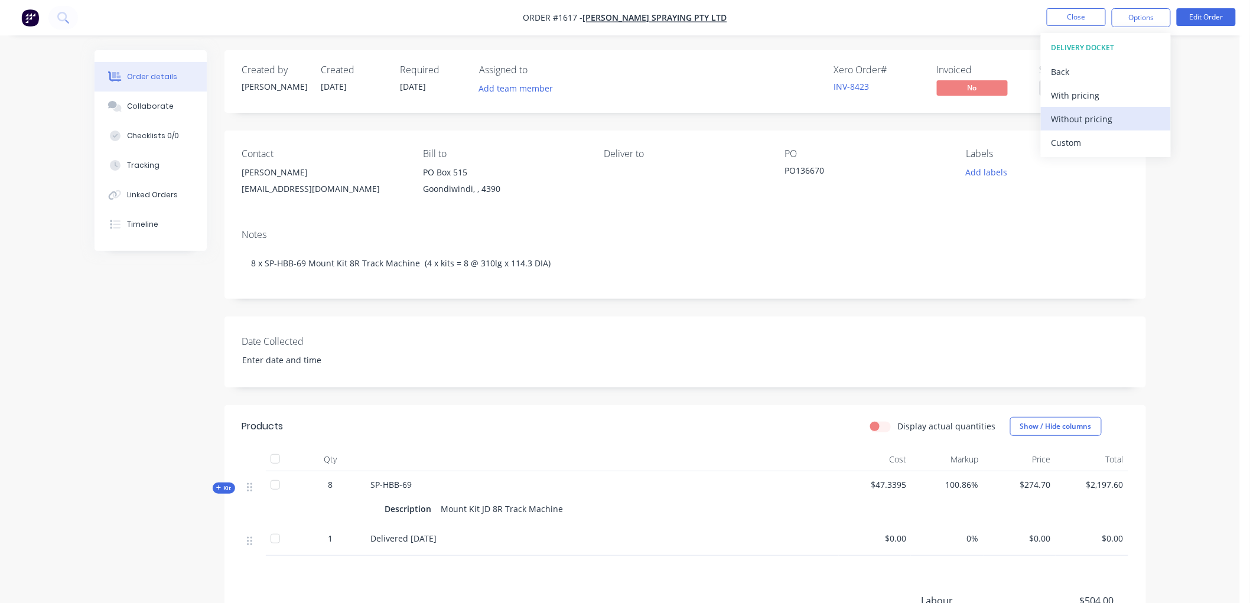
click at [1087, 110] on div "Without pricing" at bounding box center [1105, 118] width 109 height 17
click at [929, 213] on div "Contact [PERSON_NAME] [EMAIL_ADDRESS][DOMAIN_NAME] Bill to PO [GEOGRAPHIC_DATA]…" at bounding box center [684, 175] width 921 height 89
click at [1054, 89] on span "Submitted" at bounding box center [1075, 87] width 71 height 15
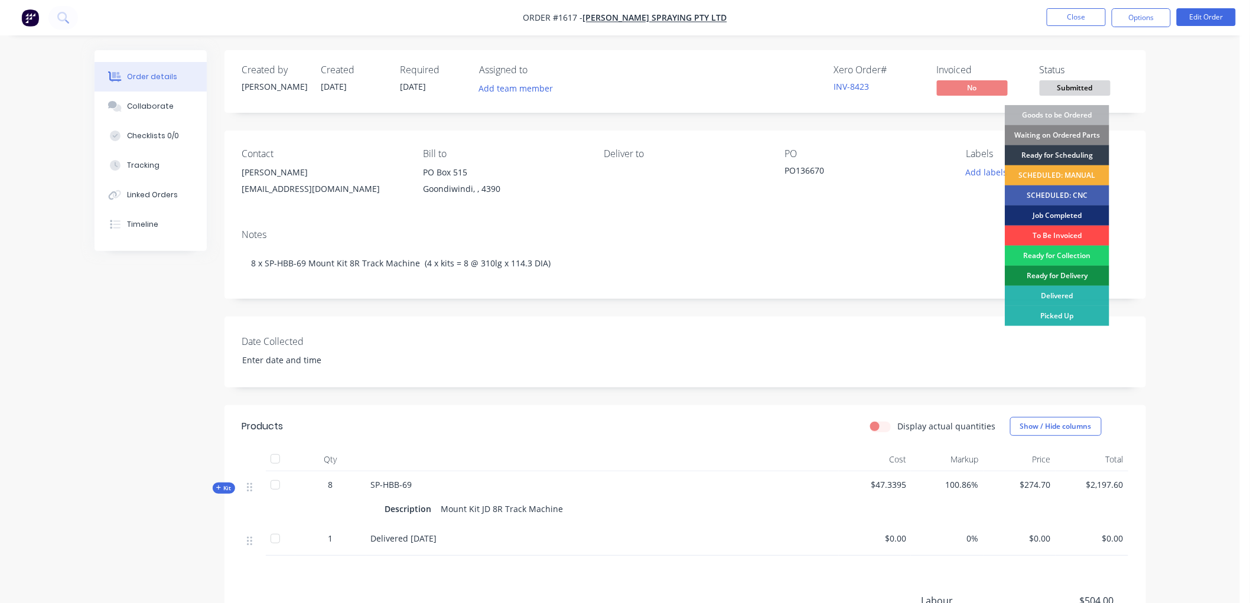
click at [1058, 232] on div "To Be Invoiced" at bounding box center [1057, 236] width 105 height 20
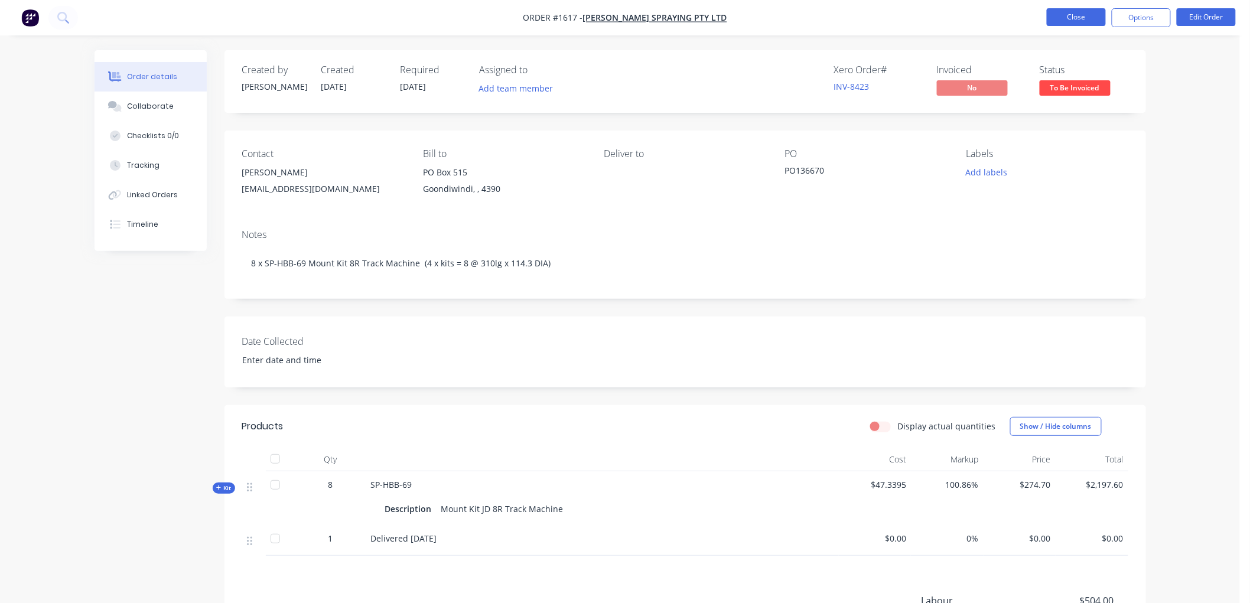
click at [1077, 22] on button "Close" at bounding box center [1076, 17] width 59 height 18
